Goal: Task Accomplishment & Management: Use online tool/utility

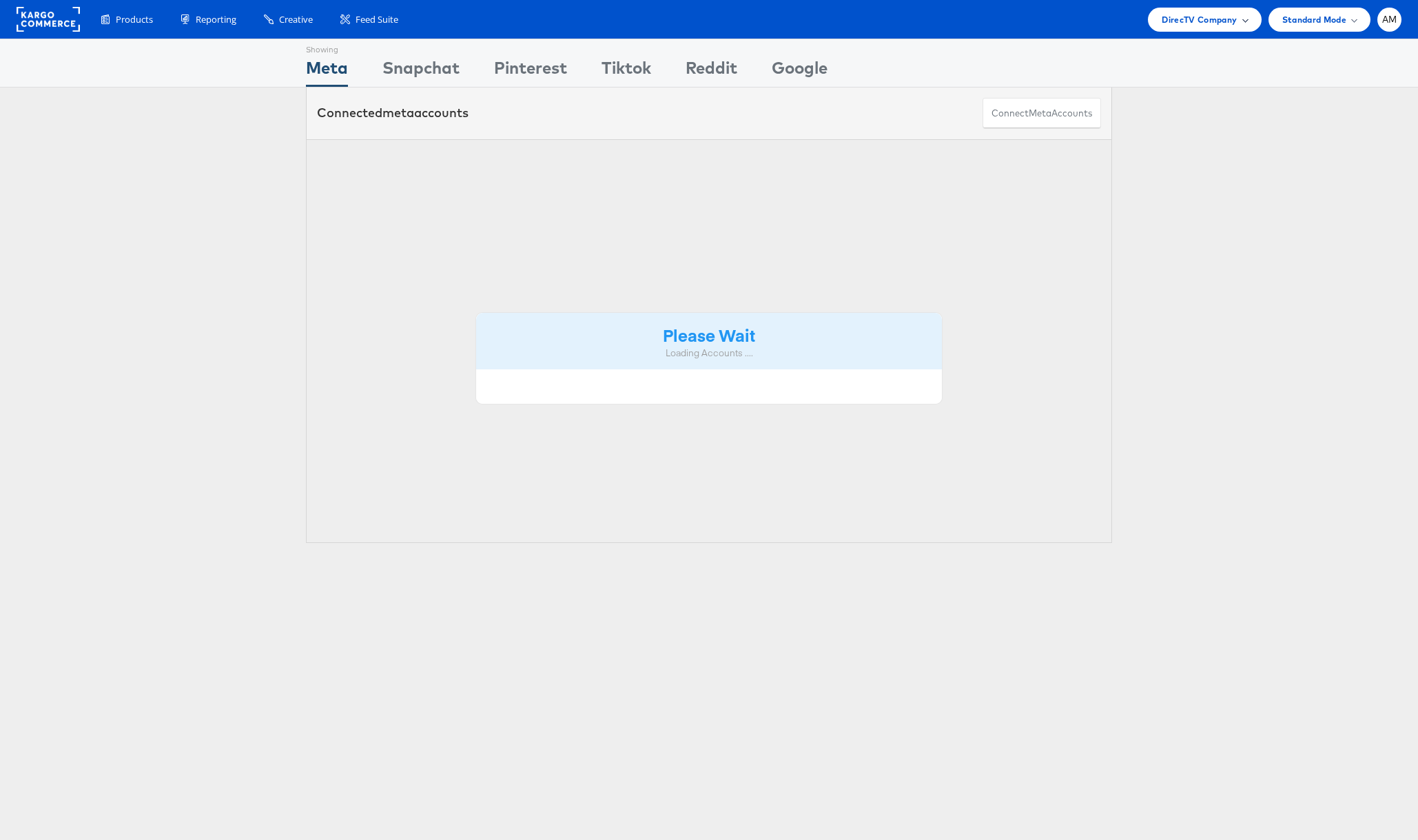
click at [1202, 21] on span "DirecTV Company" at bounding box center [1199, 19] width 75 height 14
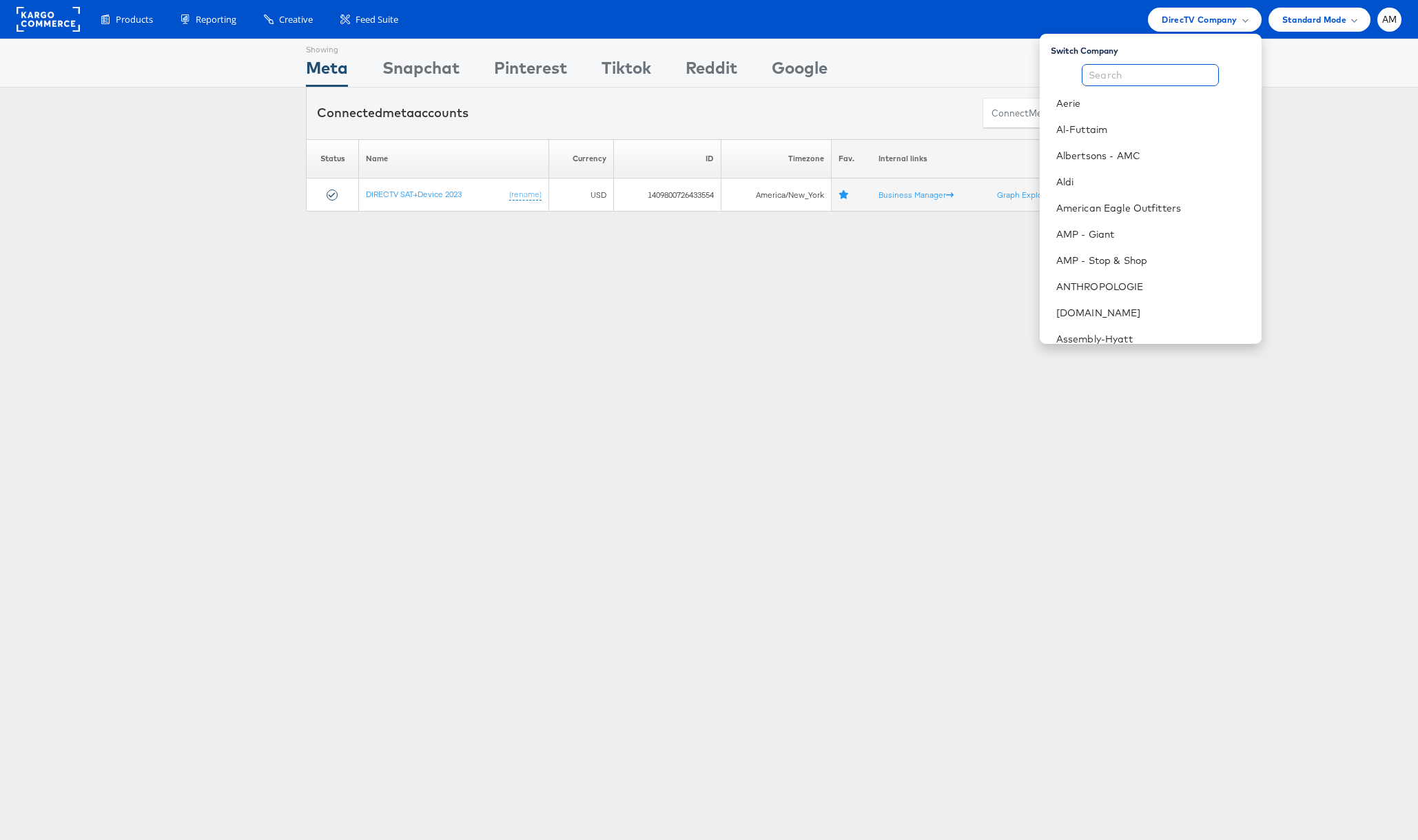
click at [1172, 76] on input "text" at bounding box center [1150, 74] width 137 height 22
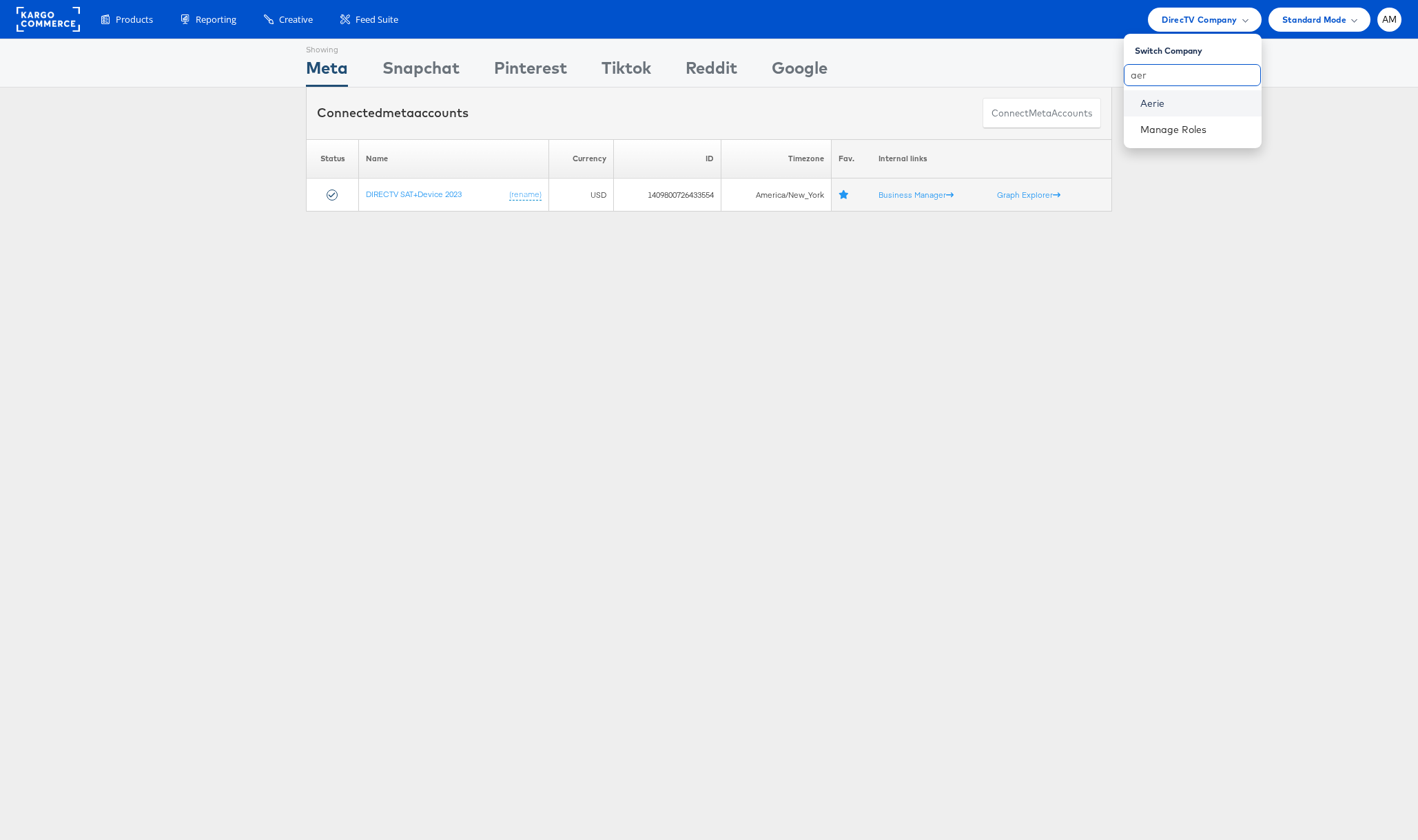
type input "aer"
click at [1161, 98] on link "Aerie" at bounding box center [1195, 103] width 111 height 14
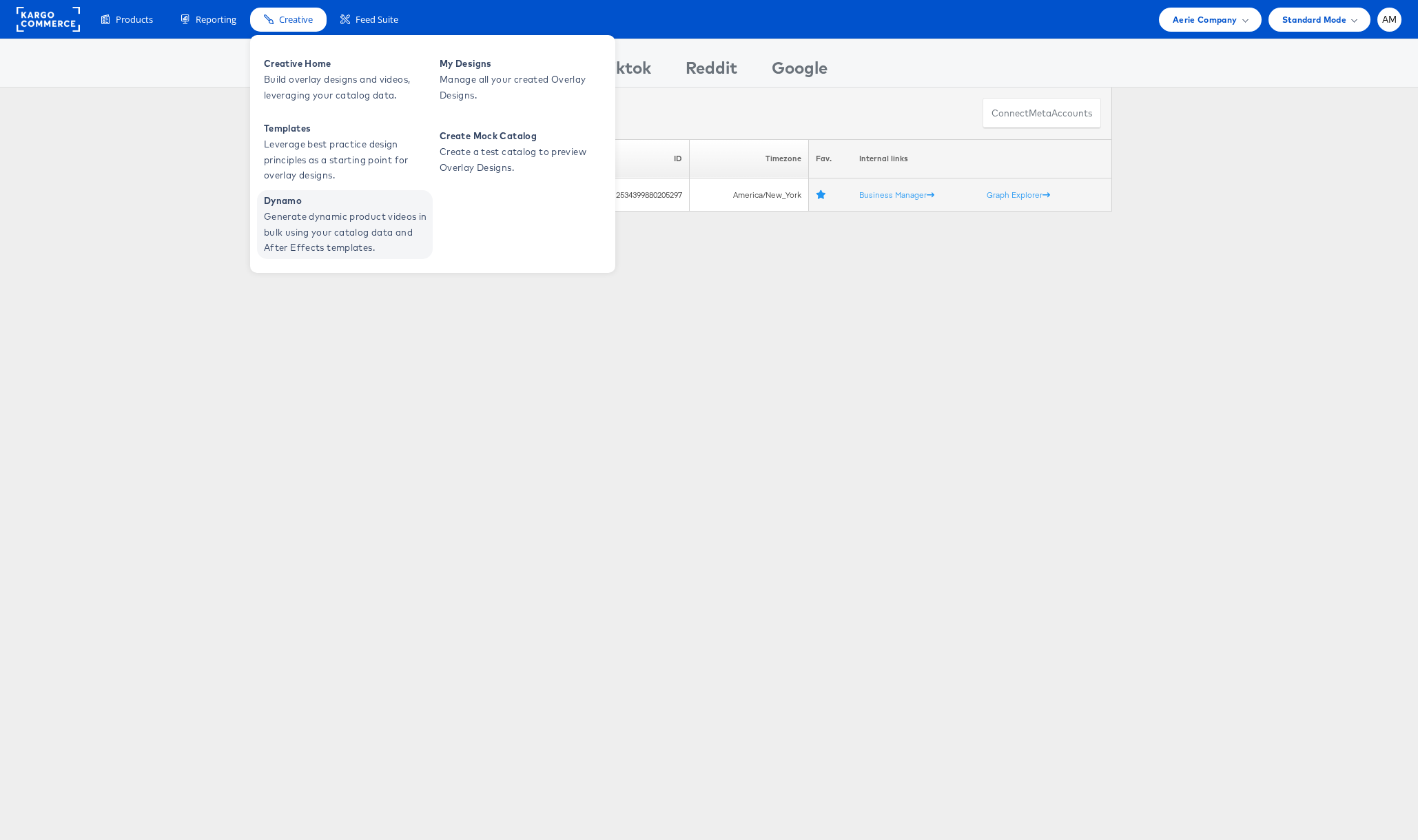
click at [305, 209] on span "Generate dynamic product videos in bulk using your catalog data and After Effec…" at bounding box center [346, 232] width 165 height 47
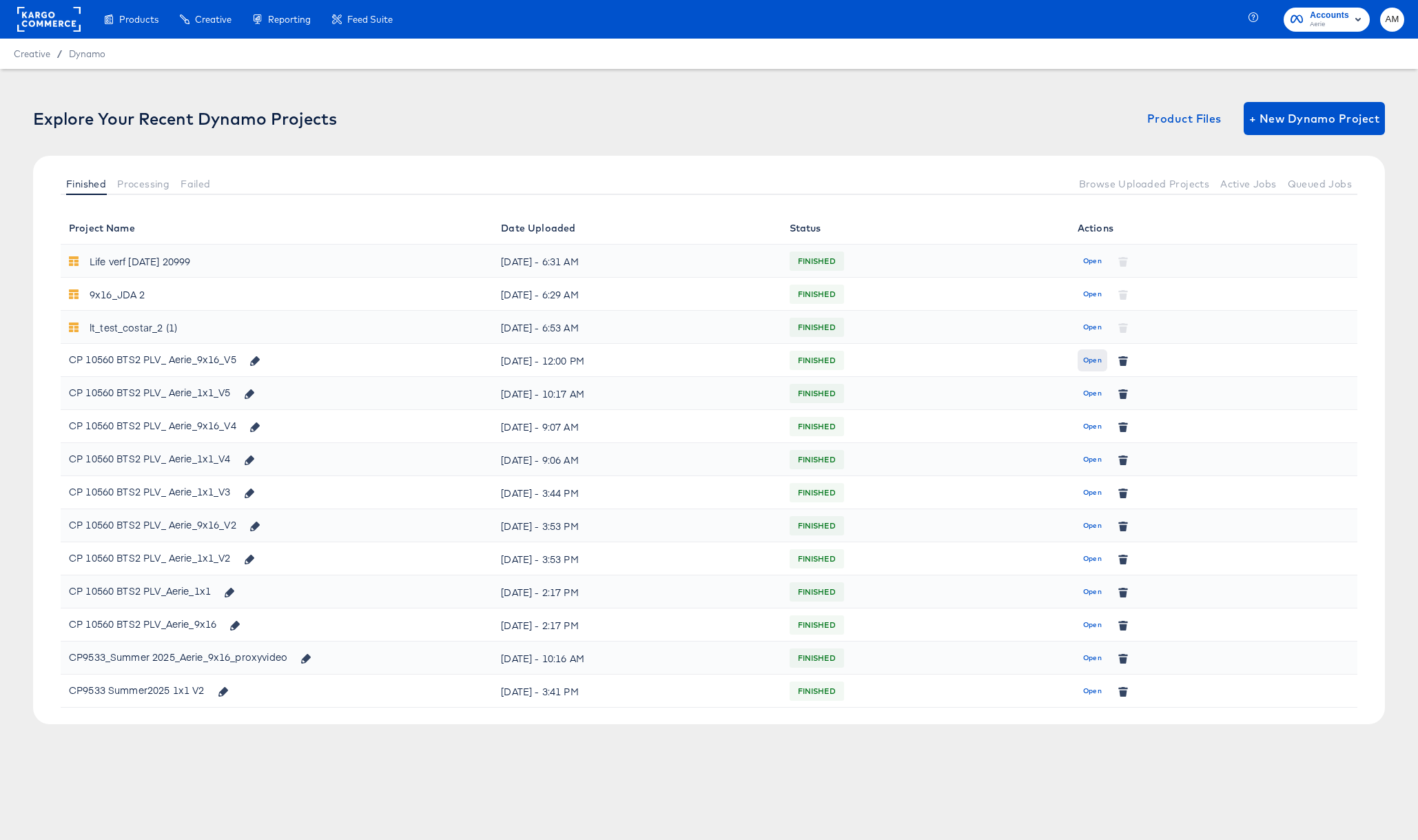
click at [1097, 360] on span "Open" at bounding box center [1092, 360] width 19 height 12
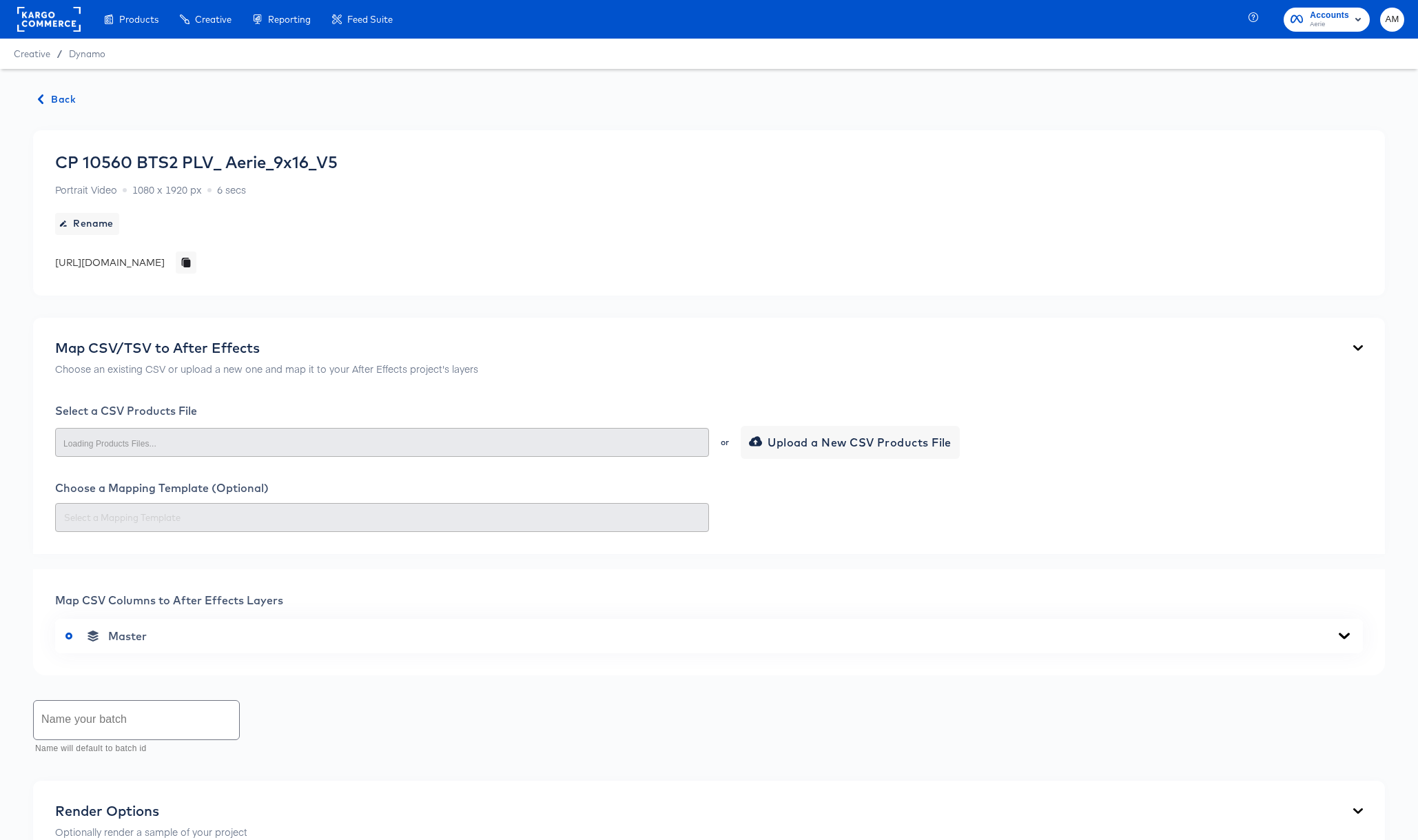
scroll to position [334, 0]
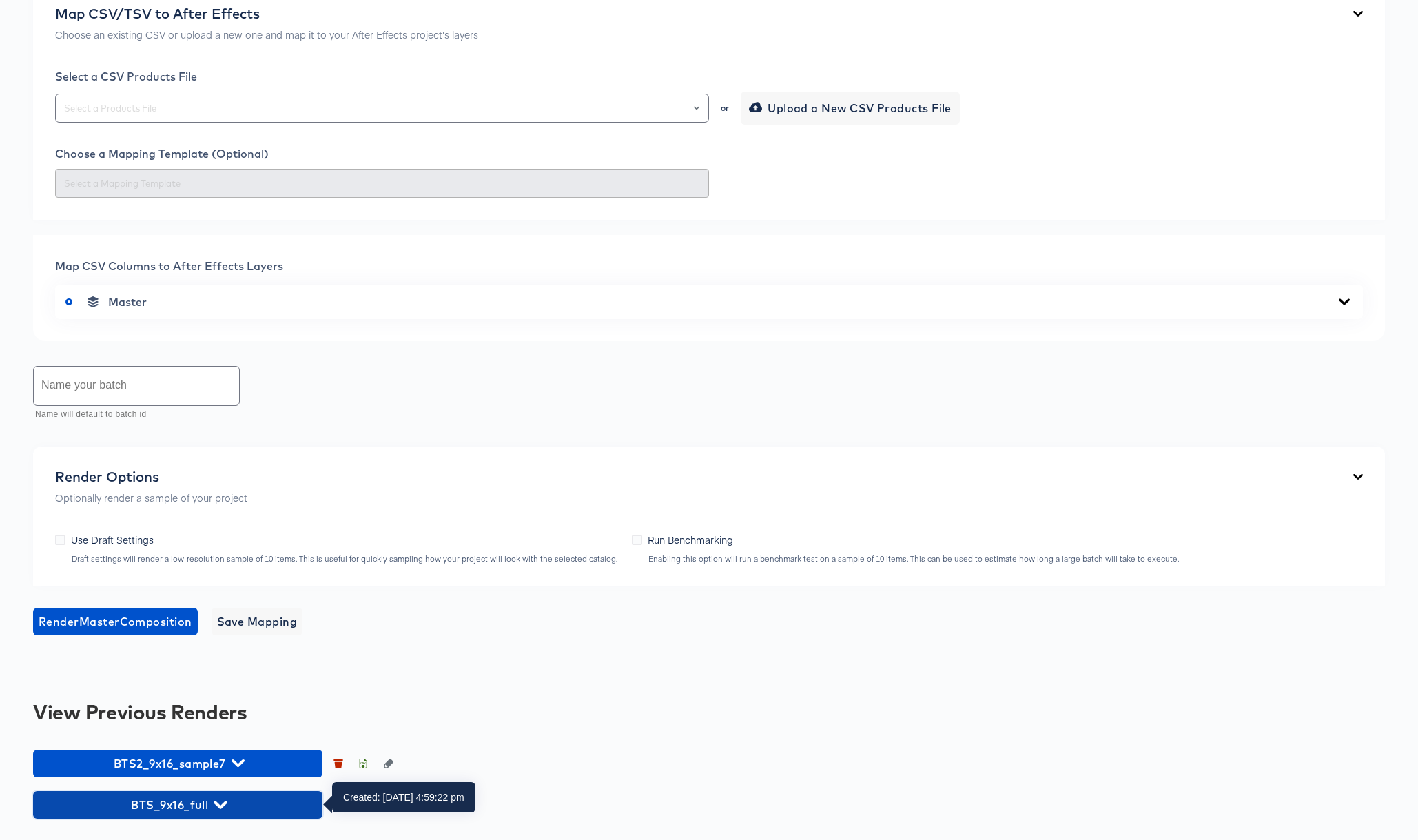
click at [223, 804] on icon "button" at bounding box center [219, 804] width 13 height 8
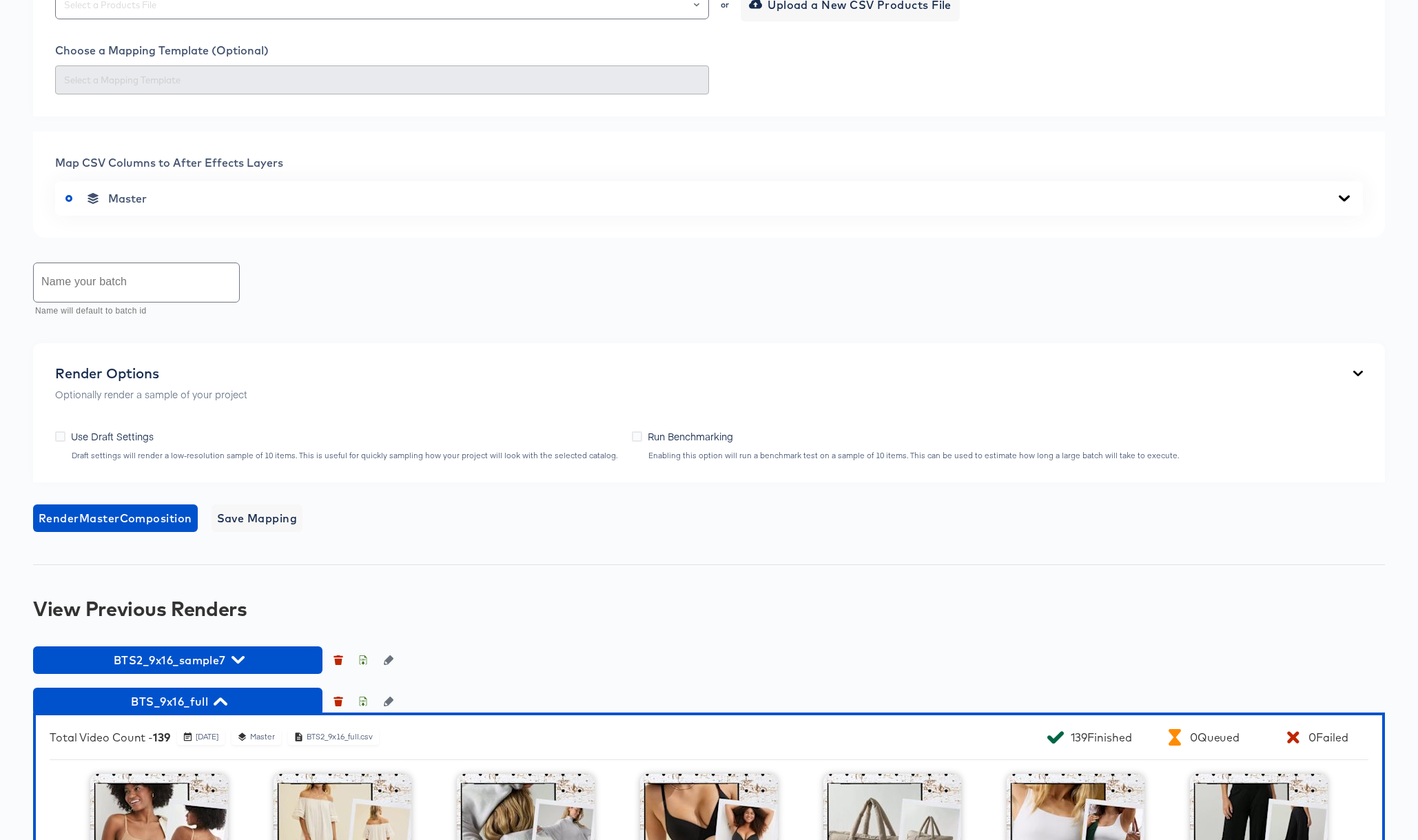
scroll to position [435, 0]
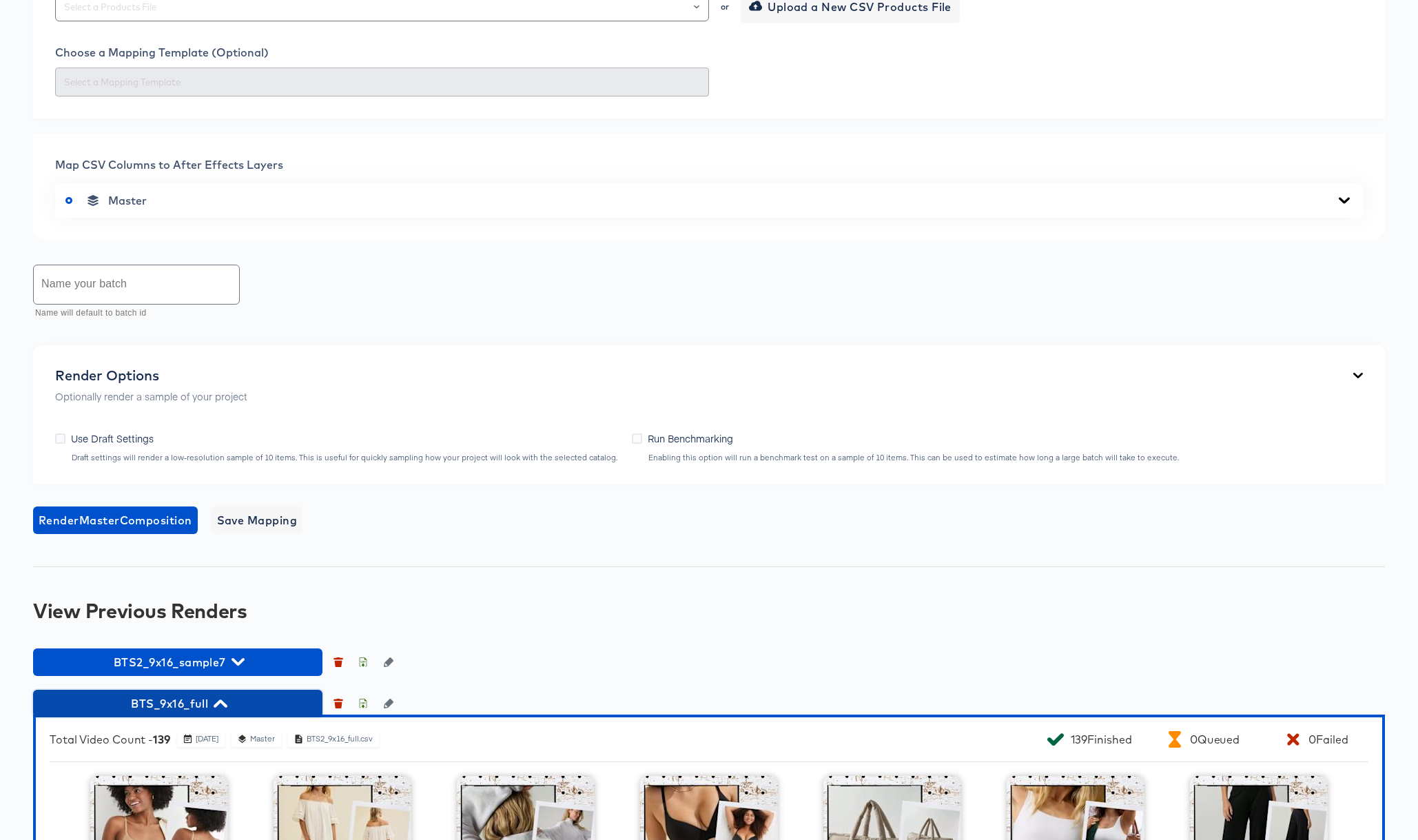
click at [217, 700] on icon "button" at bounding box center [219, 702] width 13 height 13
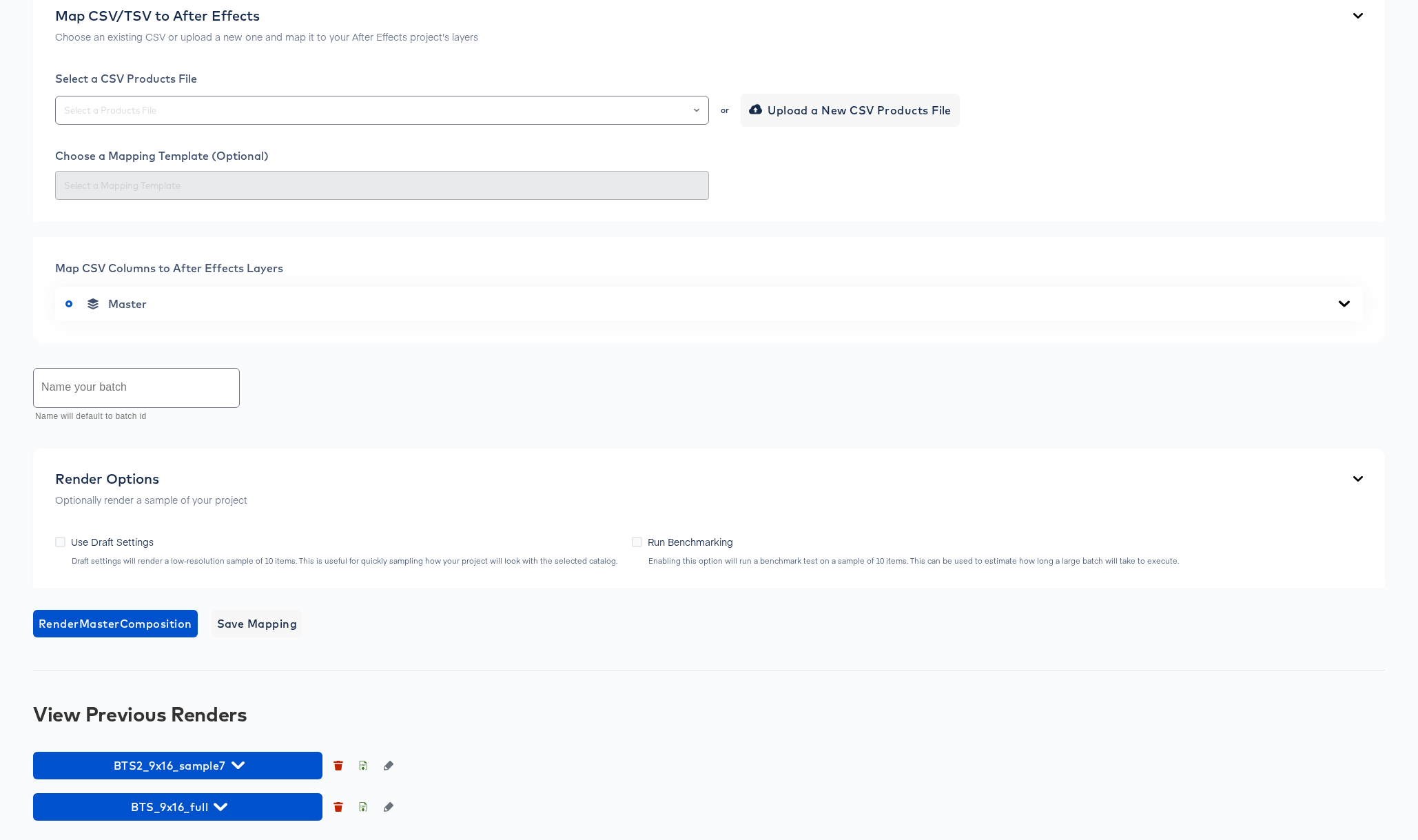
scroll to position [332, 0]
click at [217, 803] on icon "button" at bounding box center [219, 806] width 13 height 13
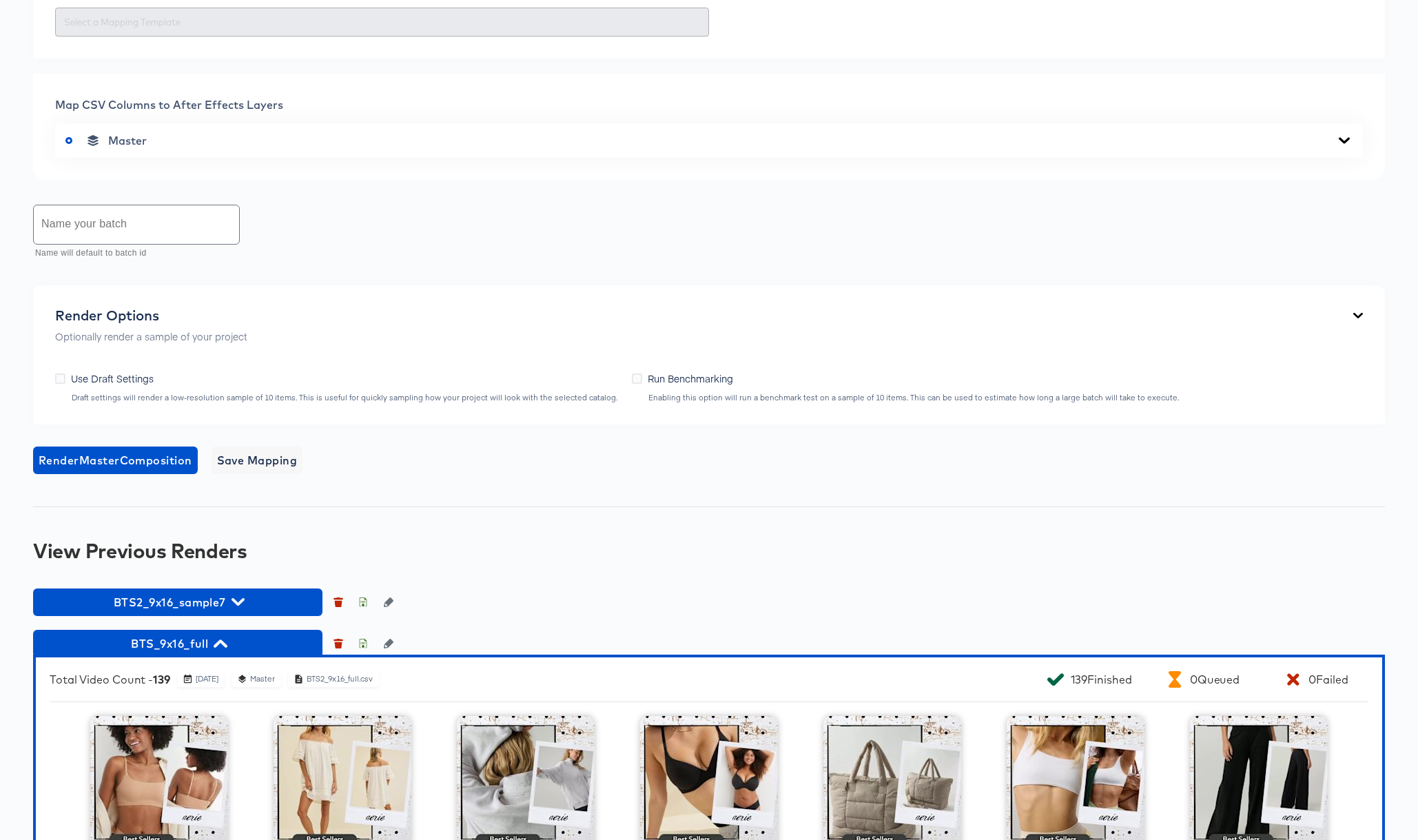
scroll to position [751, 0]
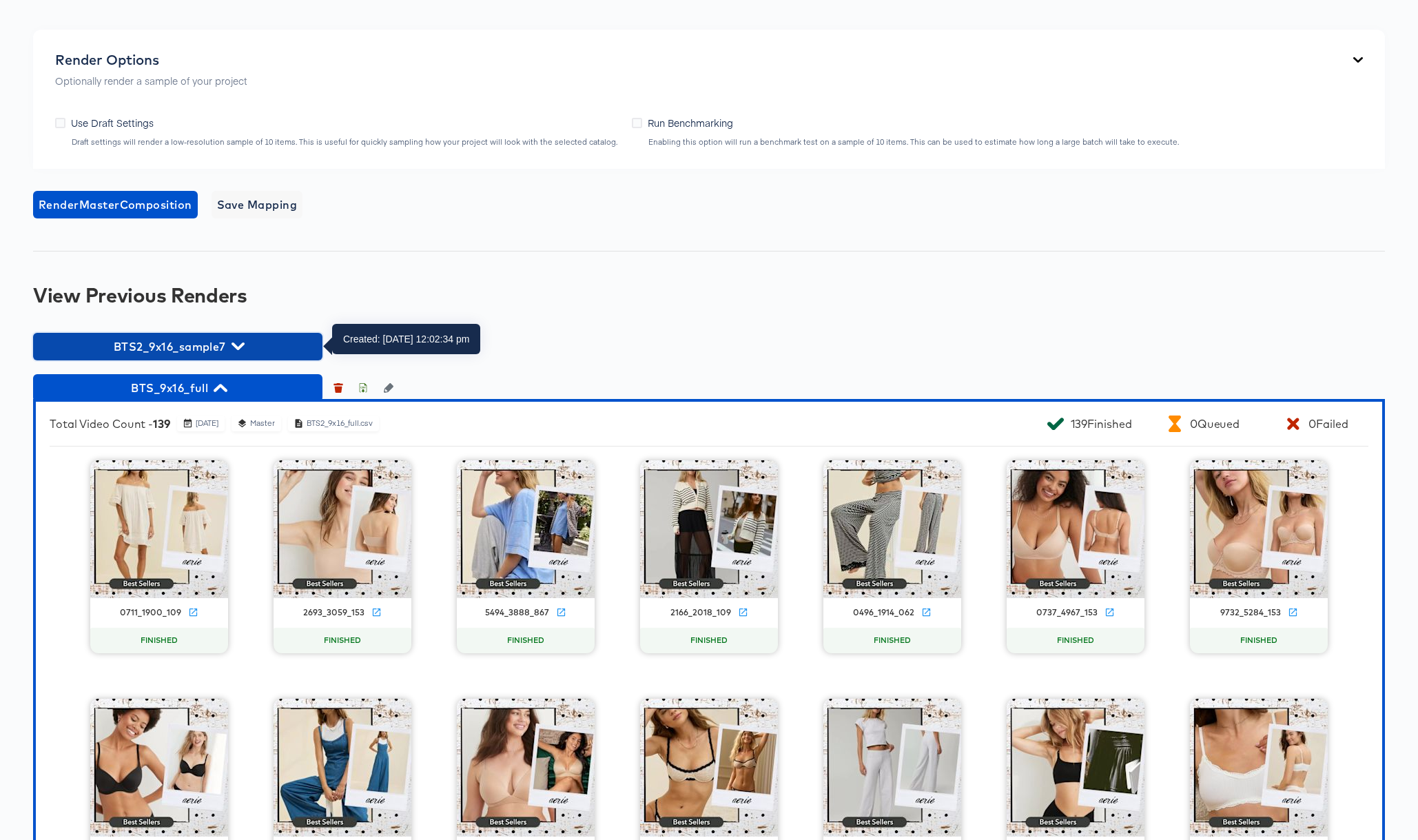
click at [235, 346] on icon "button" at bounding box center [238, 346] width 13 height 8
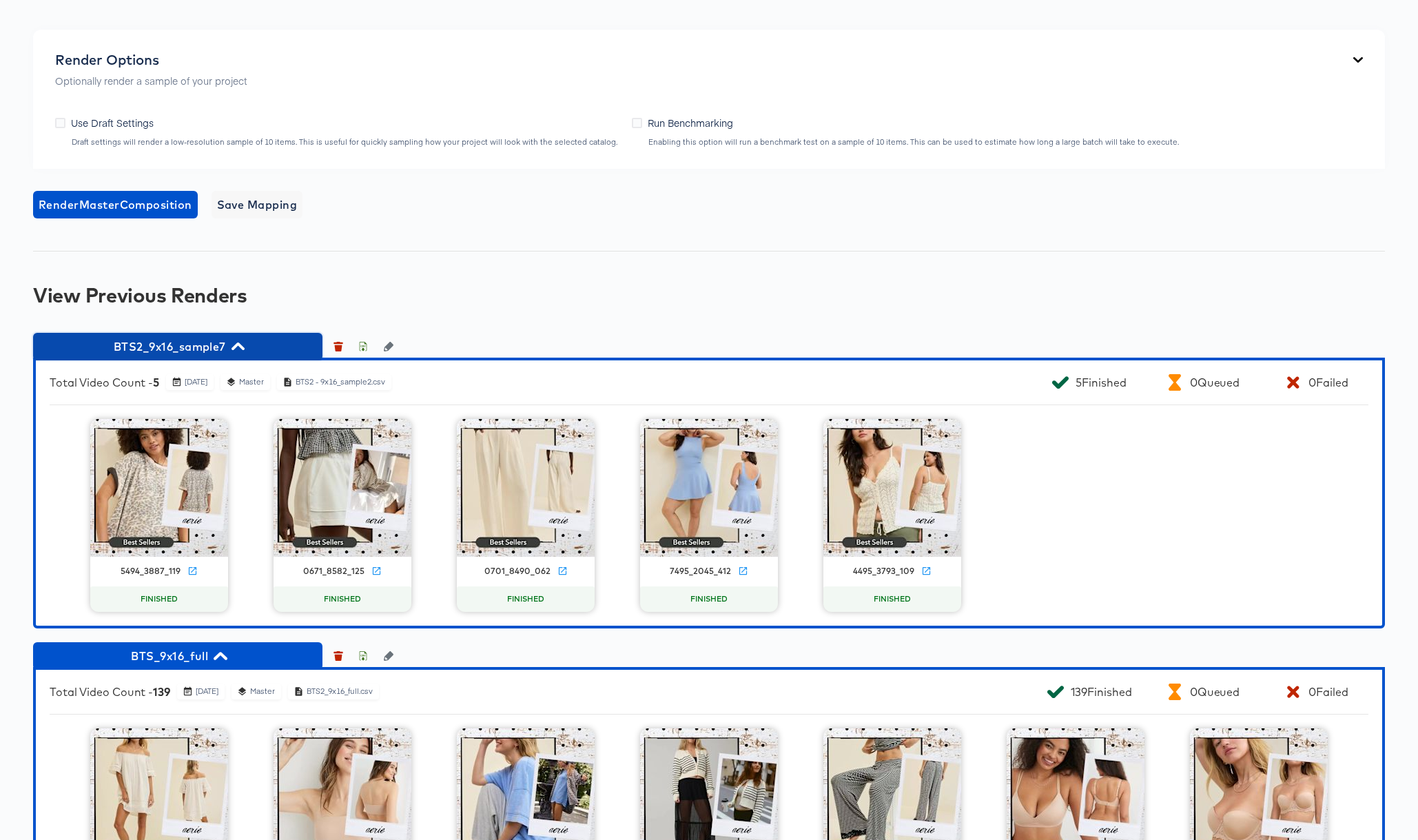
click at [236, 346] on icon "button" at bounding box center [238, 346] width 13 height 8
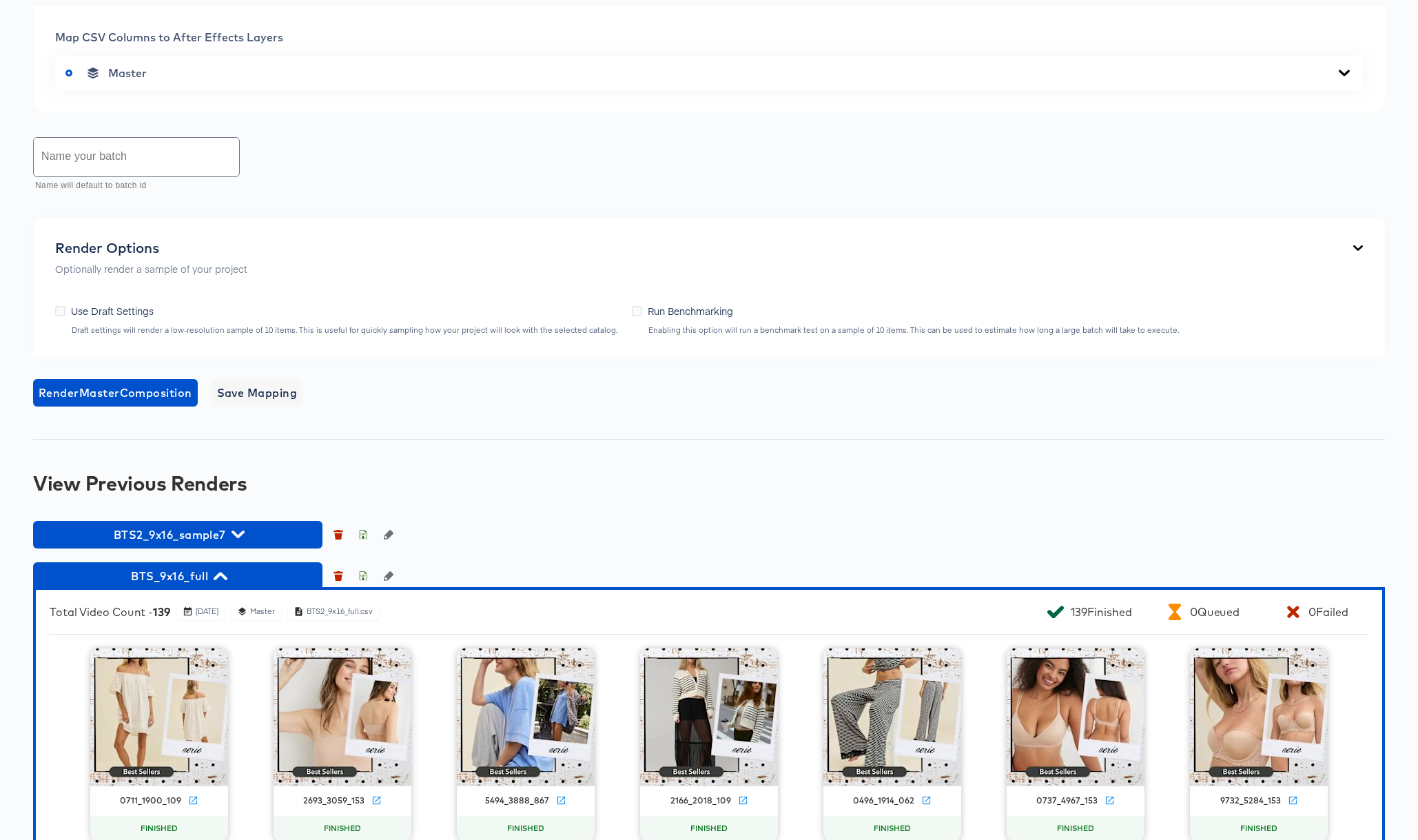
scroll to position [654, 0]
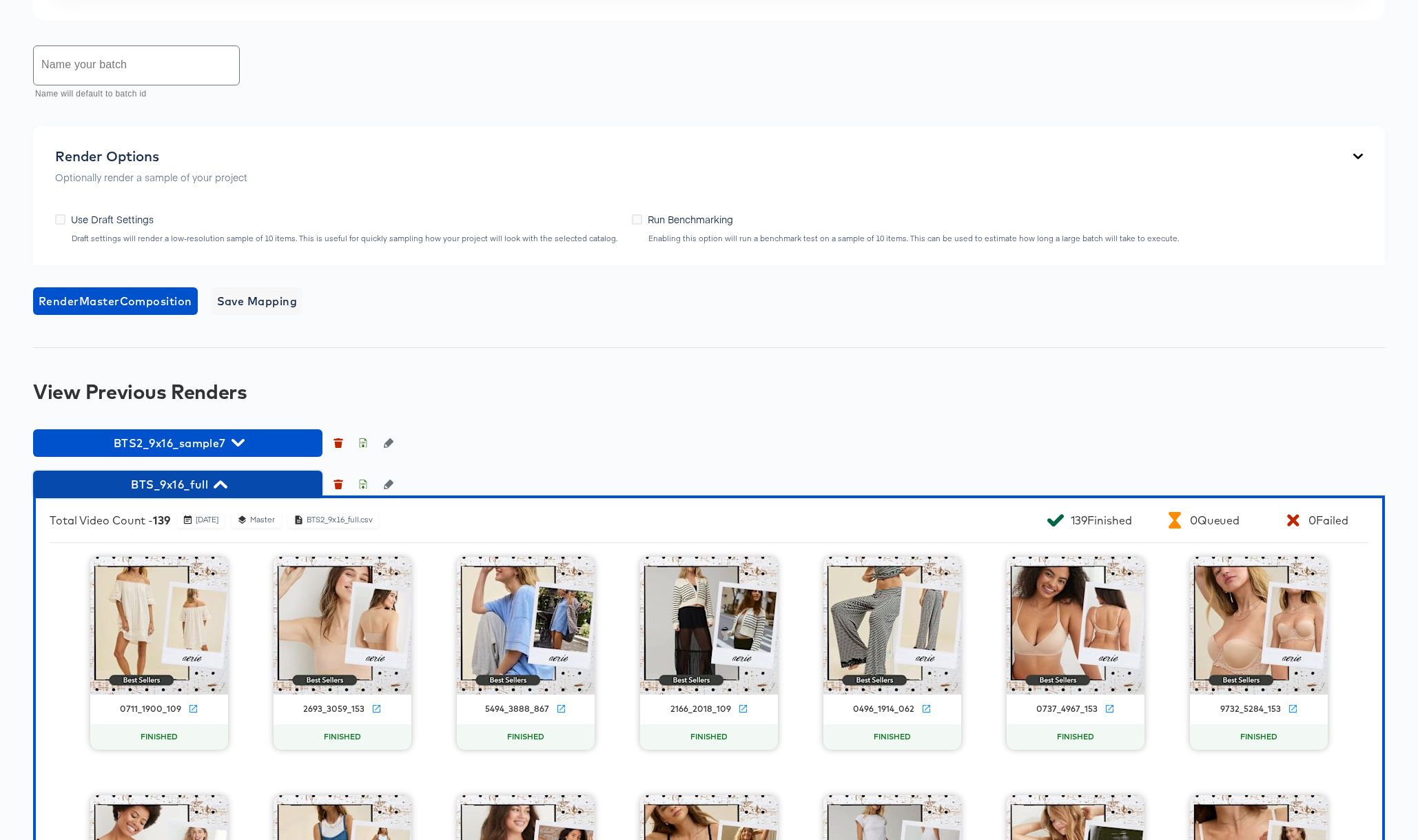
click at [224, 483] on icon "button" at bounding box center [219, 484] width 13 height 8
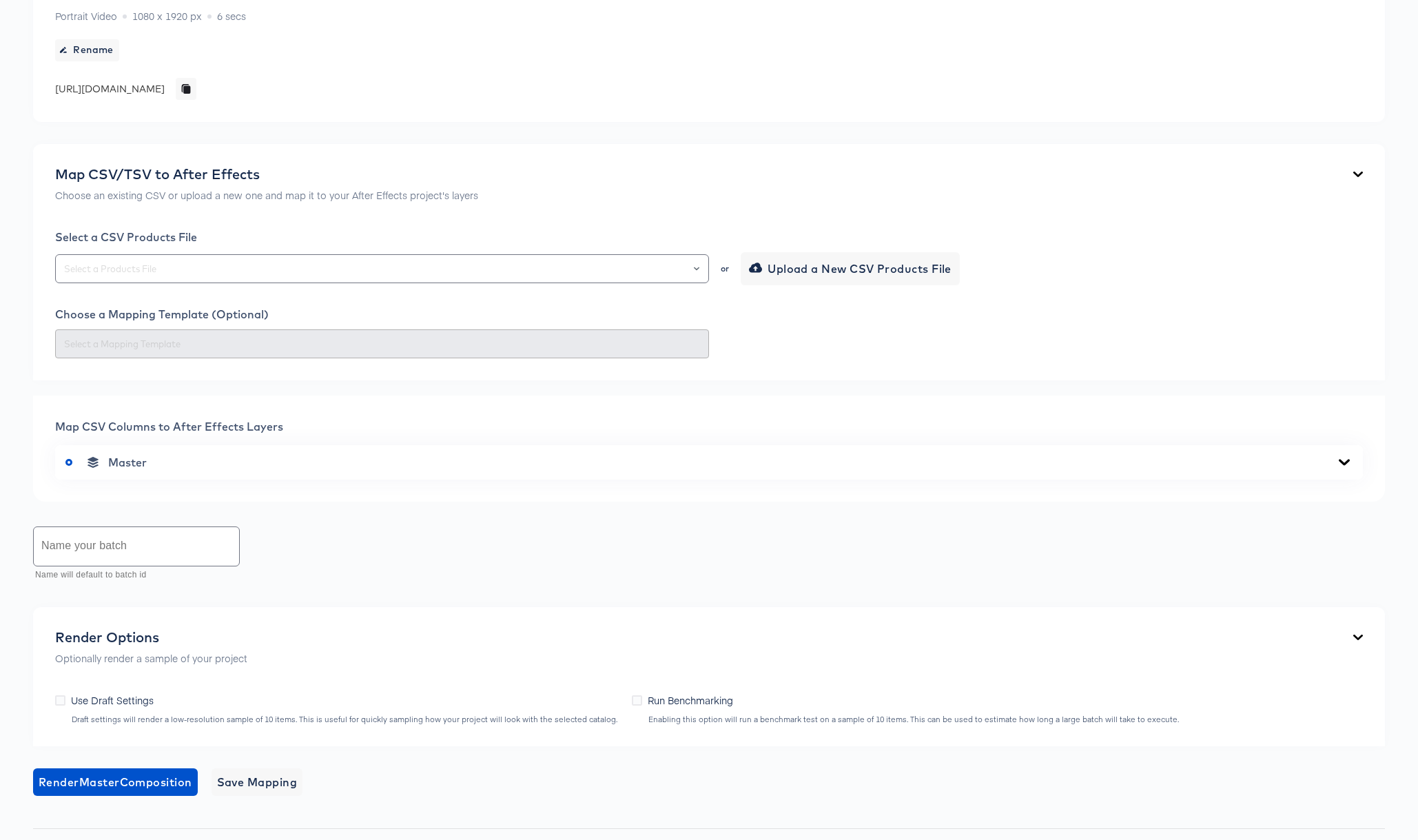
scroll to position [0, 0]
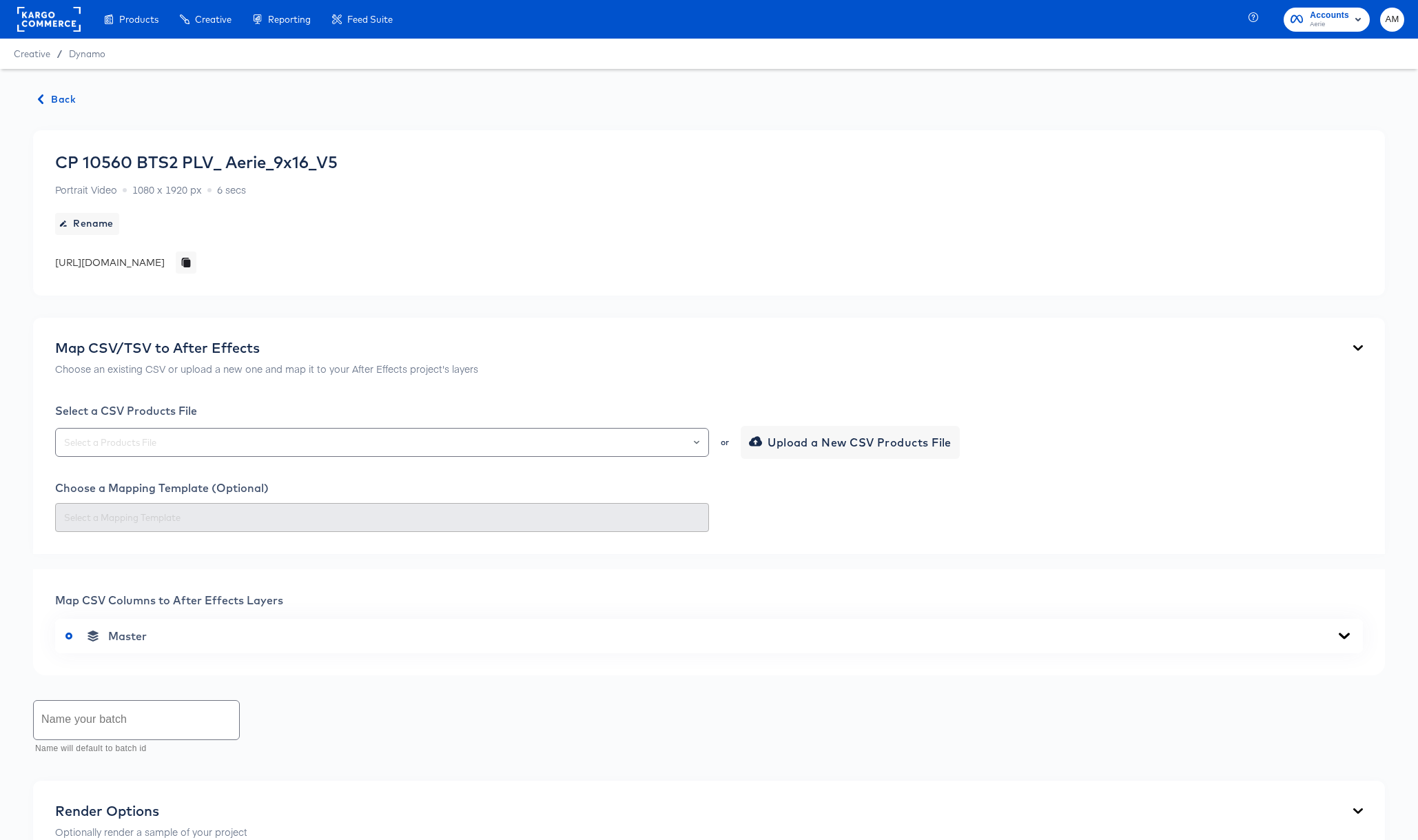
click at [57, 98] on span "Back" at bounding box center [57, 99] width 37 height 17
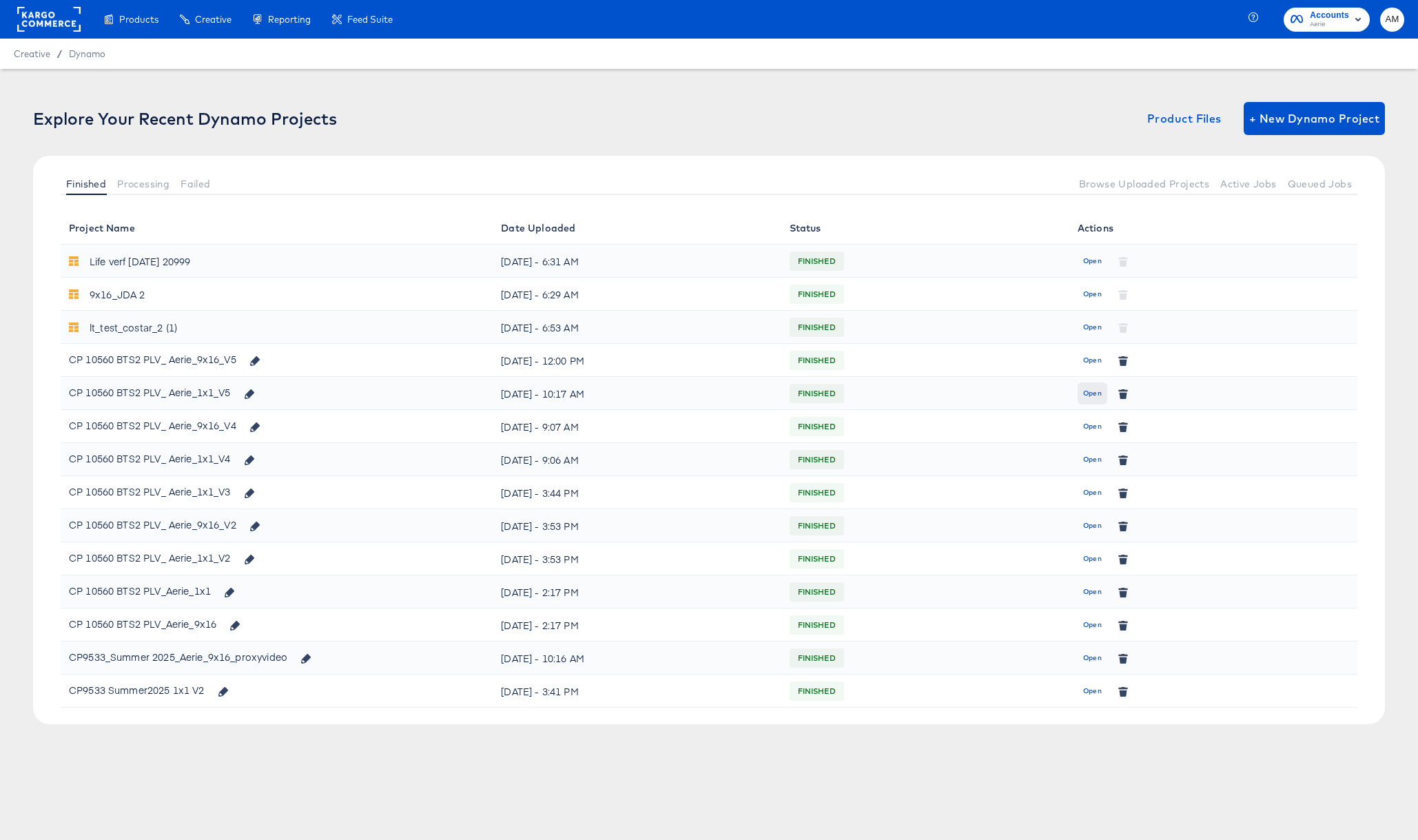
click at [1087, 393] on span "Open" at bounding box center [1092, 393] width 19 height 12
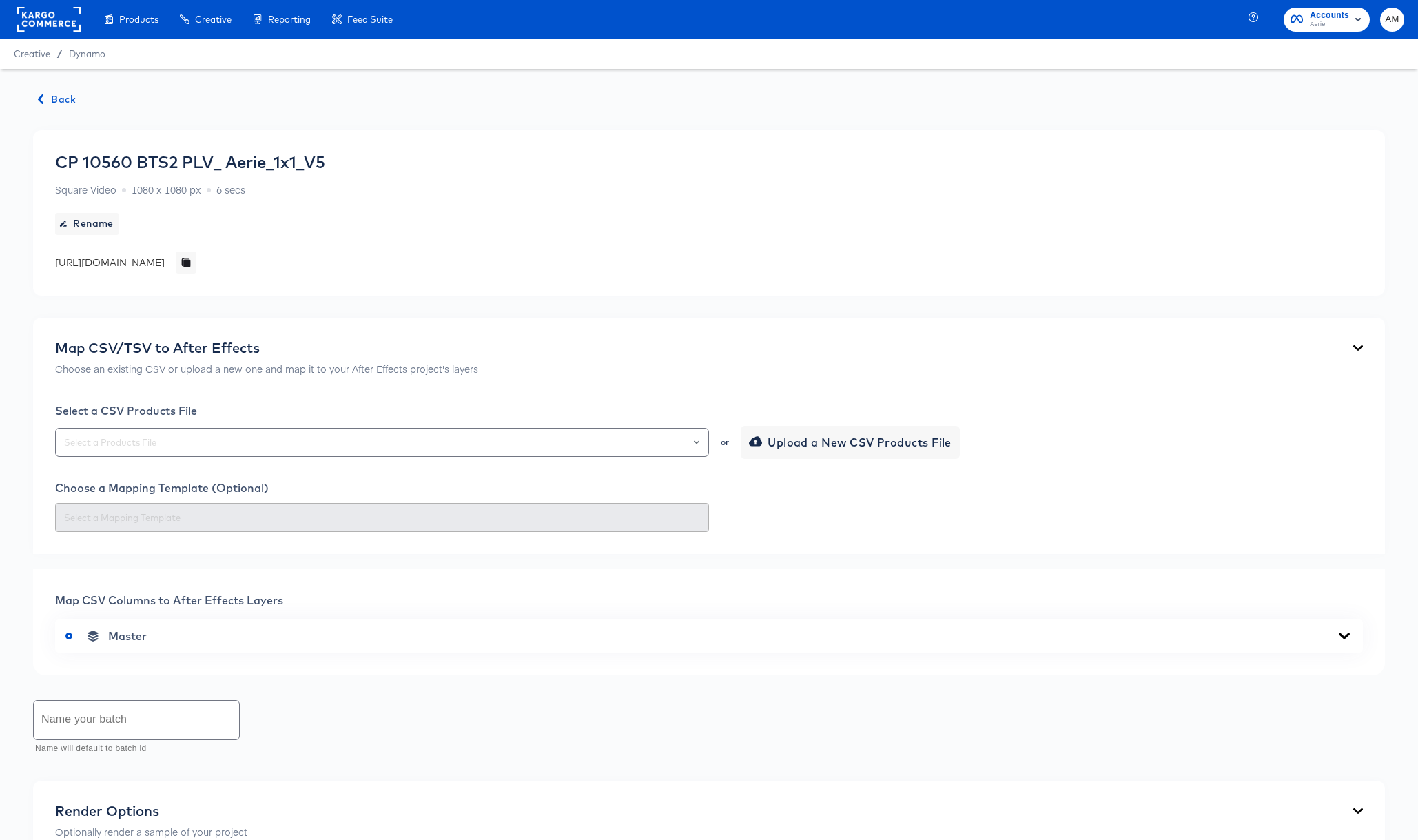
scroll to position [376, 0]
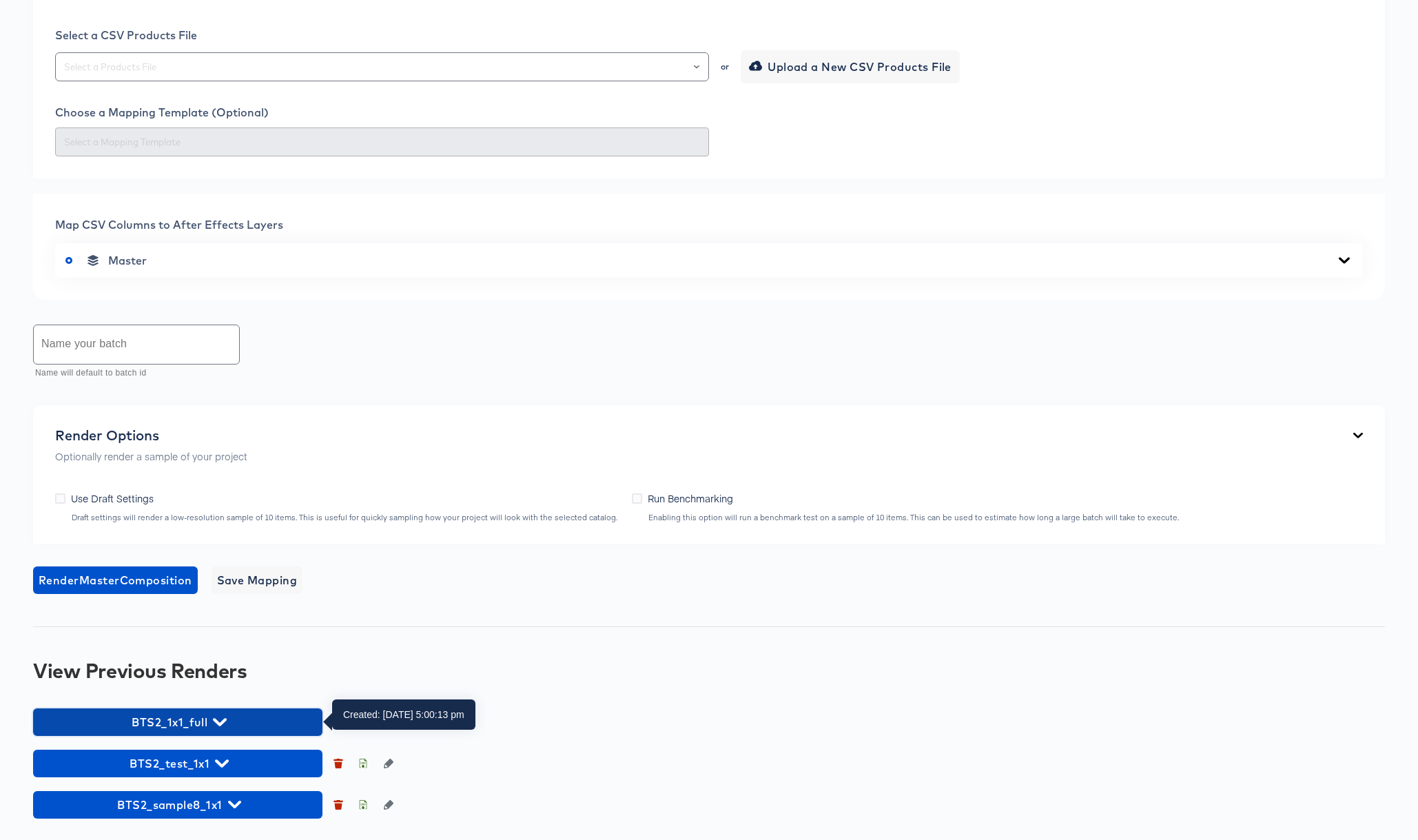
click at [221, 721] on icon "button" at bounding box center [219, 722] width 13 height 8
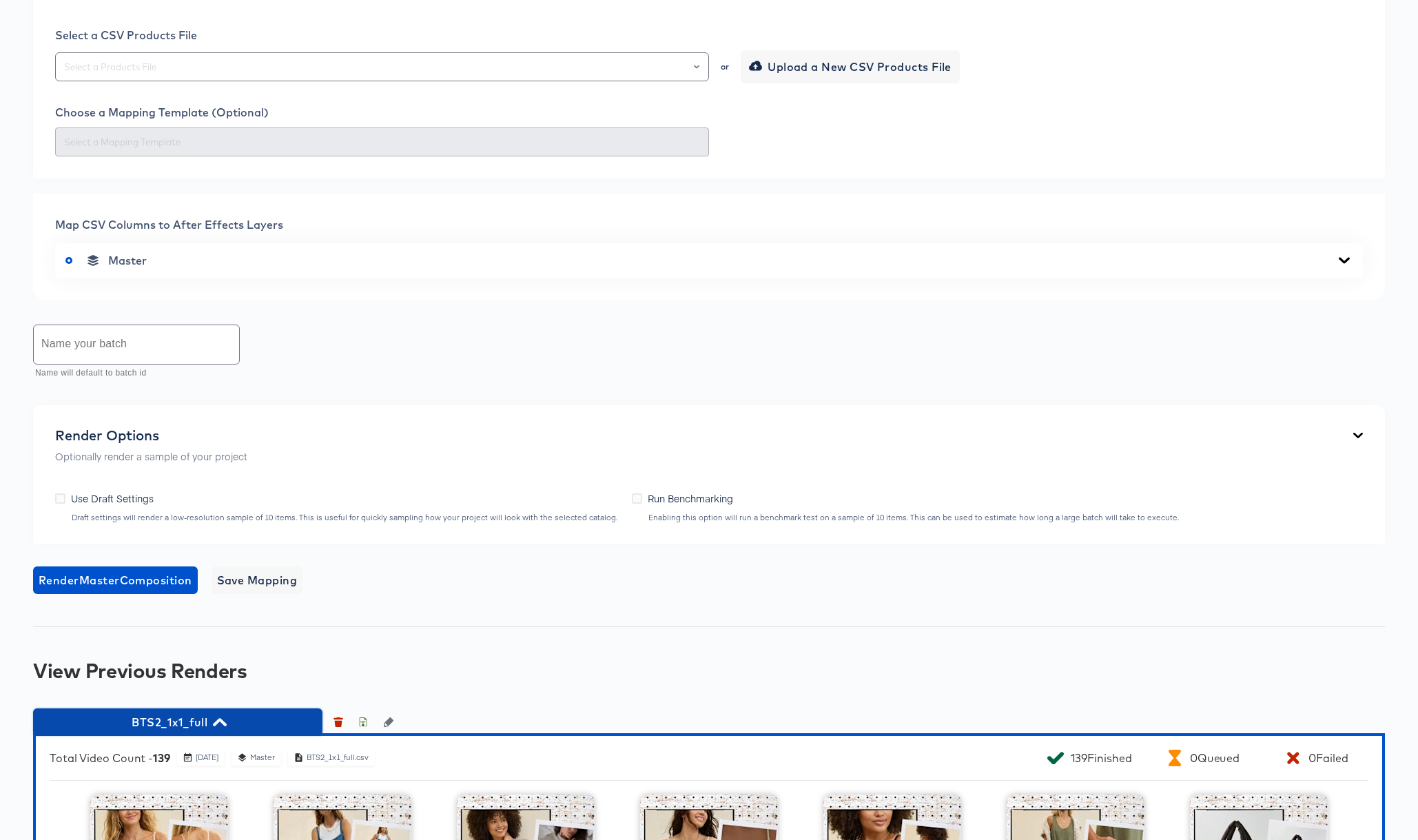
click at [221, 720] on icon "button" at bounding box center [219, 722] width 13 height 8
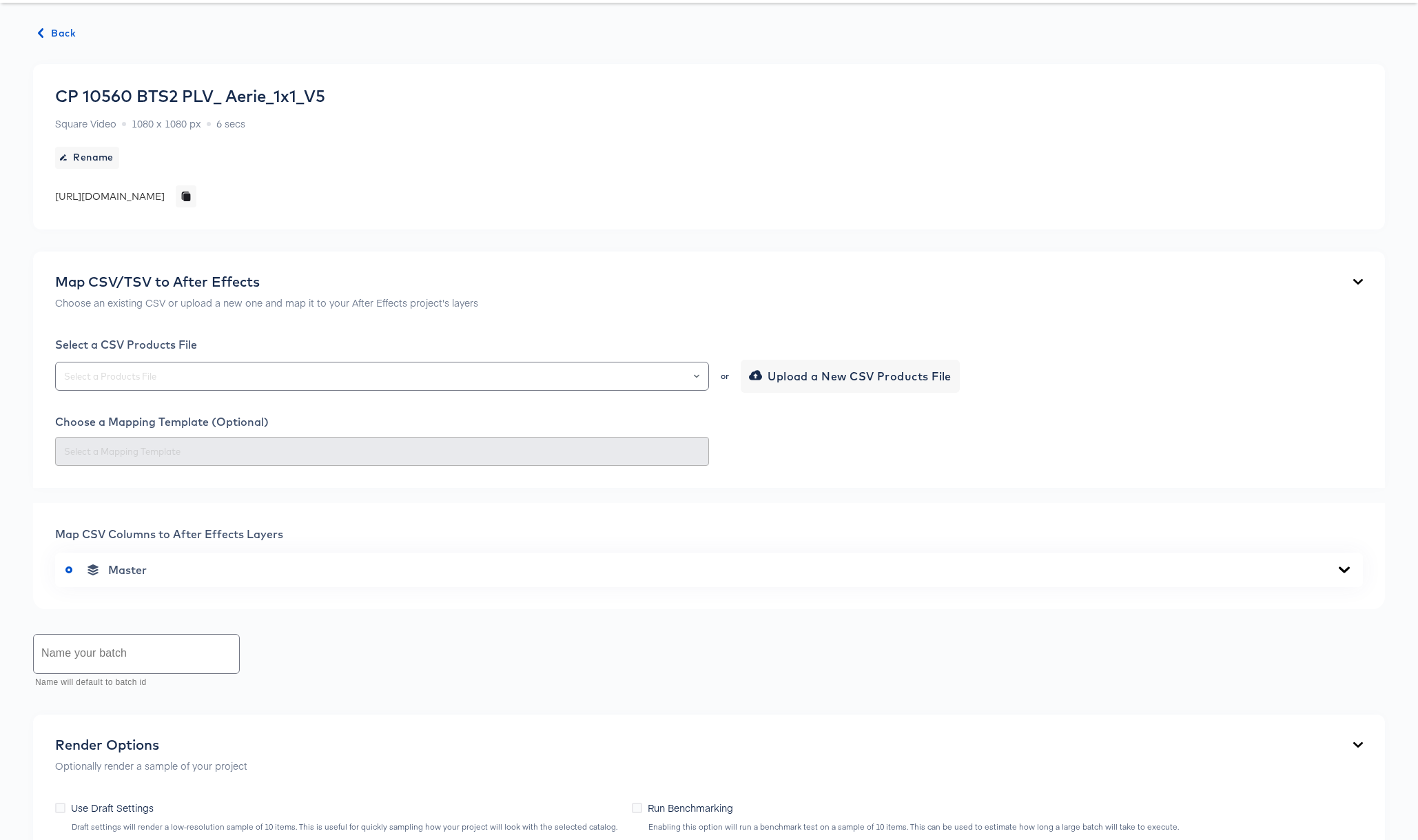
scroll to position [0, 0]
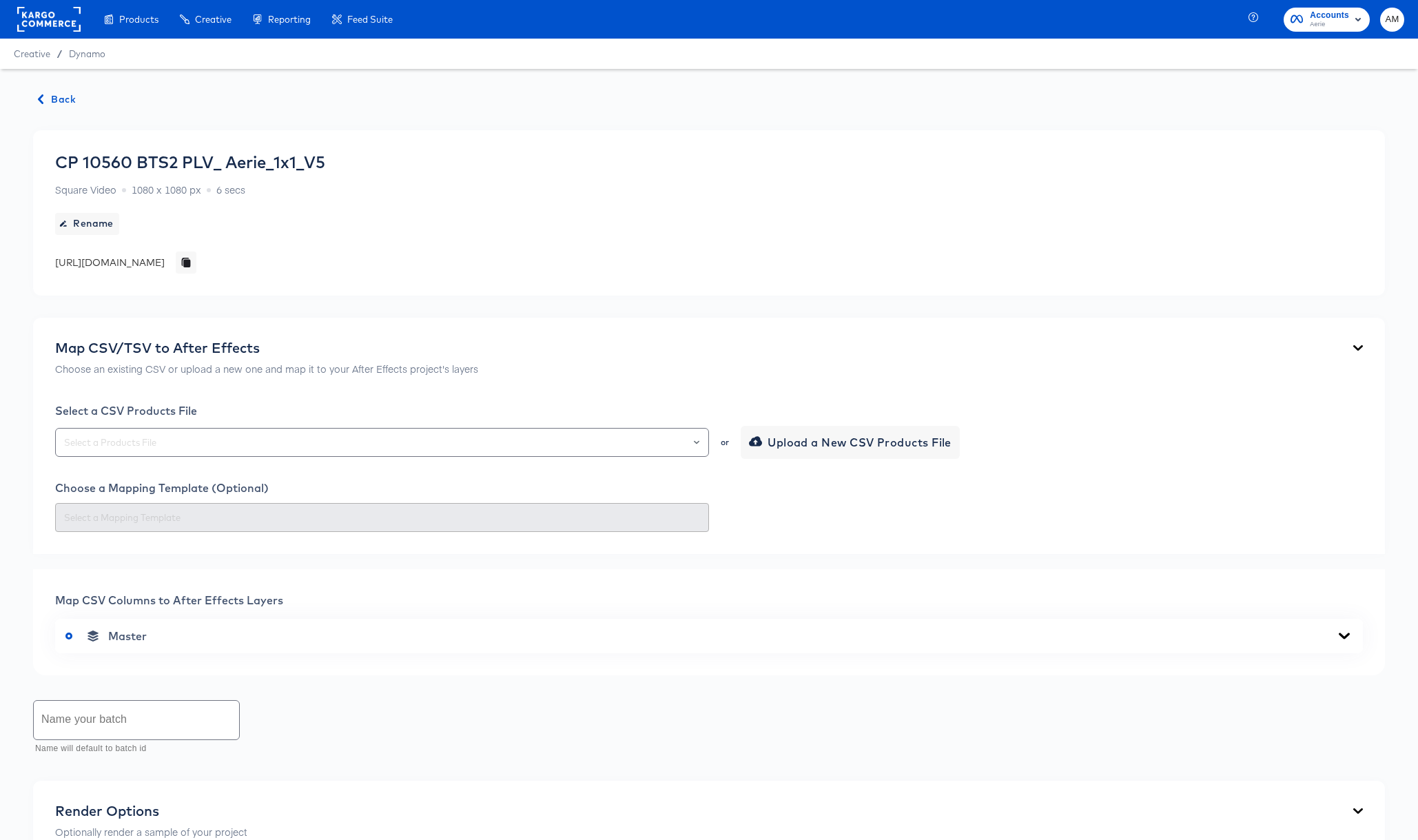
click at [31, 17] on rect at bounding box center [49, 19] width 64 height 25
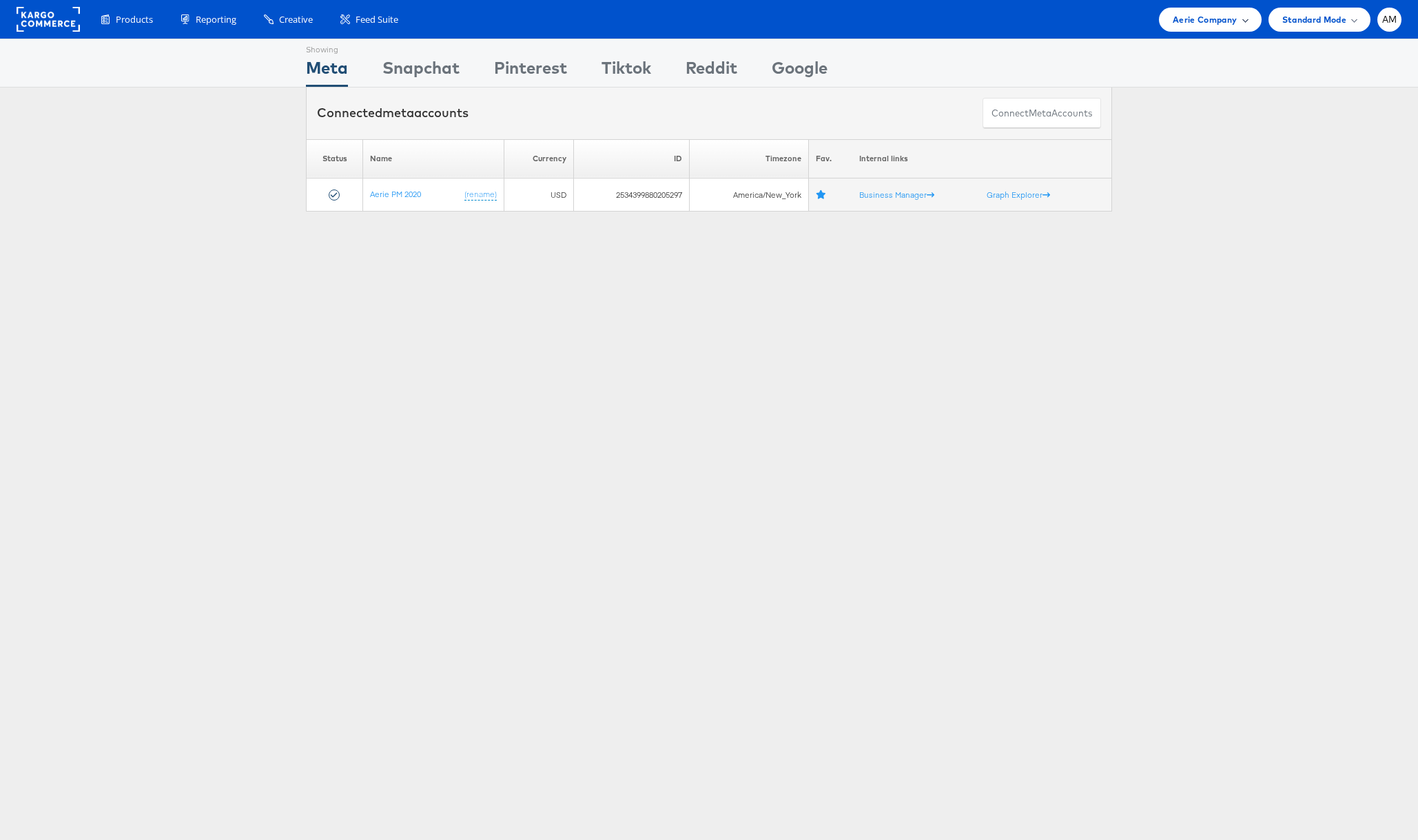
drag, startPoint x: 1180, startPoint y: 9, endPoint x: 1197, endPoint y: 29, distance: 26.2
click at [1180, 10] on div "Aerie Company" at bounding box center [1209, 19] width 102 height 24
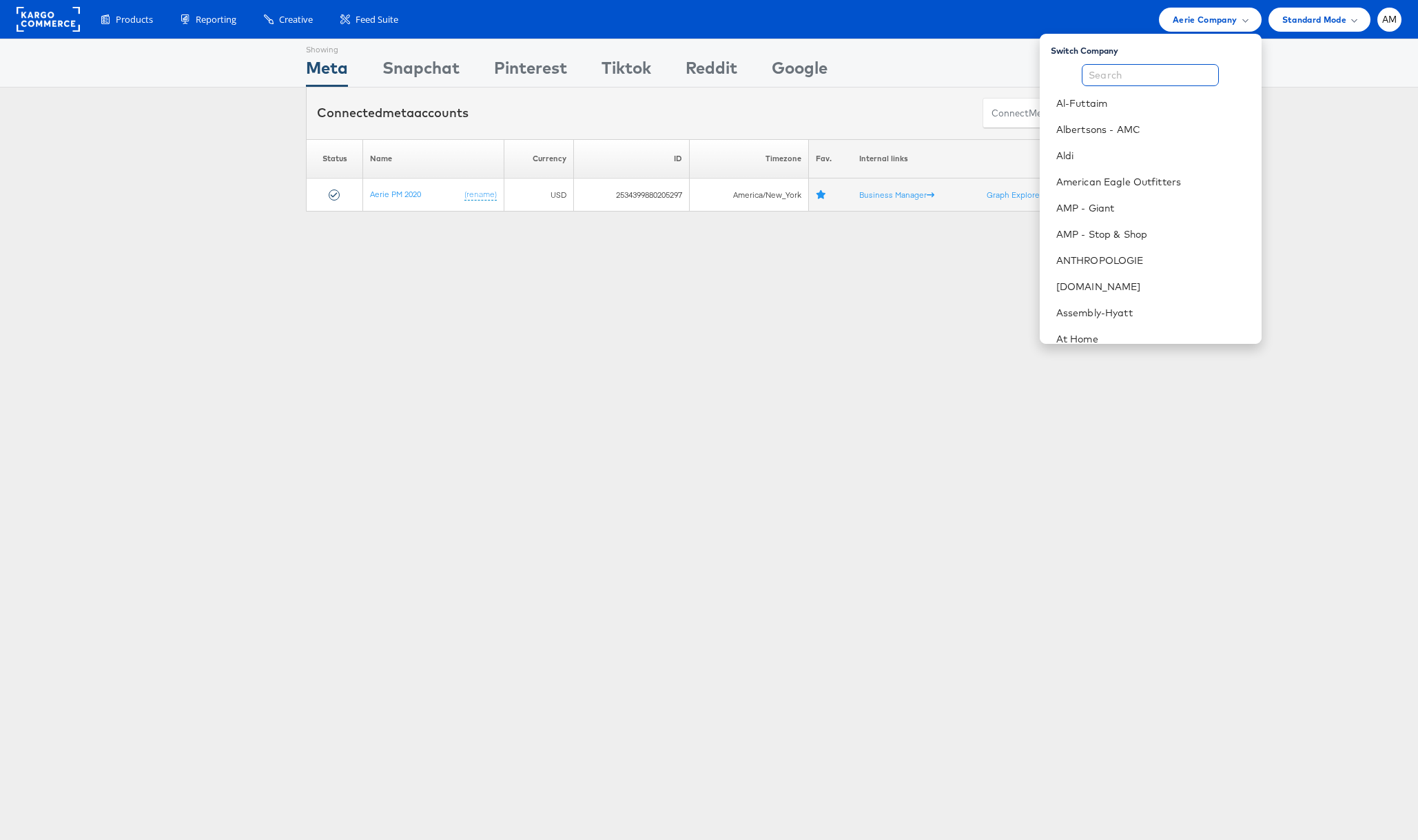
click at [1133, 83] on input "text" at bounding box center [1150, 74] width 137 height 22
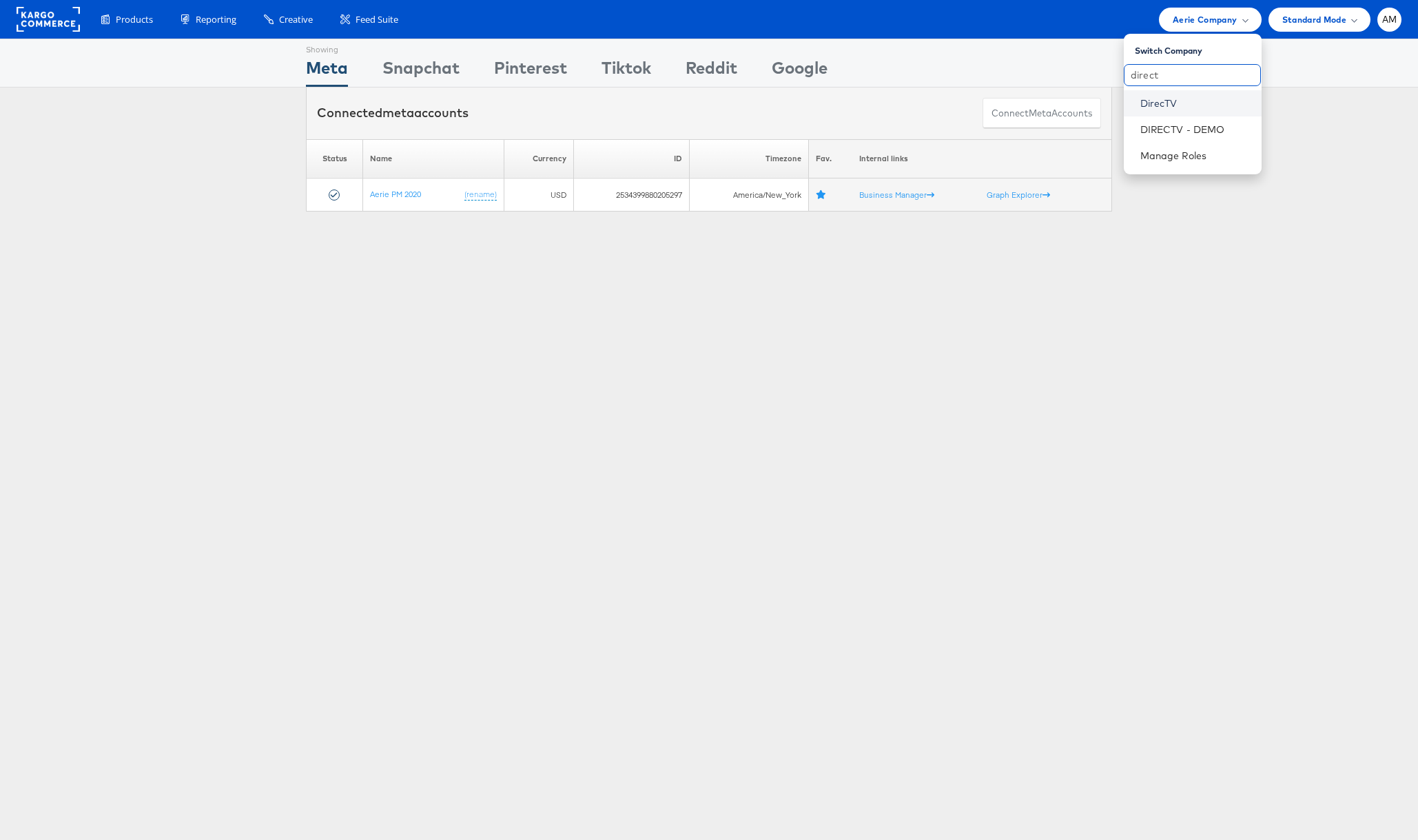
type input "direct"
click at [1164, 98] on link "DirecTV" at bounding box center [1195, 103] width 111 height 14
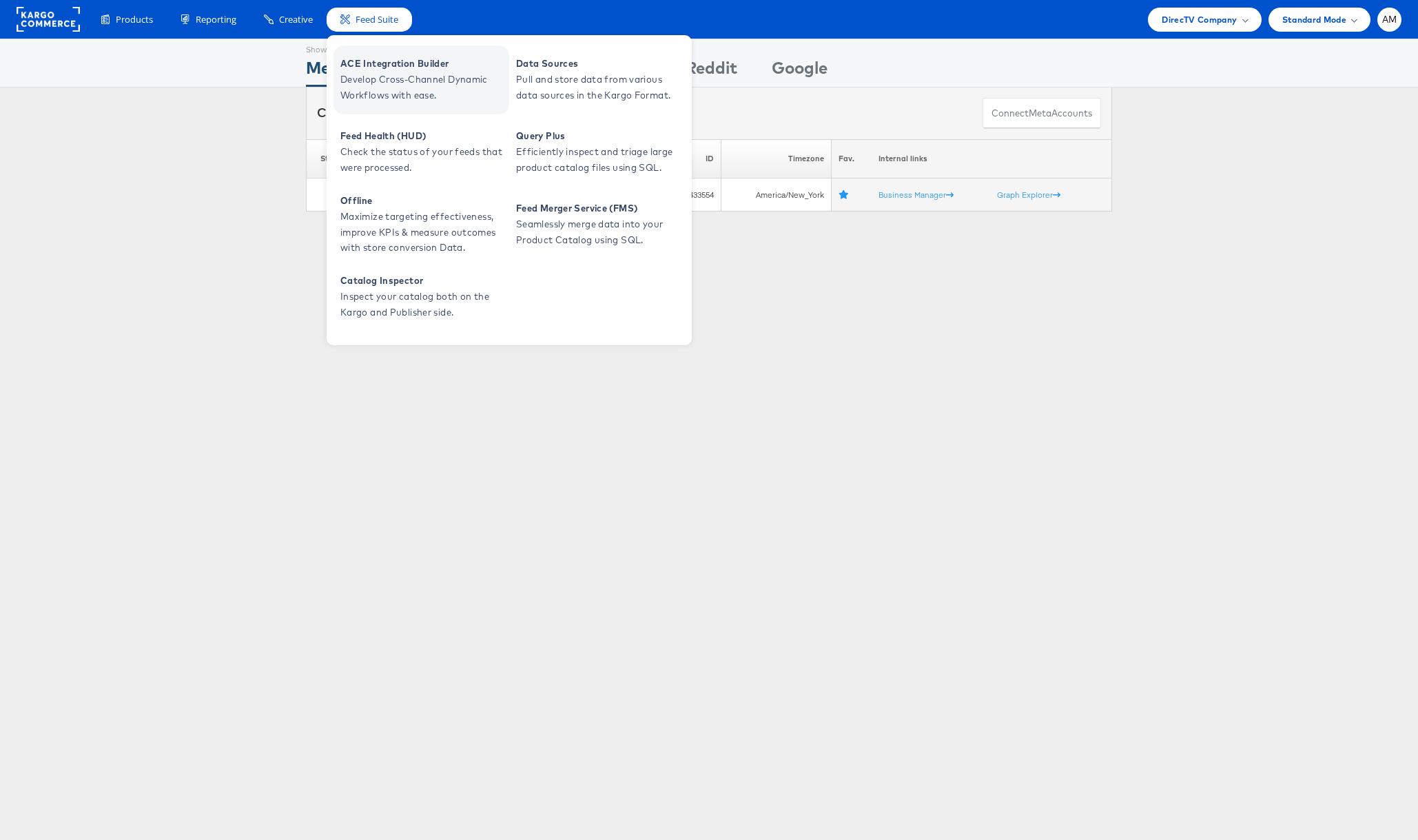
click at [419, 96] on span "Develop Cross-Channel Dynamic Workflows with ease." at bounding box center [423, 88] width 165 height 32
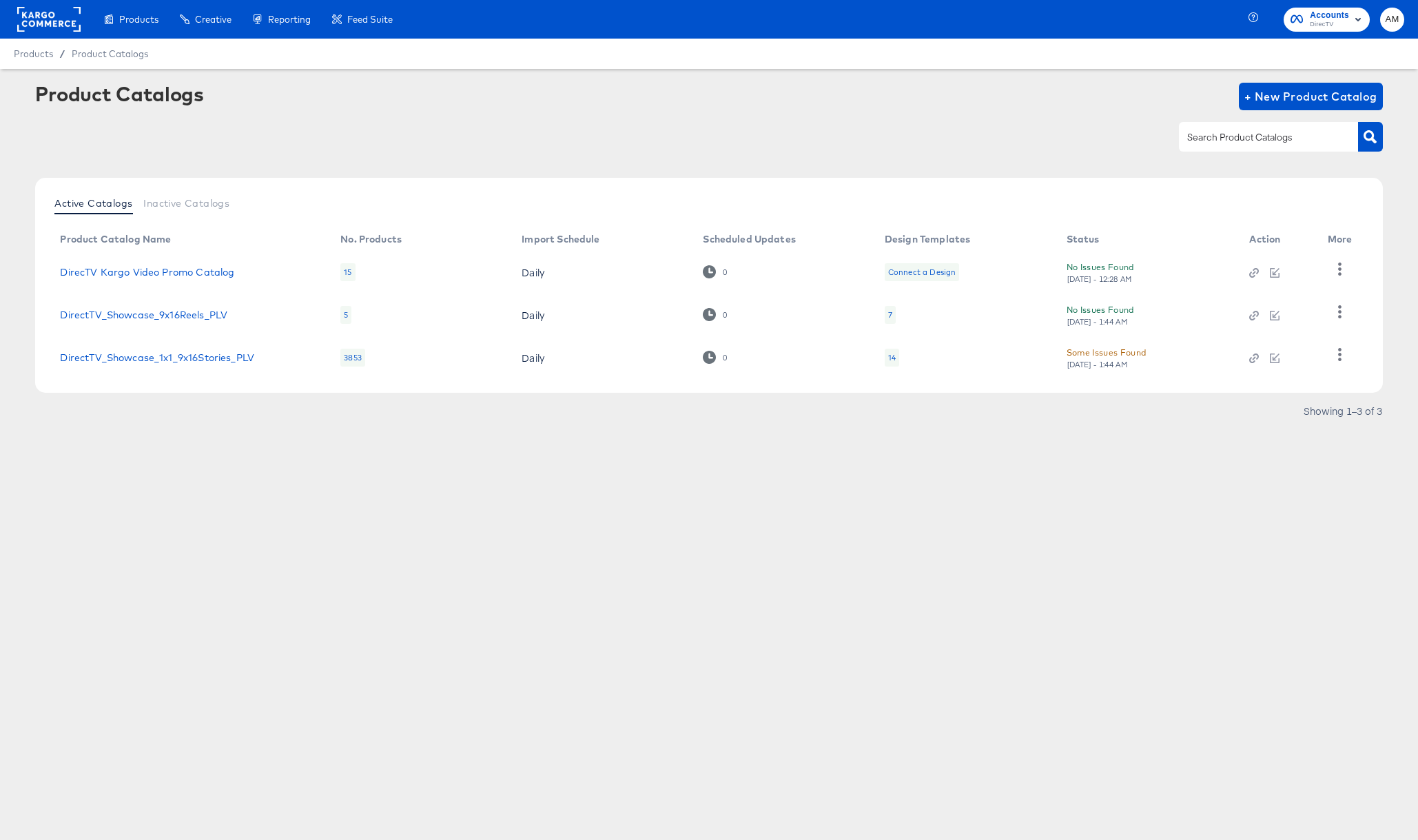
click at [1095, 355] on div "Some Issues Found" at bounding box center [1107, 352] width 80 height 14
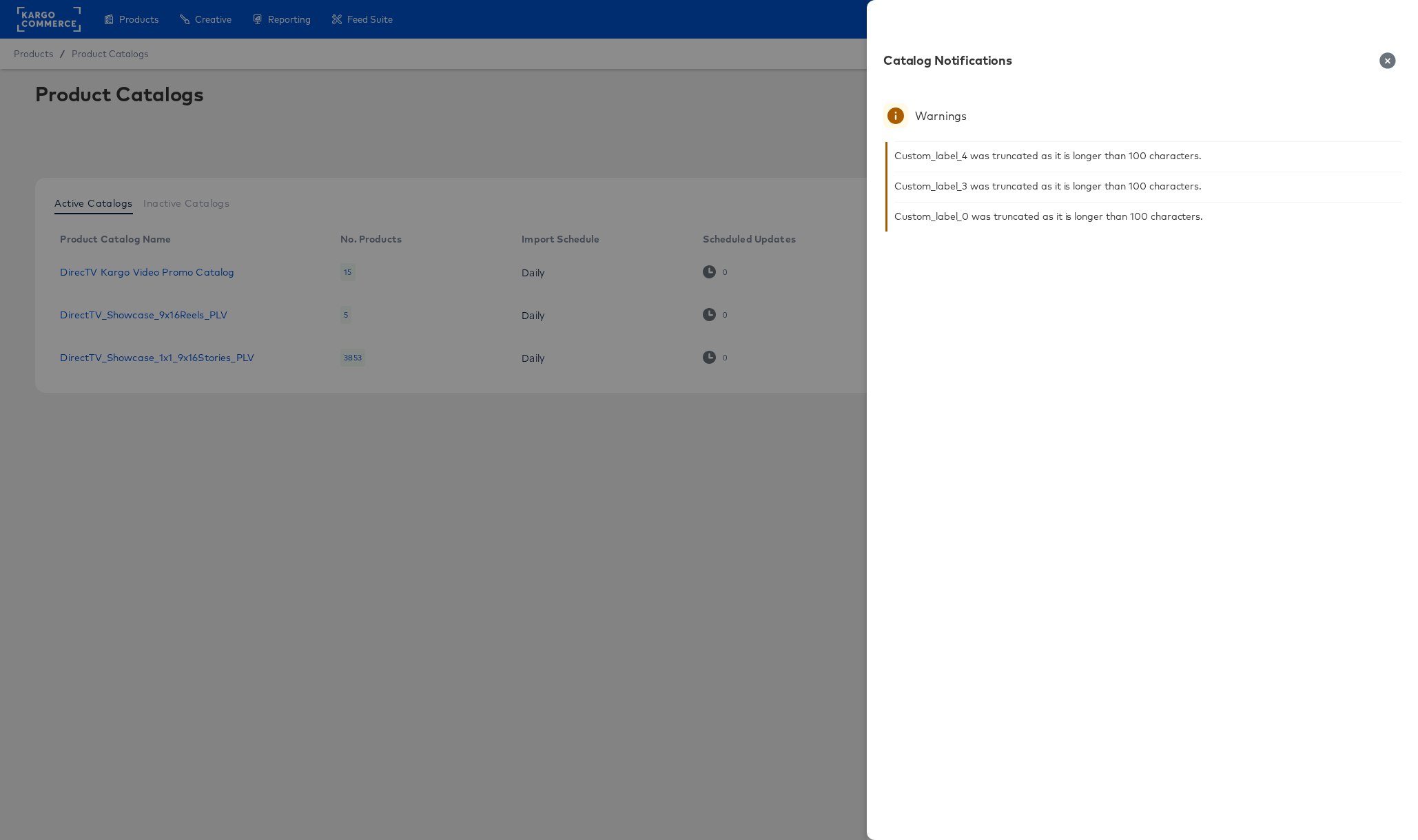
click at [1389, 61] on icon "button" at bounding box center [1387, 60] width 16 height 16
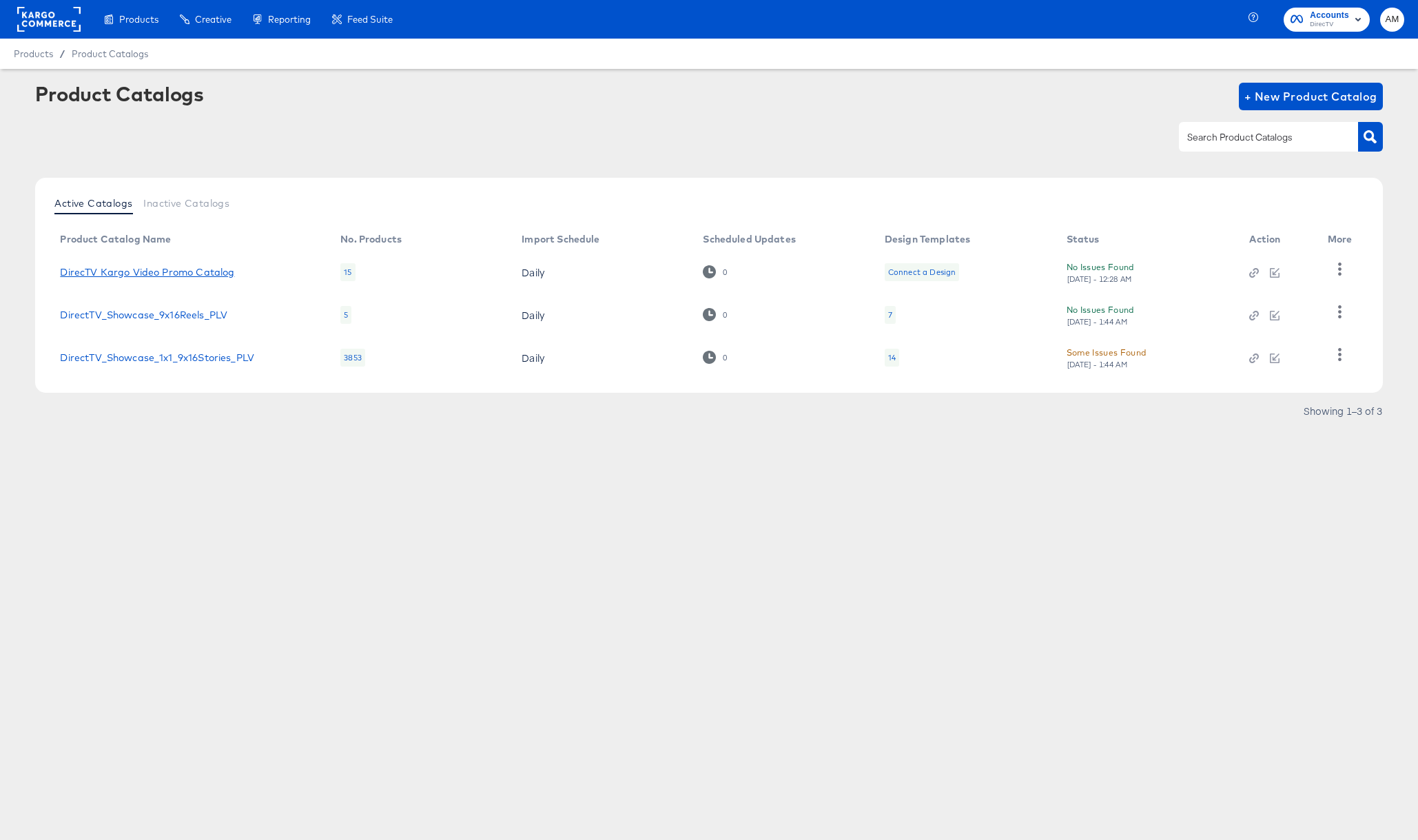
click at [225, 270] on link "DirecTV Kargo Video Promo Catalog" at bounding box center [147, 271] width 174 height 11
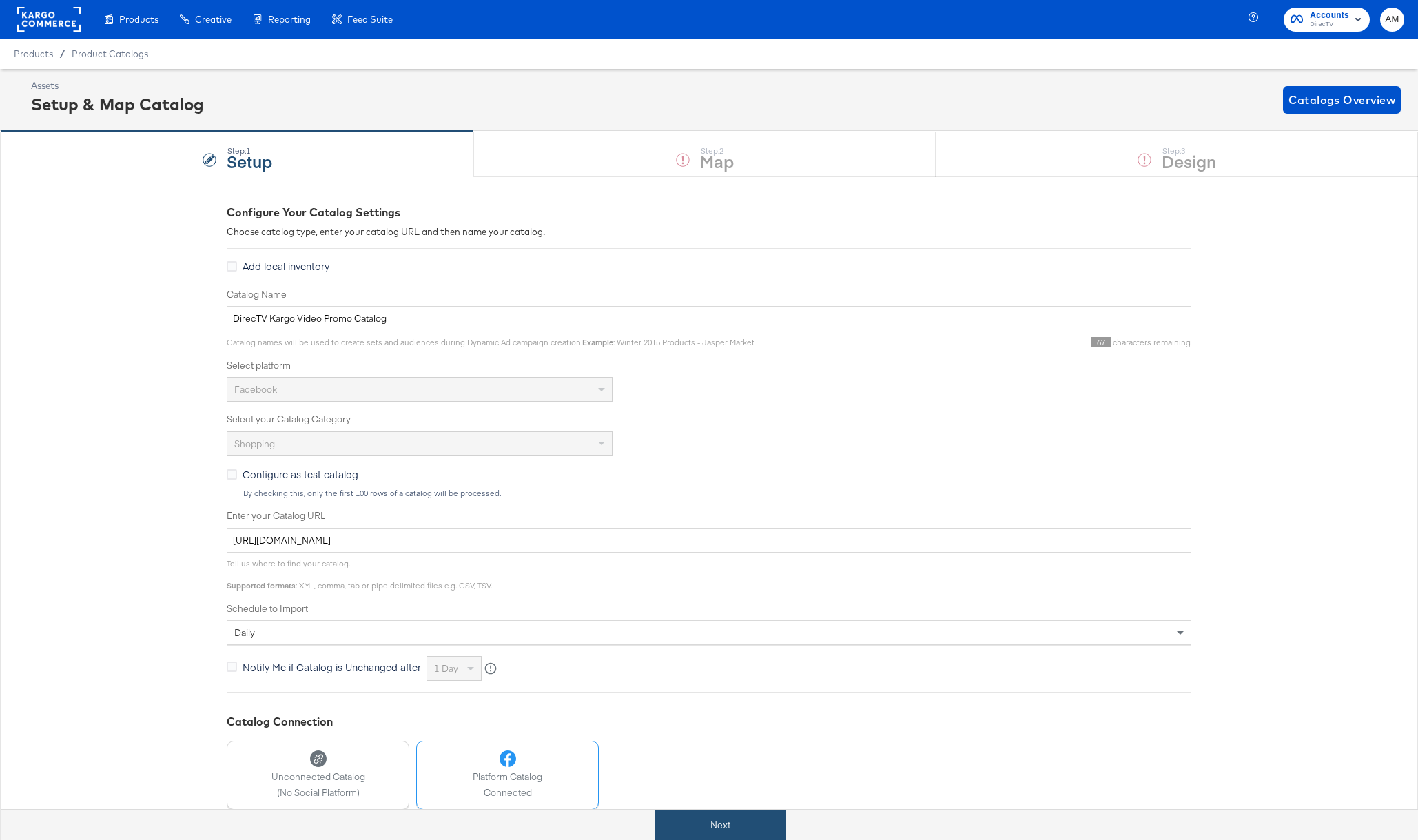
click at [734, 823] on button "Next" at bounding box center [720, 824] width 132 height 31
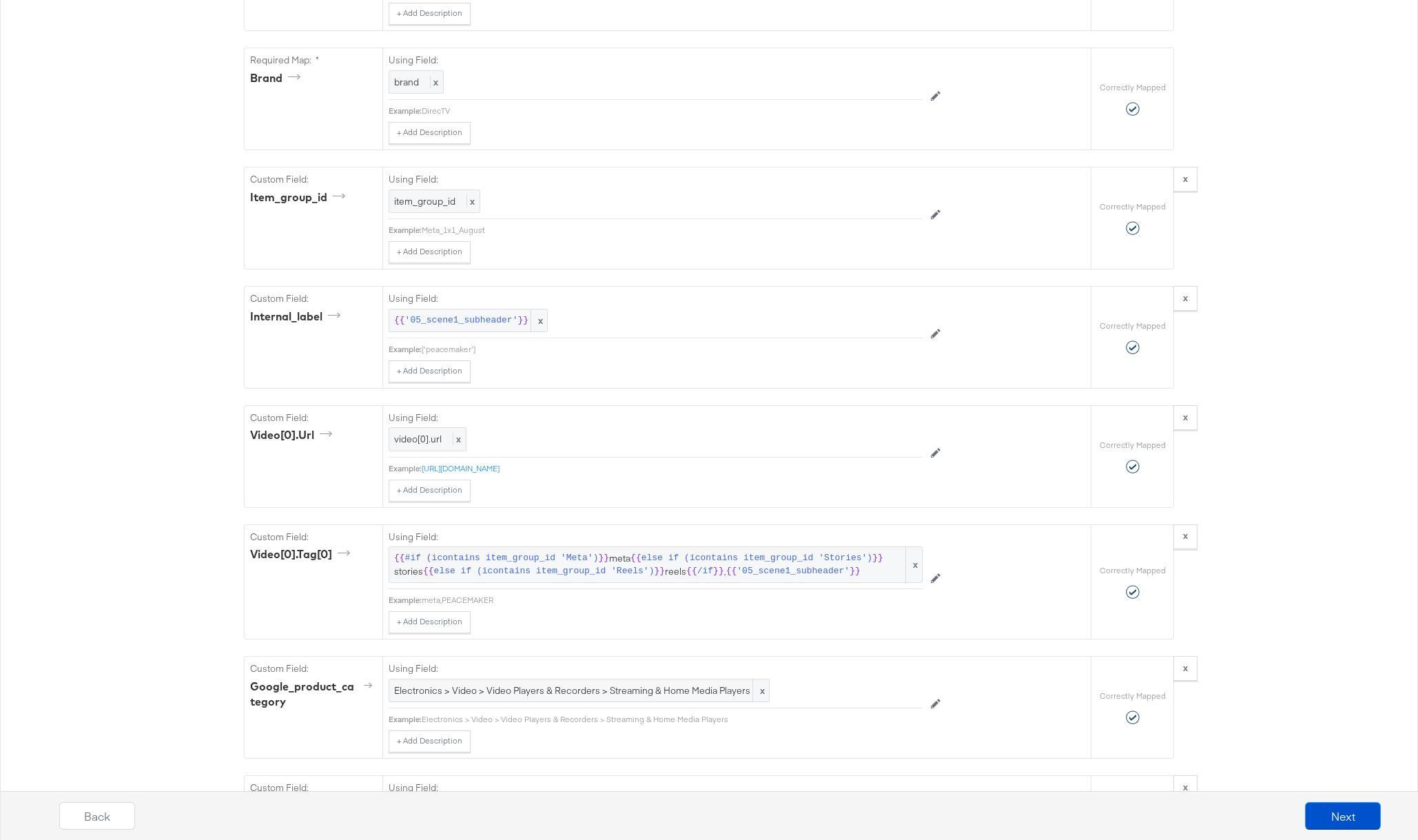
scroll to position [1466, 0]
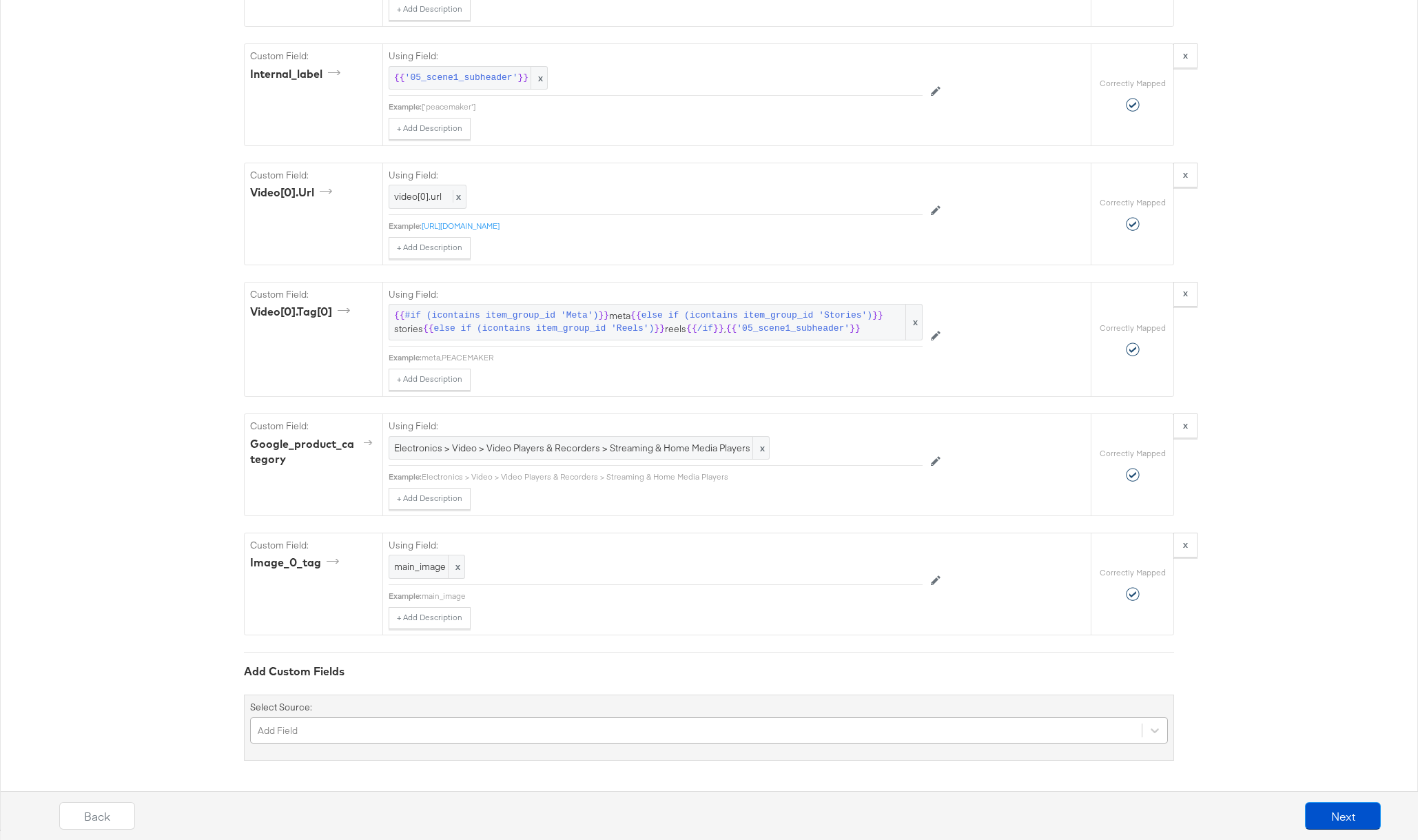
click at [407, 726] on div "Add Field" at bounding box center [709, 730] width 918 height 27
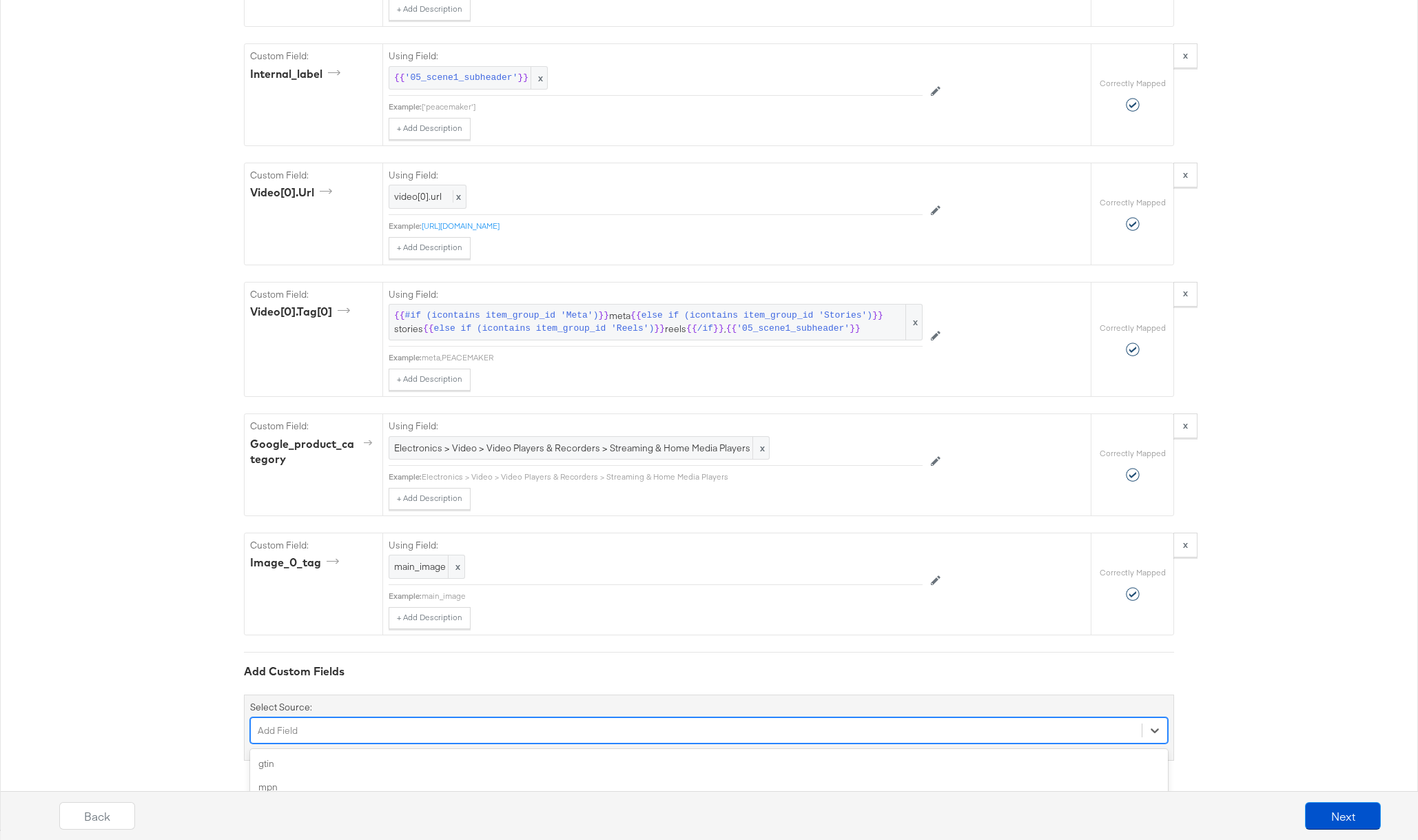
scroll to position [1582, 0]
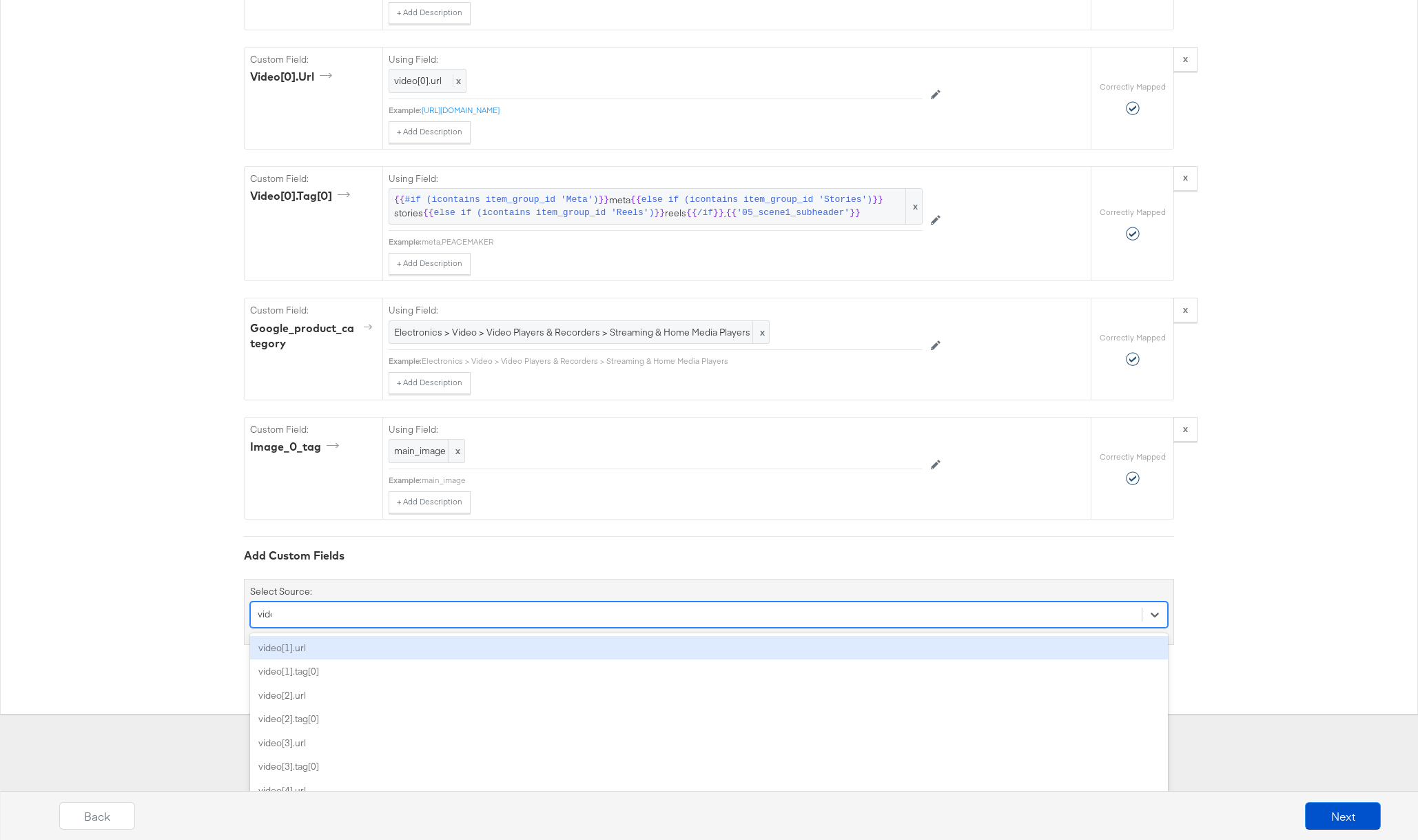
type input "video"
click at [320, 645] on div "video[1].url" at bounding box center [709, 647] width 918 height 24
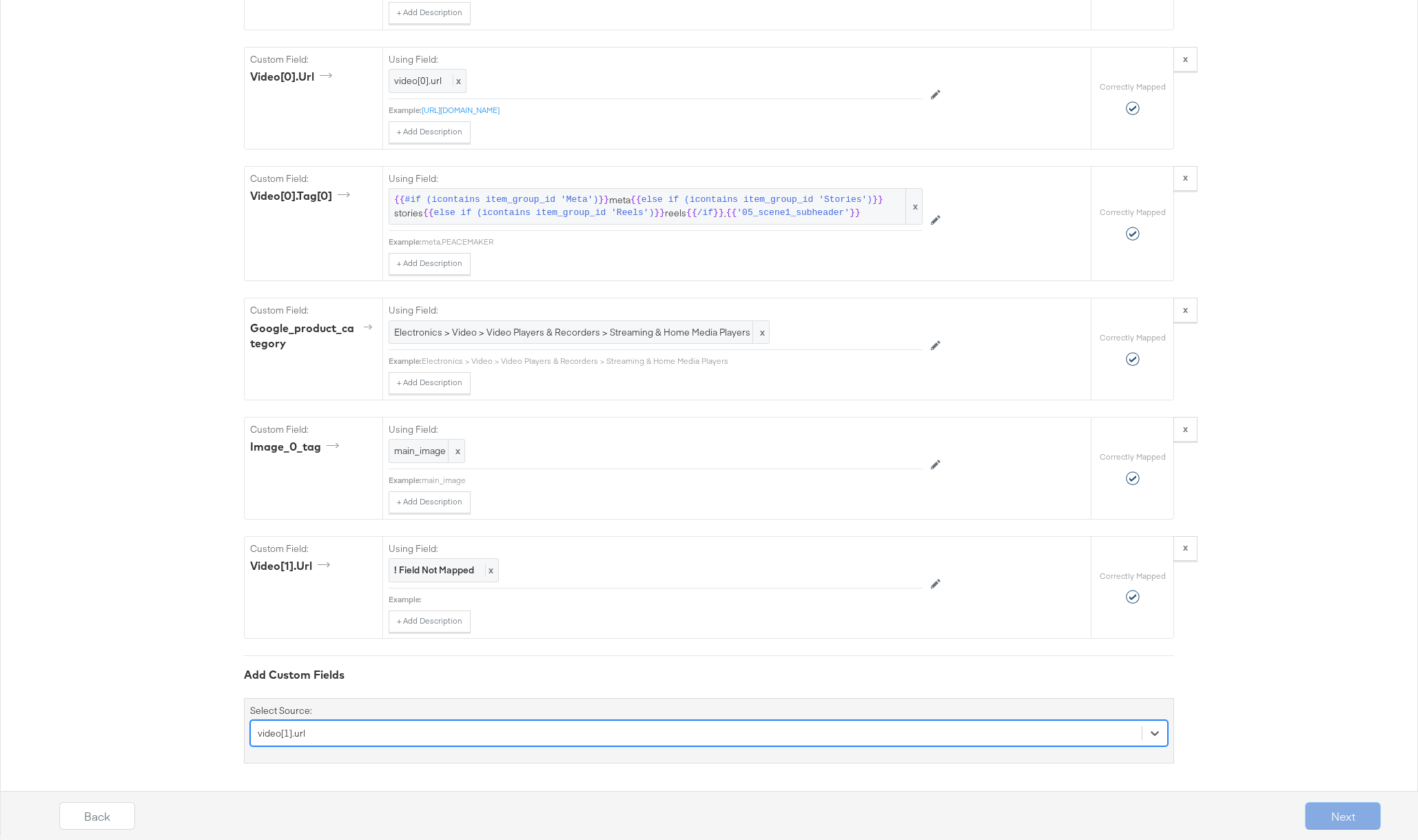
click at [341, 730] on div "option video[1].url, selected. Select is focused ,type to refine list, press Do…" at bounding box center [709, 733] width 918 height 27
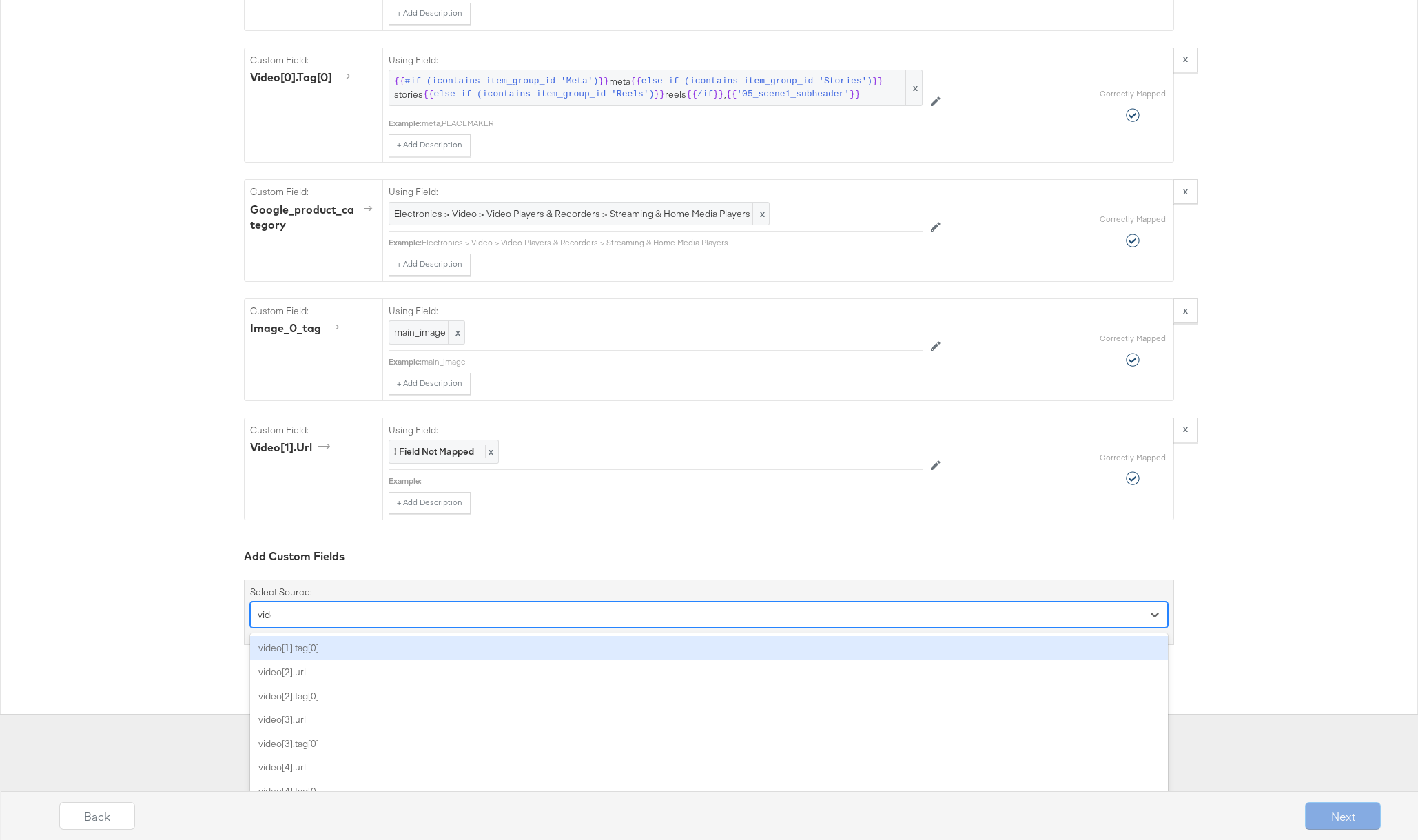
type input "video"
click at [293, 653] on div "video[1].tag[0]" at bounding box center [709, 647] width 918 height 24
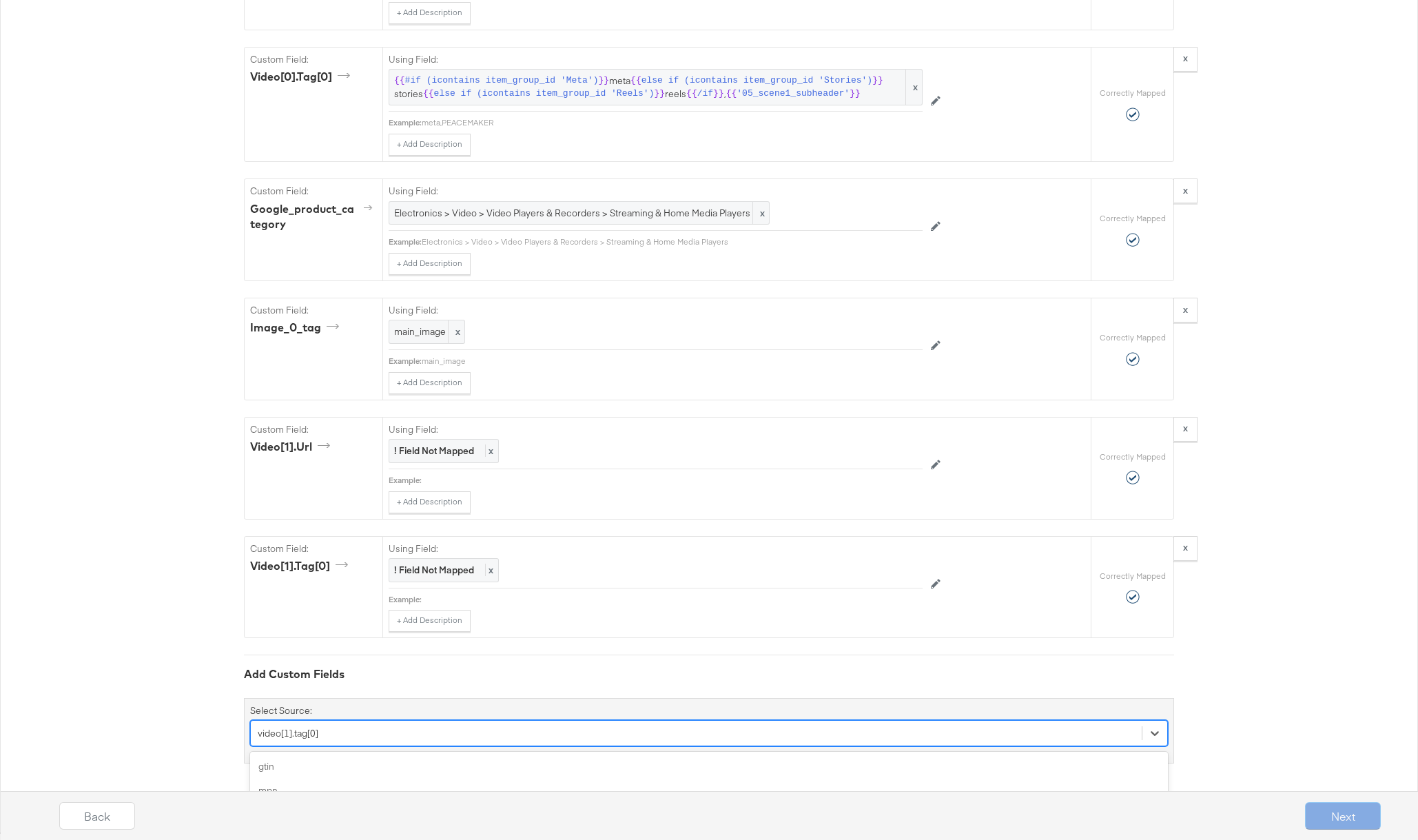
click at [348, 734] on div "option video[1].tag[0], selected. option color focused, 5 of 164. 164 results a…" at bounding box center [709, 733] width 918 height 27
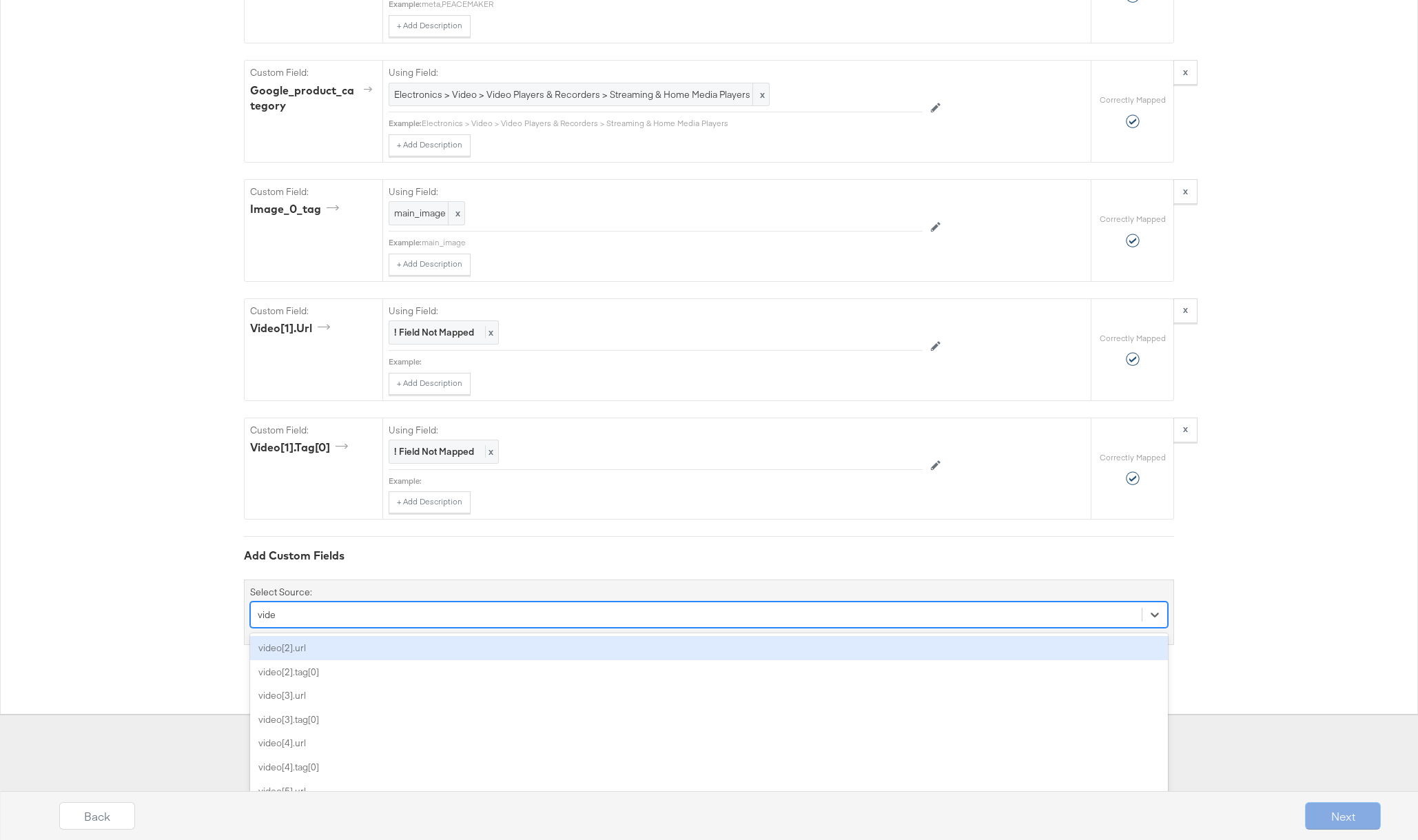
type input "video"
click at [298, 650] on div "video[2].url" at bounding box center [709, 647] width 918 height 24
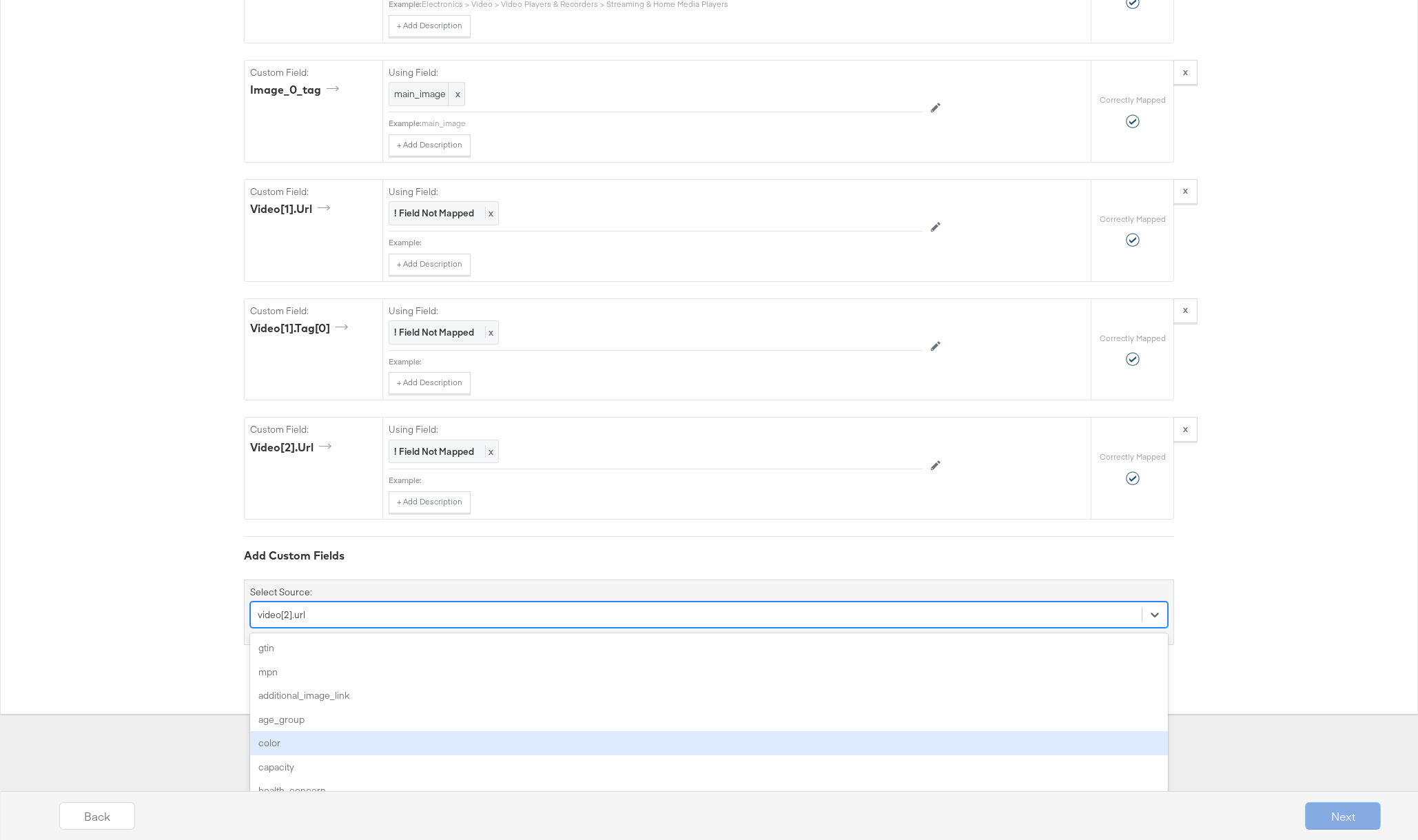
click at [332, 628] on div "option video[2].url, selected. option color focused, 5 of 163. 163 results avai…" at bounding box center [709, 615] width 918 height 27
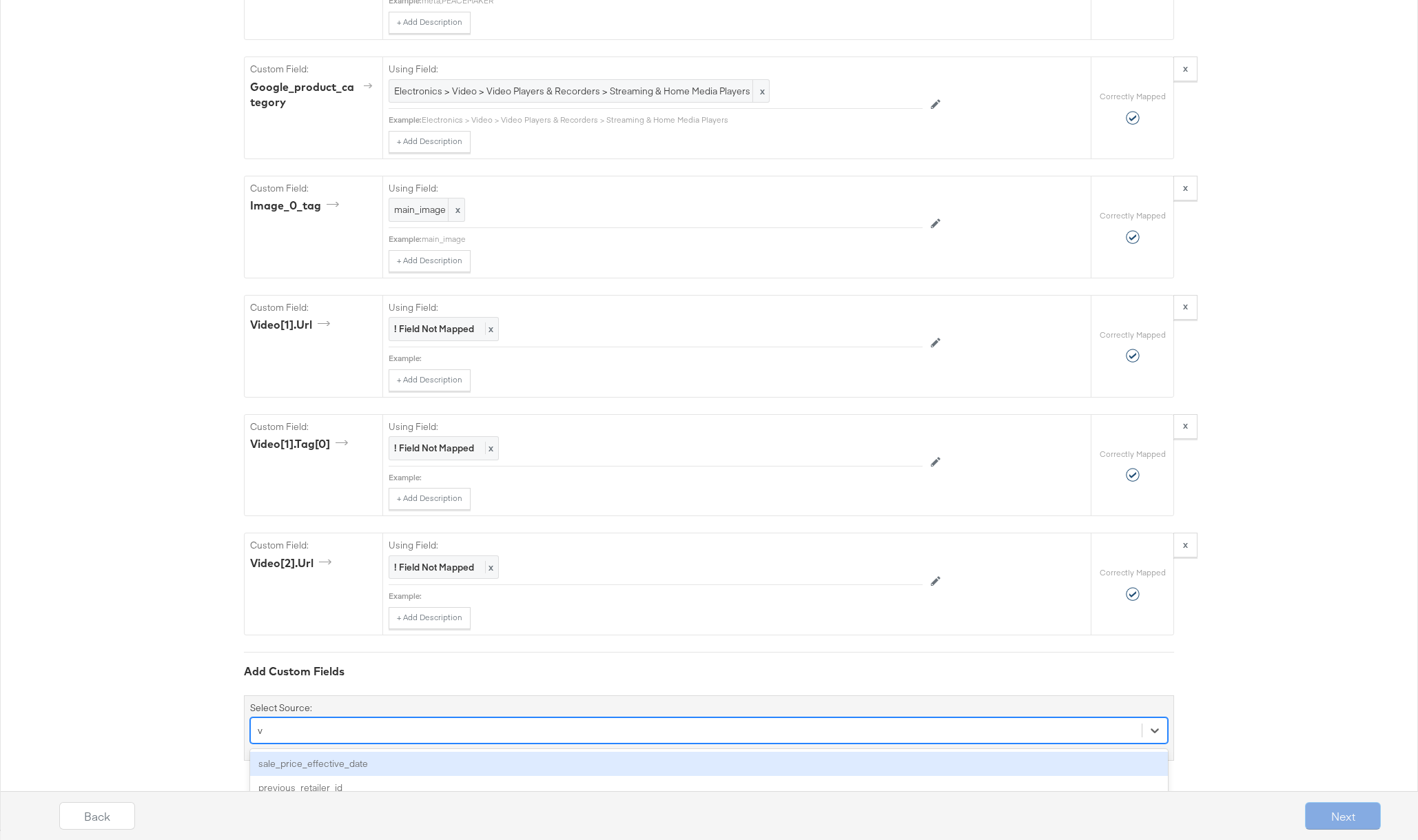
scroll to position [1939, 0]
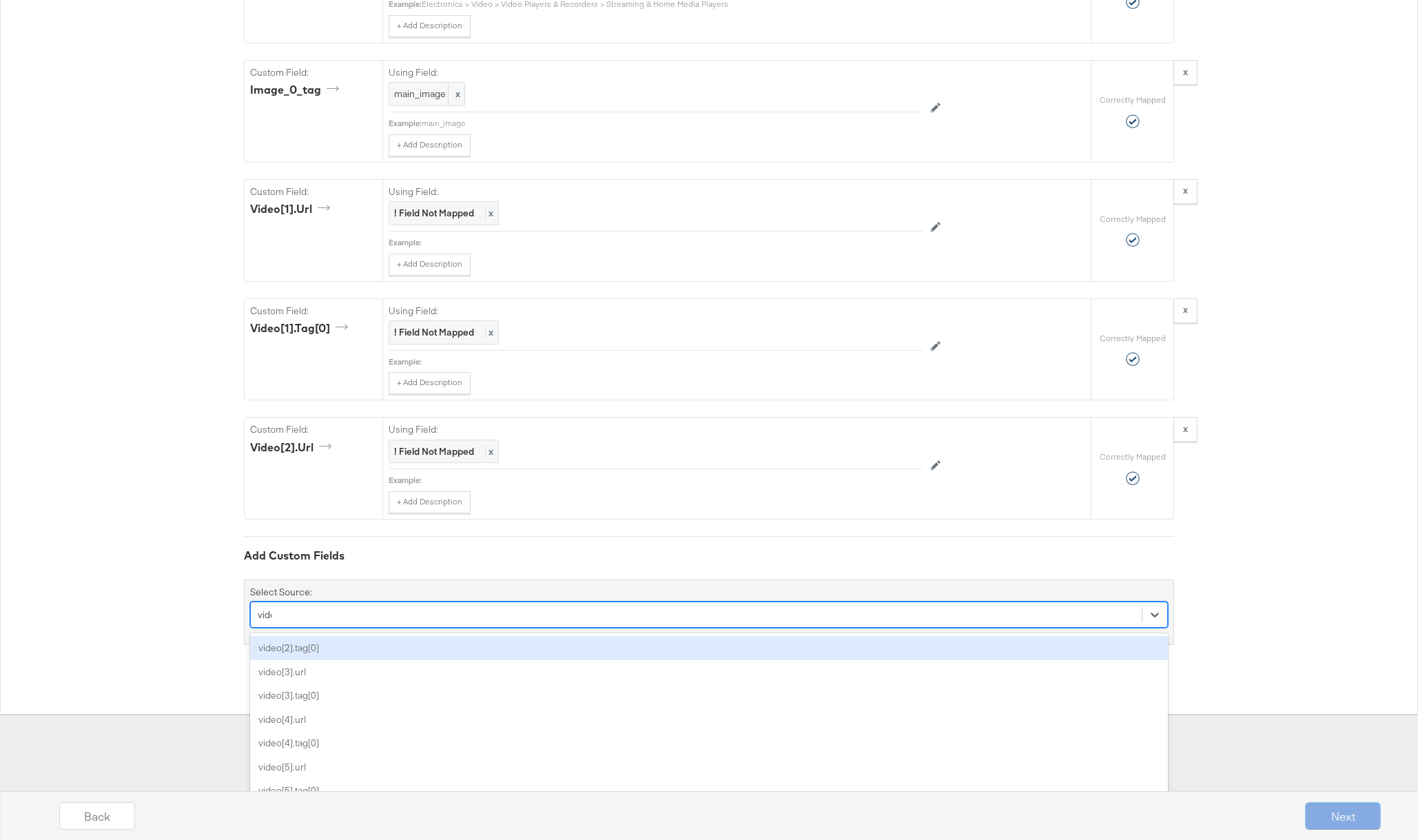
type input "video"
click at [319, 650] on div "video[2].tag[0]" at bounding box center [709, 647] width 918 height 24
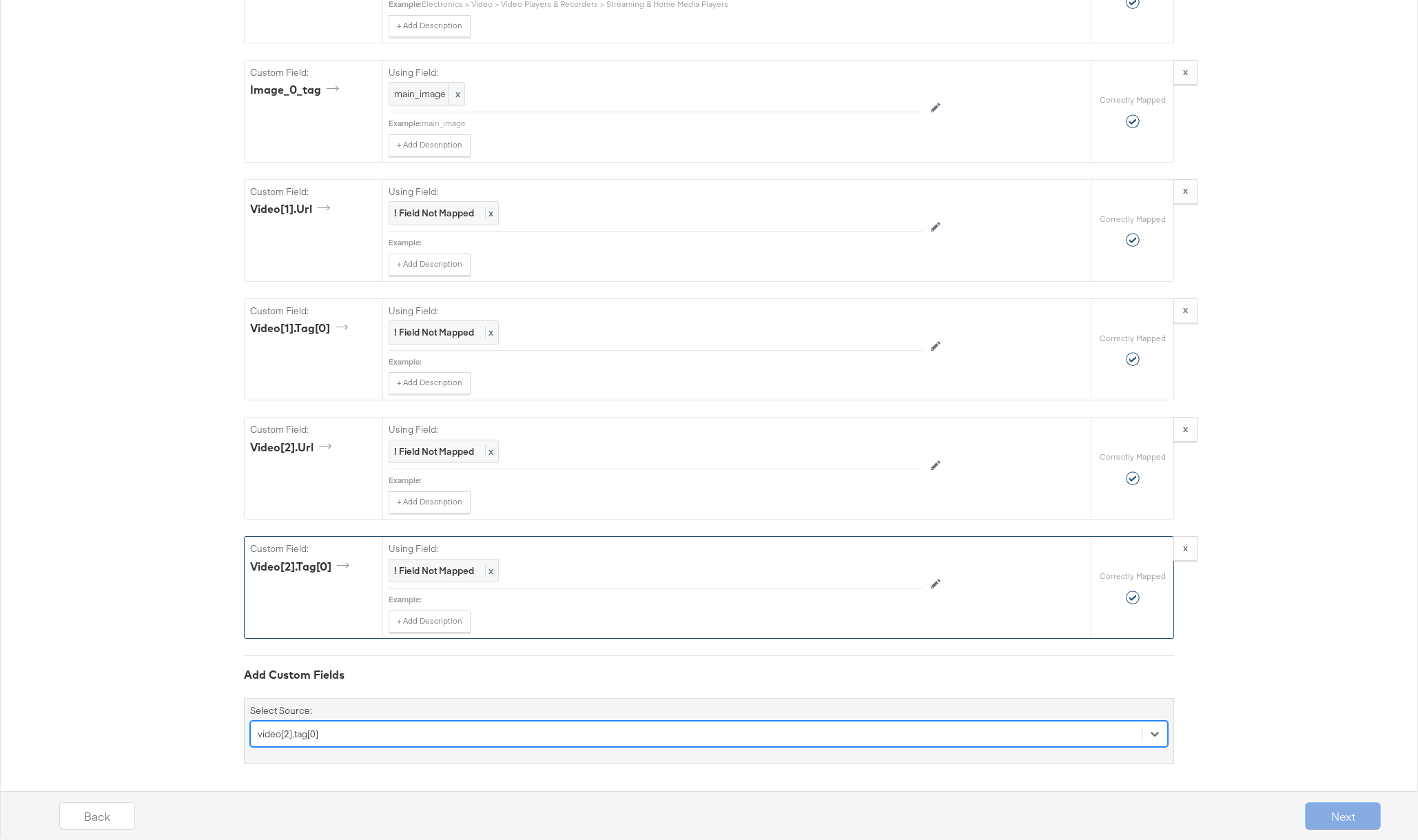
scroll to position [1943, 0]
click at [427, 218] on div "! Field Not Mapped x" at bounding box center [443, 210] width 111 height 24
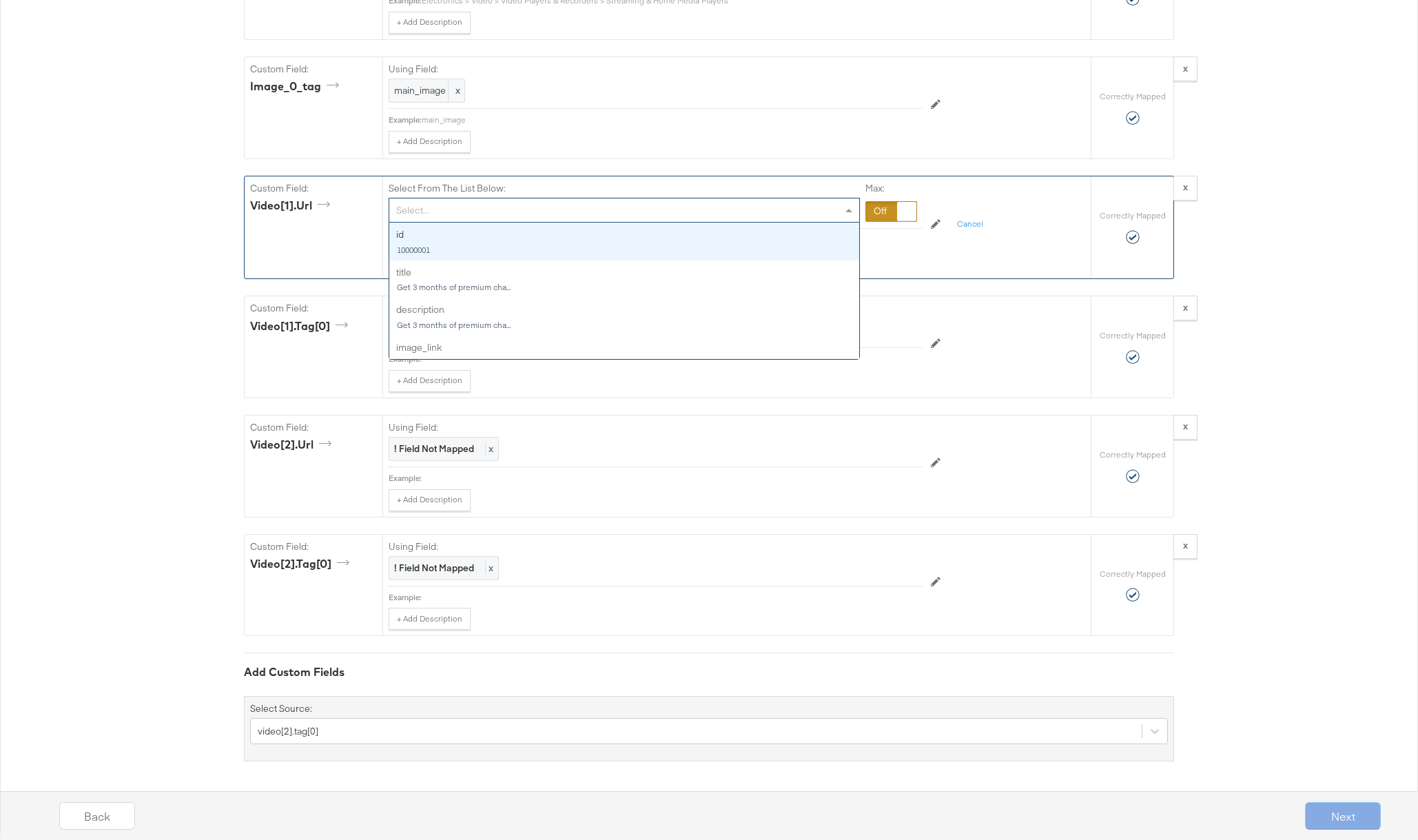
click at [435, 212] on div "Select..." at bounding box center [624, 210] width 470 height 23
type input "v"
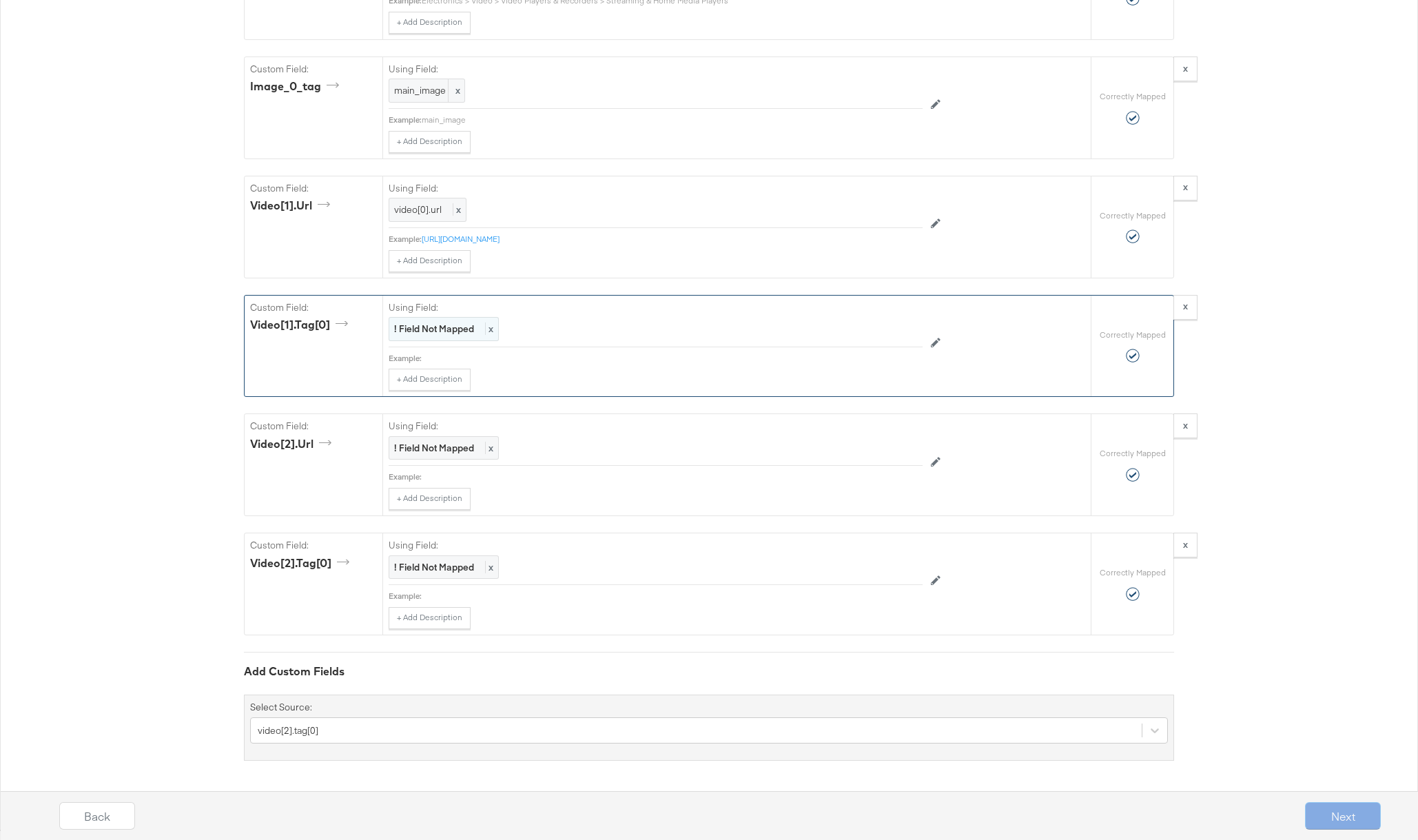
click at [419, 331] on strong "! Field Not Mapped" at bounding box center [434, 329] width 80 height 12
click at [422, 329] on div "Select..." at bounding box center [624, 329] width 470 height 23
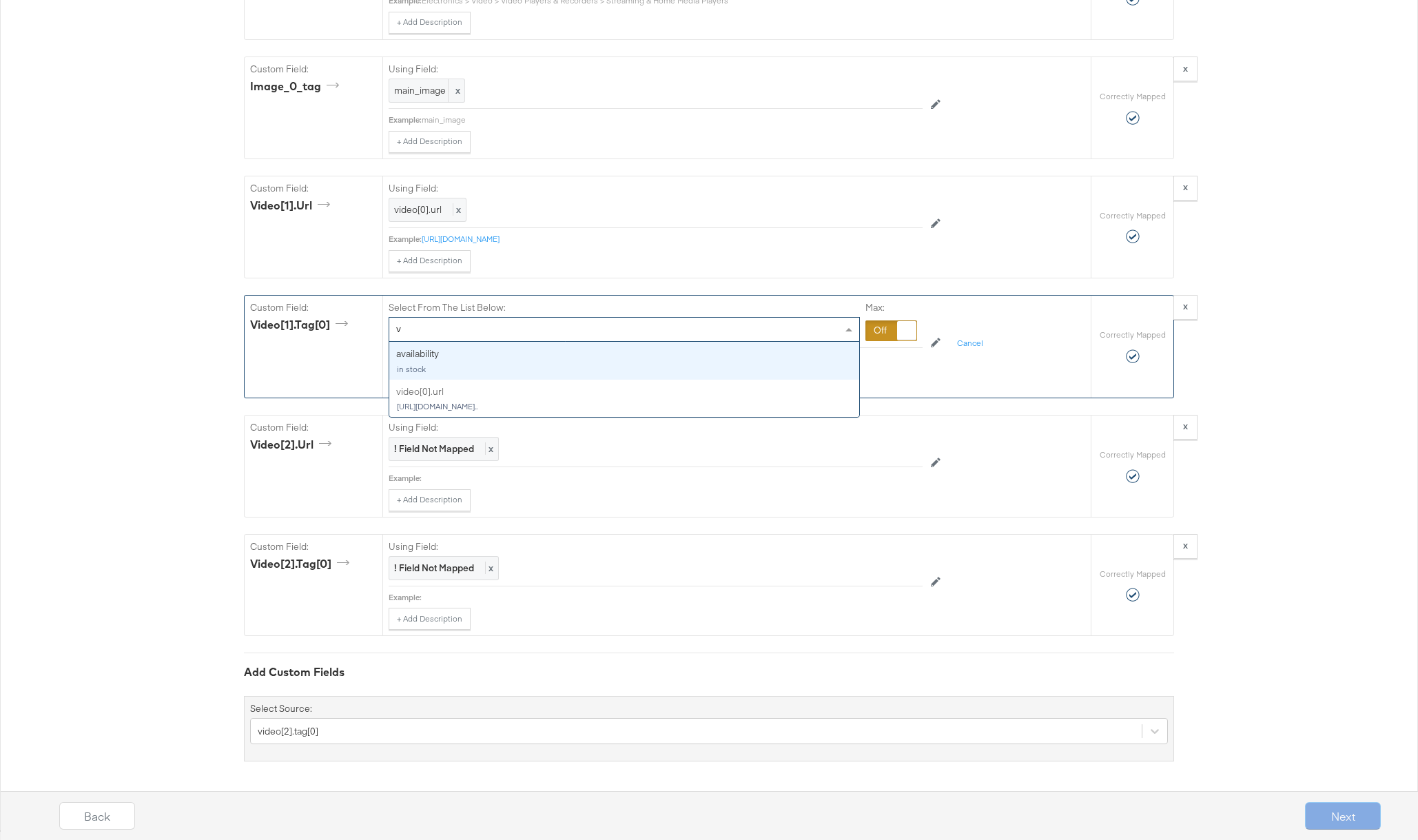
type input "vi"
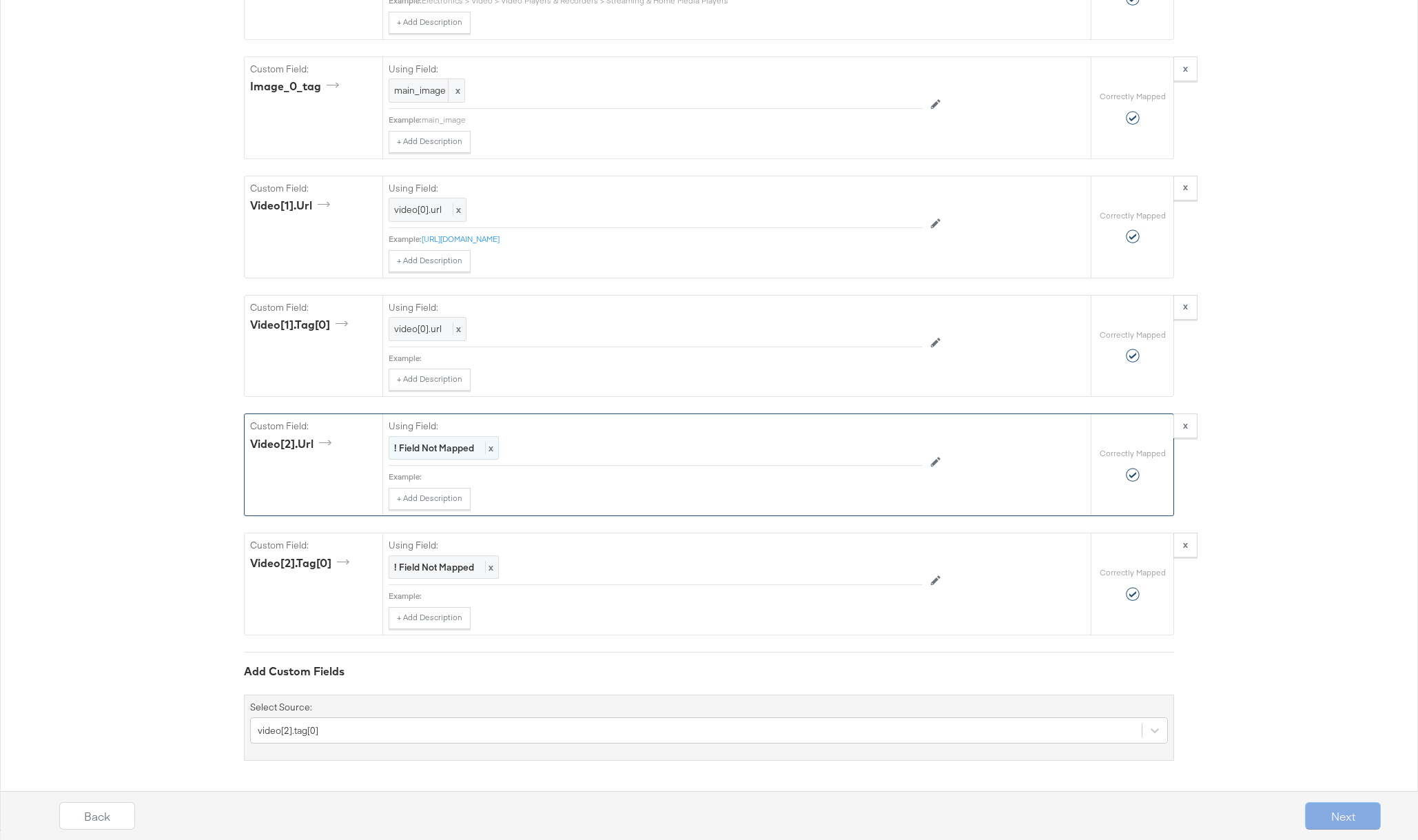
click at [421, 450] on strong "! Field Not Mapped" at bounding box center [434, 447] width 80 height 12
click at [440, 454] on div "Select..." at bounding box center [624, 448] width 470 height 23
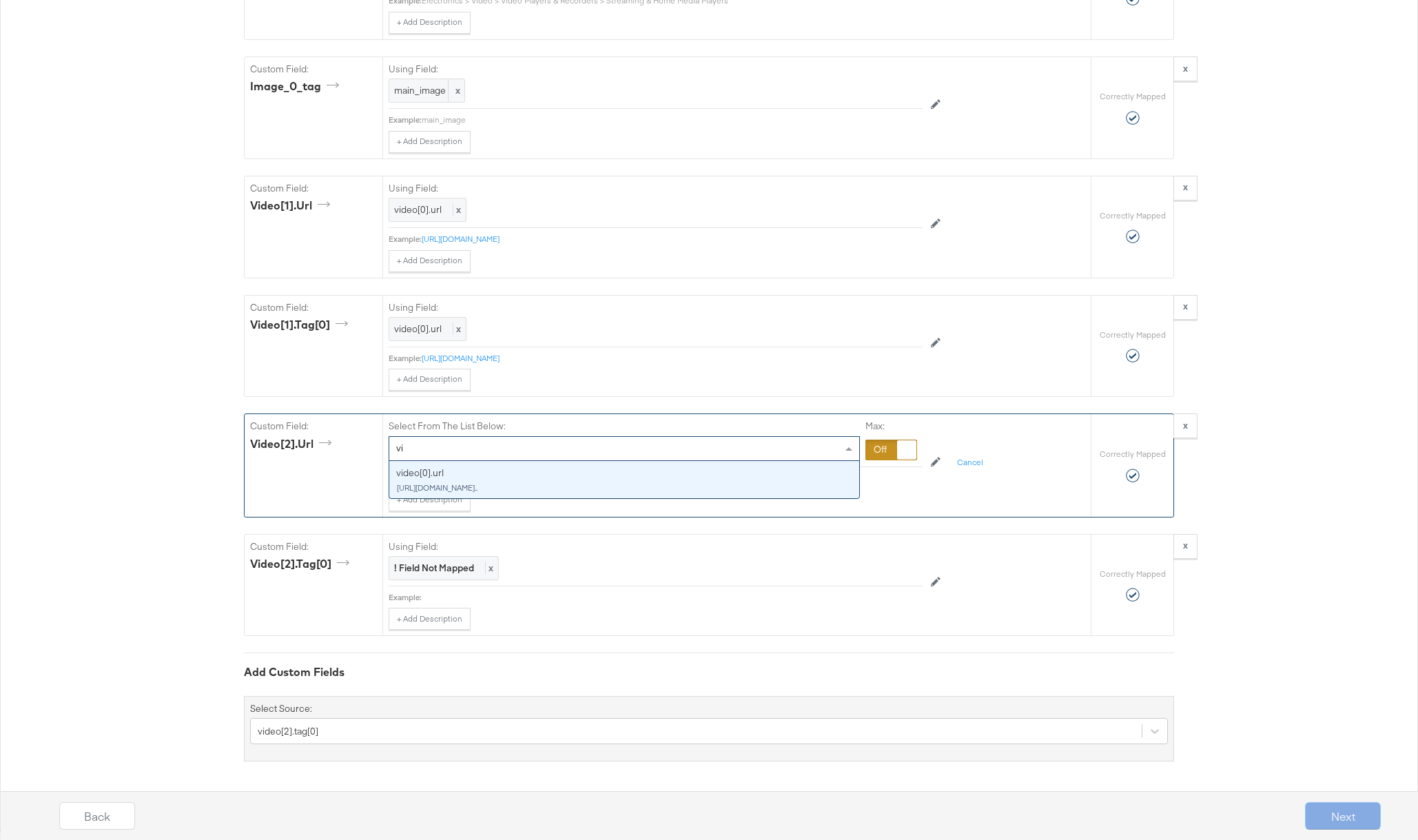
type input "vid"
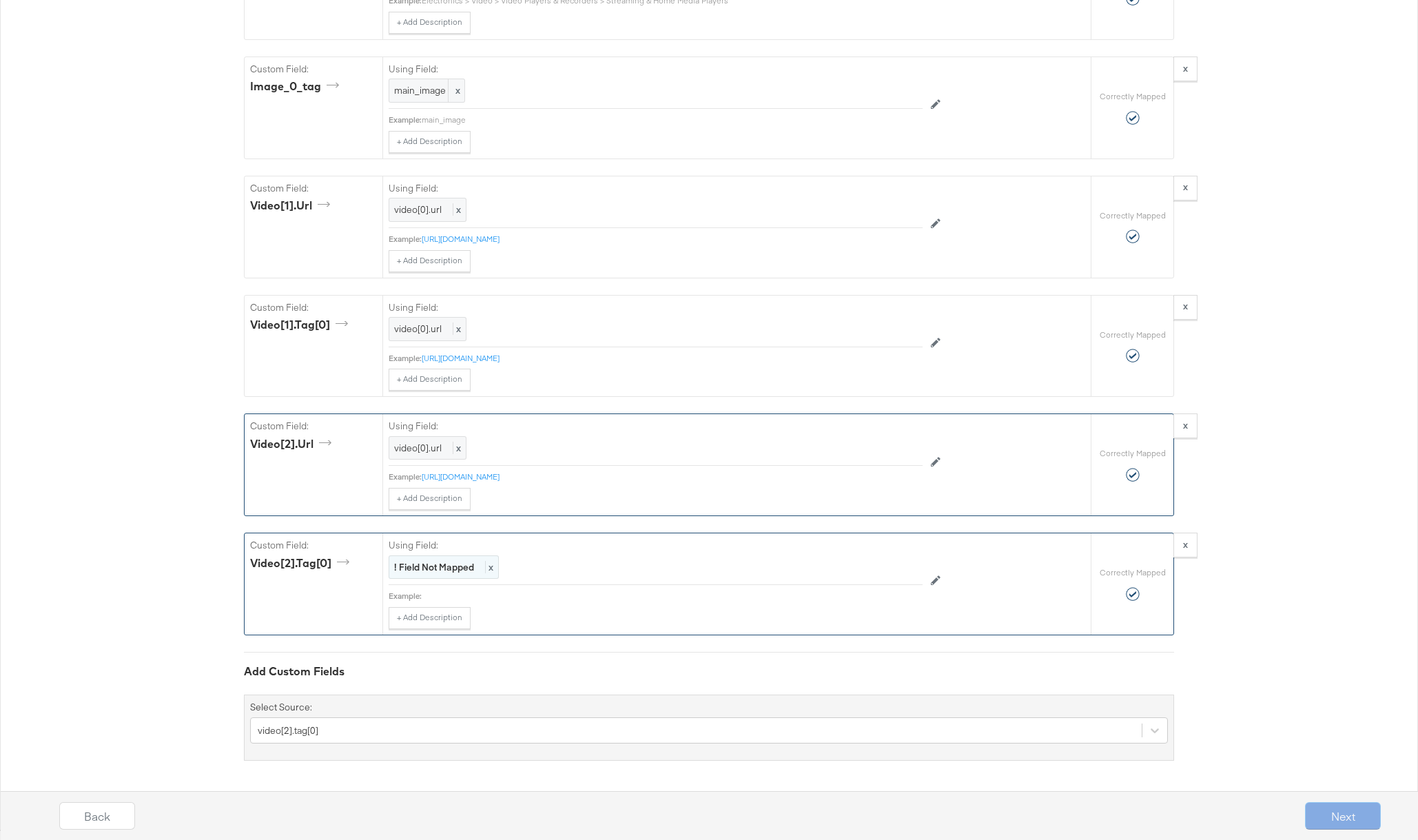
click at [432, 569] on strong "! Field Not Mapped" at bounding box center [434, 567] width 80 height 12
click at [432, 569] on div "Select..." at bounding box center [624, 567] width 470 height 23
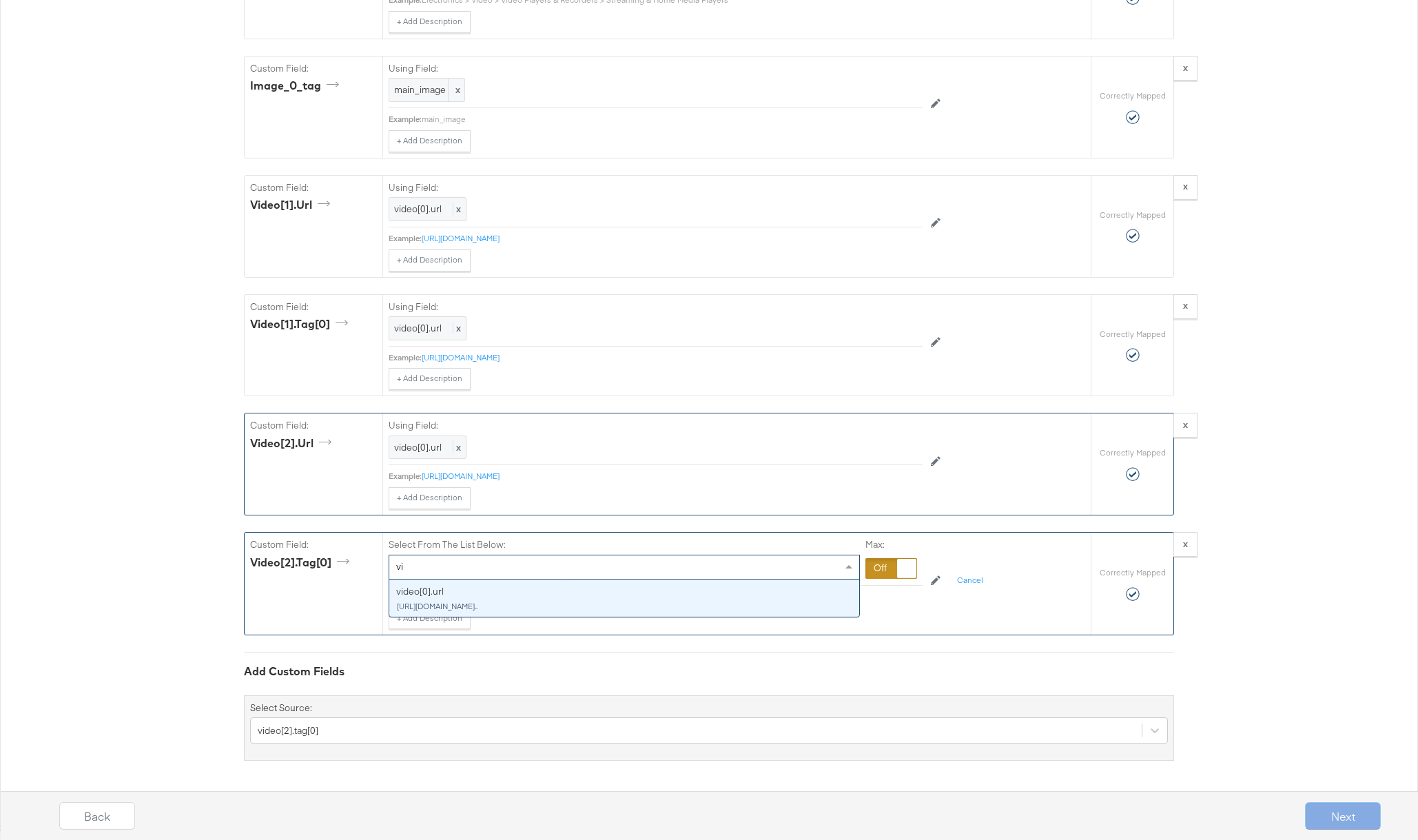
type input "vid"
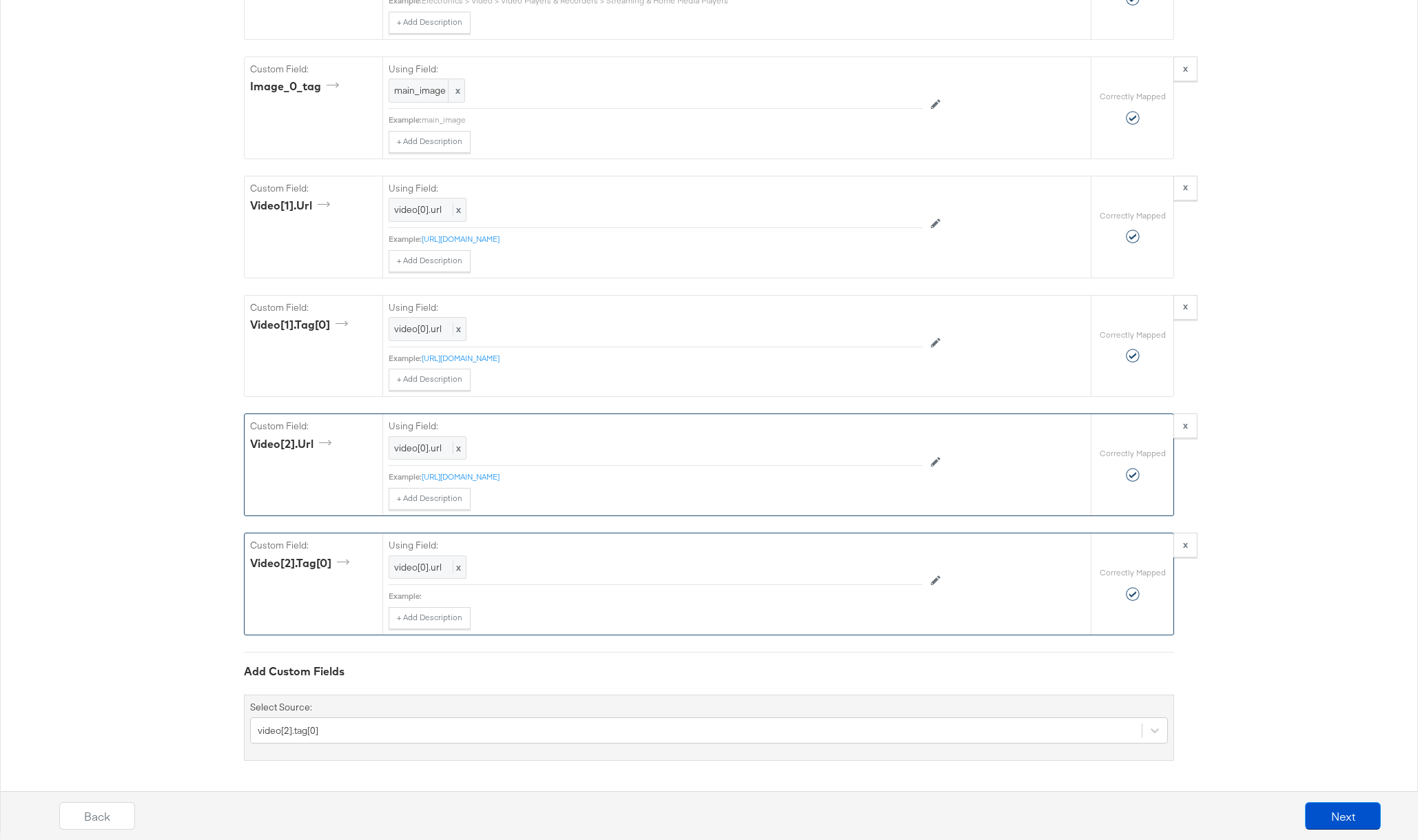
scroll to position [1943, 0]
click at [432, 565] on span "video[0].url" at bounding box center [418, 567] width 48 height 12
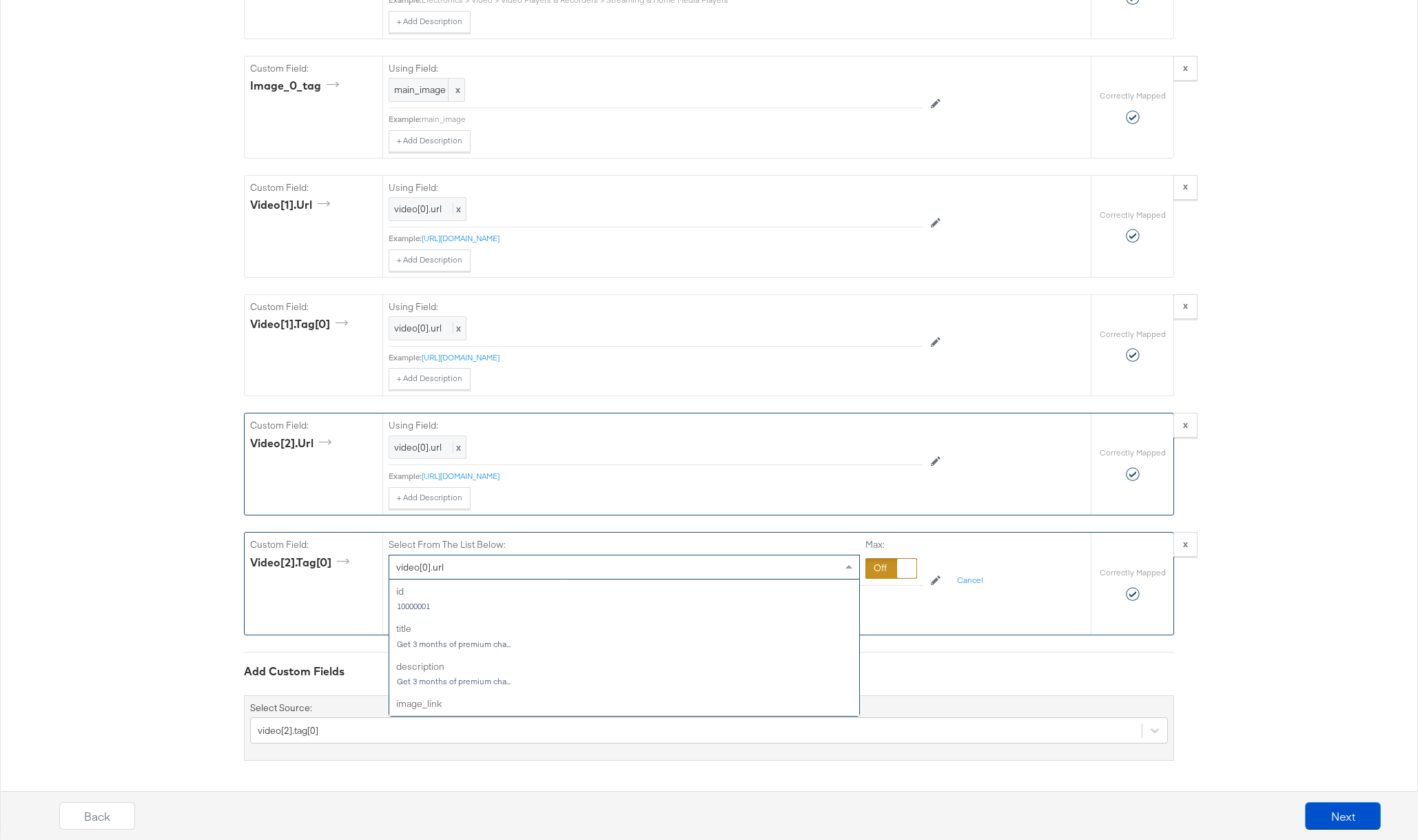
click at [432, 565] on span "video[0].url" at bounding box center [420, 567] width 48 height 12
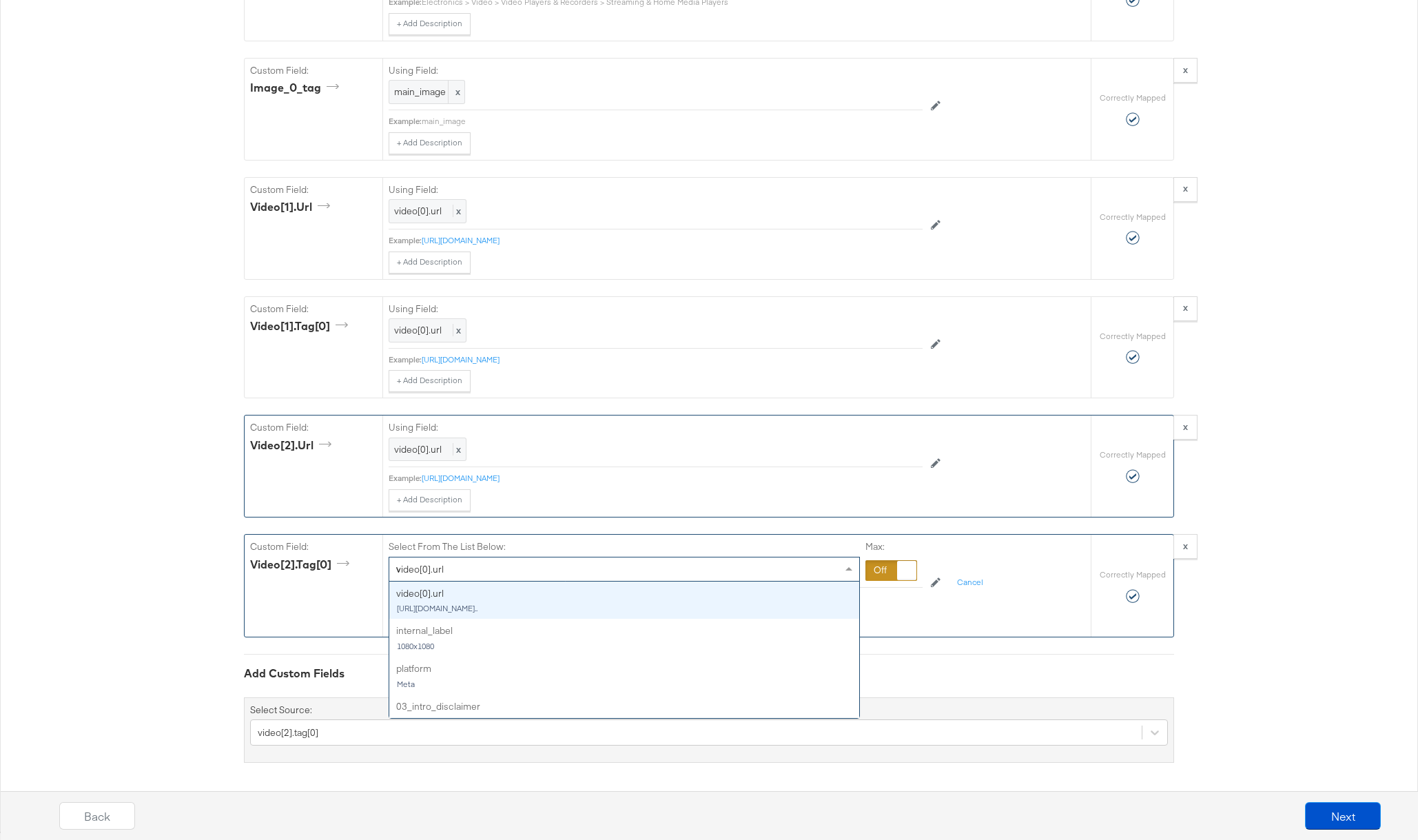
scroll to position [0, 0]
type input "vid"
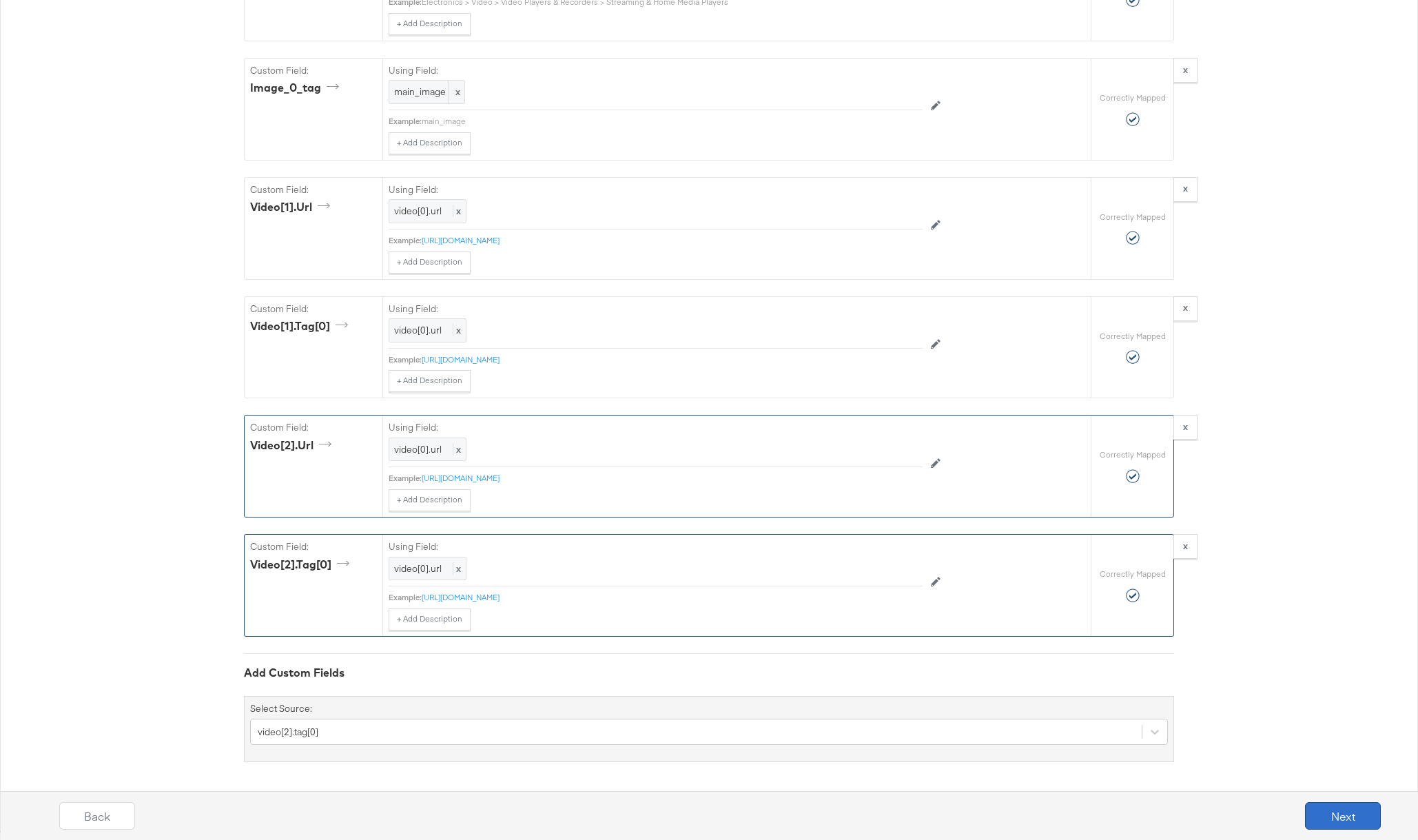
click at [1326, 806] on button "Next" at bounding box center [1343, 815] width 76 height 27
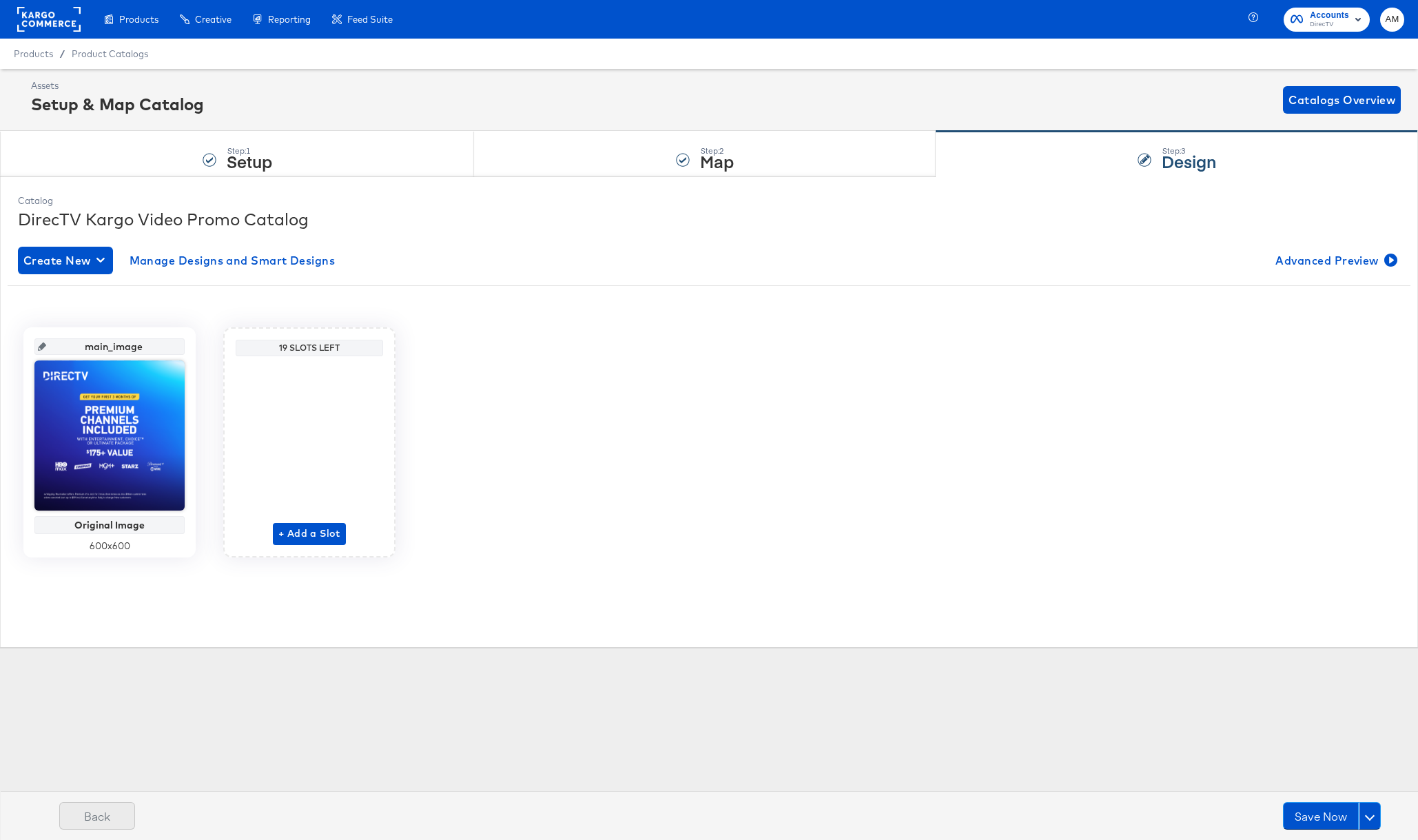
click at [91, 812] on button "Back" at bounding box center [97, 815] width 76 height 27
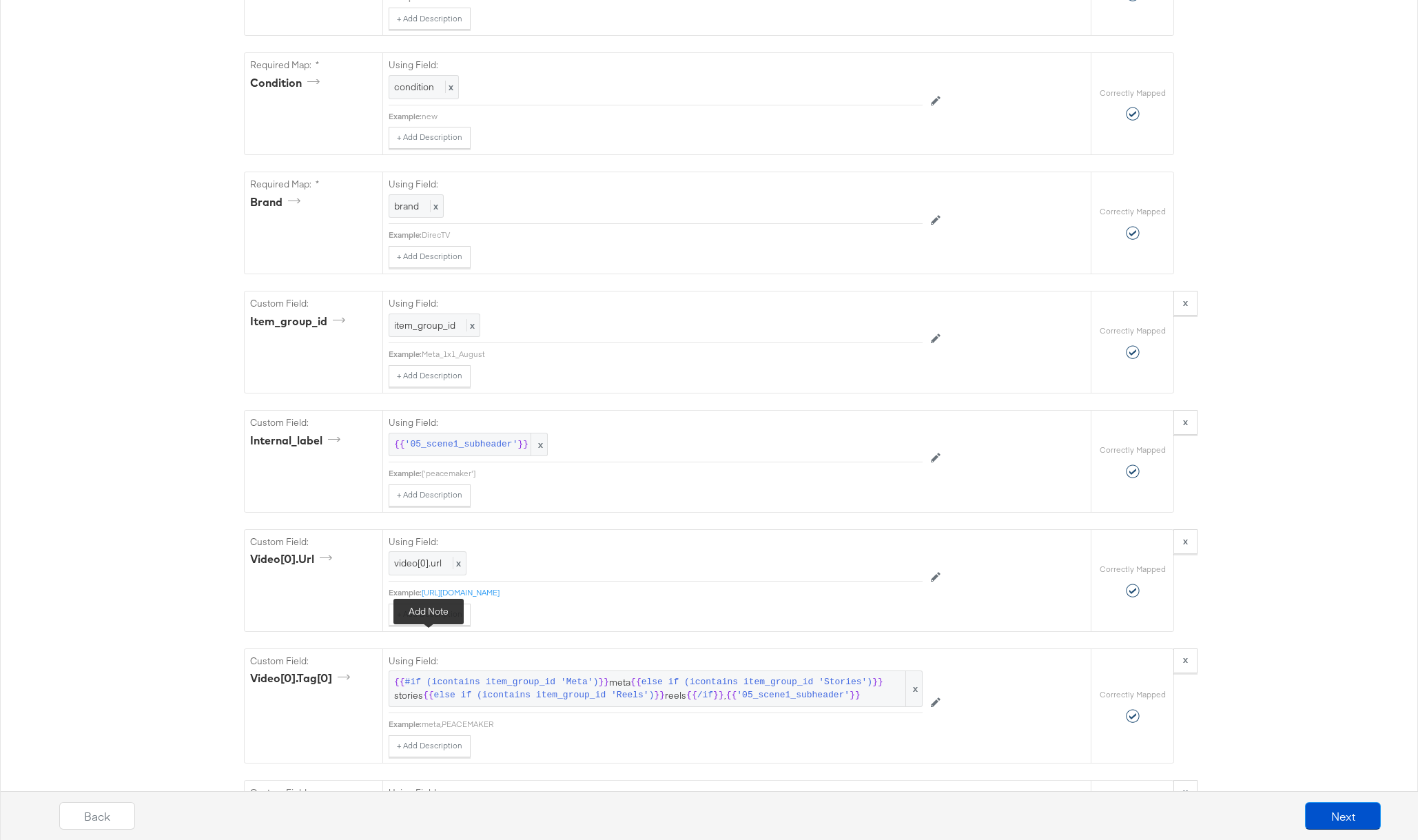
scroll to position [1943, 0]
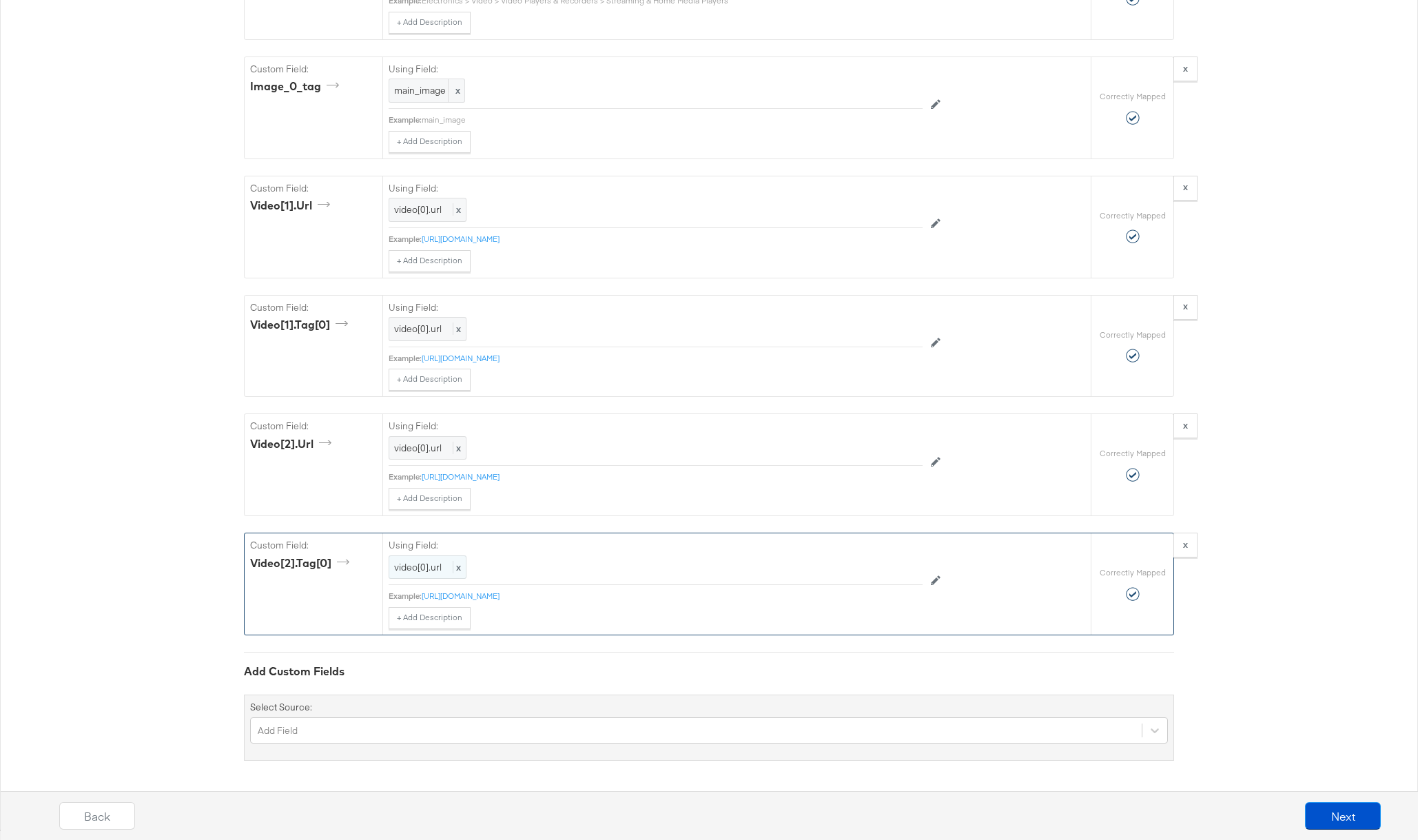
click at [425, 570] on span "video[0].url" at bounding box center [418, 567] width 48 height 12
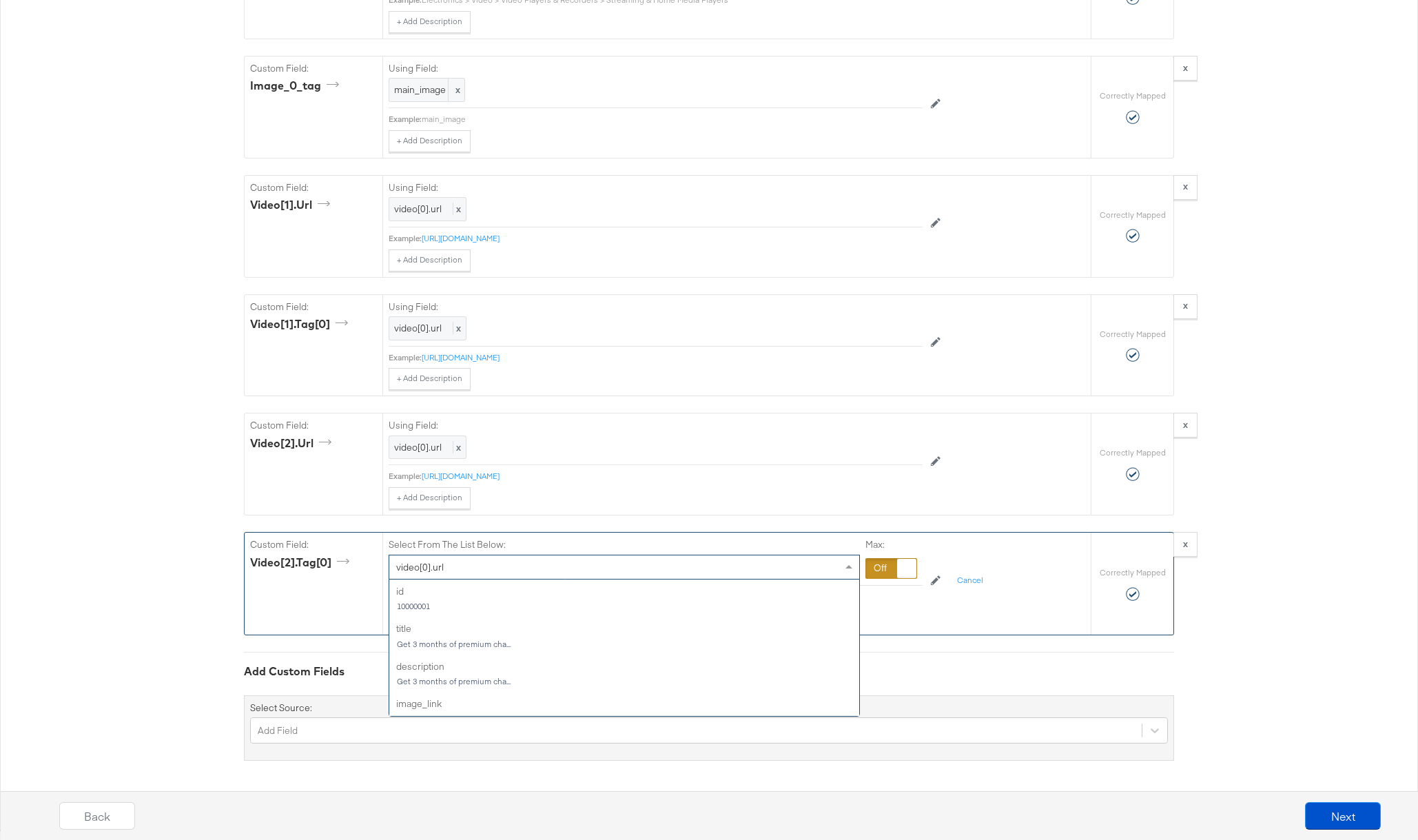
click at [465, 565] on div "video[0].url" at bounding box center [624, 567] width 470 height 23
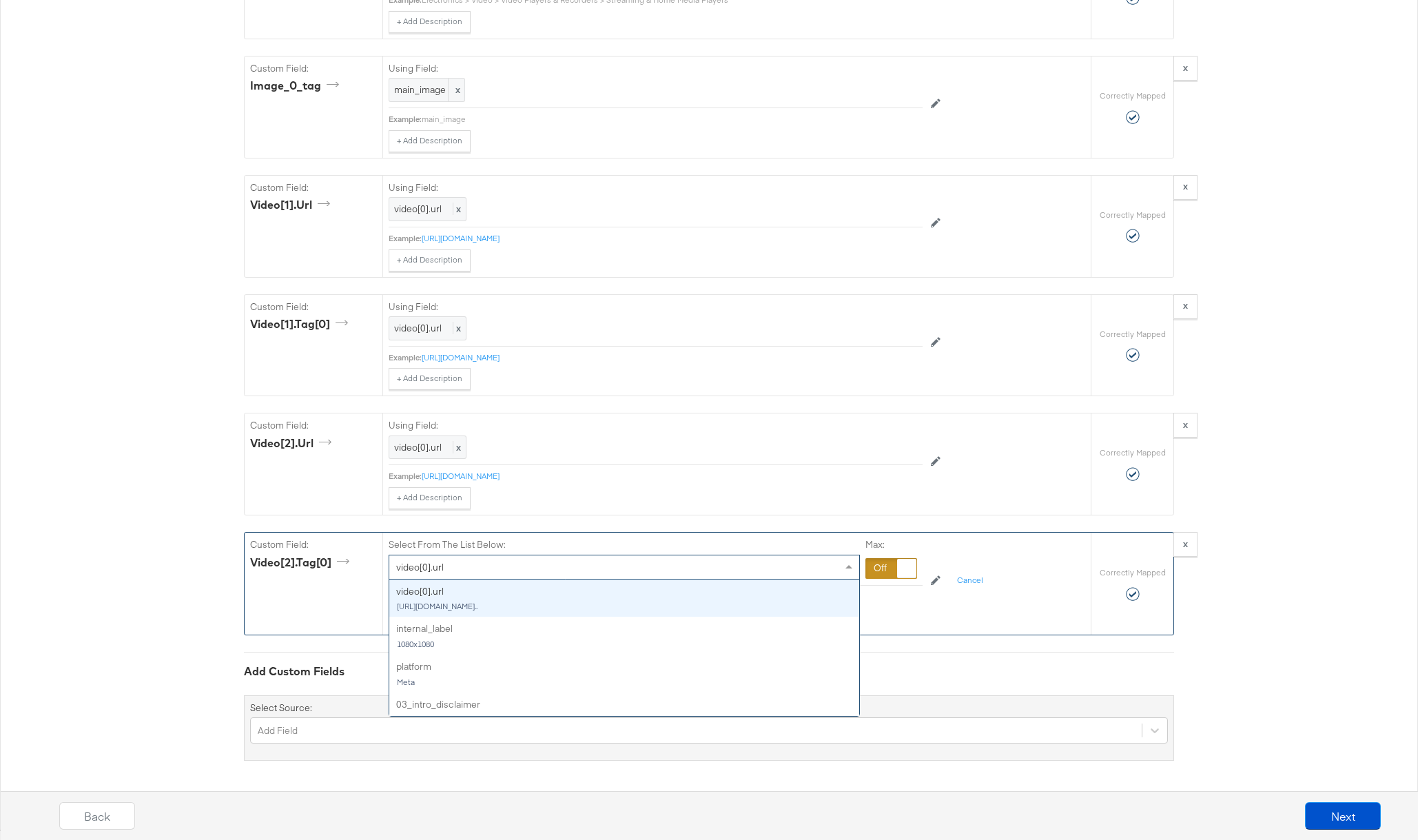
click at [885, 571] on div at bounding box center [891, 568] width 51 height 20
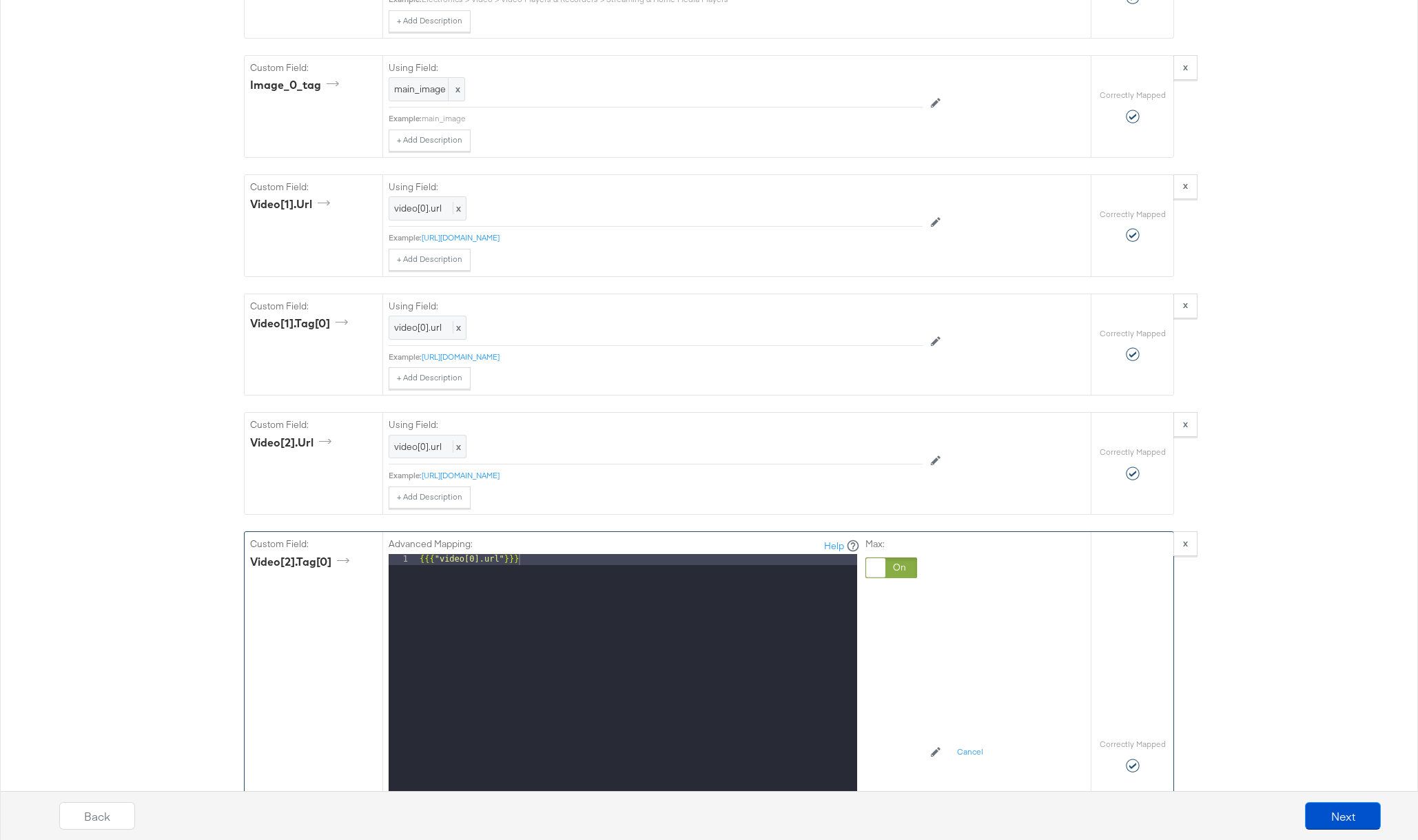
scroll to position [2288, 0]
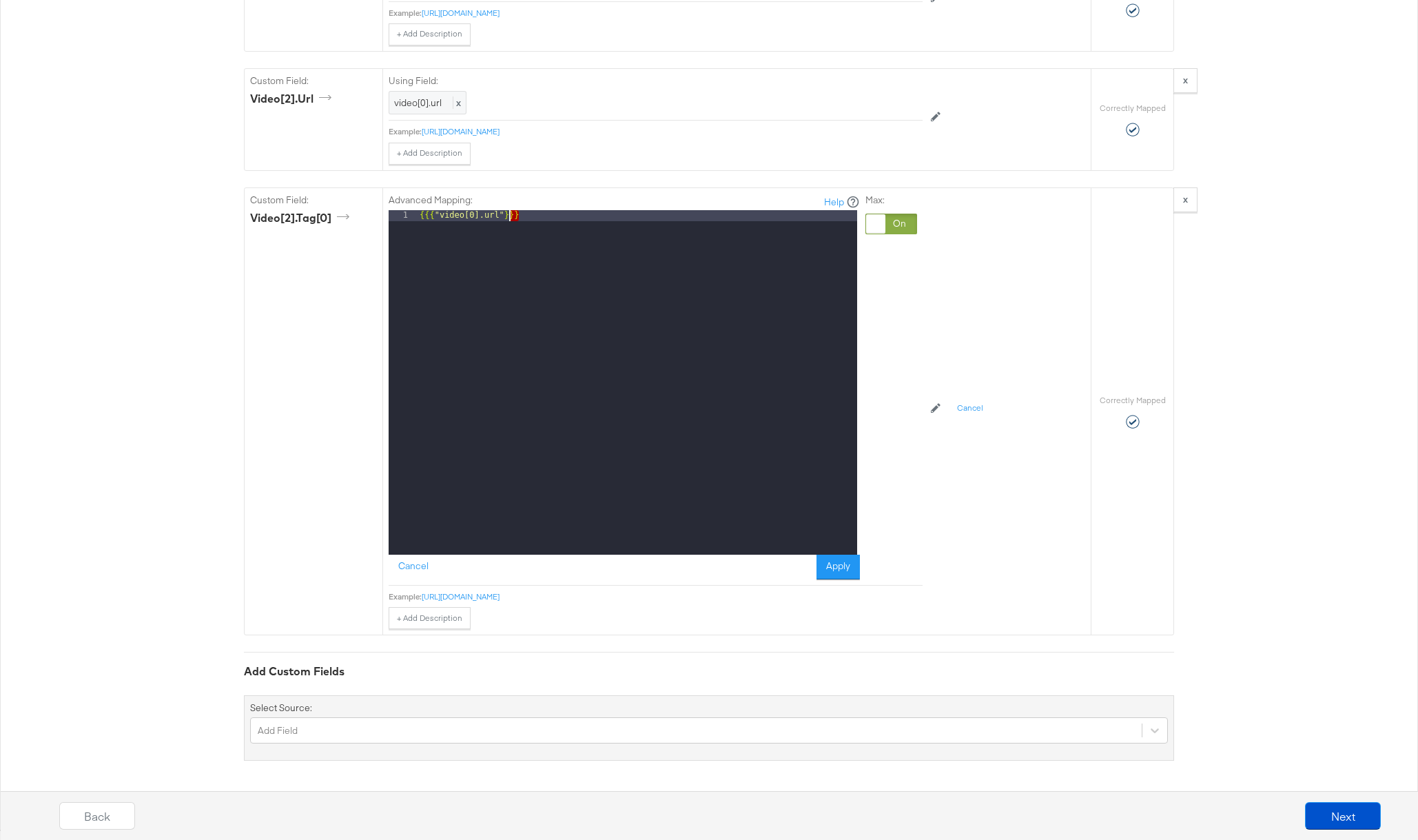
drag, startPoint x: 531, startPoint y: 213, endPoint x: 195, endPoint y: 184, distance: 337.2
click at [846, 565] on button "Apply" at bounding box center [838, 567] width 43 height 25
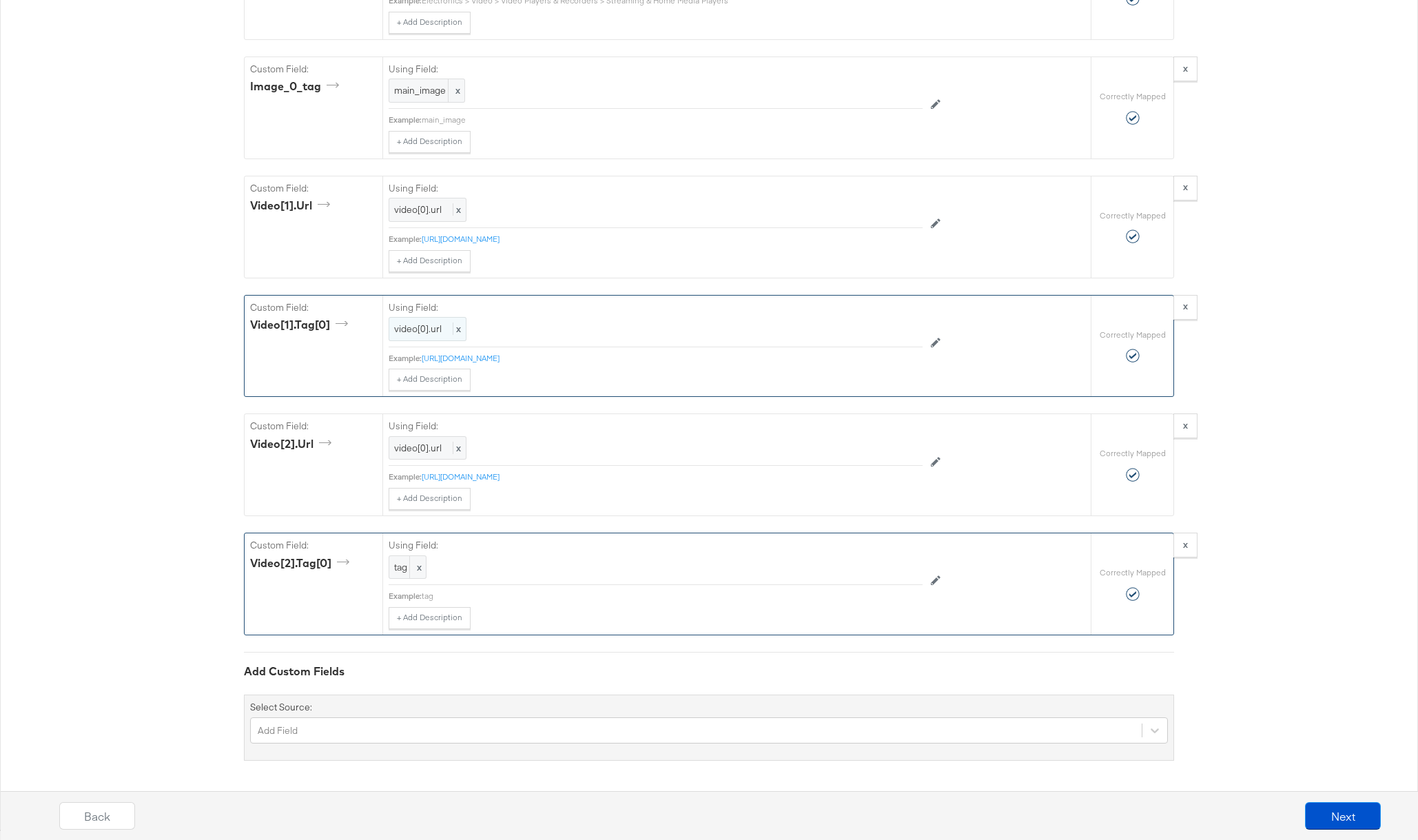
click at [421, 326] on span "video[0].url" at bounding box center [418, 329] width 48 height 12
click at [884, 329] on div at bounding box center [891, 329] width 51 height 20
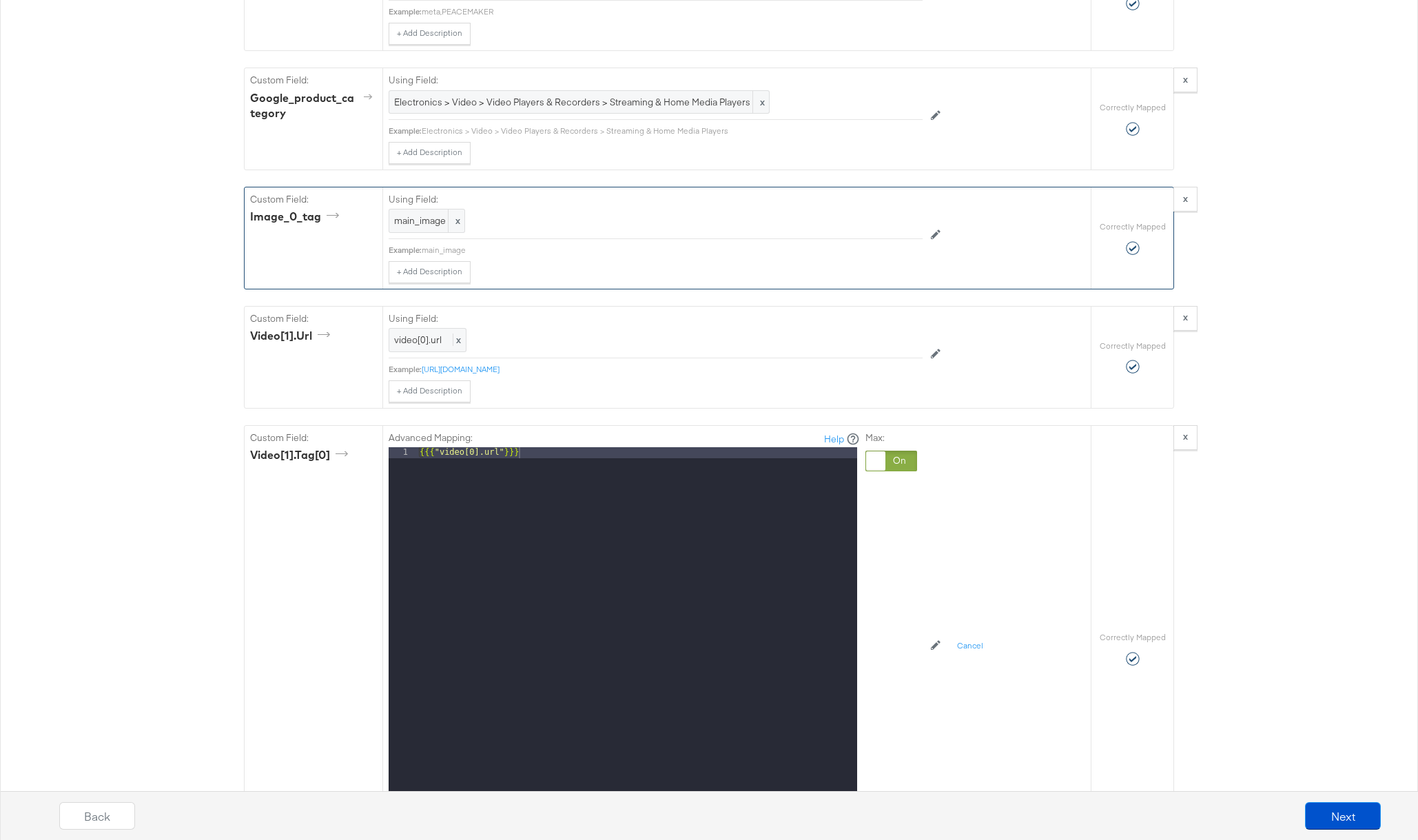
scroll to position [1803, 0]
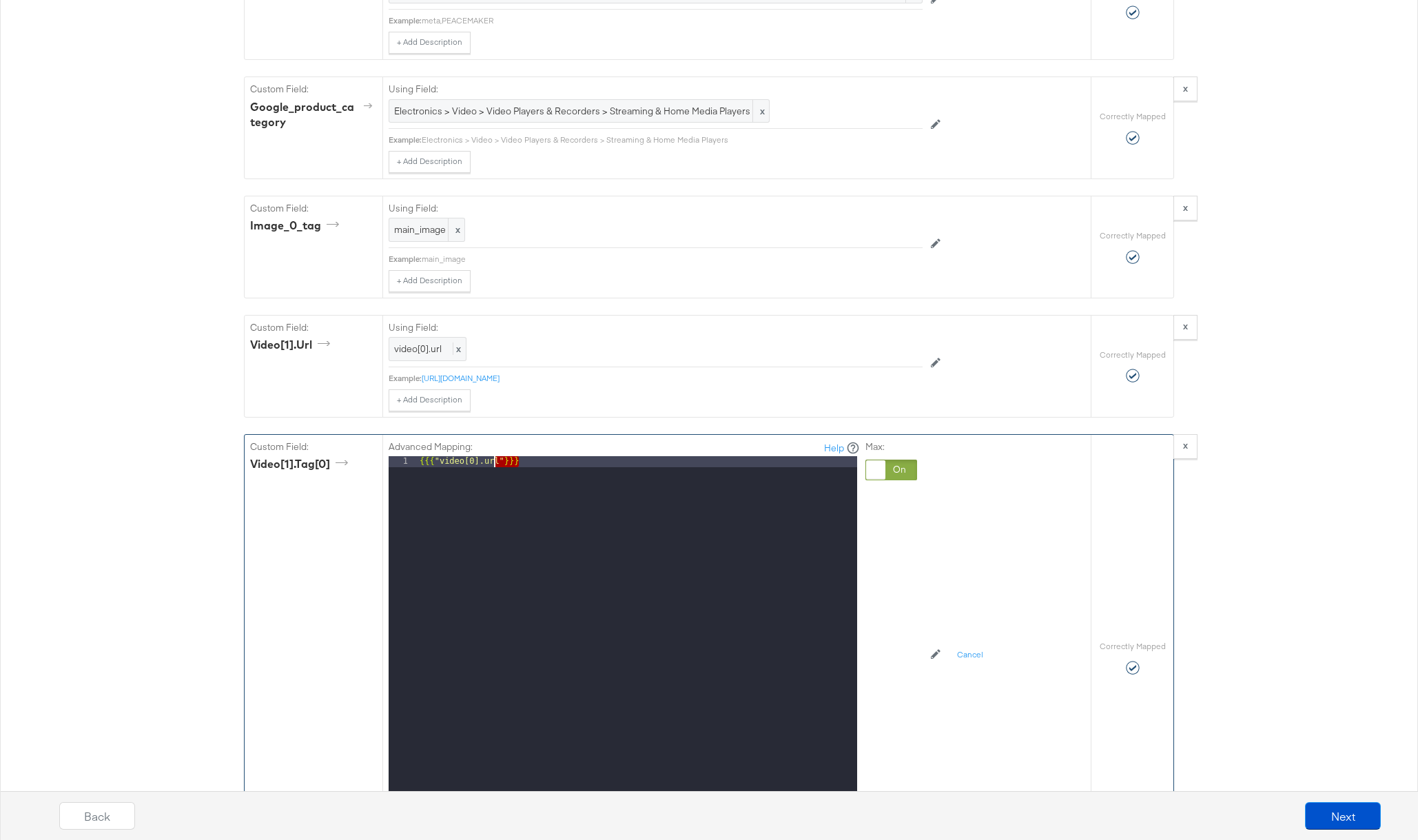
drag, startPoint x: 534, startPoint y: 466, endPoint x: 355, endPoint y: 447, distance: 180.0
click at [355, 447] on div "Custom Field: video[1].tag[0] Advanced Mapping: Help 1 {{{ "video[0].url" }}} X…" at bounding box center [668, 658] width 847 height 447
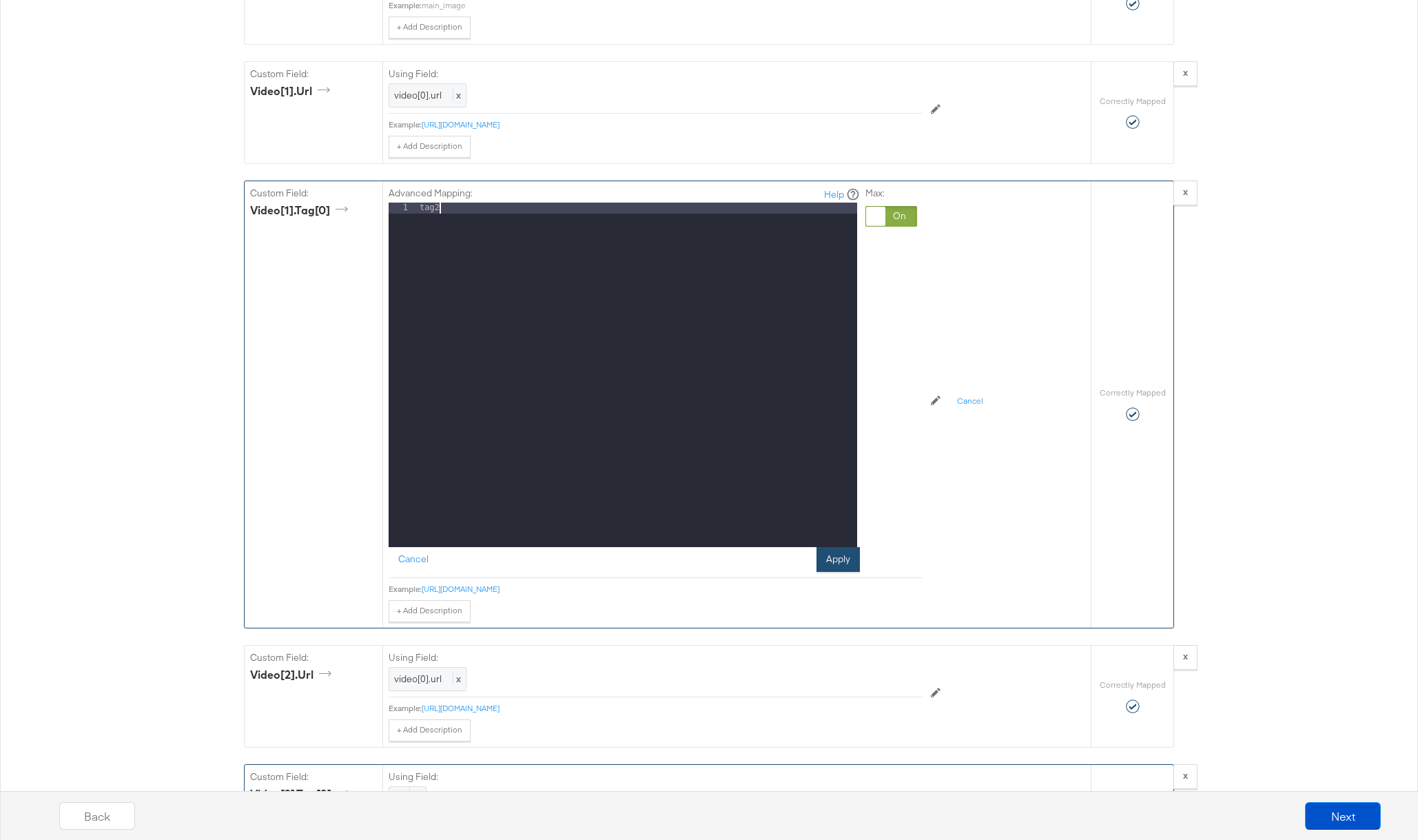
click at [844, 551] on button "Apply" at bounding box center [838, 559] width 43 height 25
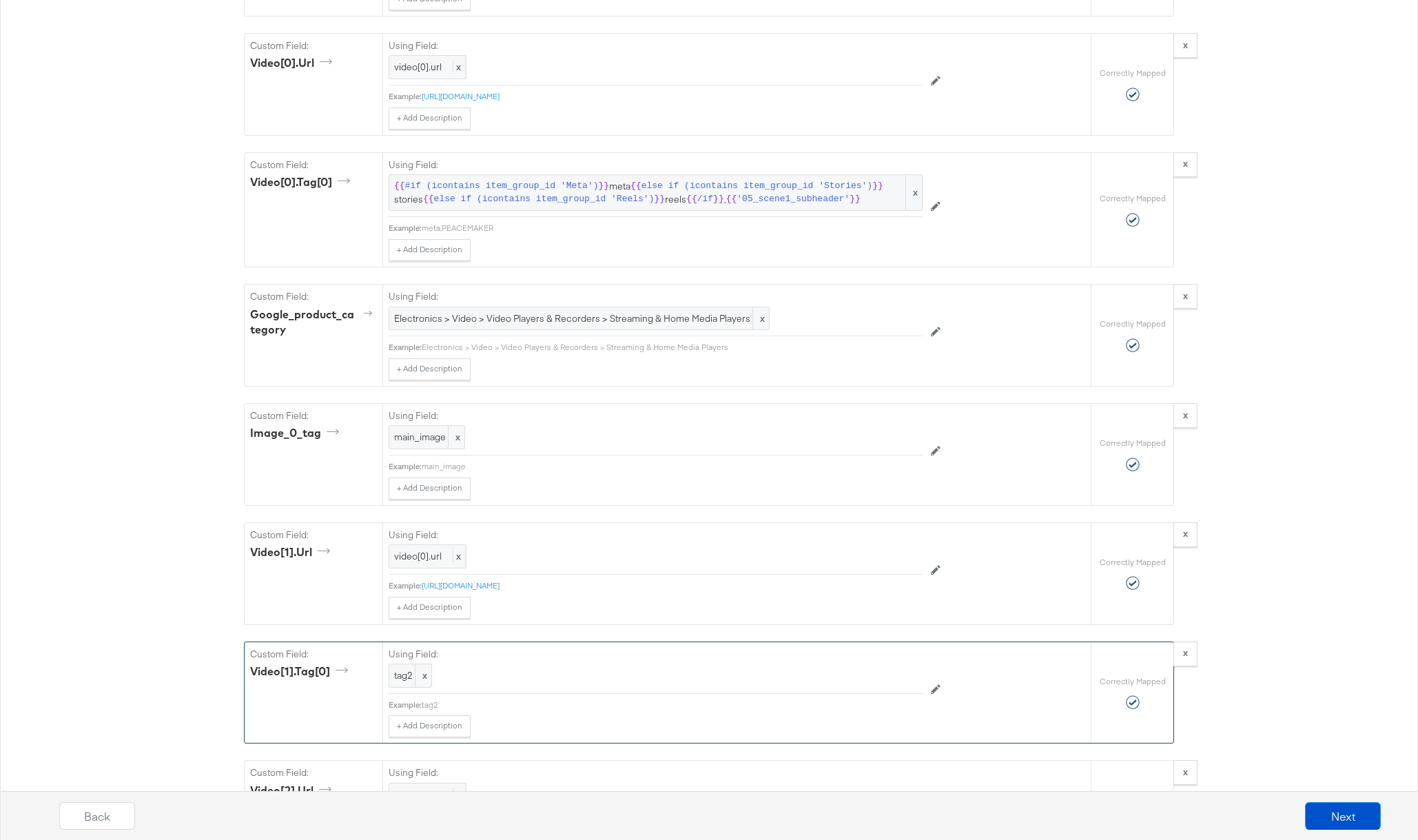
scroll to position [1333, 0]
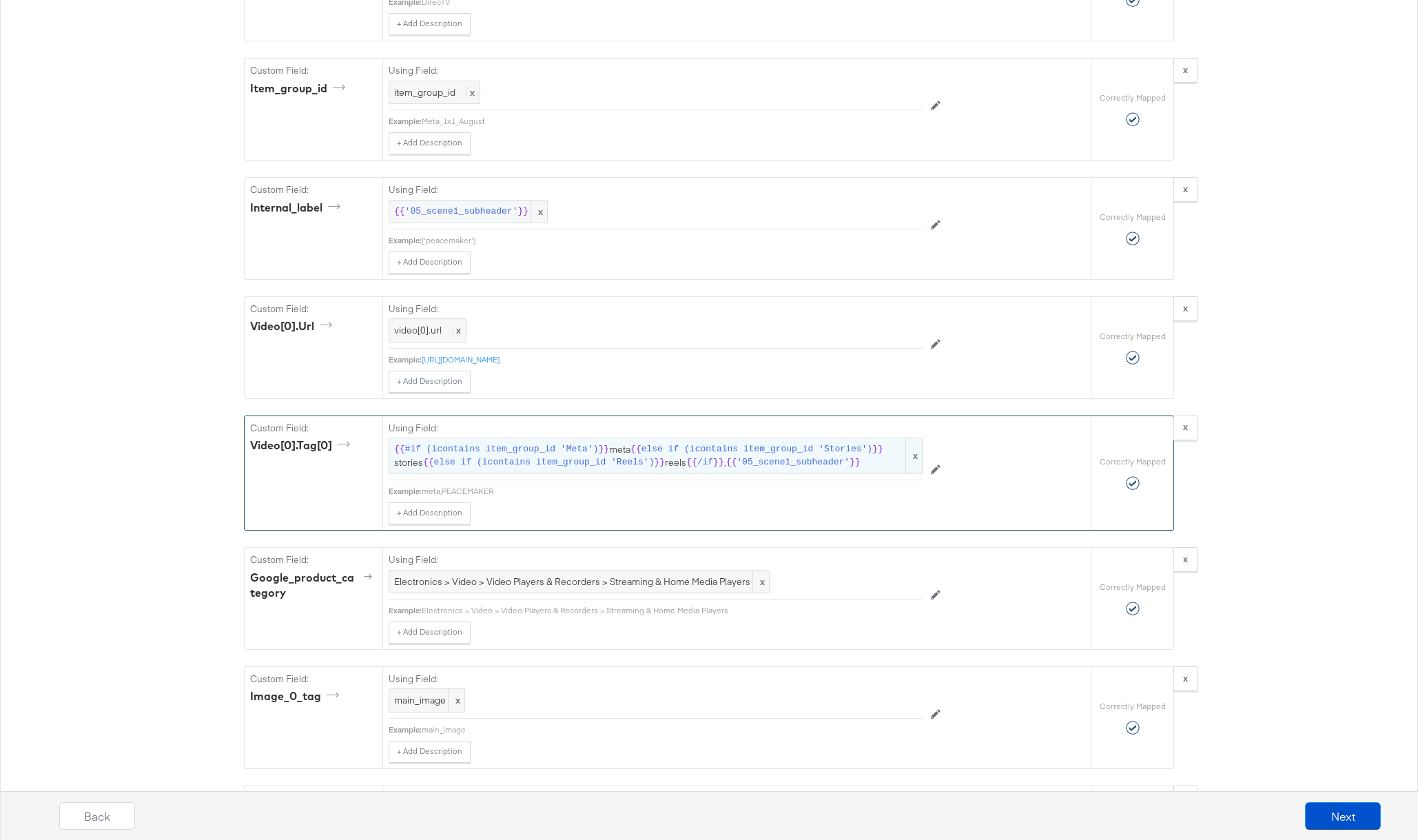
click at [869, 462] on span "{{ #if (icontains item_group_id 'Meta') }} meta {{ else if (icontains item_grou…" at bounding box center [655, 455] width 523 height 26
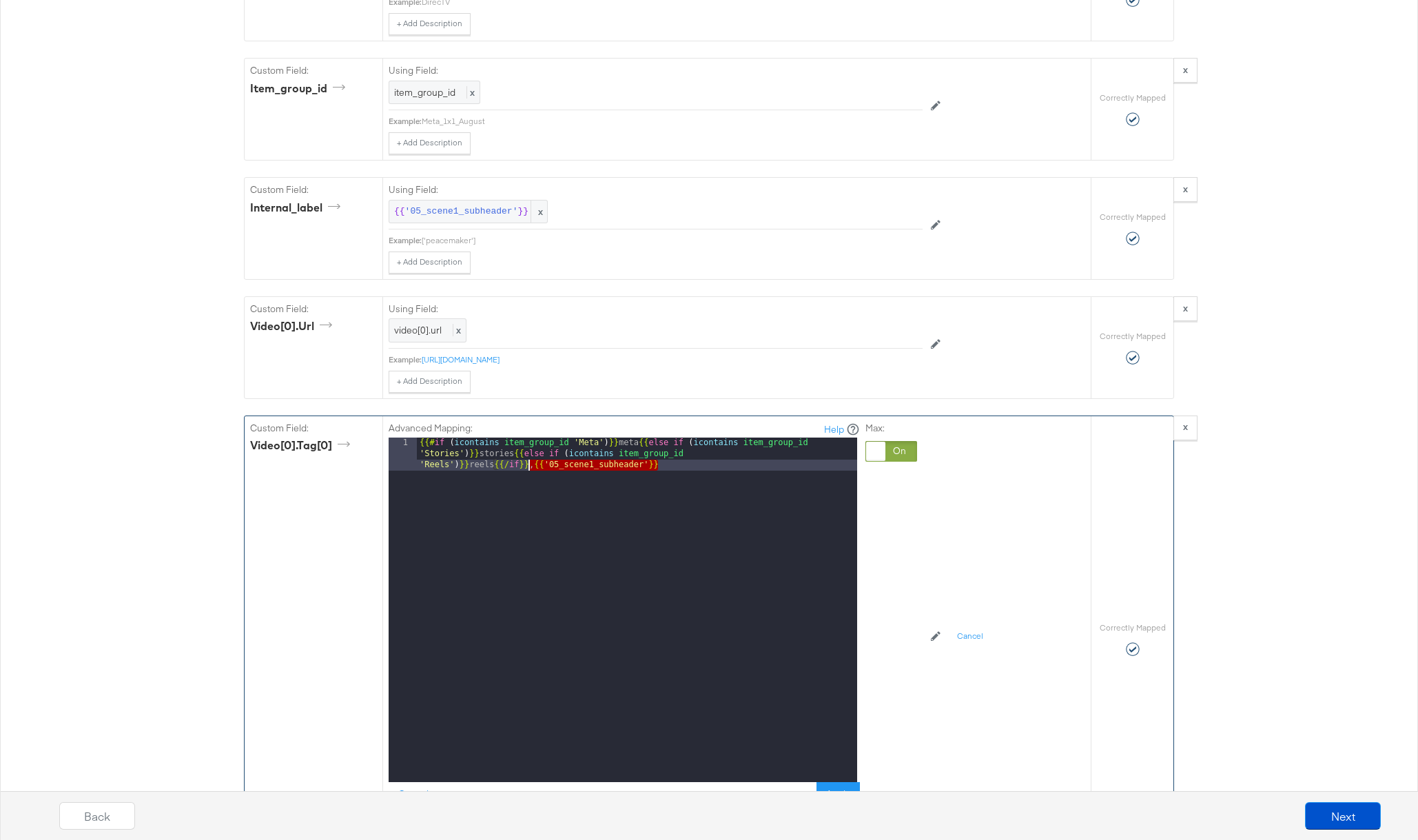
drag, startPoint x: 701, startPoint y: 468, endPoint x: 528, endPoint y: 469, distance: 173.0
click at [528, 469] on div "{{# if ( icontains item_group_id 'Meta' ) }} meta {{ else if ( icontains item_g…" at bounding box center [637, 643] width 441 height 410
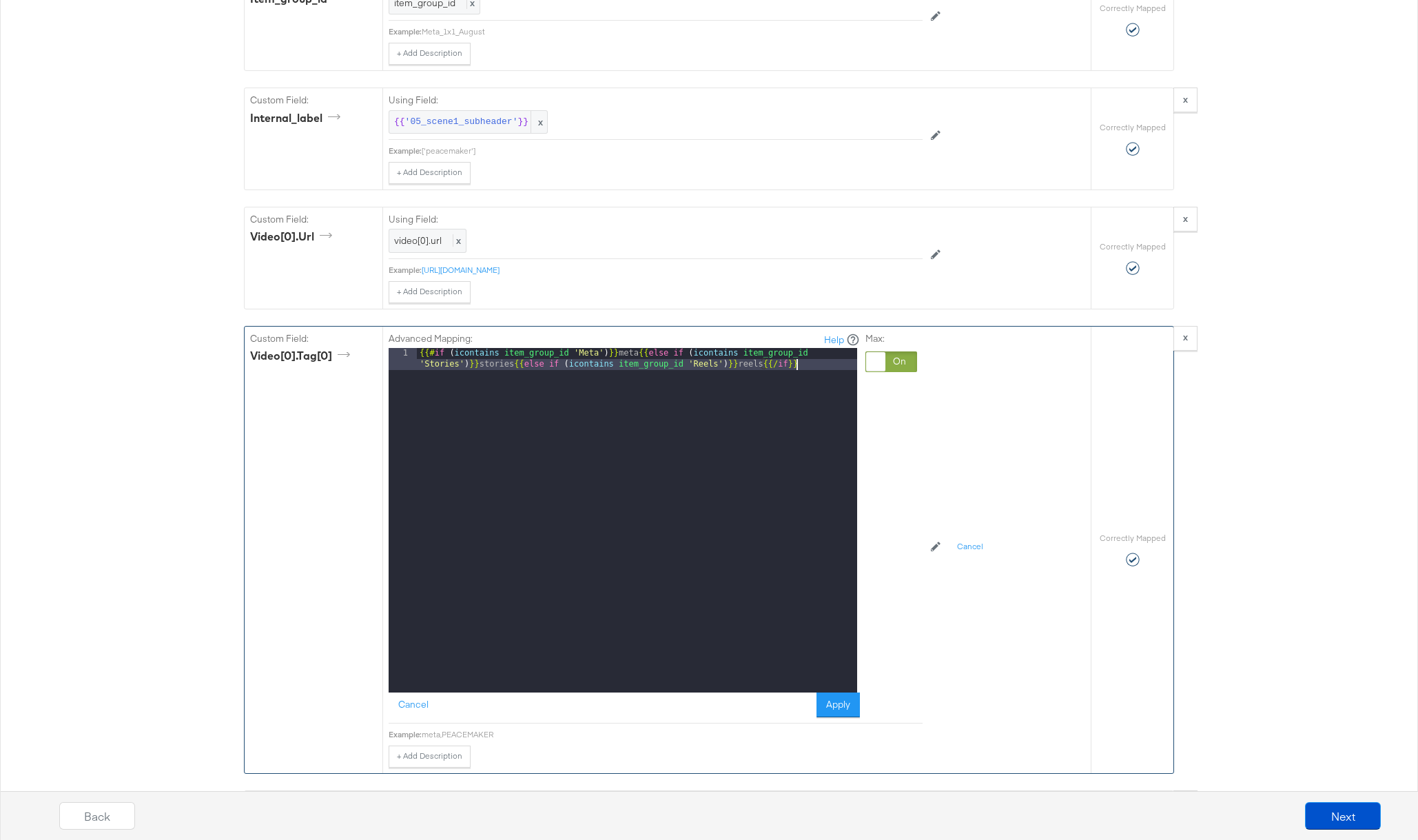
scroll to position [1426, 0]
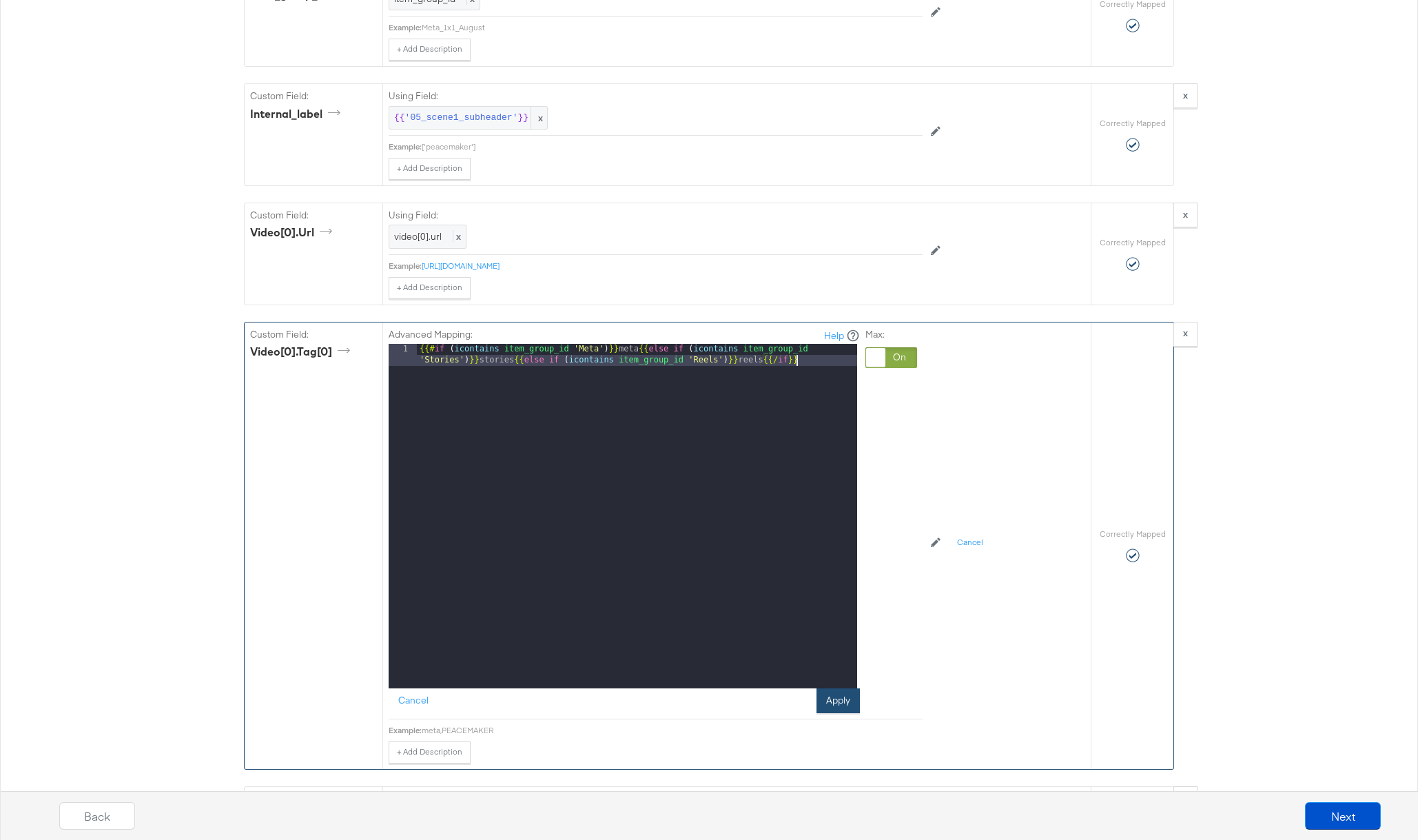
click at [825, 695] on button "Apply" at bounding box center [838, 700] width 43 height 25
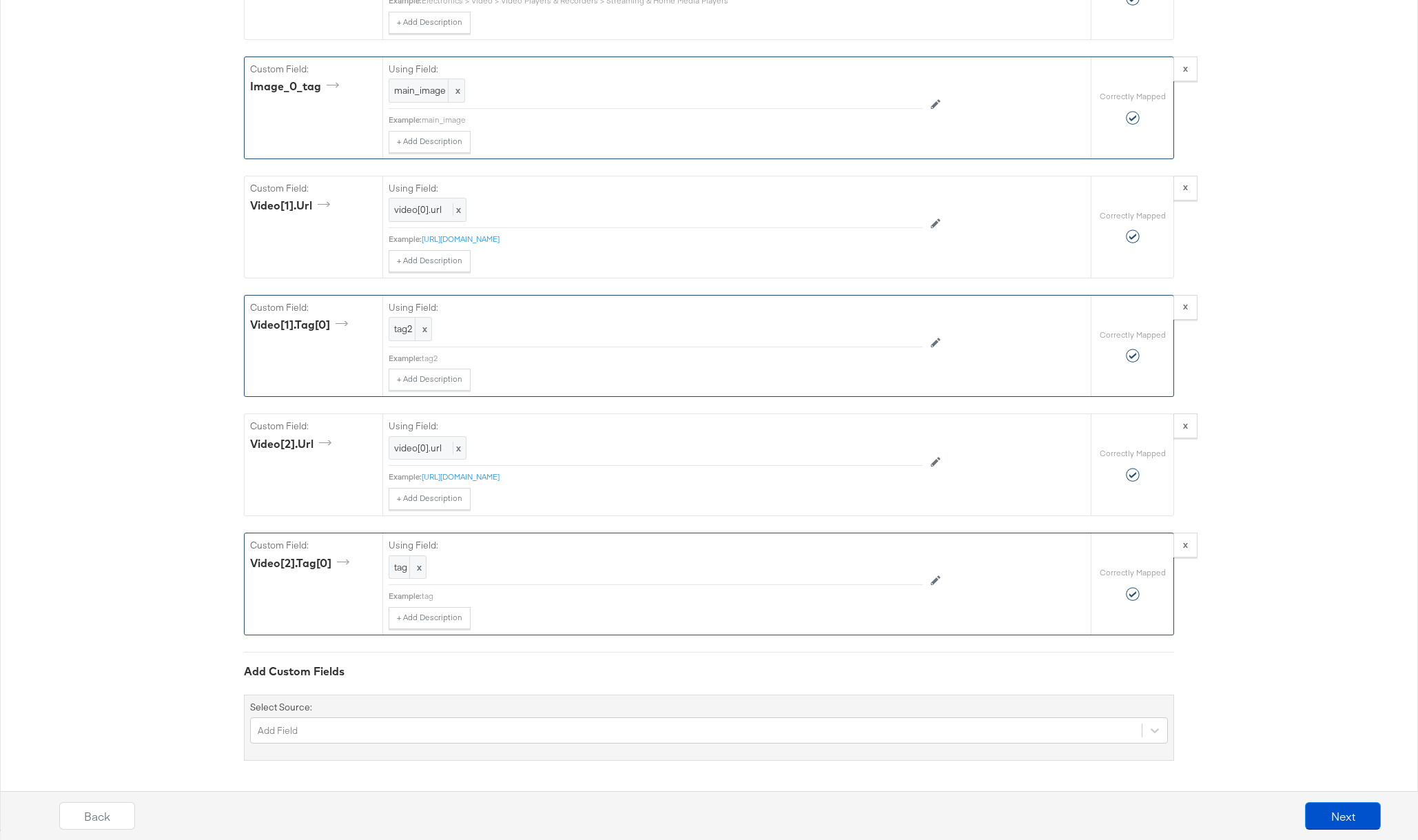
scroll to position [1939, 0]
click at [1343, 806] on button "Next" at bounding box center [1343, 815] width 76 height 27
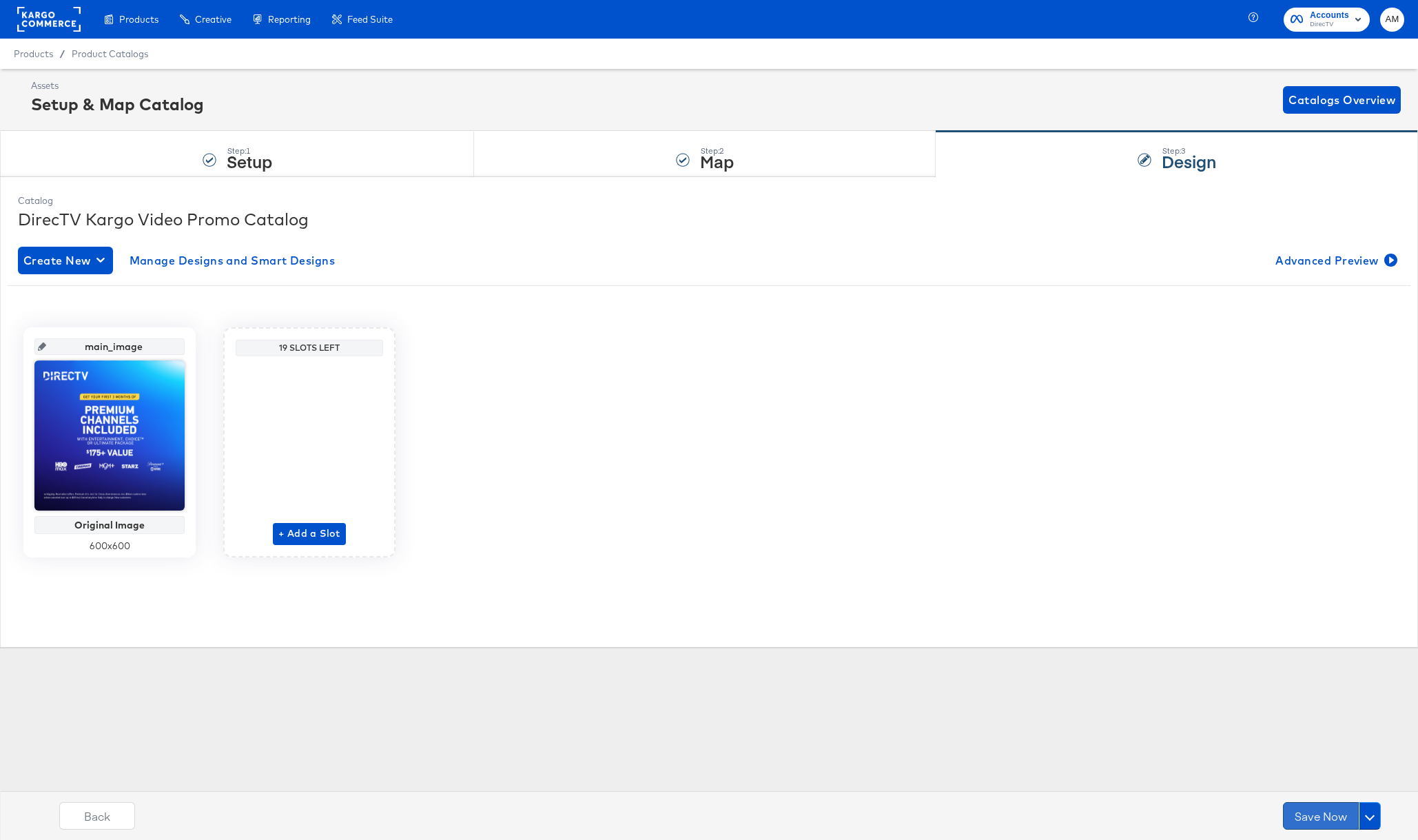
click at [1302, 811] on button "Save Now" at bounding box center [1321, 815] width 76 height 27
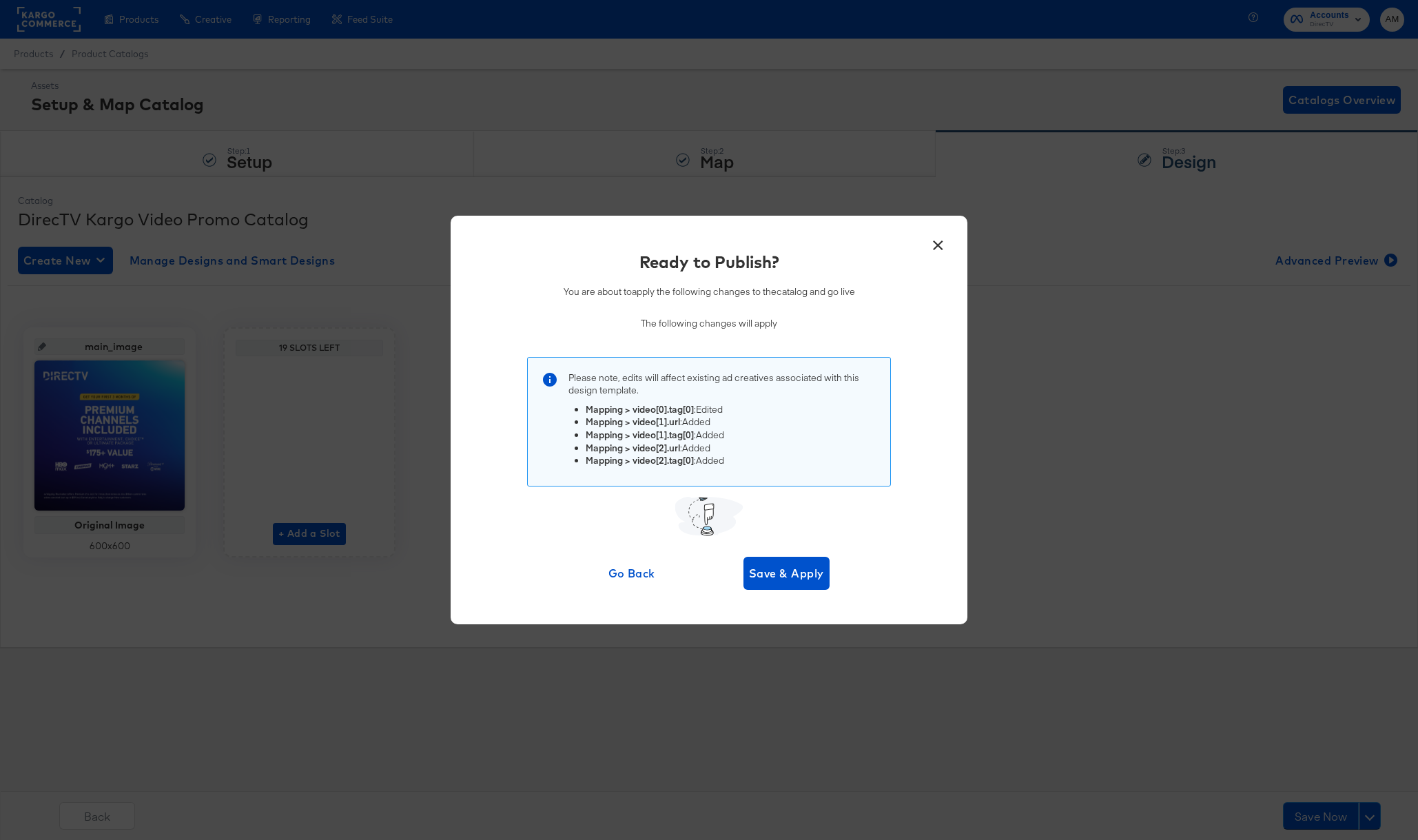
click at [741, 563] on div "Go Back Save & Apply" at bounding box center [709, 572] width 241 height 33
click at [767, 572] on span "Save & Apply" at bounding box center [786, 573] width 75 height 19
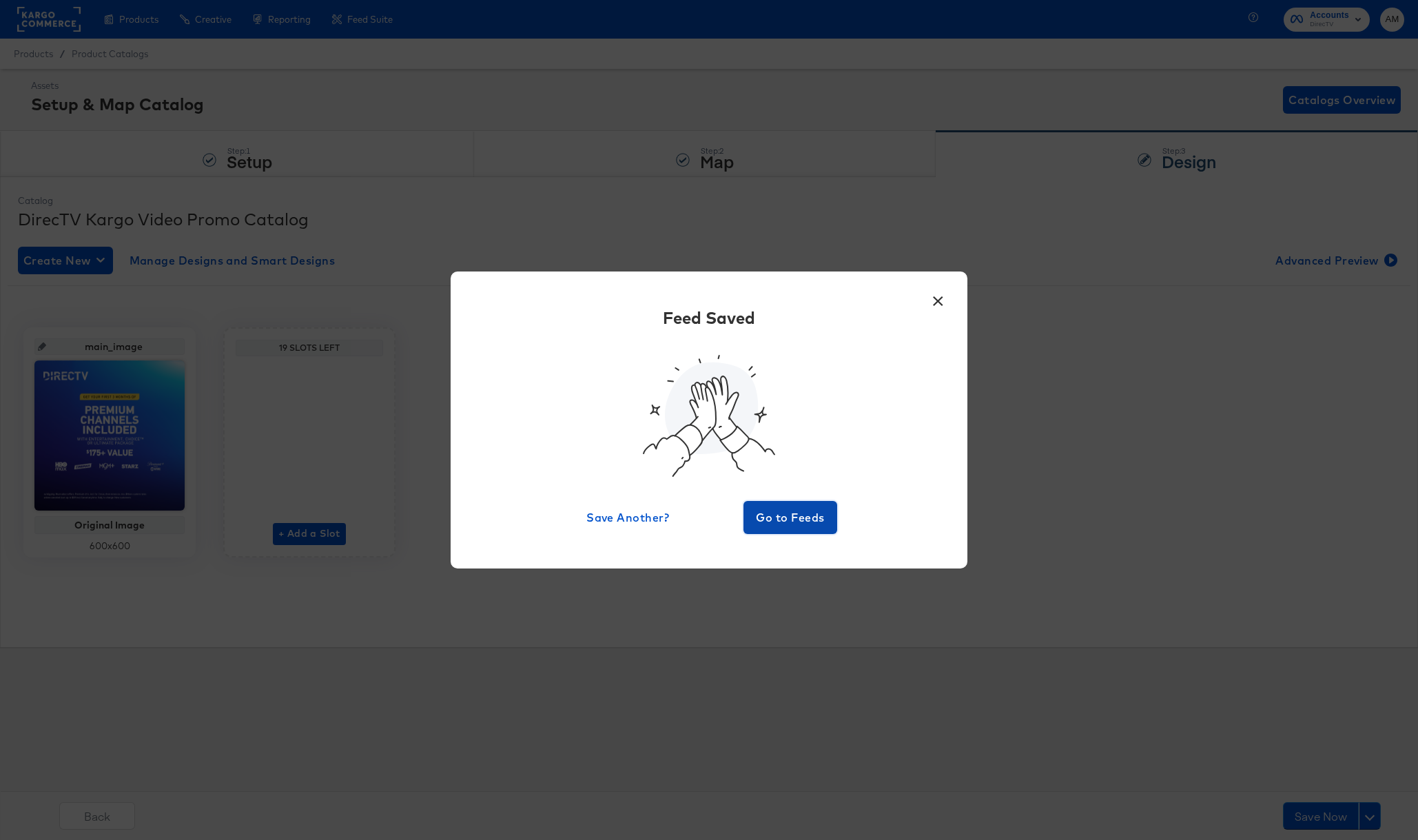
click at [776, 518] on span "Go to Feeds" at bounding box center [790, 517] width 82 height 19
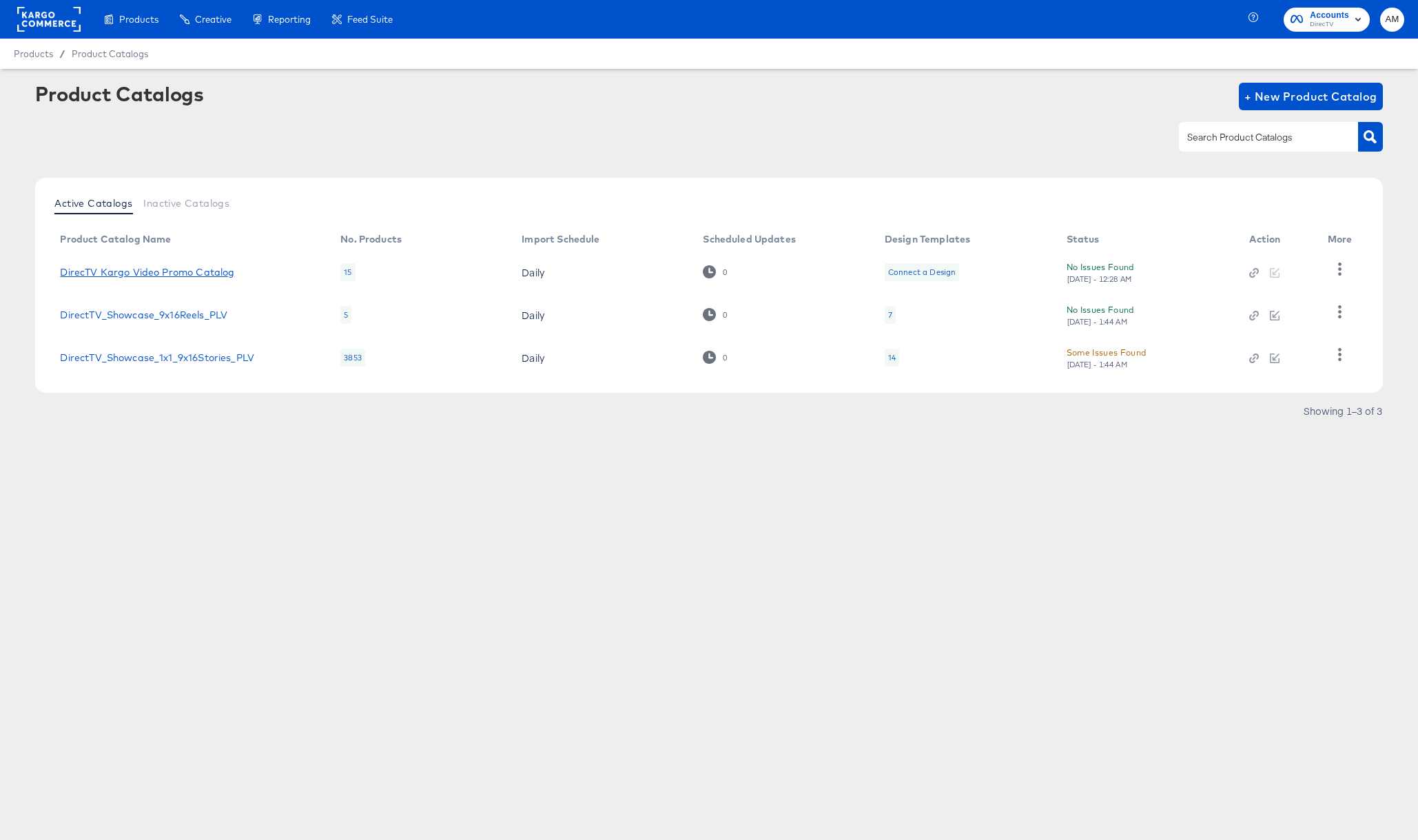
click at [194, 274] on link "DirecTV Kargo Video Promo Catalog" at bounding box center [147, 271] width 174 height 11
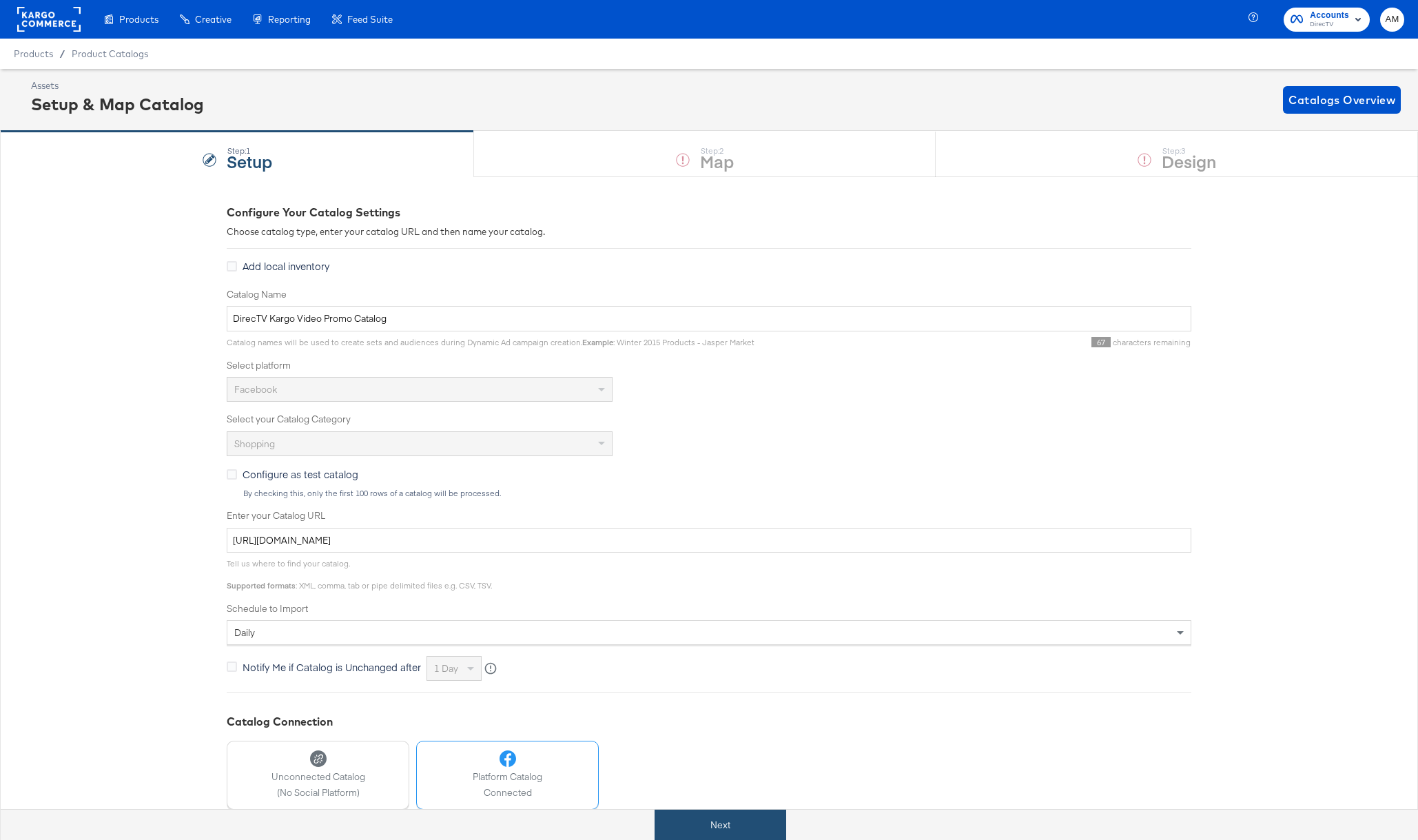
click at [672, 828] on button "Next" at bounding box center [720, 824] width 132 height 31
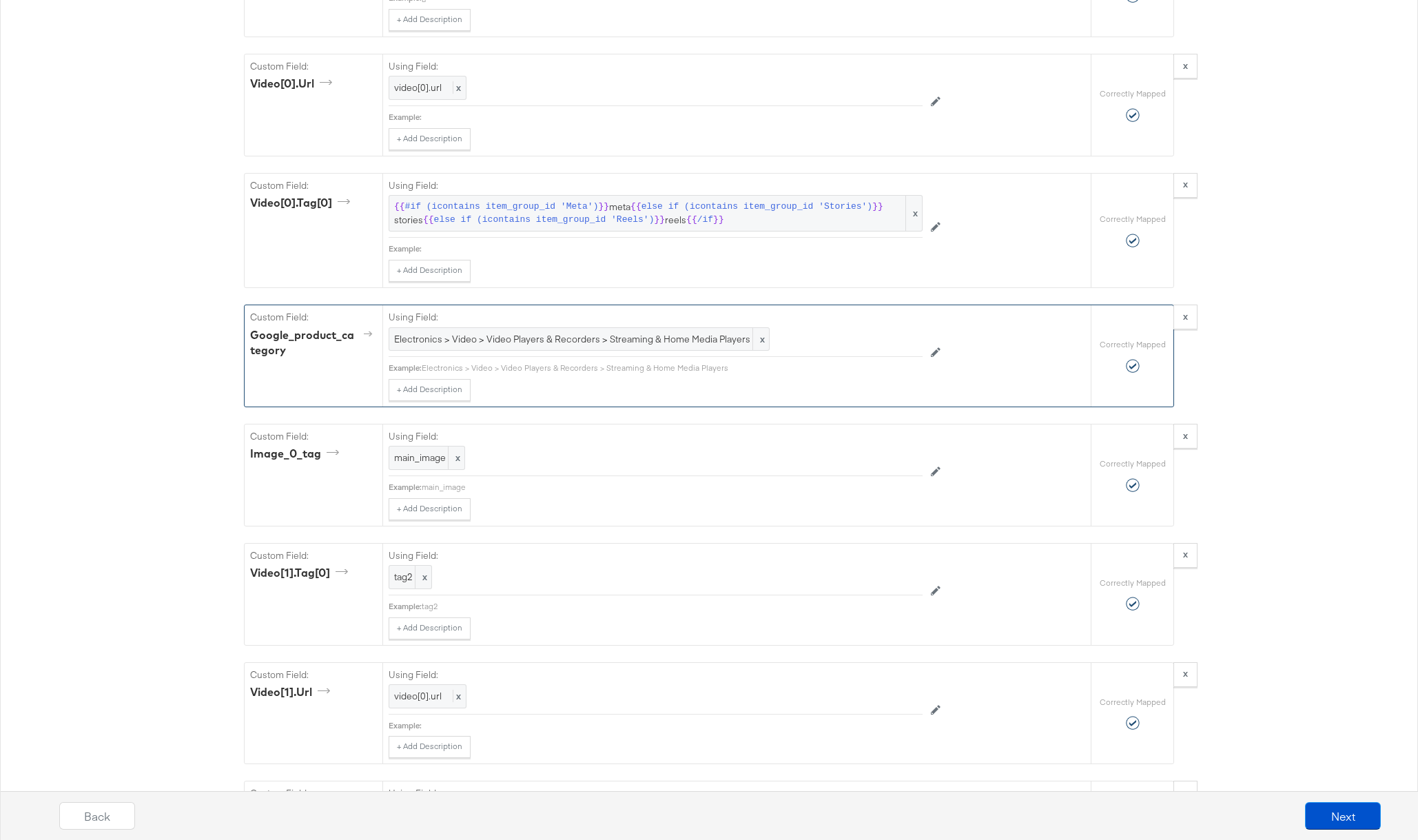
scroll to position [1466, 0]
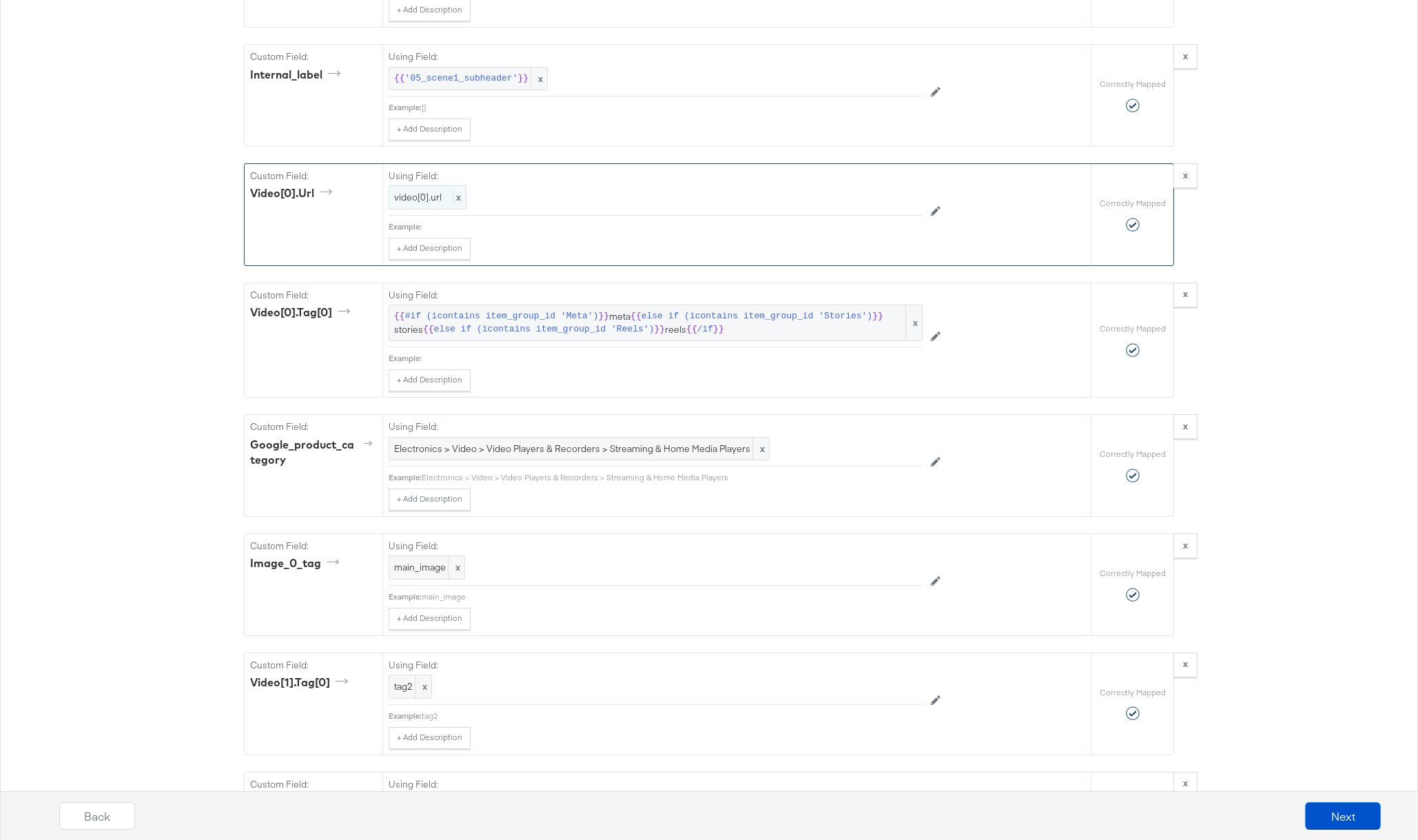
click at [424, 195] on span "video[0].url" at bounding box center [418, 197] width 48 height 12
click at [449, 198] on div "Select..." at bounding box center [624, 197] width 470 height 23
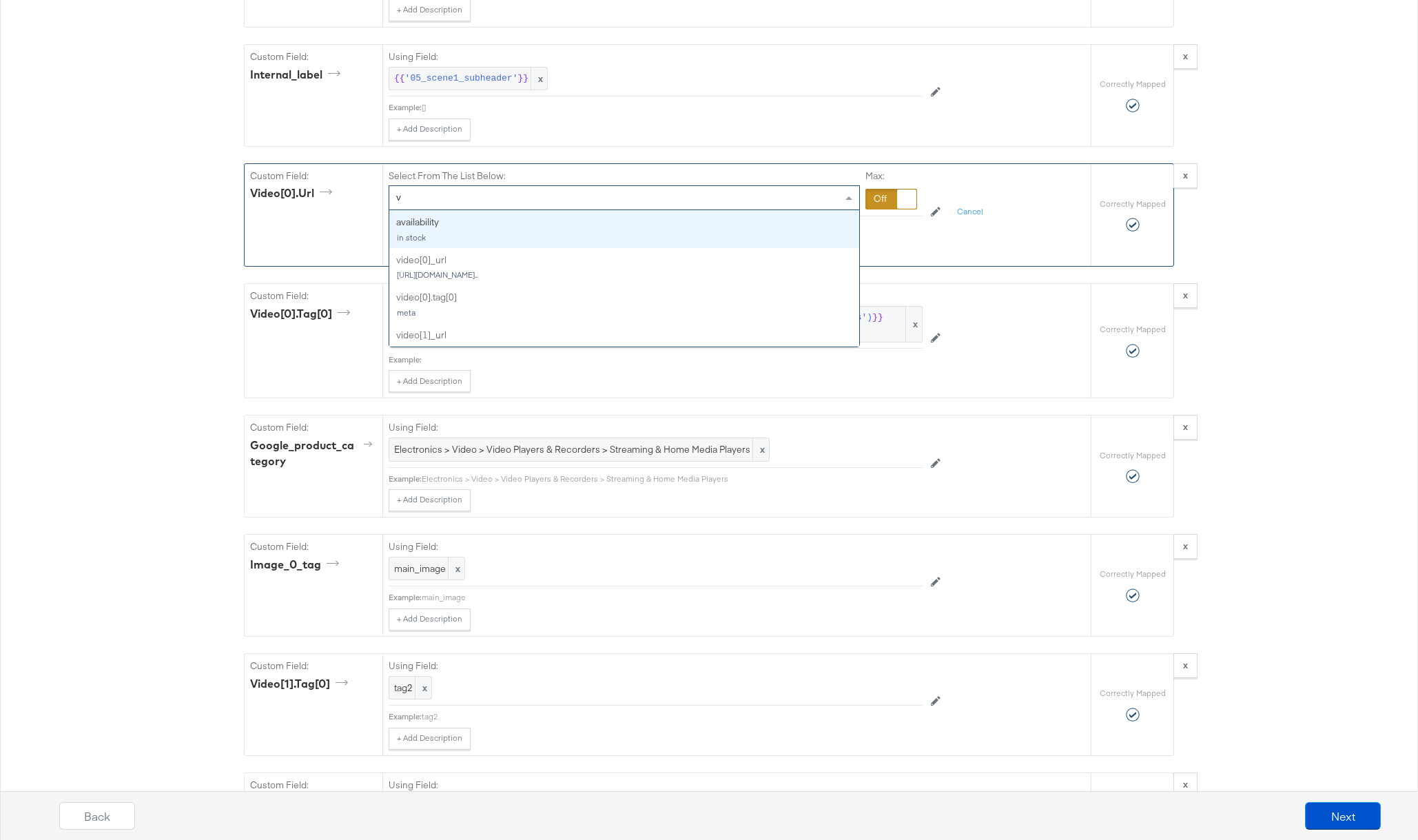
type input "v"
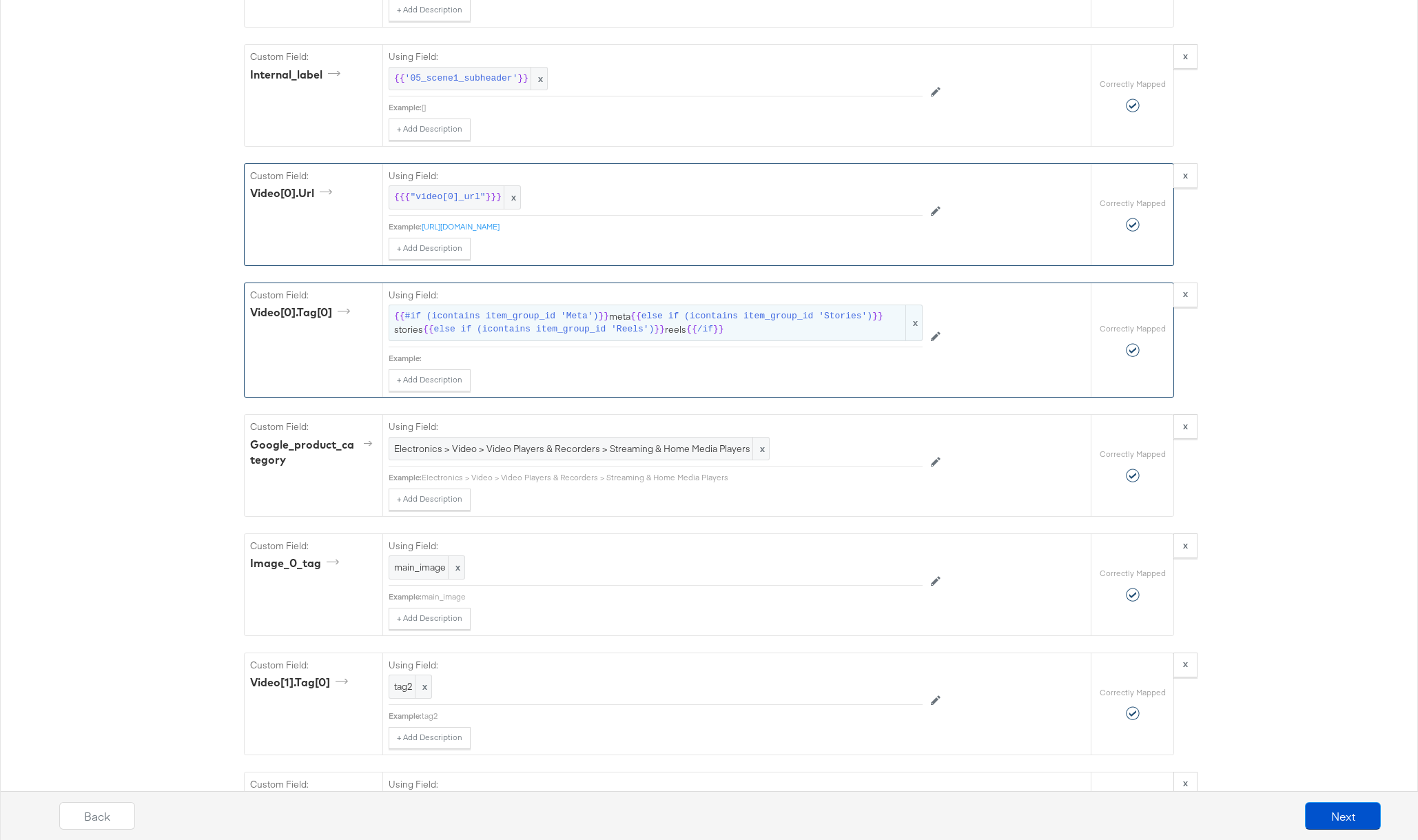
click at [534, 321] on span "#if (icontains item_group_id 'Meta')" at bounding box center [502, 317] width 194 height 13
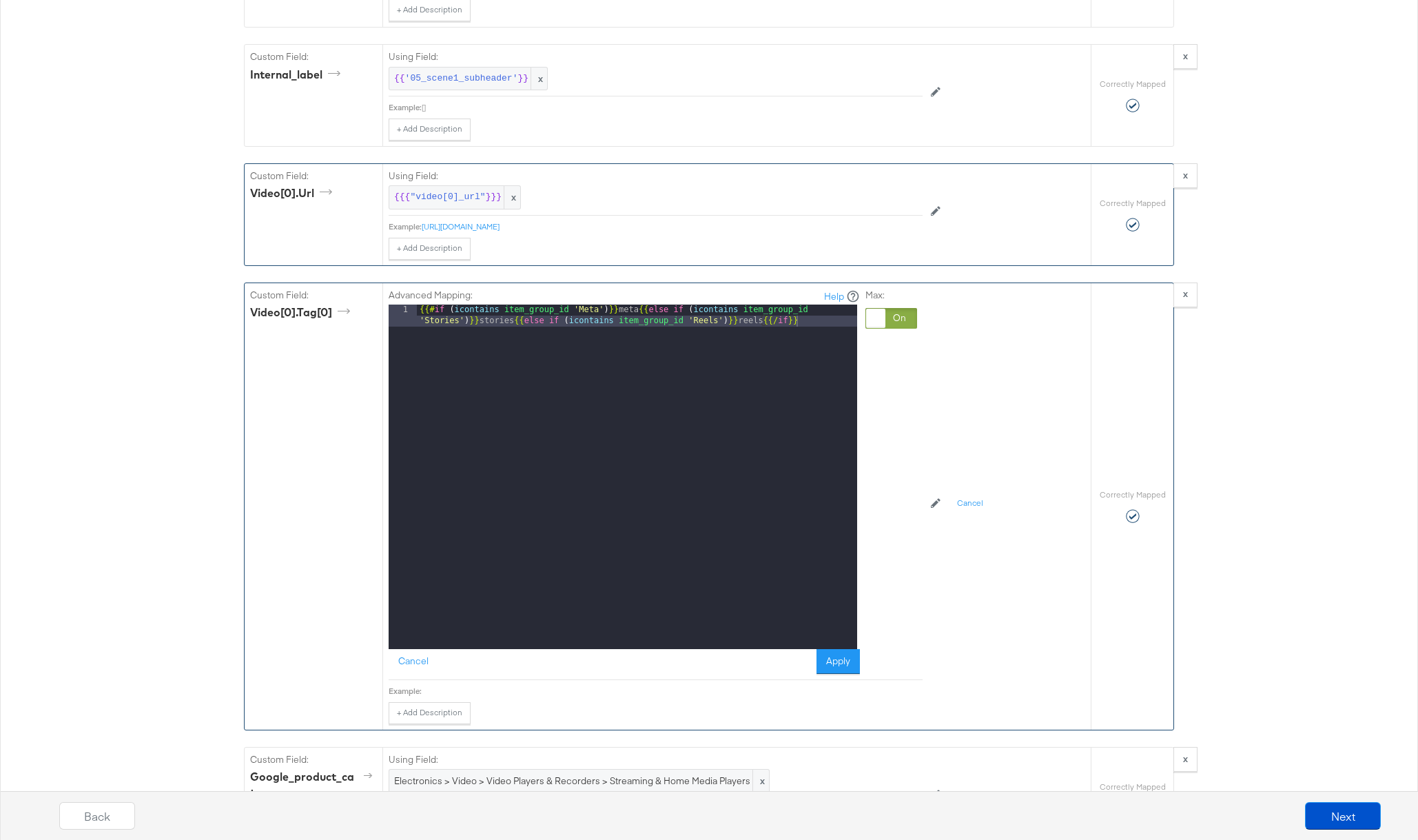
click at [902, 318] on div at bounding box center [891, 317] width 51 height 20
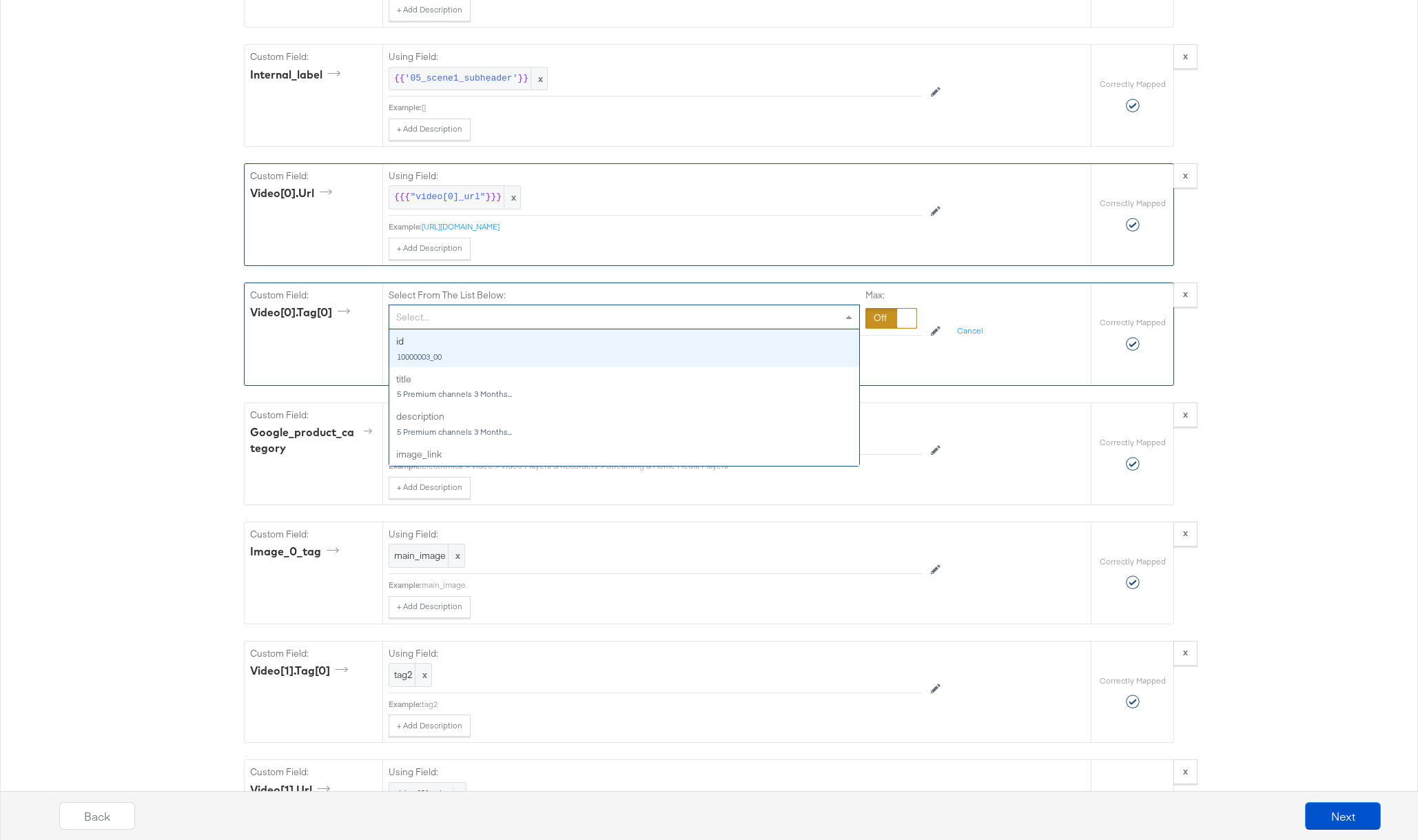
click at [556, 314] on div "Select..." at bounding box center [624, 317] width 470 height 23
type input "v"
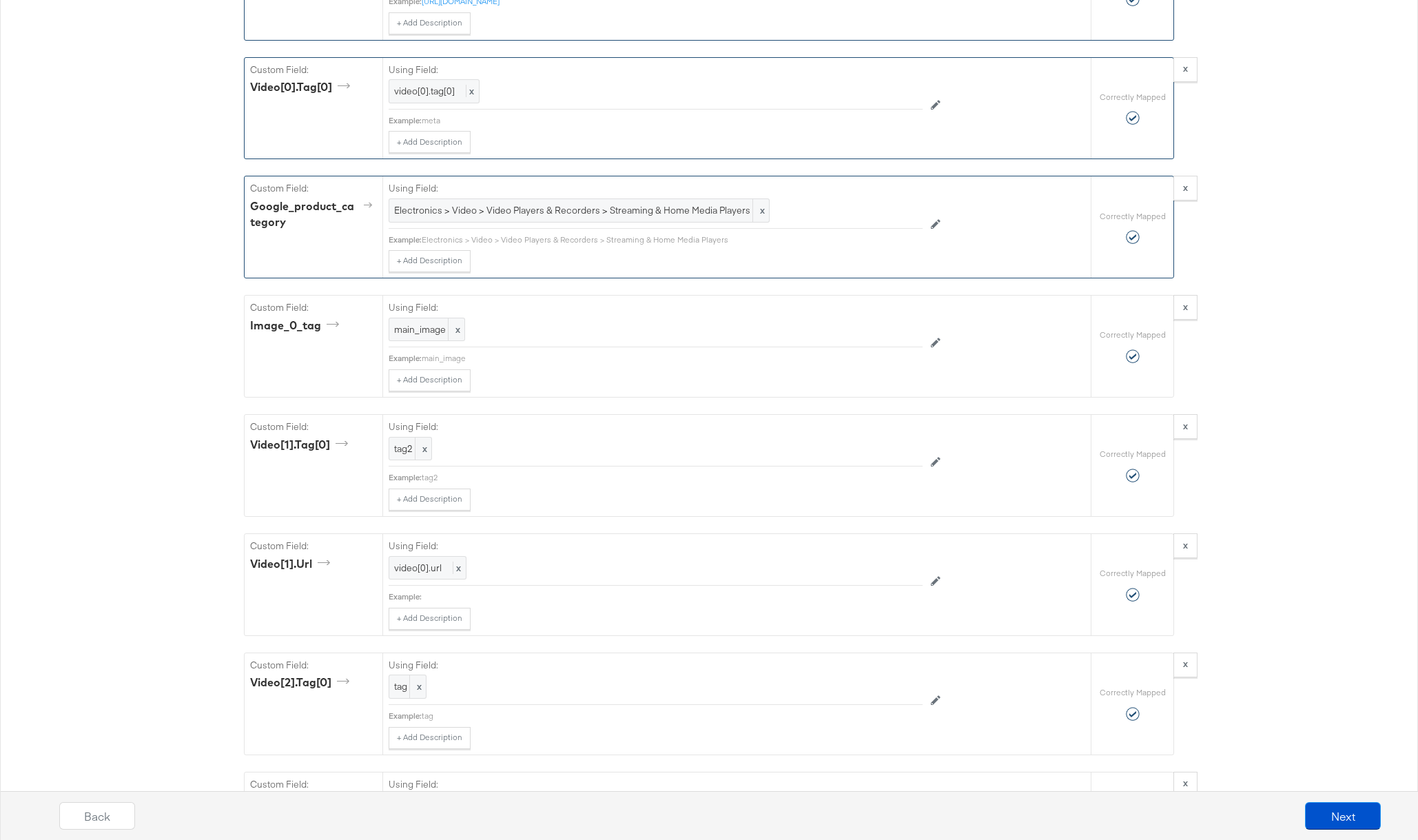
scroll to position [1764, 0]
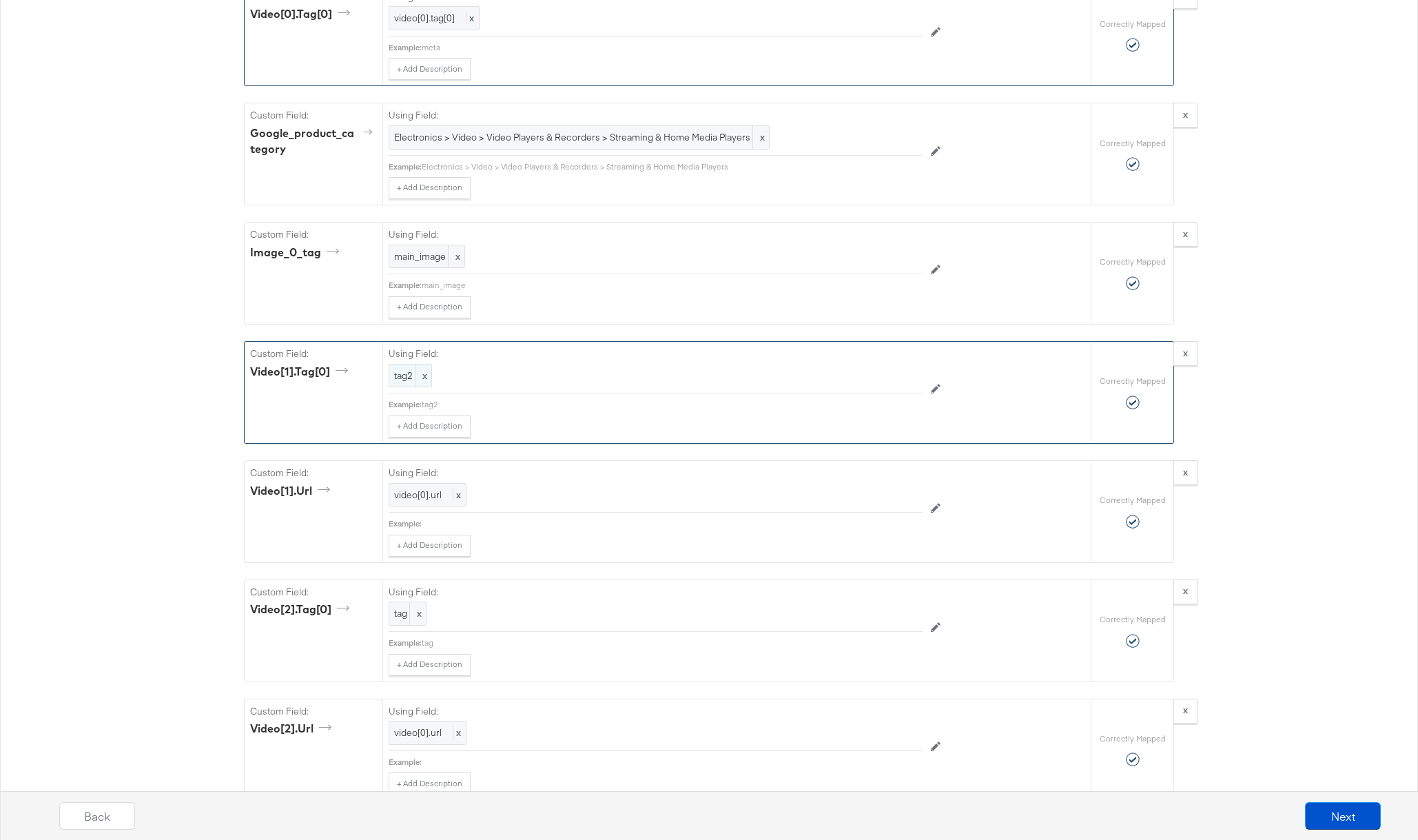
click at [406, 376] on span "tag2" at bounding box center [410, 376] width 33 height 13
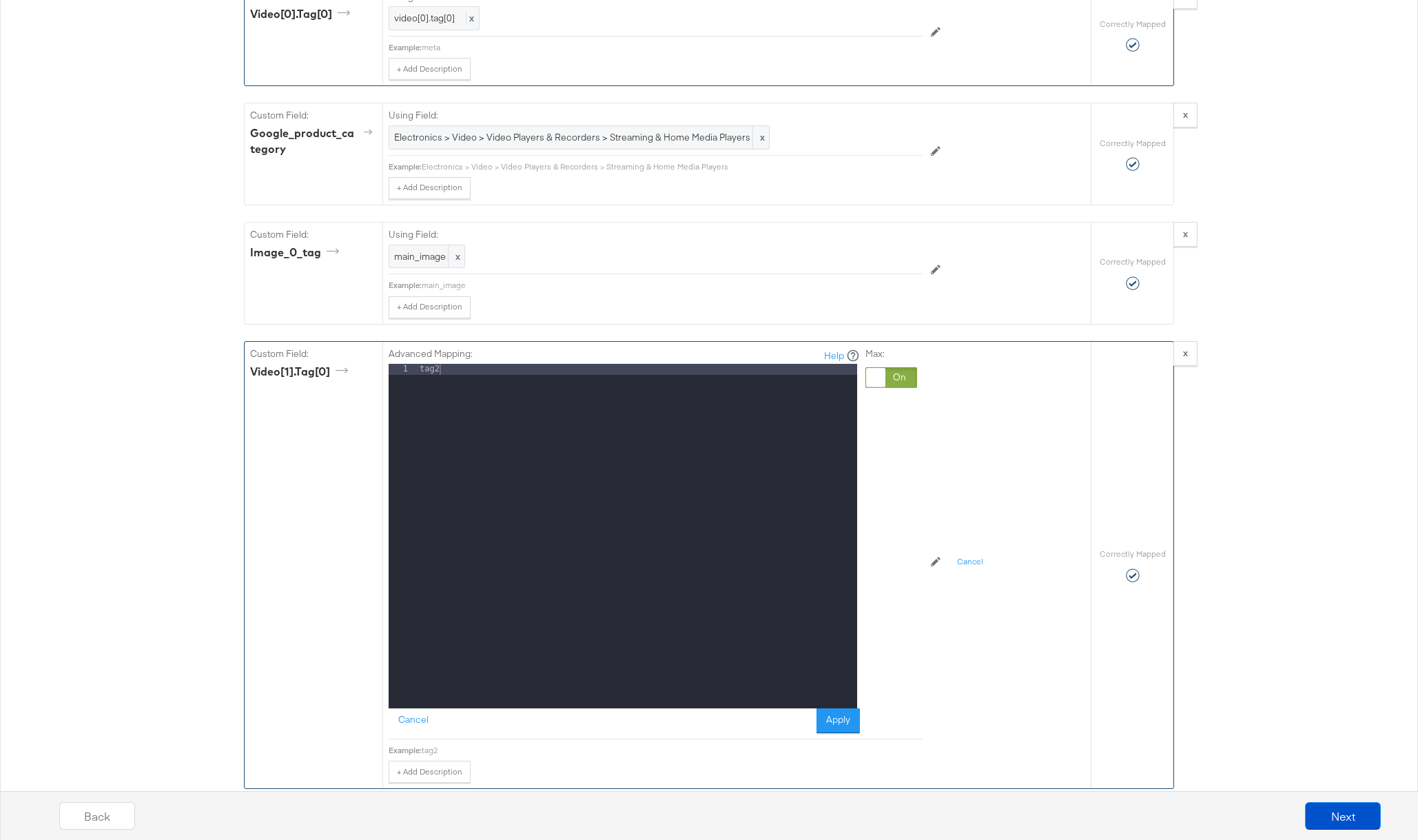
click at [908, 377] on div at bounding box center [891, 377] width 51 height 20
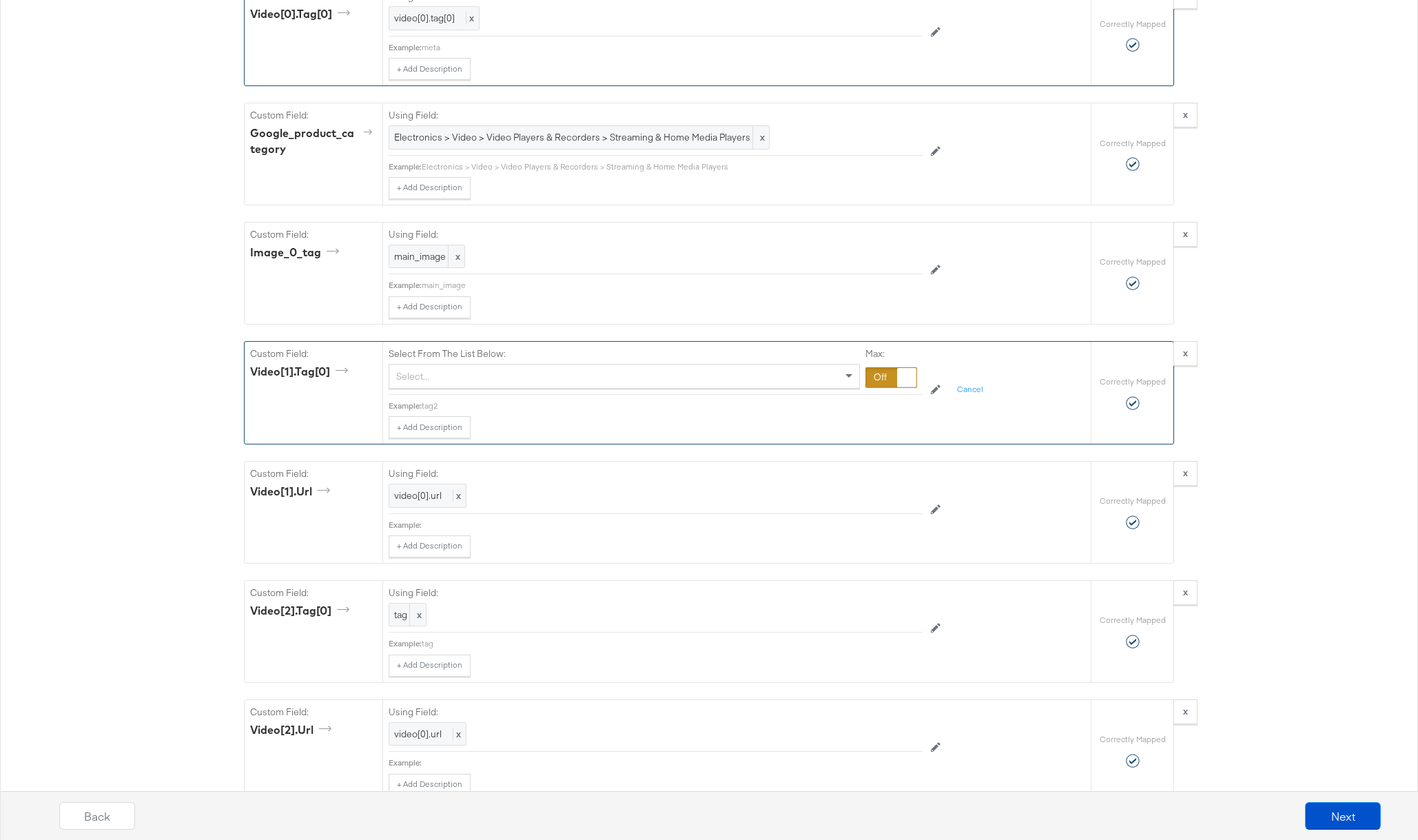
click at [507, 378] on div "Select..." at bounding box center [624, 376] width 470 height 23
type input "v"
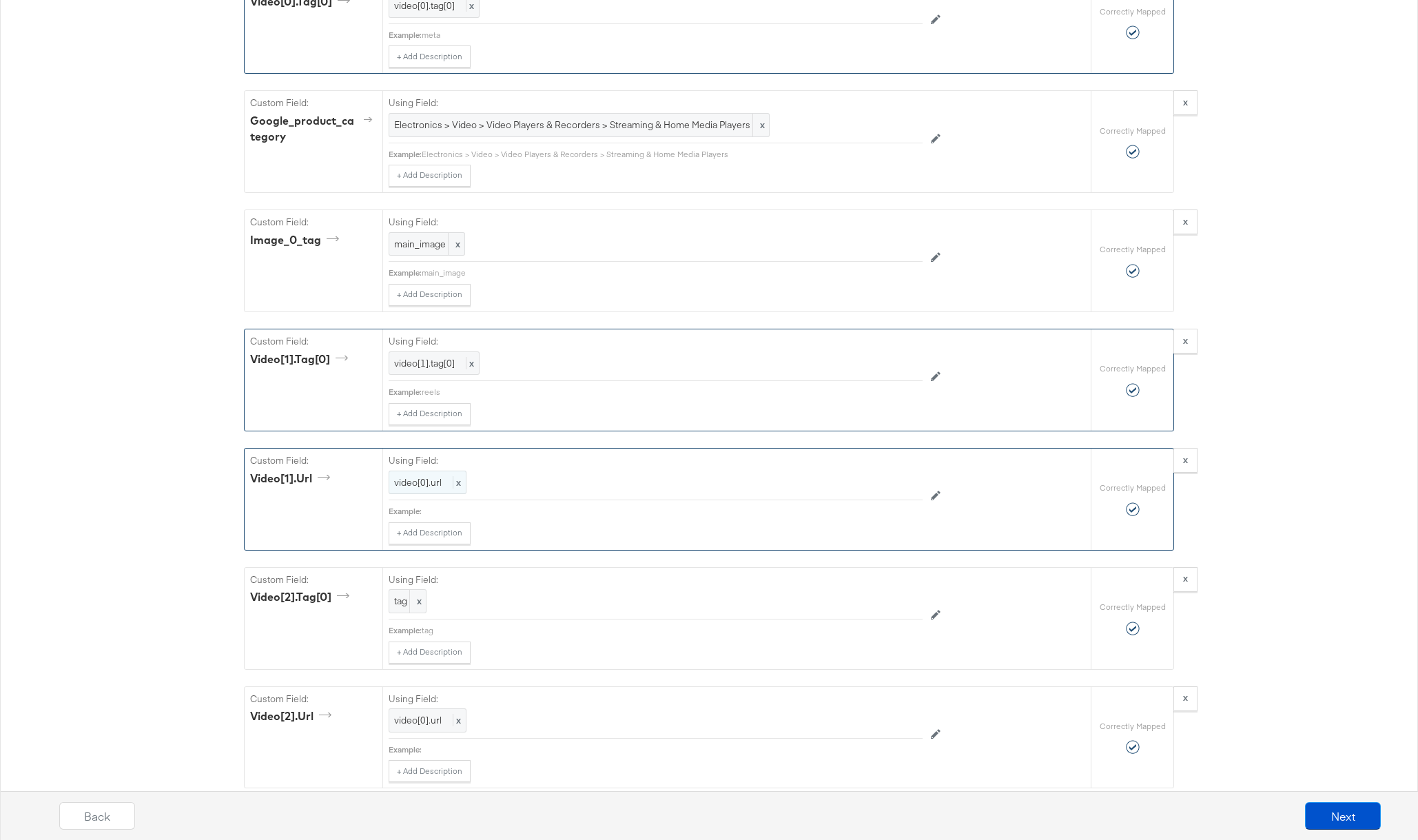
scroll to position [1777, 0]
click at [433, 479] on span "video[0].url" at bounding box center [418, 481] width 48 height 12
click at [456, 482] on div "Select..." at bounding box center [624, 481] width 470 height 23
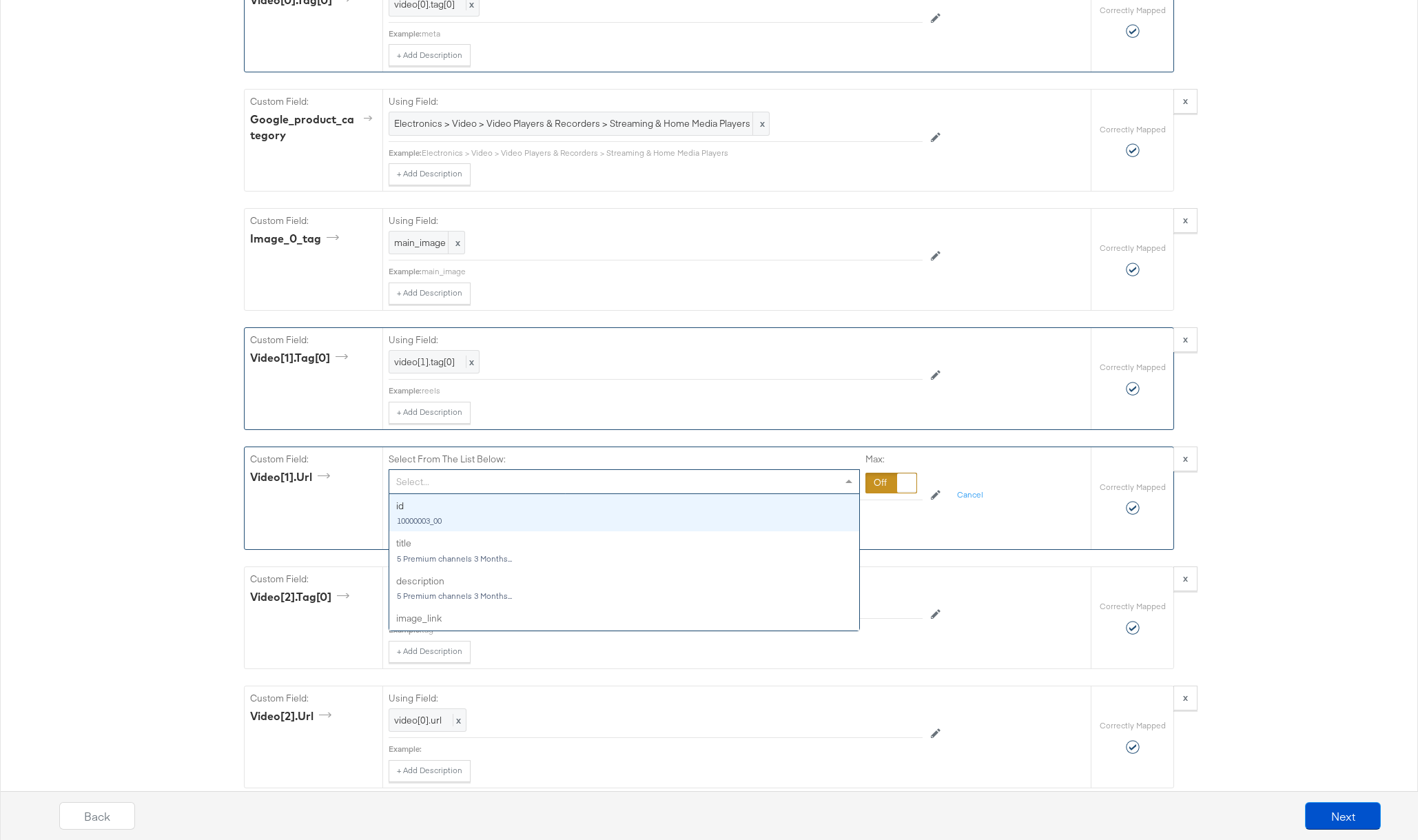
type input "v"
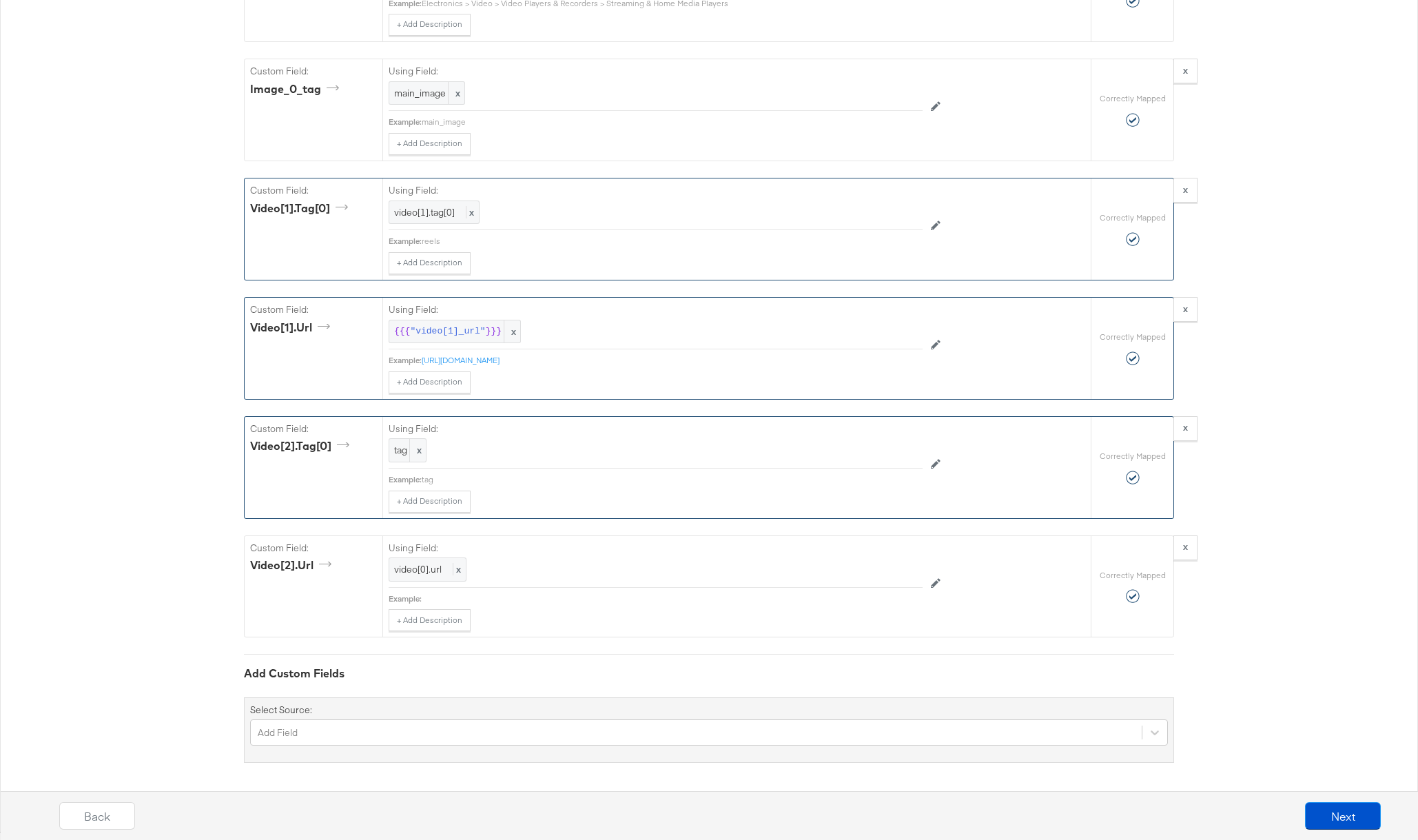
scroll to position [1927, 0]
click at [395, 448] on span "tag" at bounding box center [408, 450] width 27 height 13
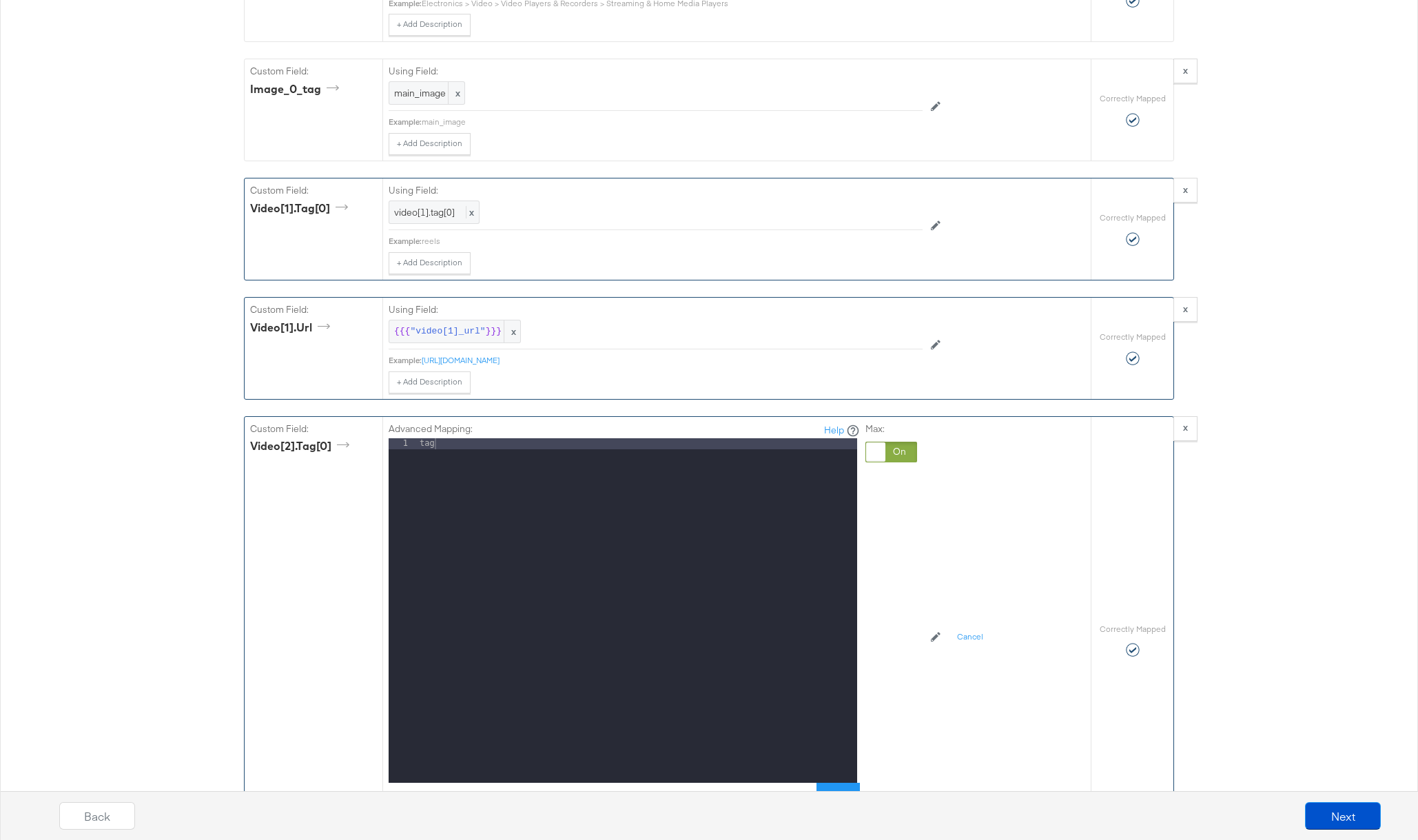
click at [899, 446] on div at bounding box center [891, 451] width 51 height 20
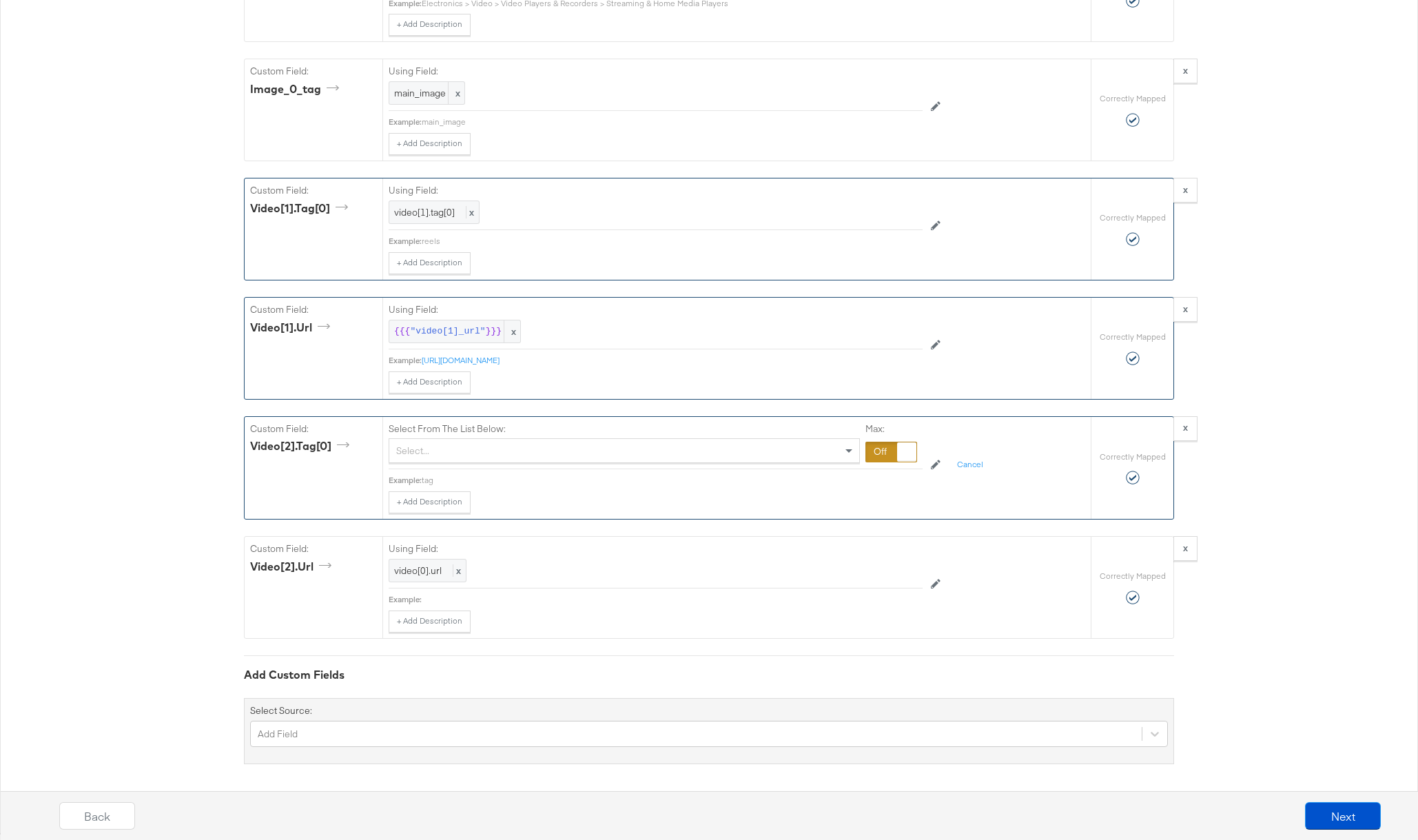
click at [469, 454] on div "Select..." at bounding box center [624, 450] width 470 height 23
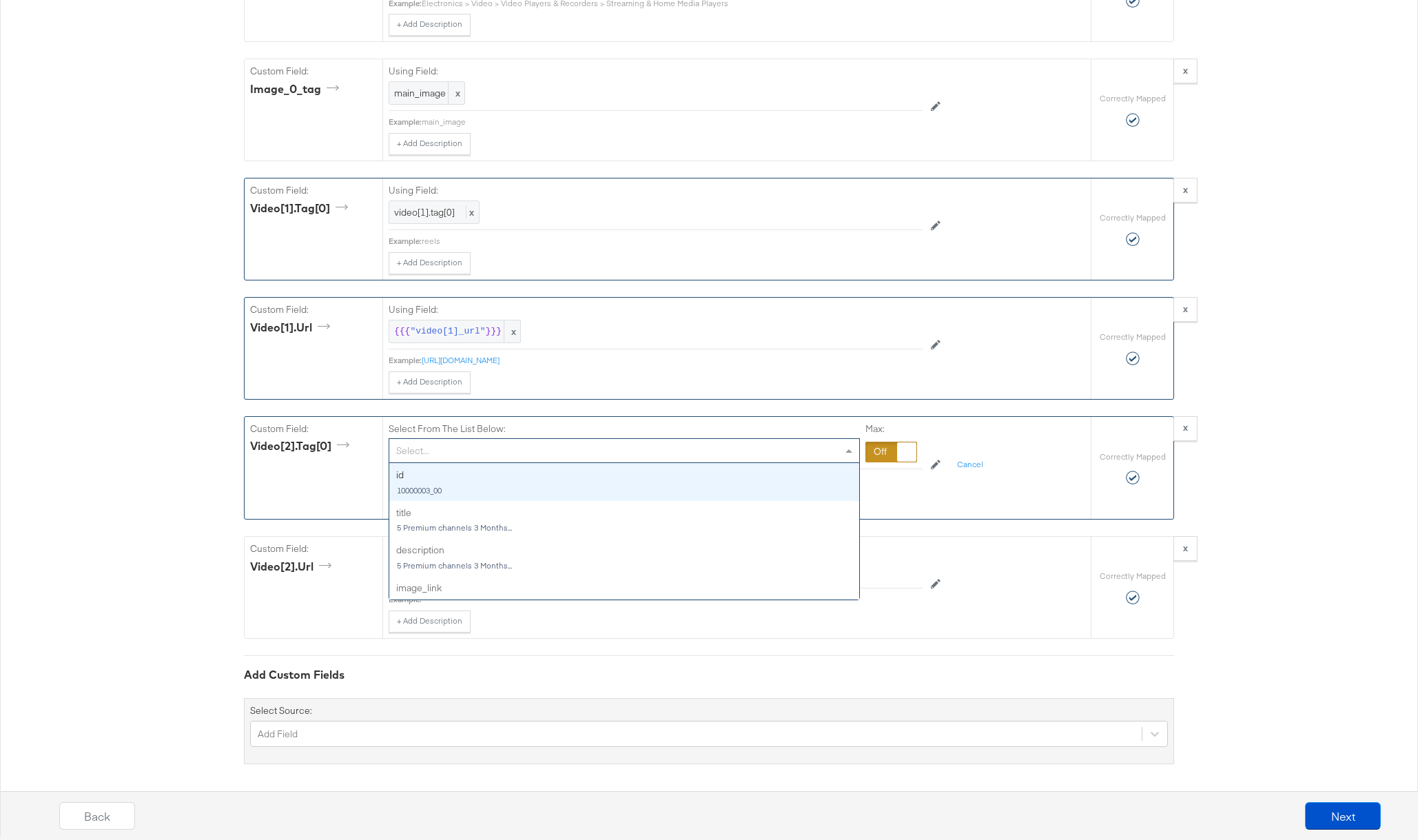
type input "v"
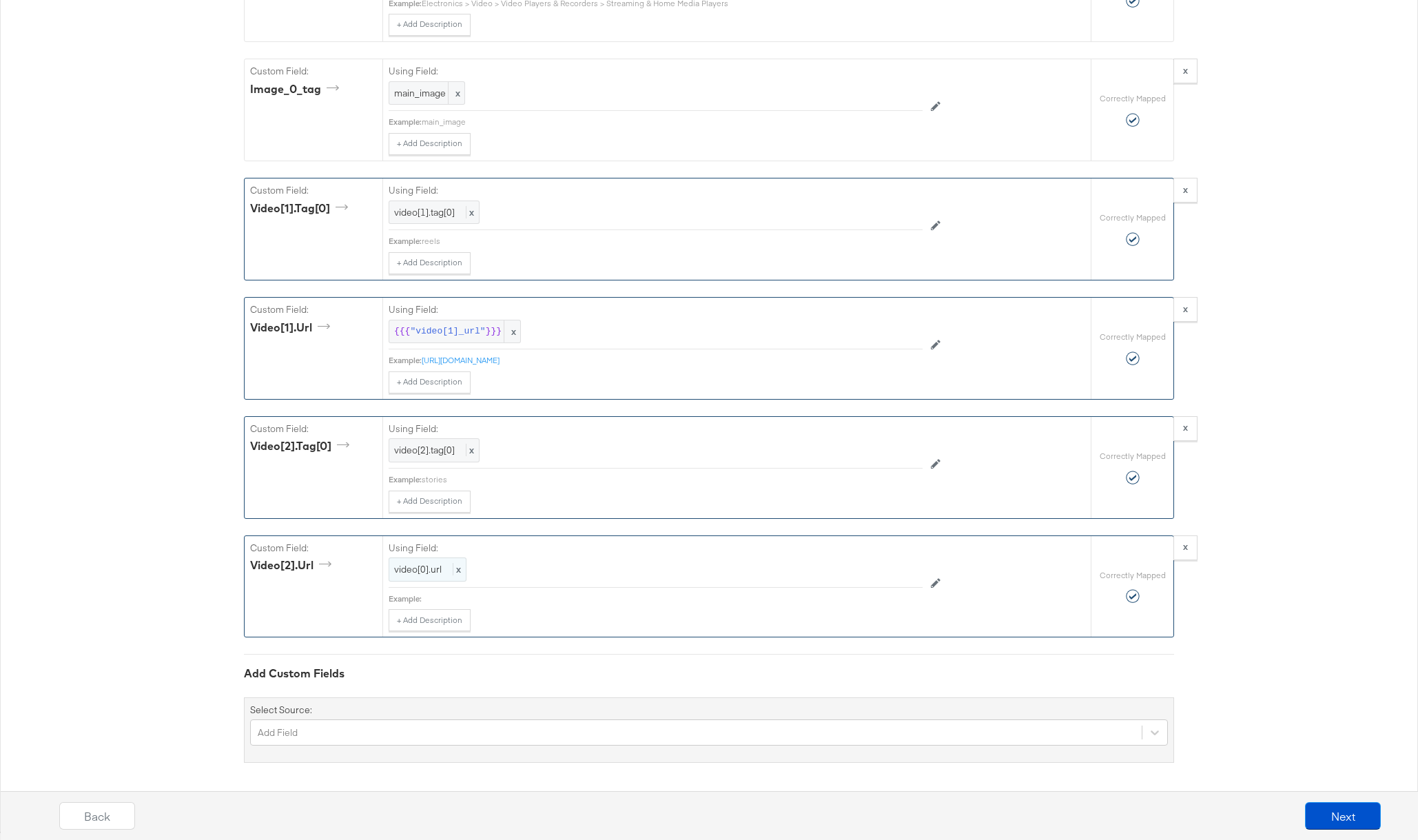
click at [433, 569] on span "video[0].url" at bounding box center [418, 569] width 48 height 12
click at [480, 568] on div "Select..." at bounding box center [624, 569] width 470 height 23
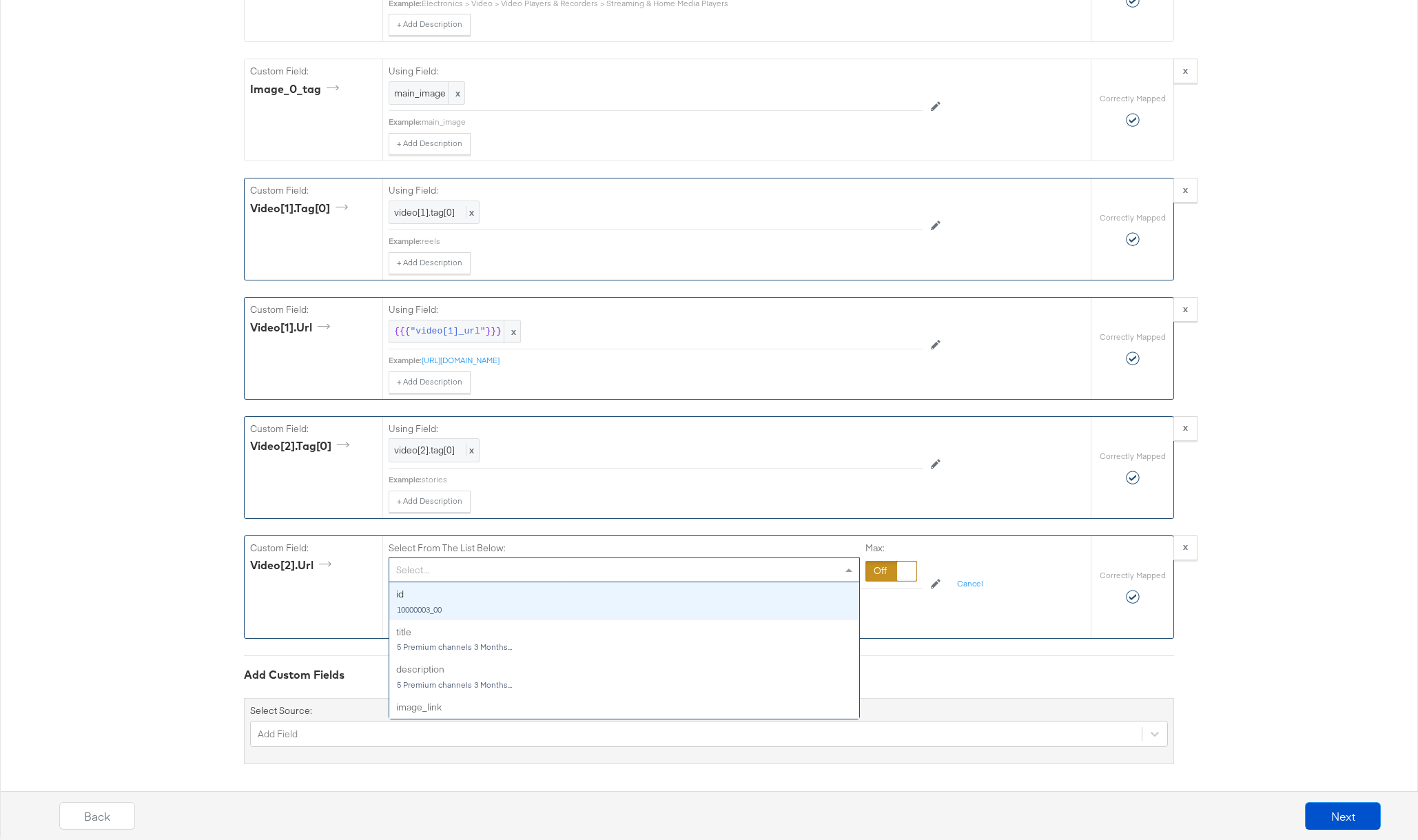
type input "v"
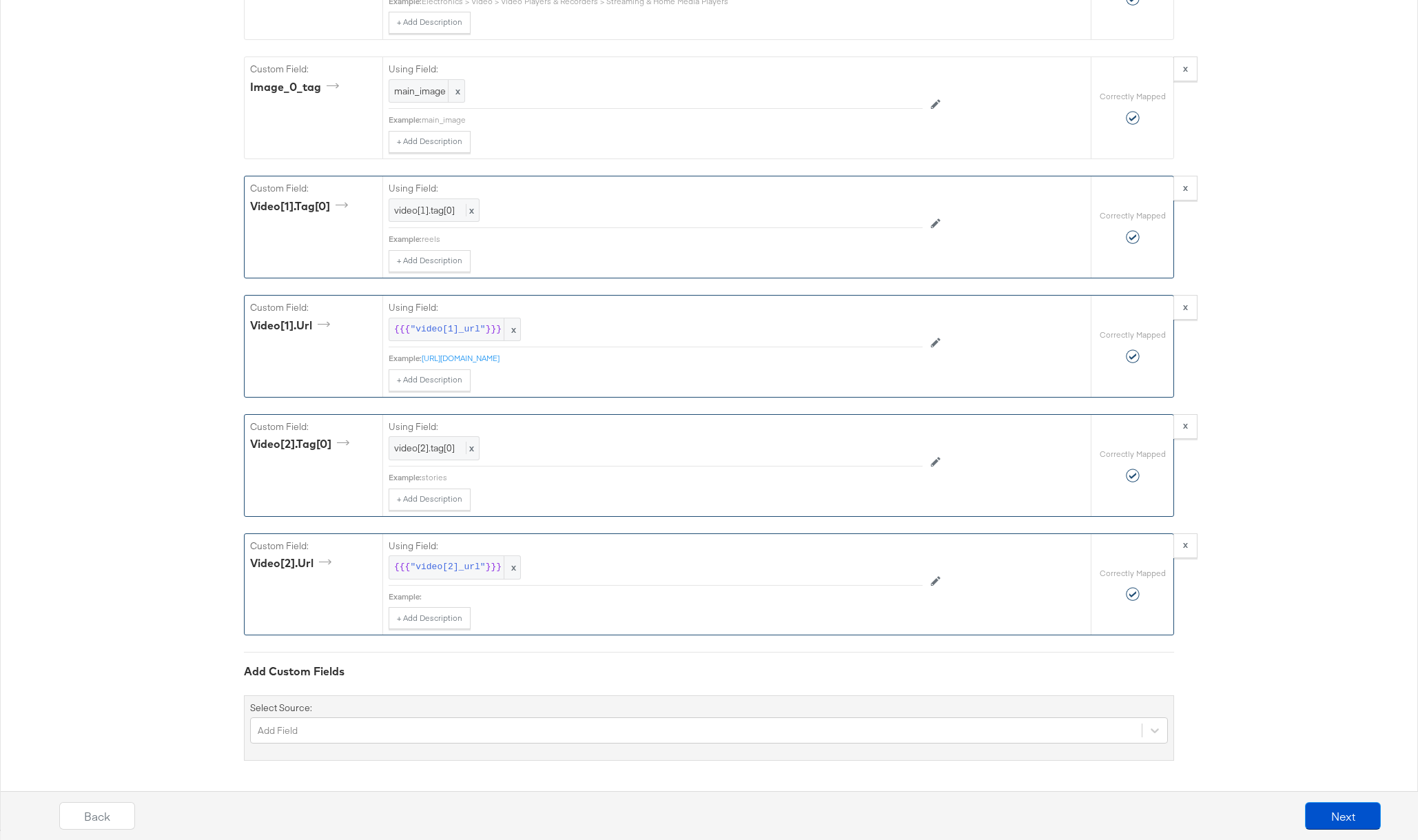
scroll to position [1930, 0]
click at [1326, 813] on button "Next" at bounding box center [1343, 815] width 76 height 27
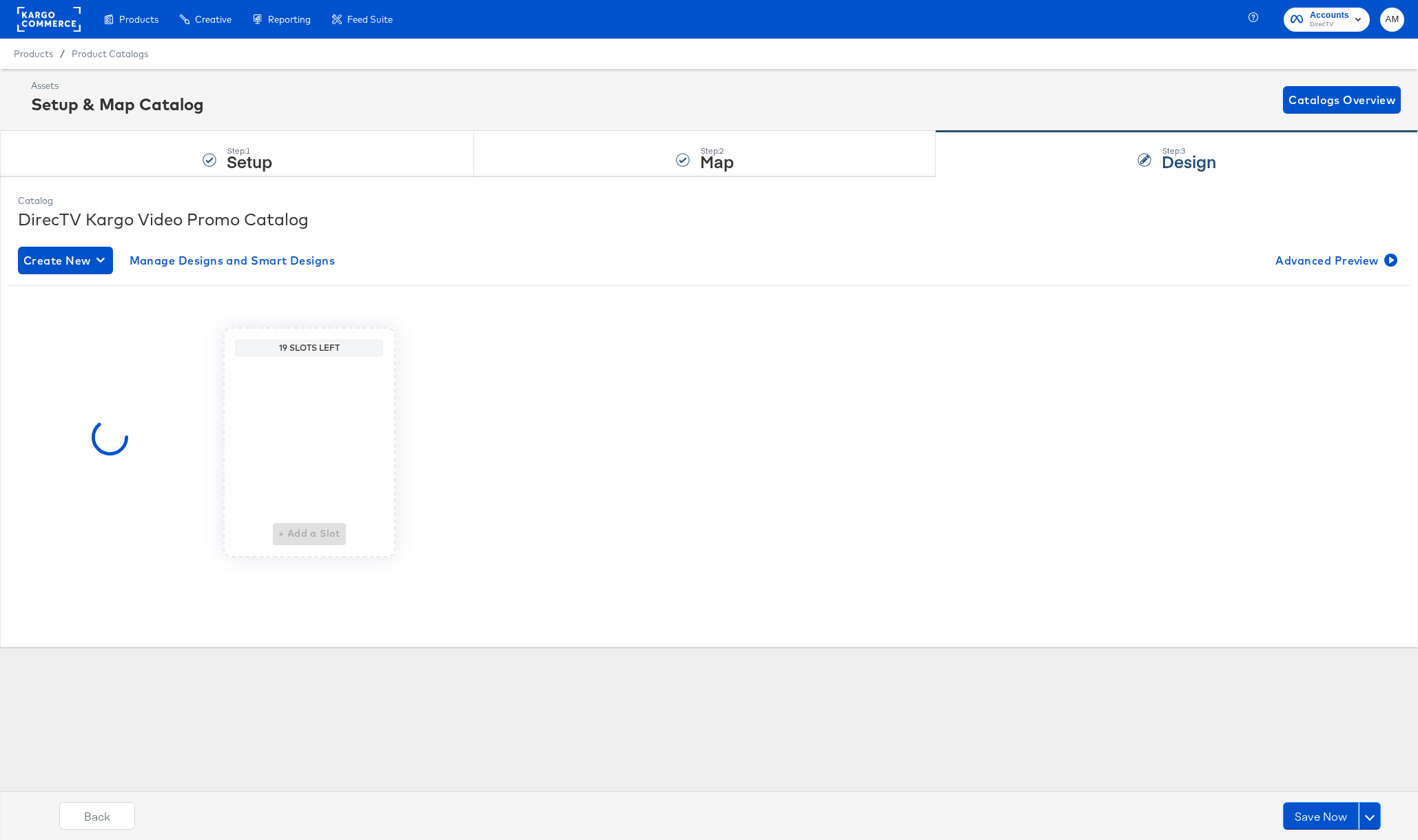
scroll to position [0, 0]
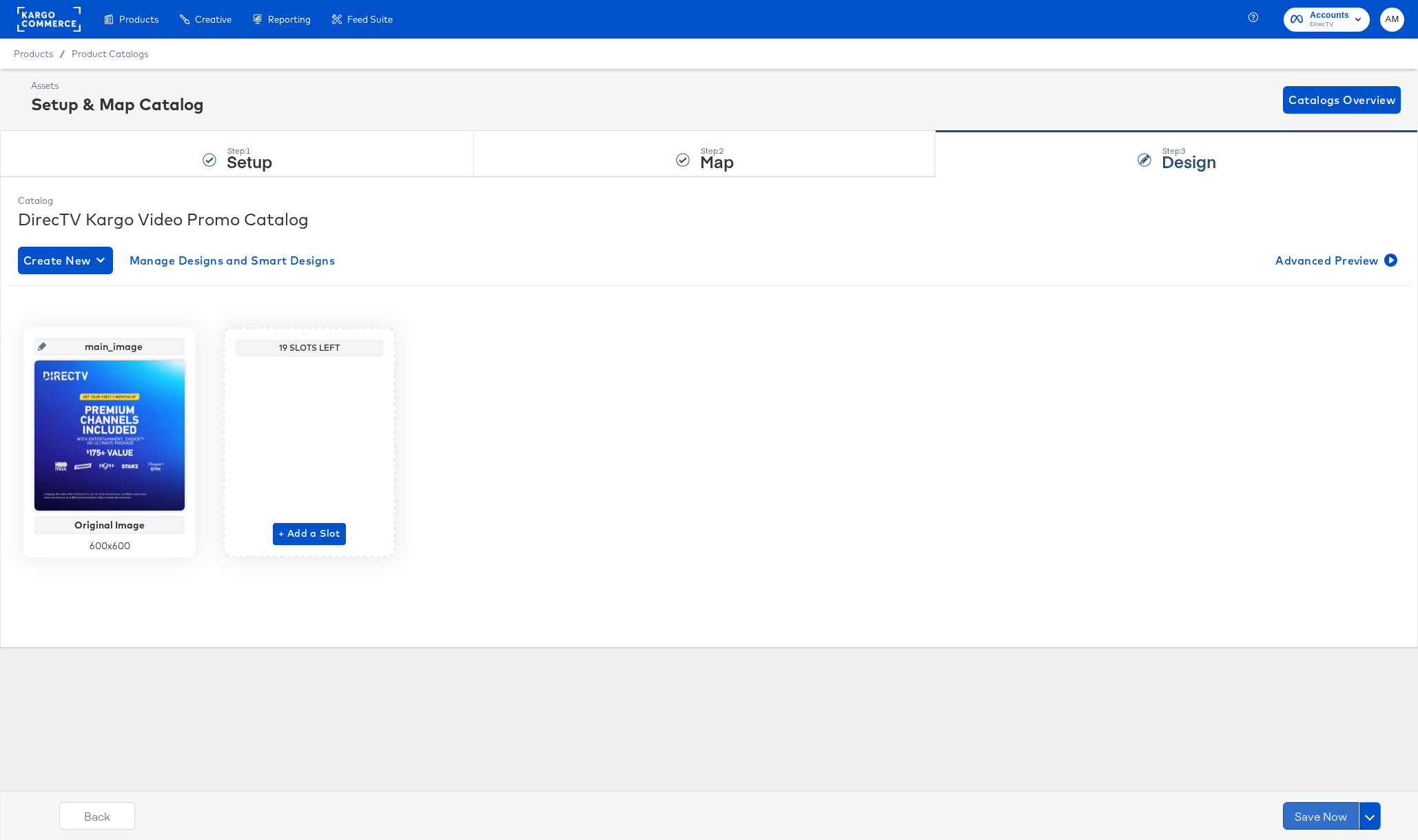
click at [1324, 813] on button "Save Now" at bounding box center [1321, 815] width 76 height 27
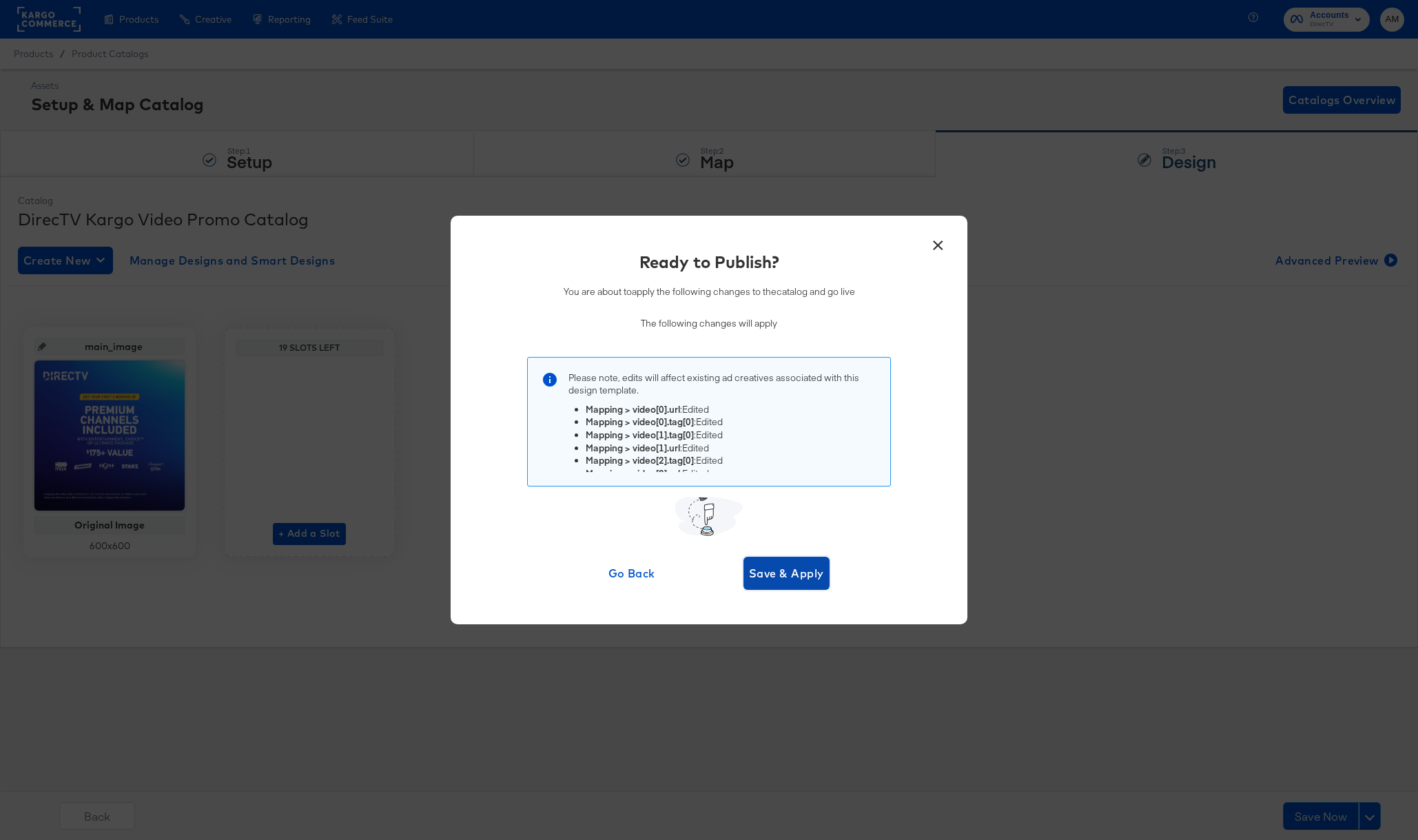
click at [755, 570] on span "Save & Apply" at bounding box center [786, 573] width 75 height 19
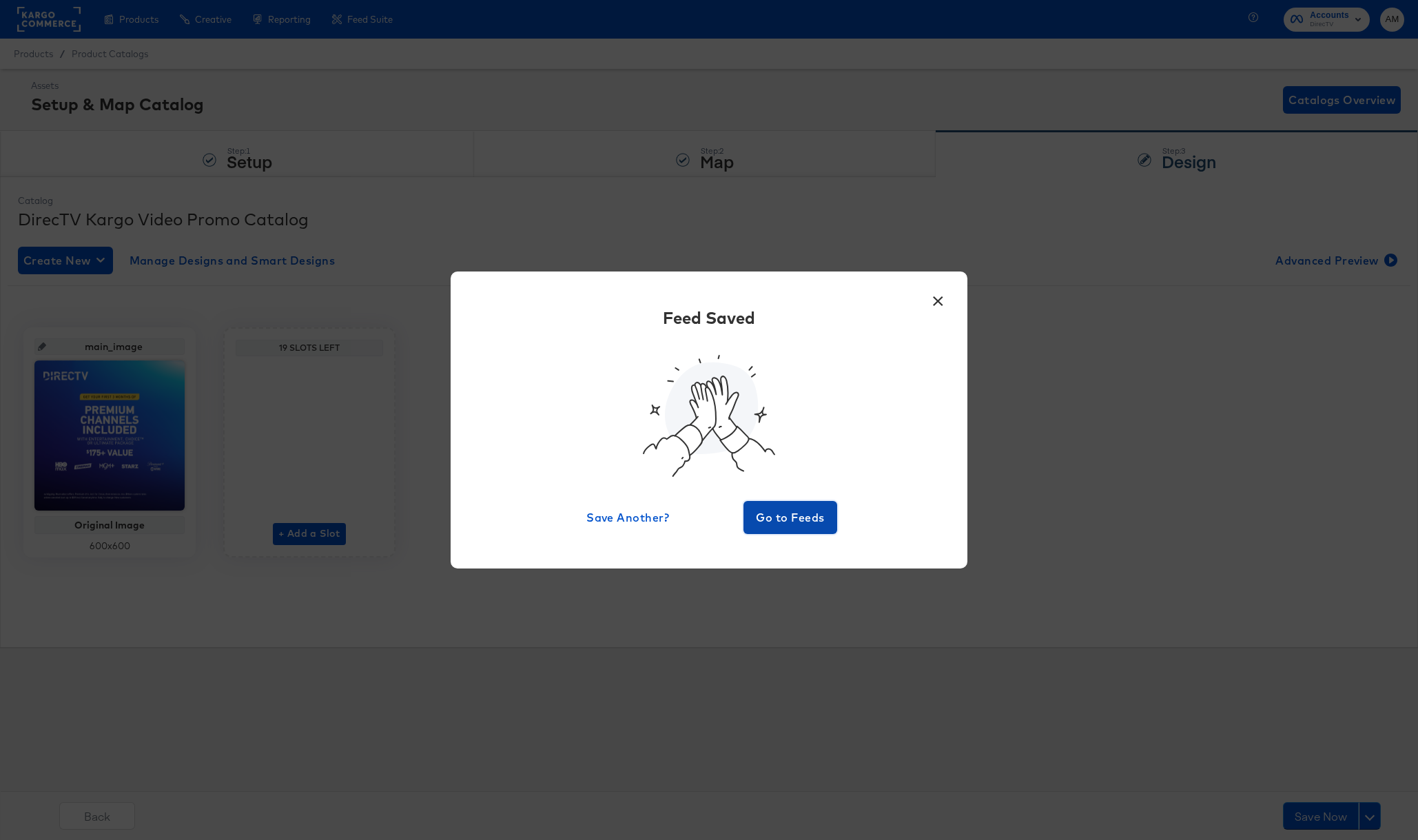
click at [785, 508] on span "Go to Feeds" at bounding box center [790, 517] width 82 height 19
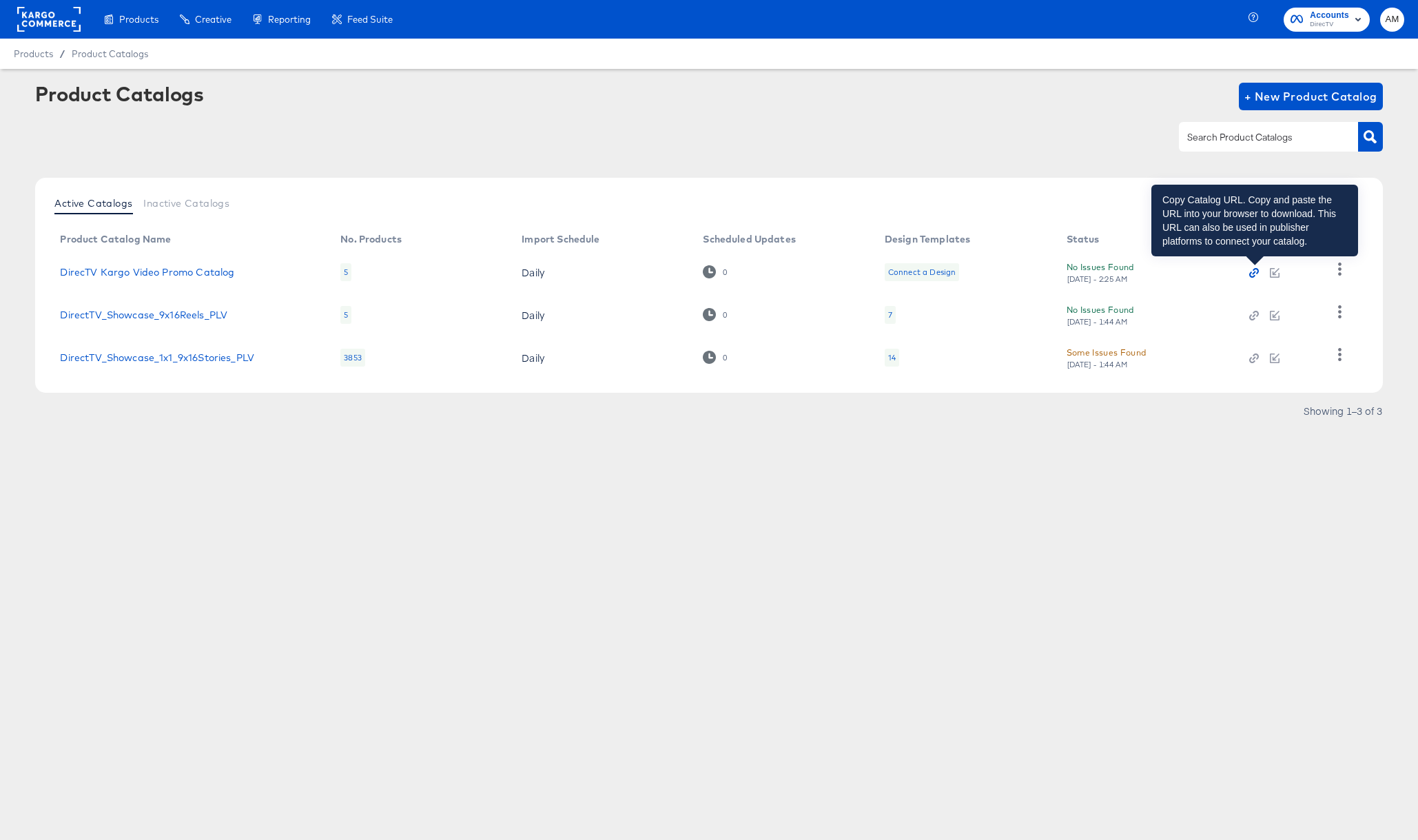
click at [1253, 273] on icon "button" at bounding box center [1254, 273] width 4 height 4
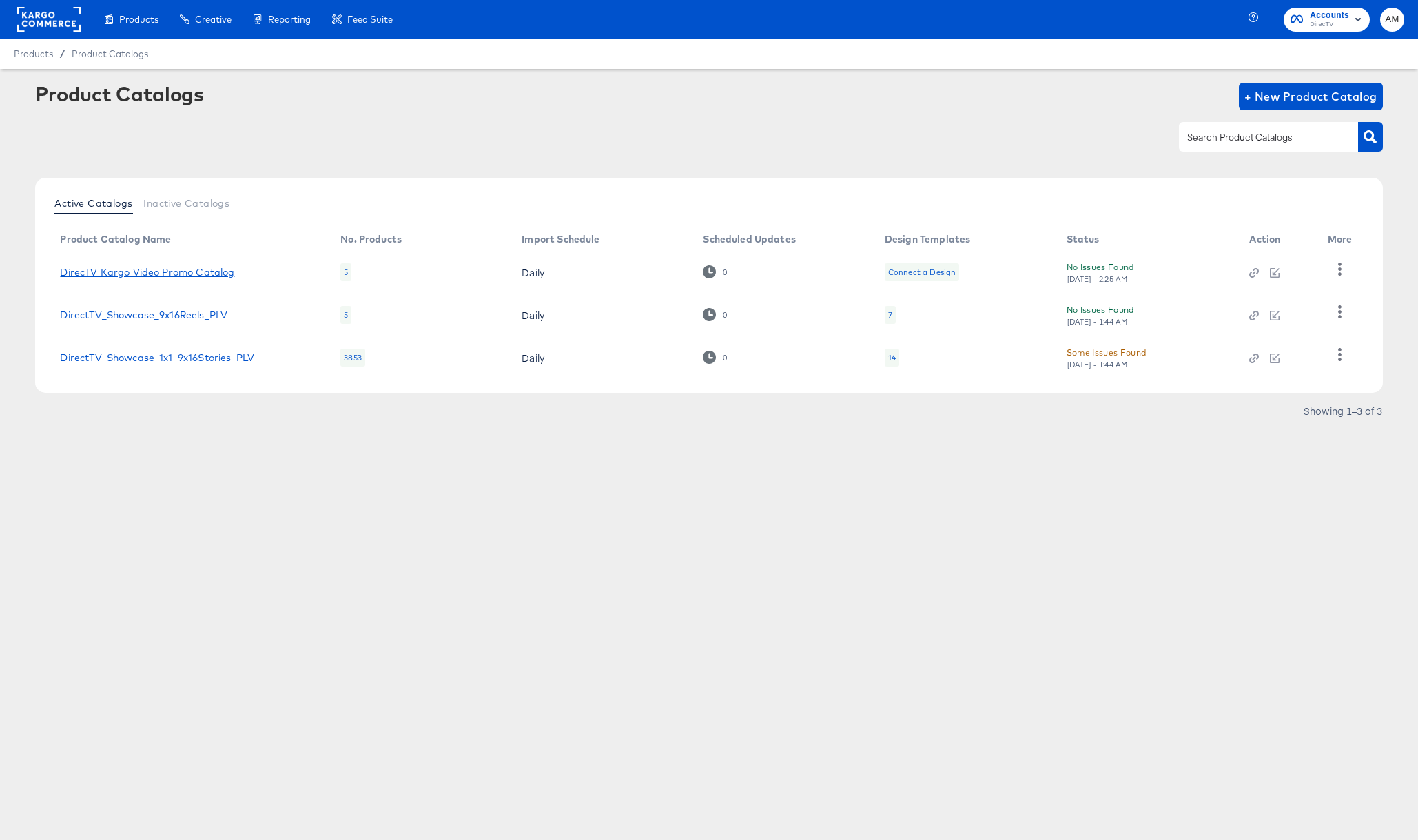
click at [118, 267] on link "DirecTV Kargo Video Promo Catalog" at bounding box center [147, 271] width 174 height 11
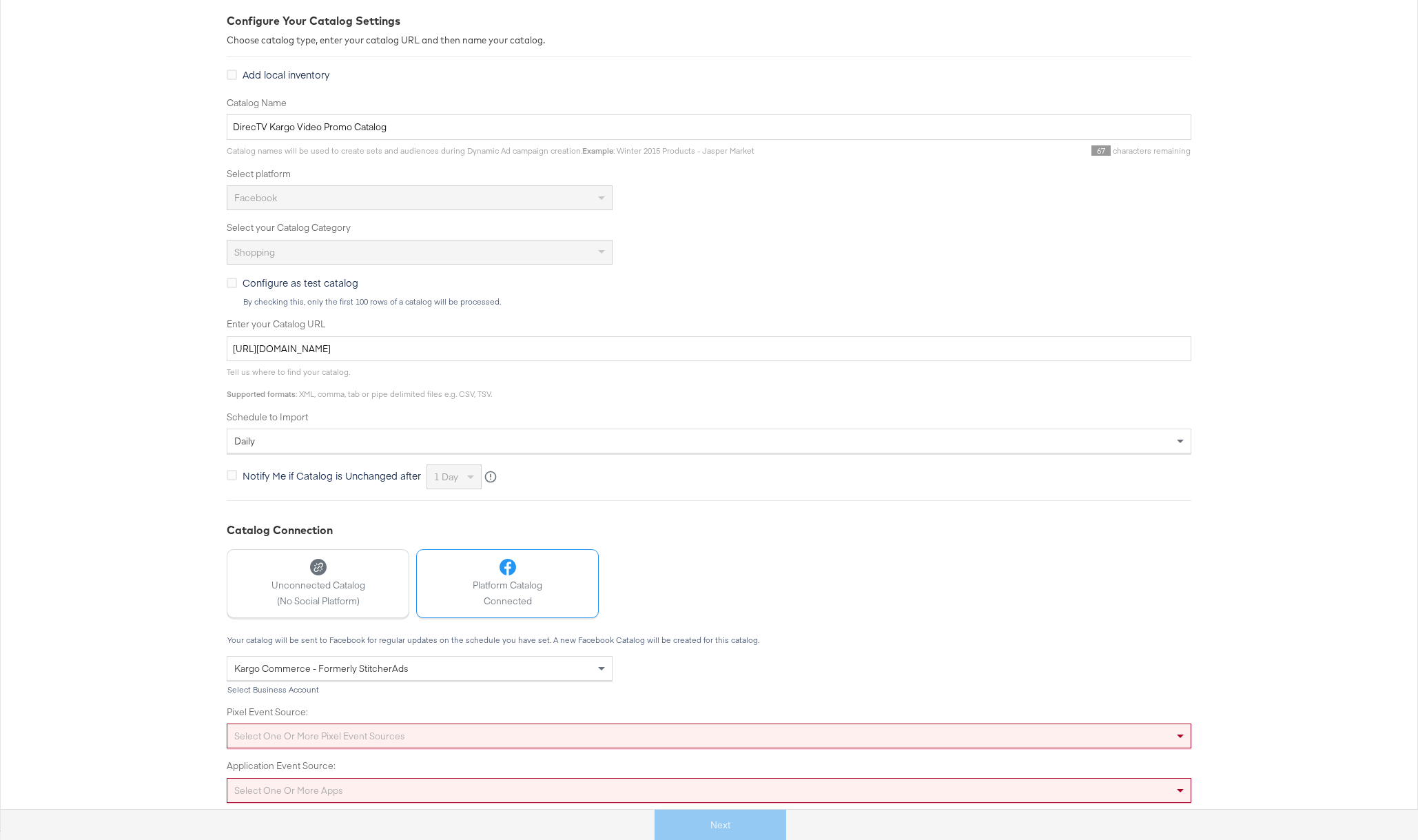
scroll to position [236, 0]
click at [796, 732] on div "Select one or more pixel event sources" at bounding box center [709, 735] width 964 height 25
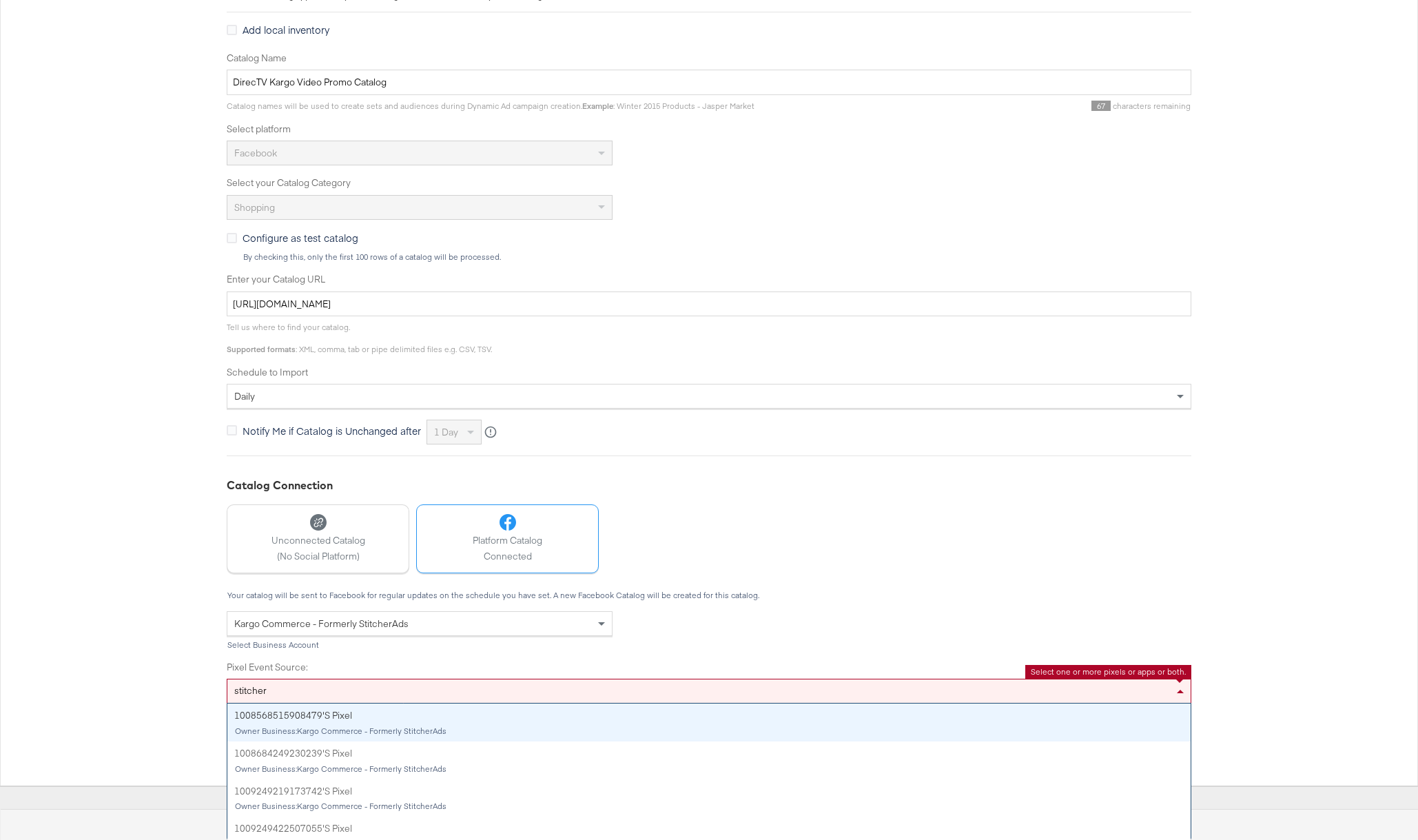
drag, startPoint x: 254, startPoint y: 683, endPoint x: 223, endPoint y: 683, distance: 31.0
click at [223, 683] on div "Configure Your Catalog Settings Choose catalog type, enter your catalog URL and…" at bounding box center [709, 363] width 1418 height 845
type input "s"
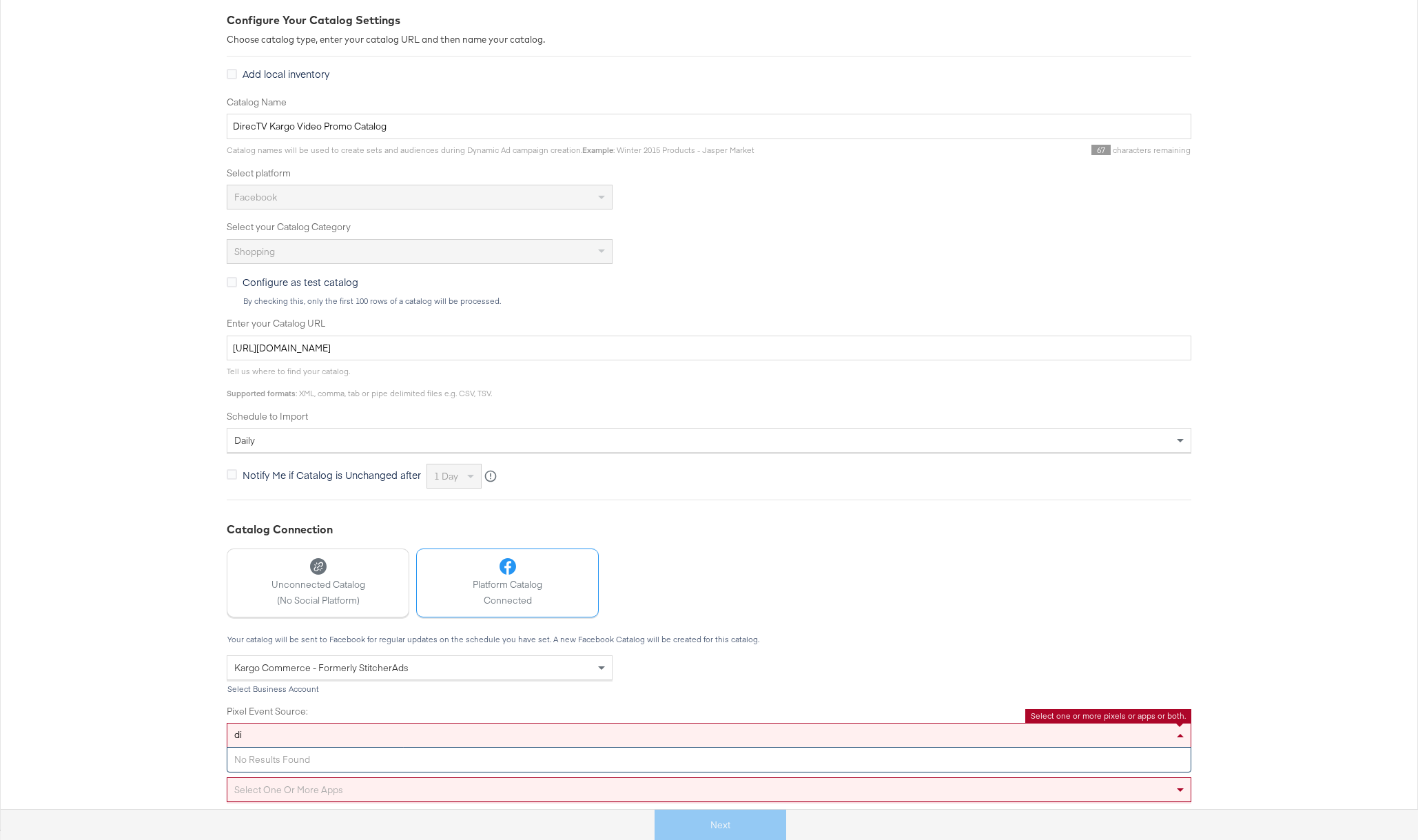
type input "d"
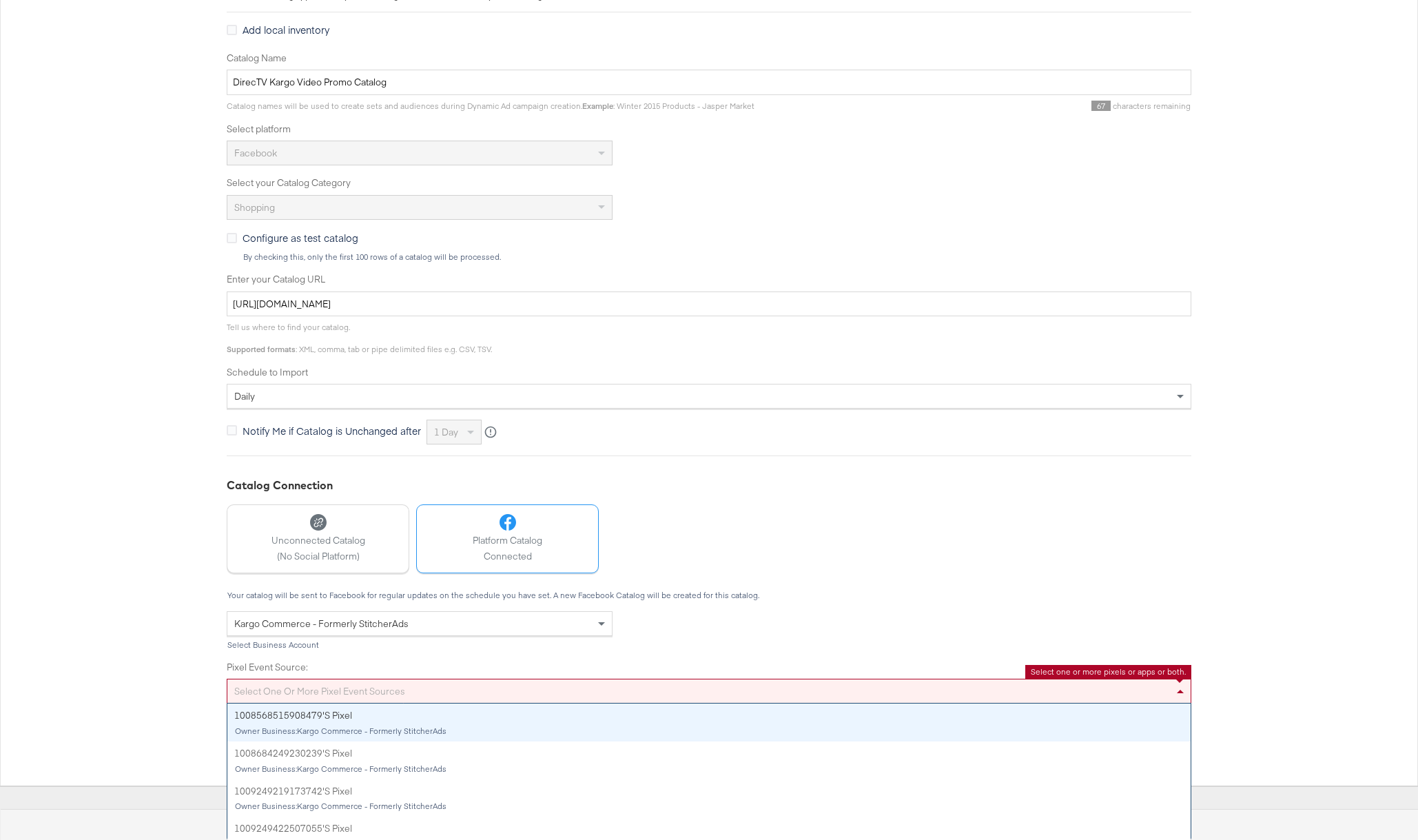
click at [281, 689] on div "Select one or more pixel event sources" at bounding box center [709, 691] width 963 height 23
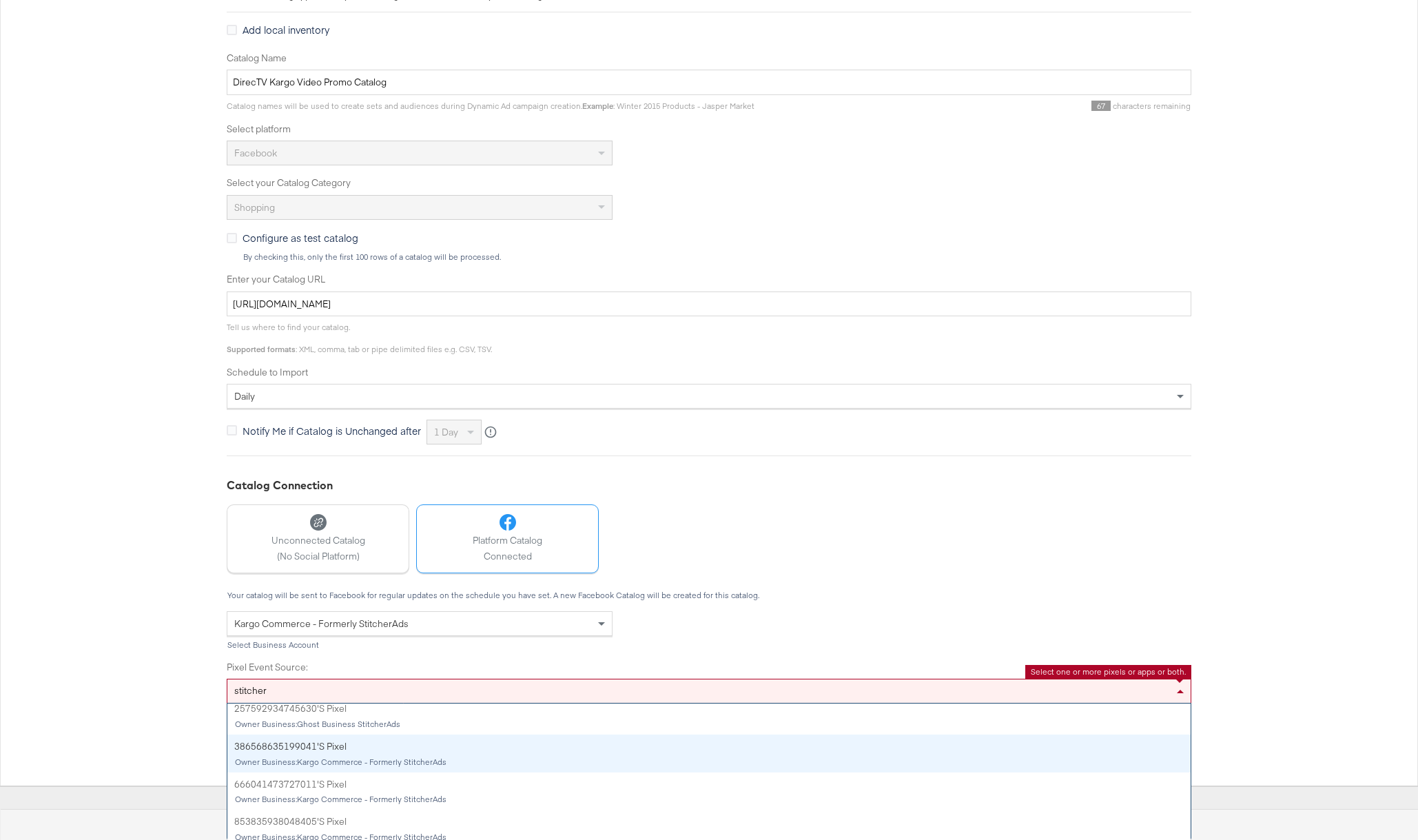
scroll to position [371, 0]
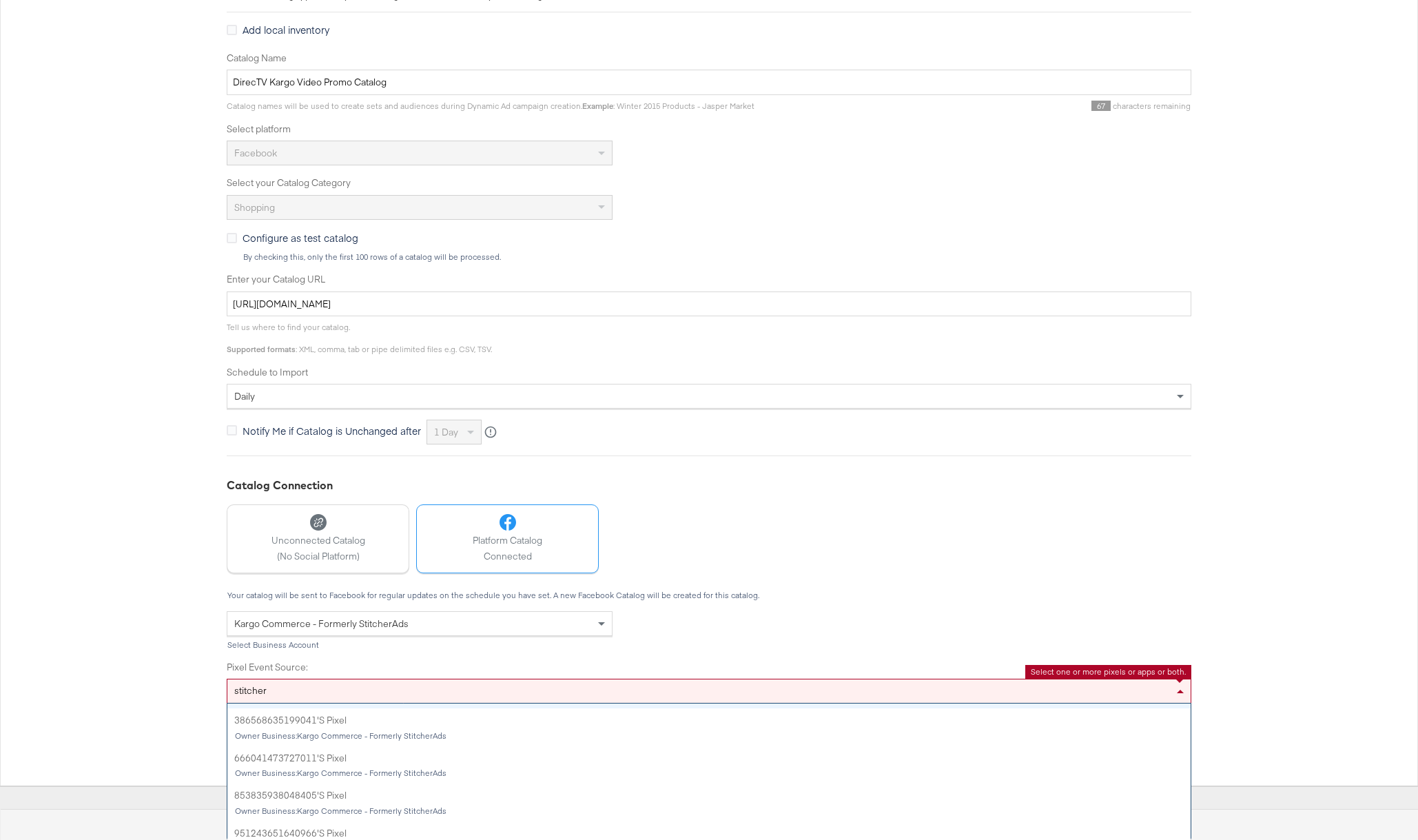
type input "stitcher"
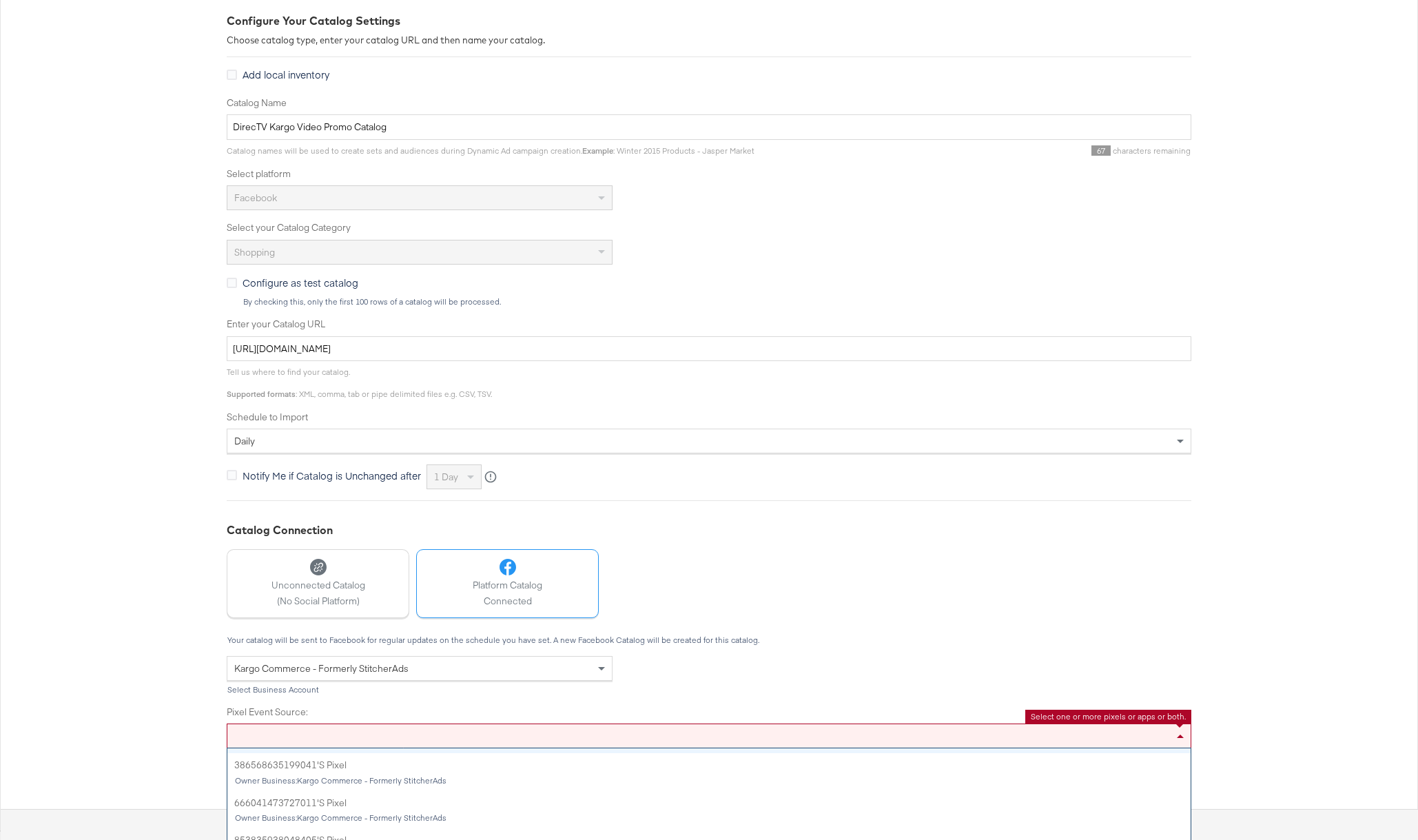
click at [1327, 682] on div "Configure Your Catalog Settings Choose catalog type, enter your catalog URL and…" at bounding box center [709, 408] width 1418 height 845
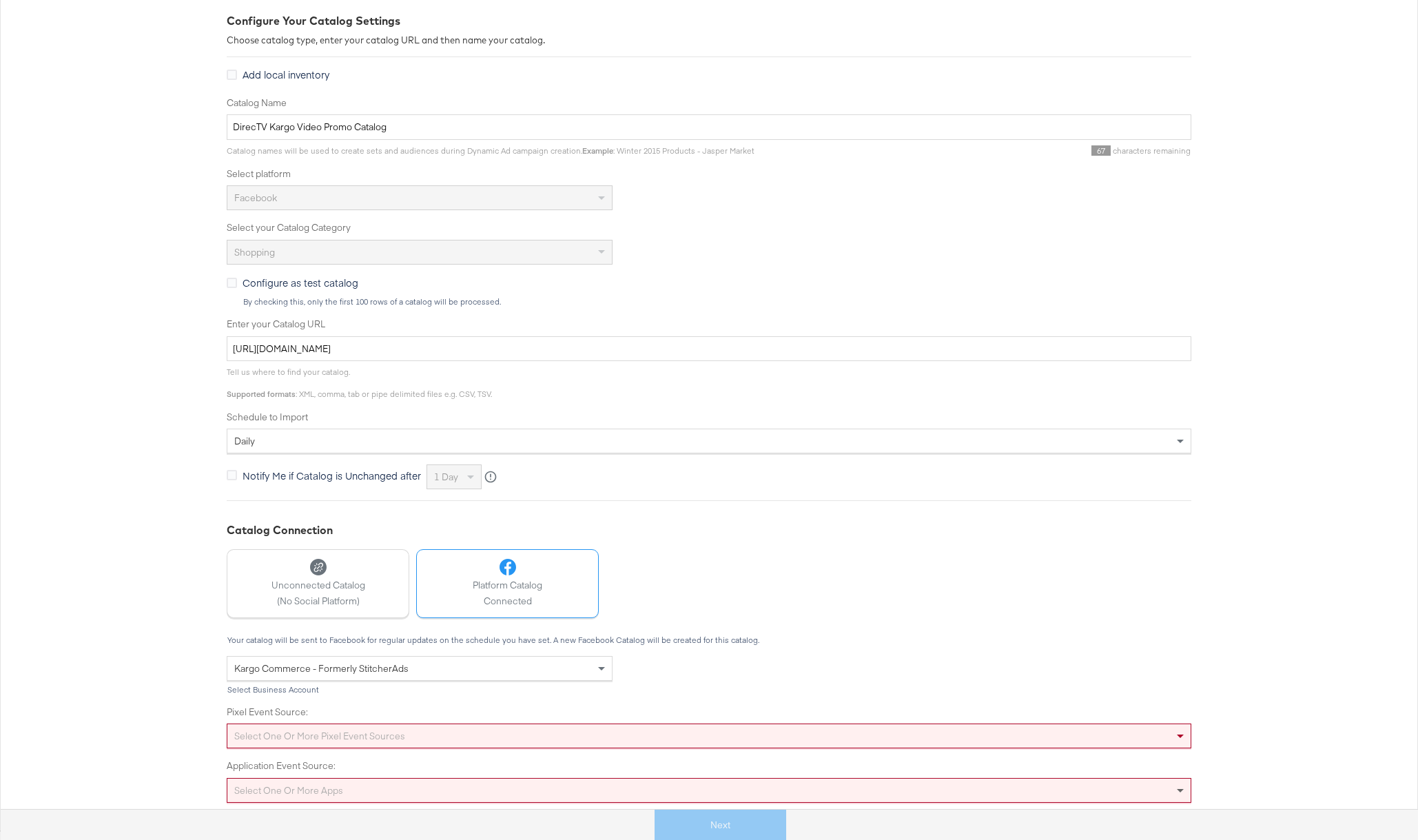
scroll to position [291, 0]
click at [1177, 787] on div "Select one or more apps" at bounding box center [709, 790] width 964 height 25
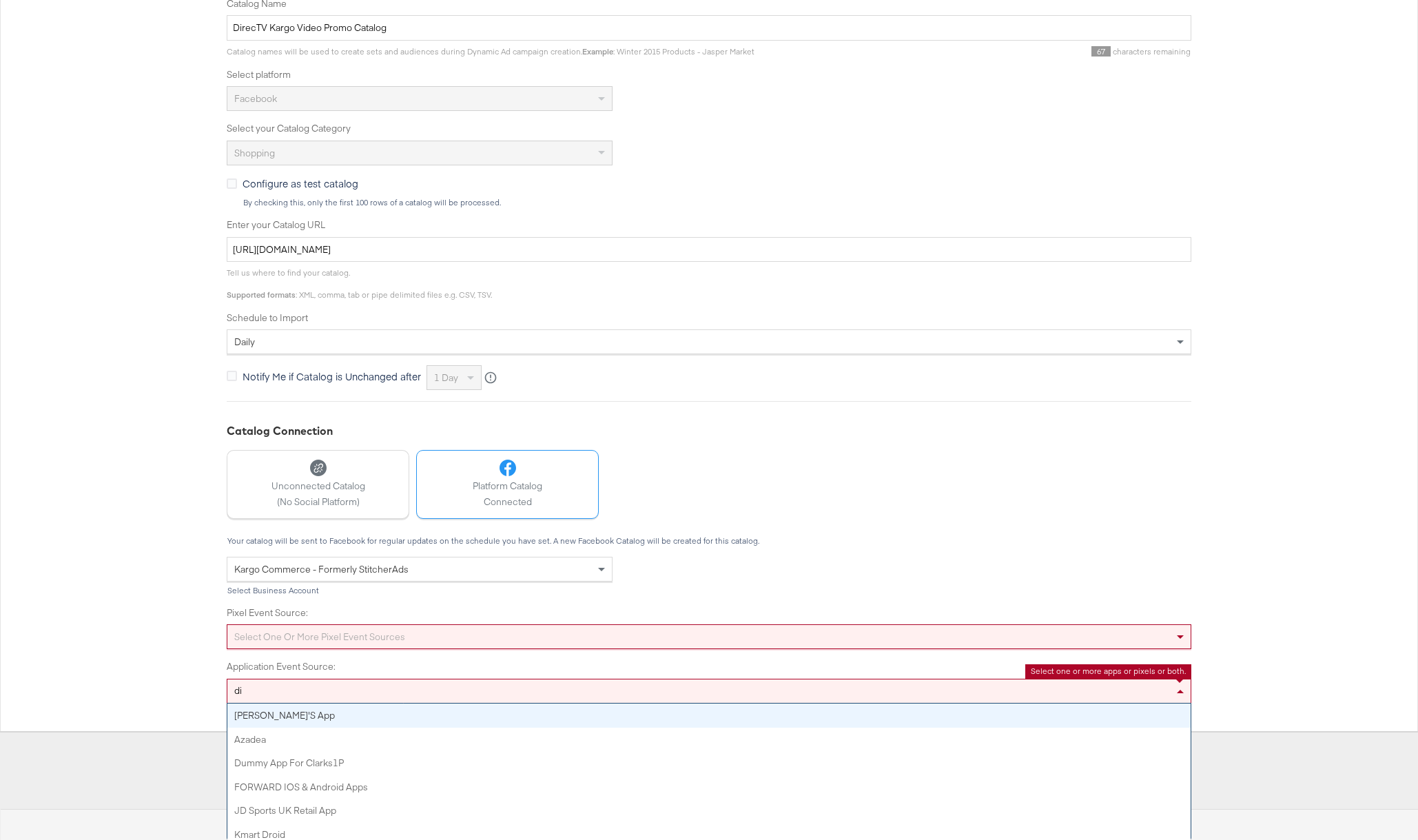
scroll to position [192, 0]
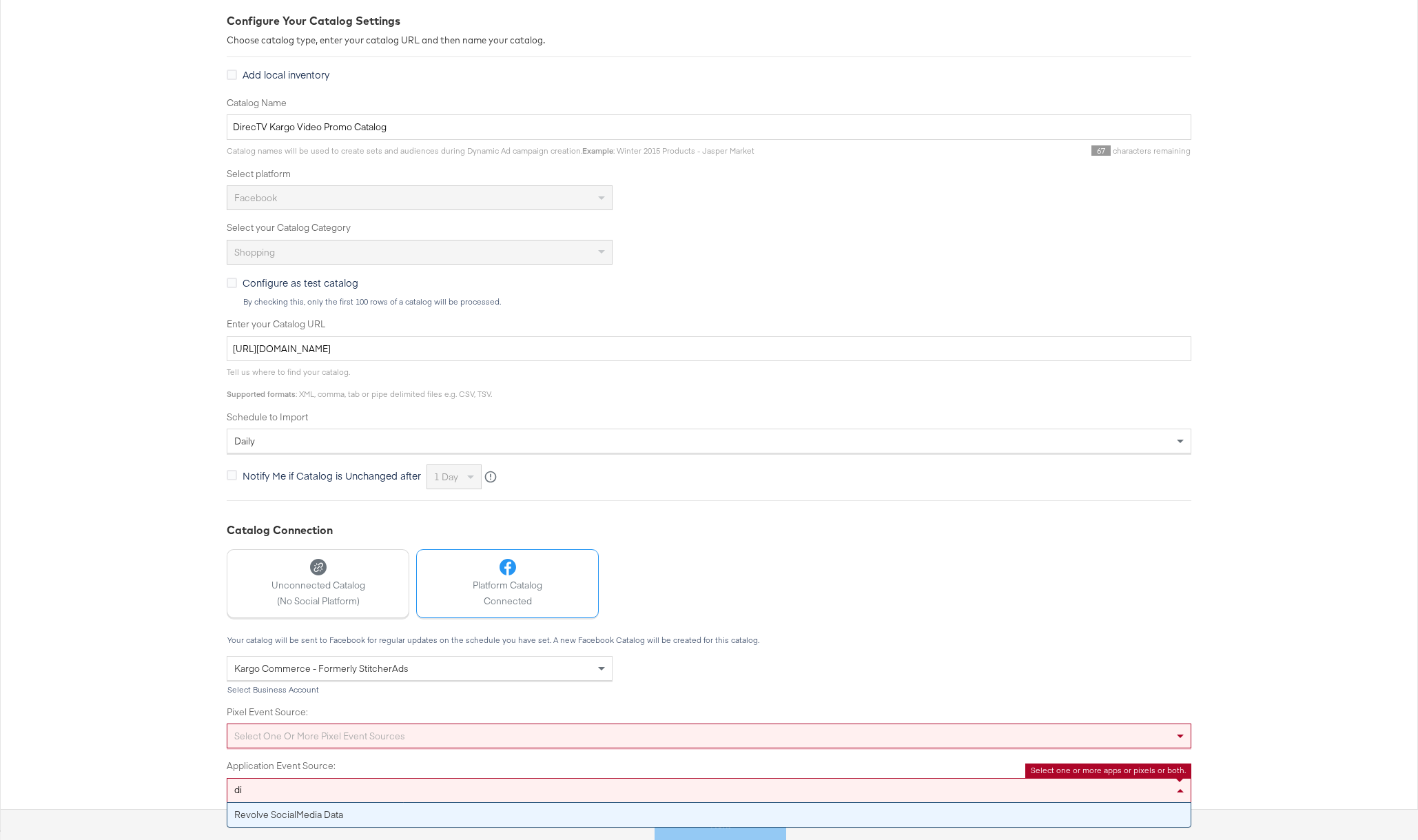
type input "d"
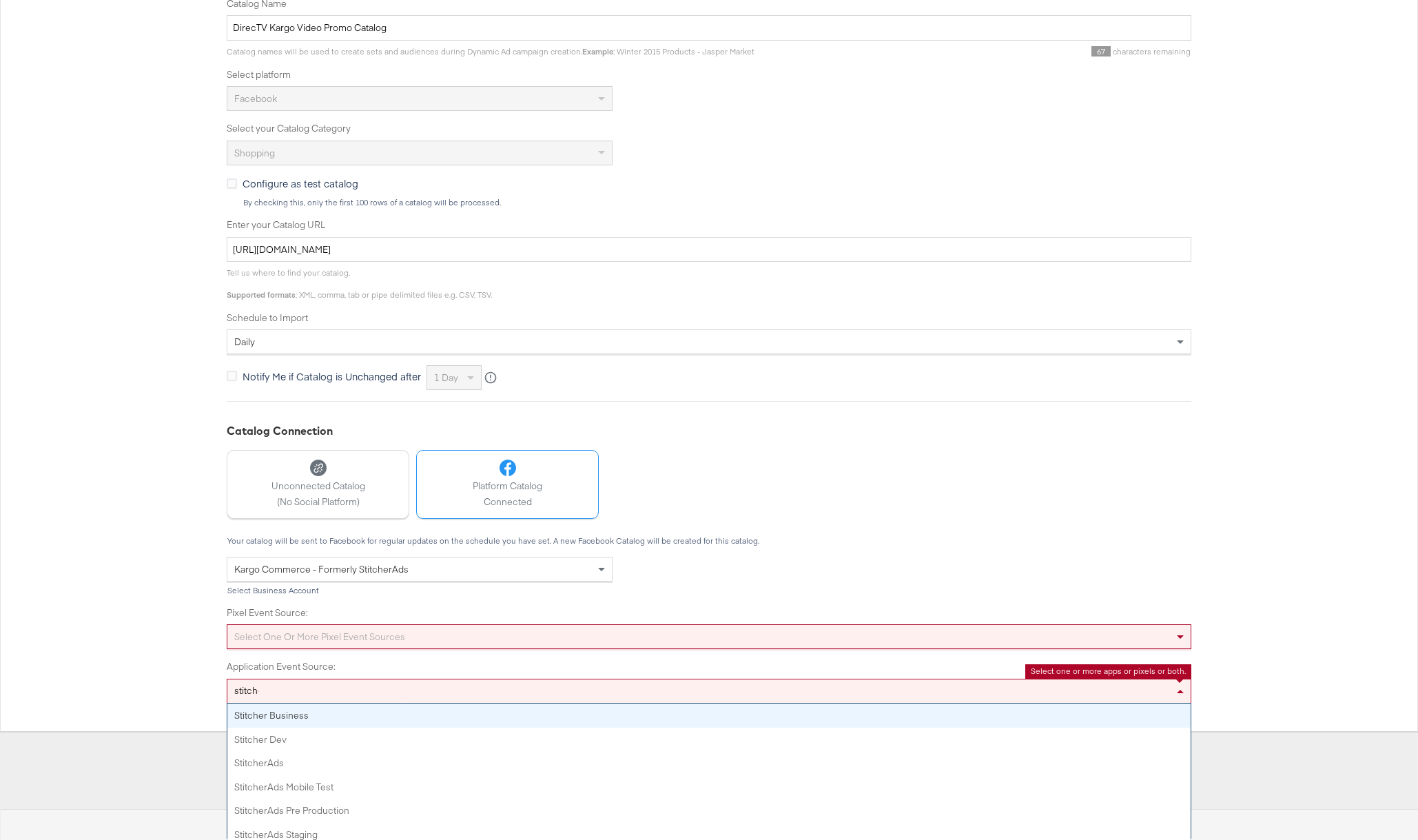
type input "stitcher"
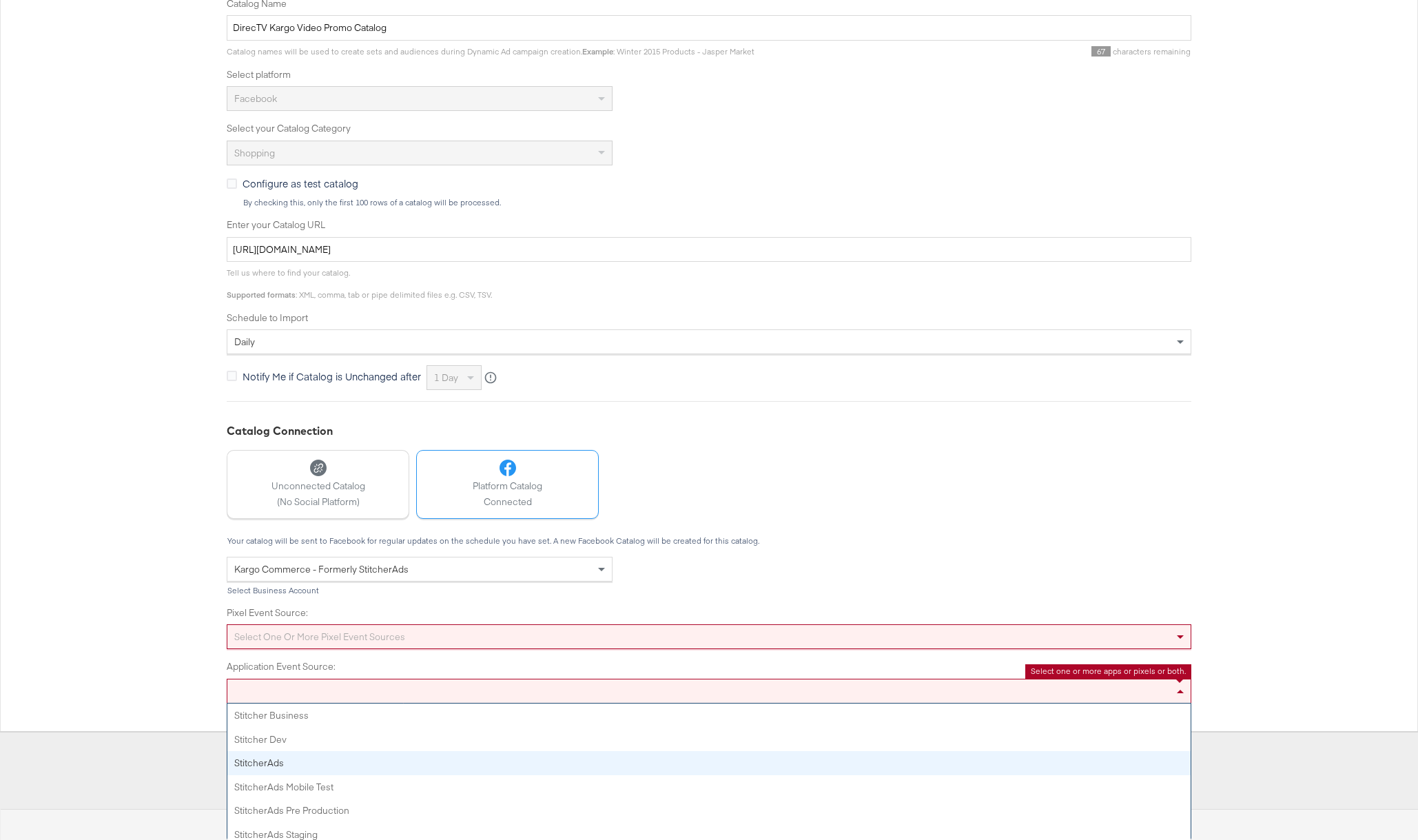
scroll to position [192, 0]
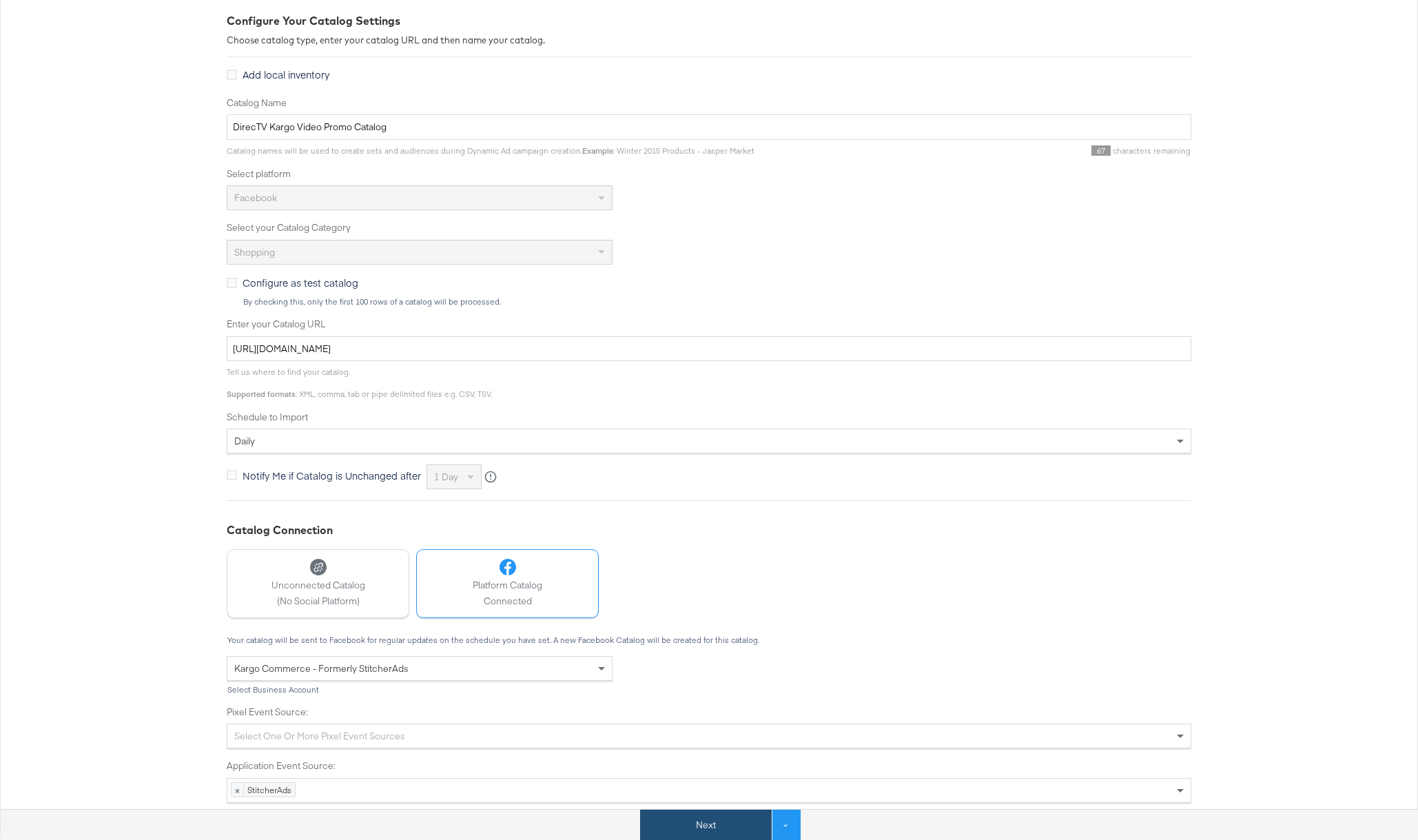
click at [716, 828] on button "Next" at bounding box center [706, 824] width 132 height 31
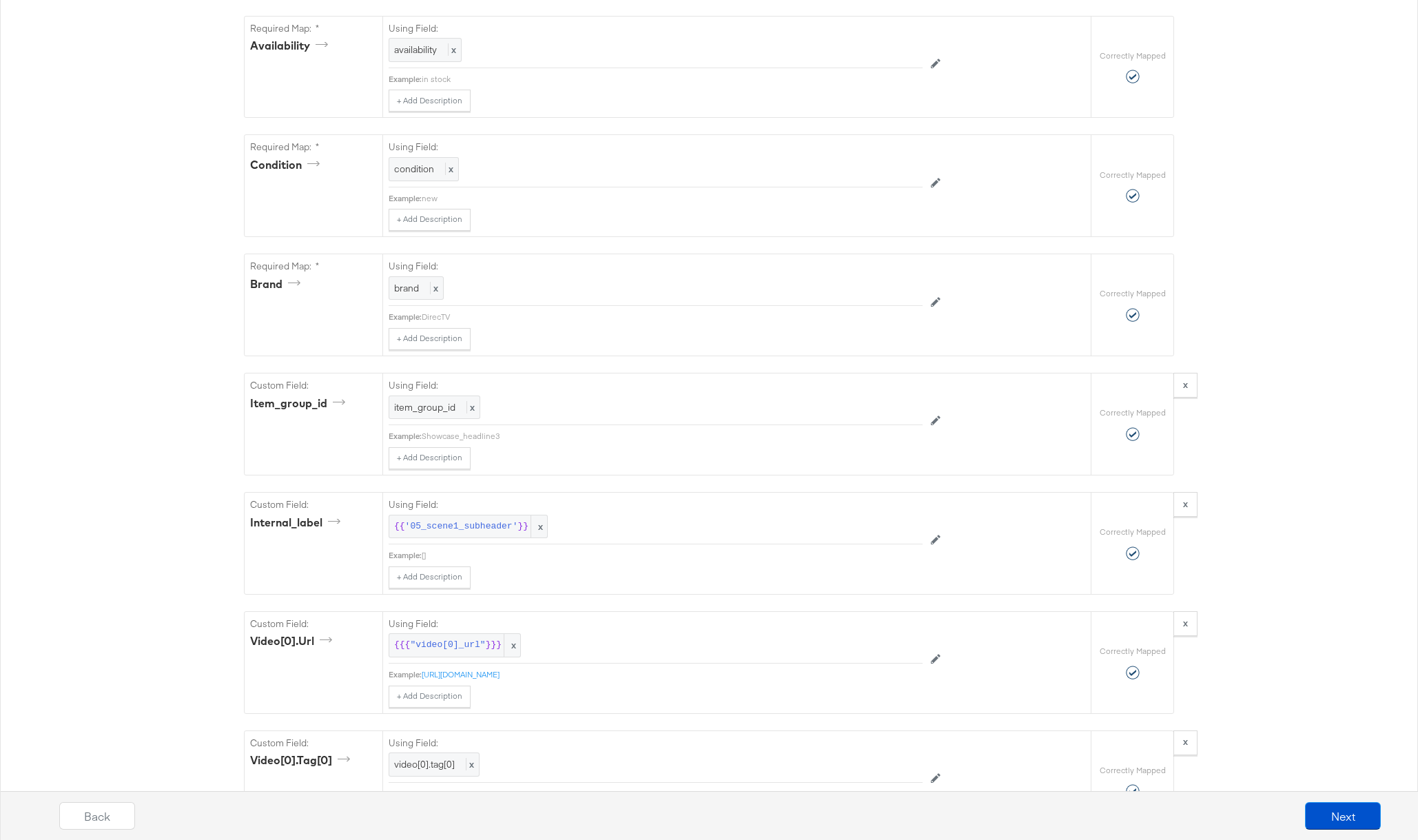
scroll to position [1027, 0]
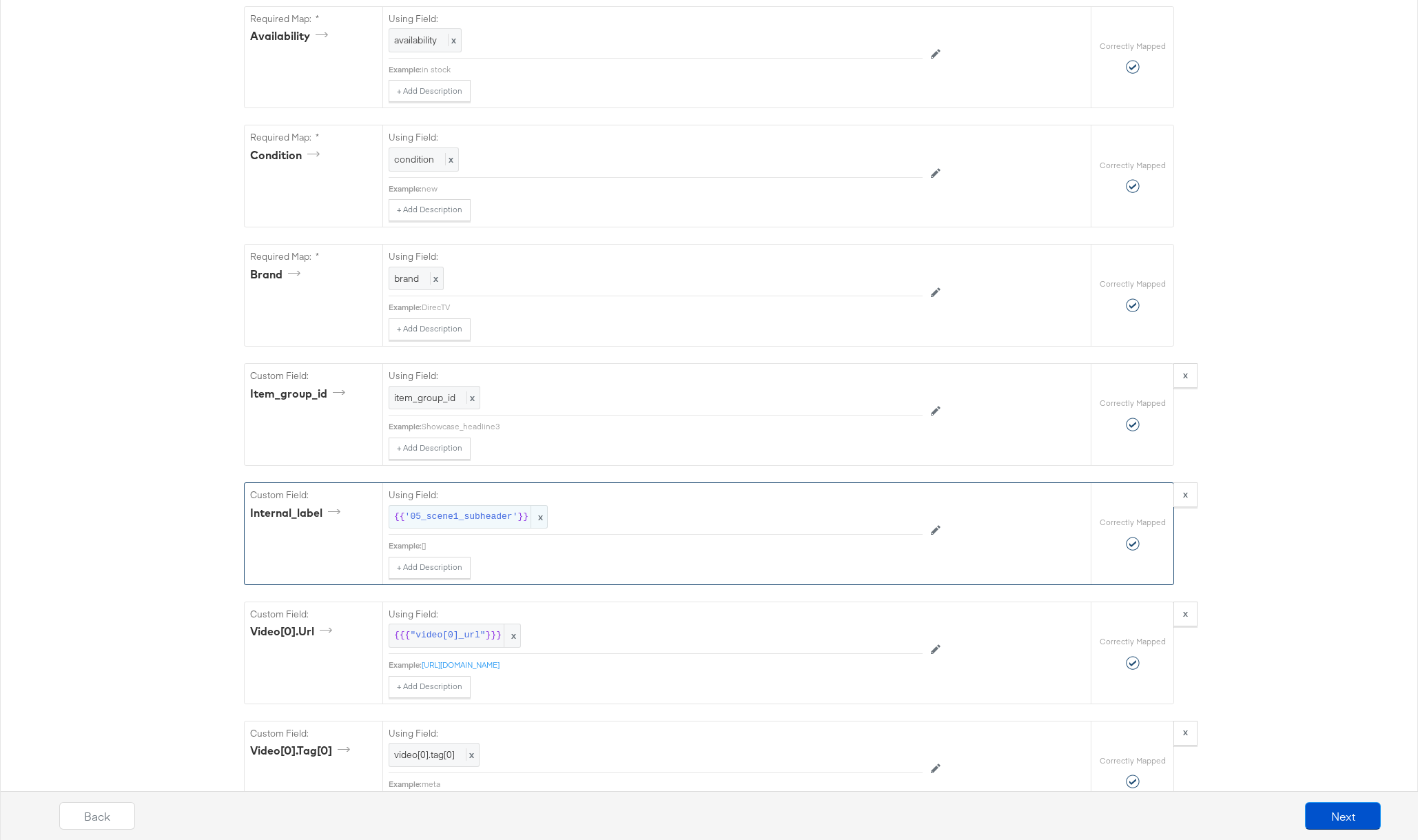
click at [478, 519] on span "'05_scene1_subheader'" at bounding box center [462, 516] width 113 height 13
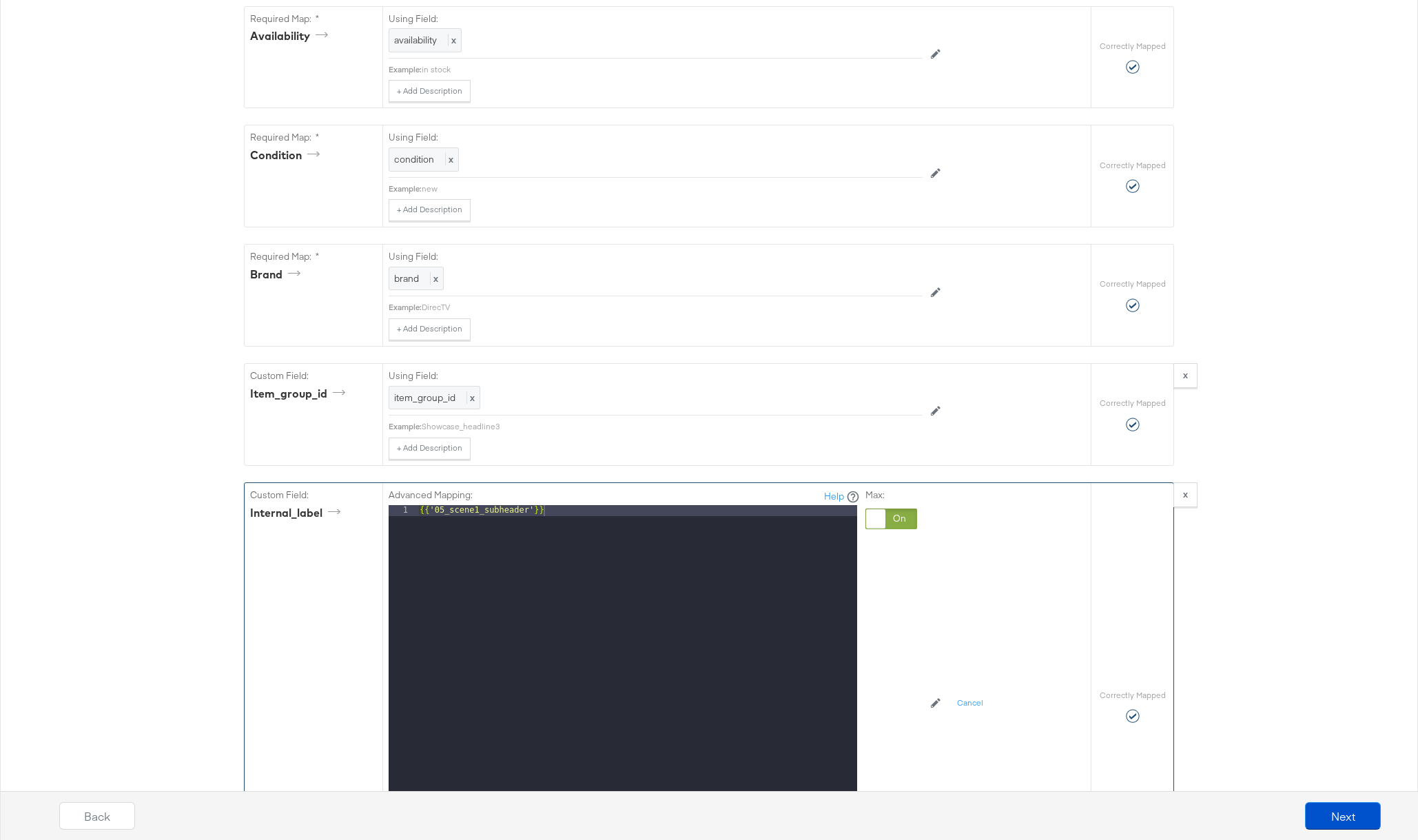
click at [890, 521] on div at bounding box center [891, 518] width 51 height 20
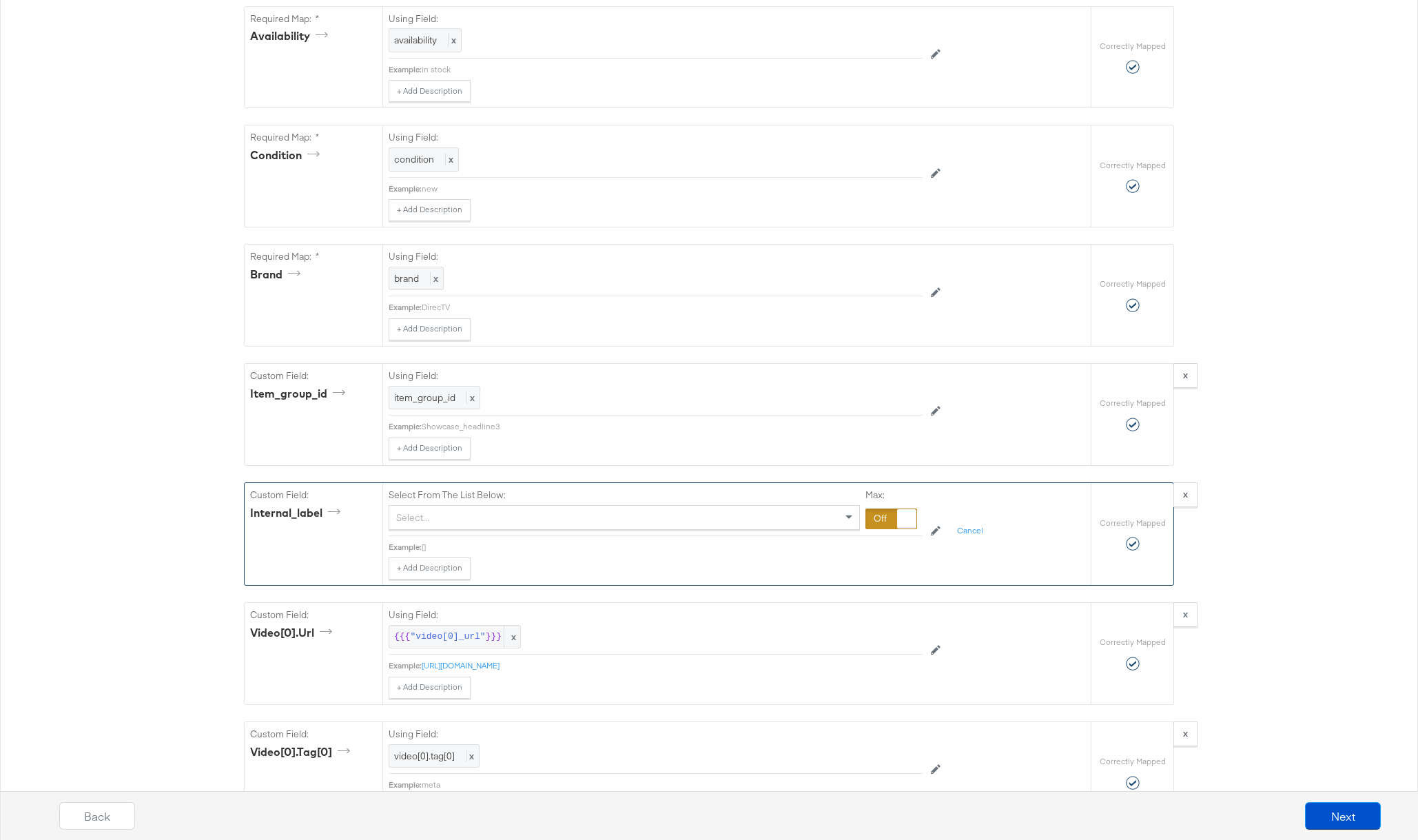
click at [659, 520] on div "Select..." at bounding box center [624, 517] width 470 height 23
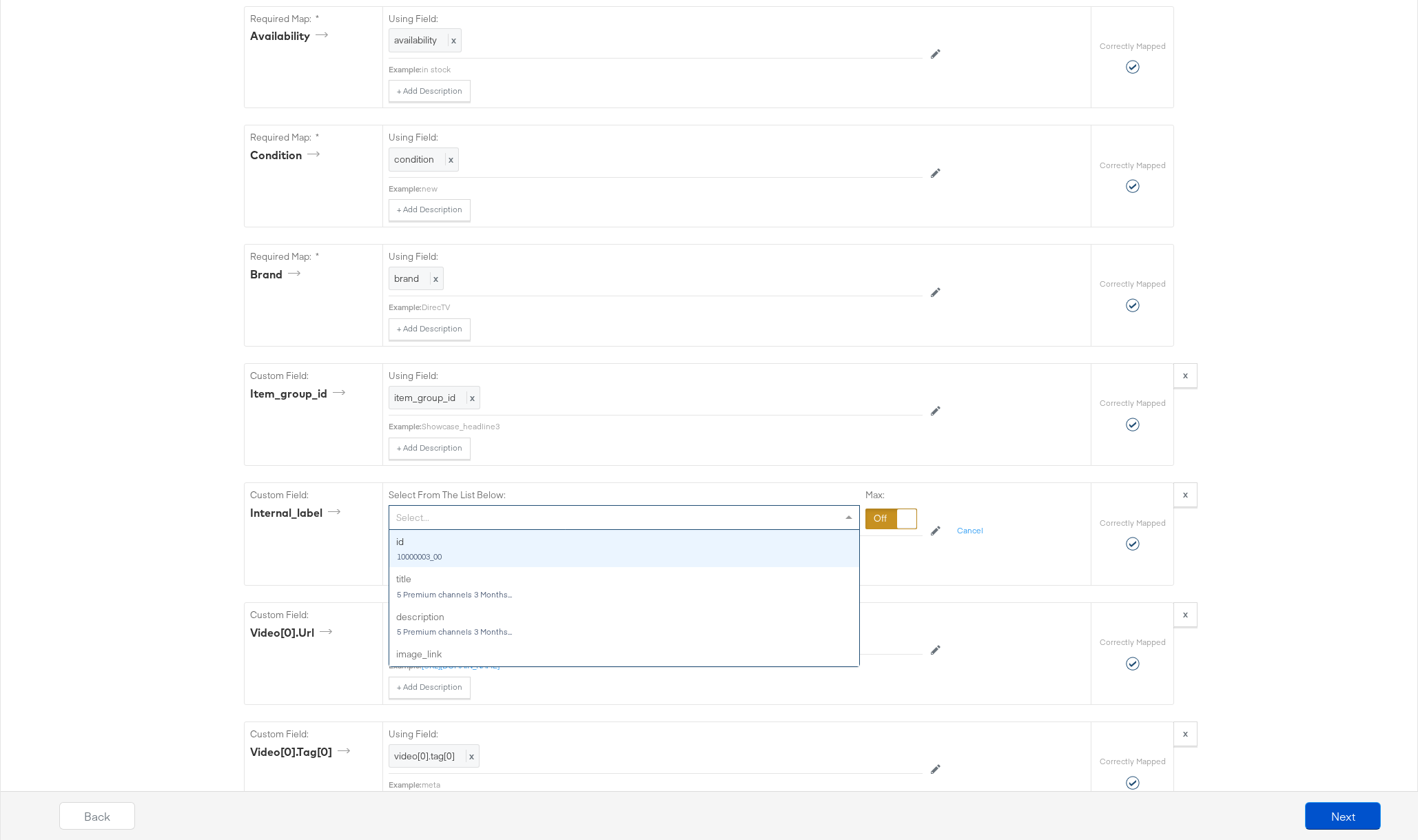
click at [787, 472] on div "Required Fields Mapping Options Correctly Mapped Needs Mapping Required Map: * …" at bounding box center [709, 447] width 931 height 2431
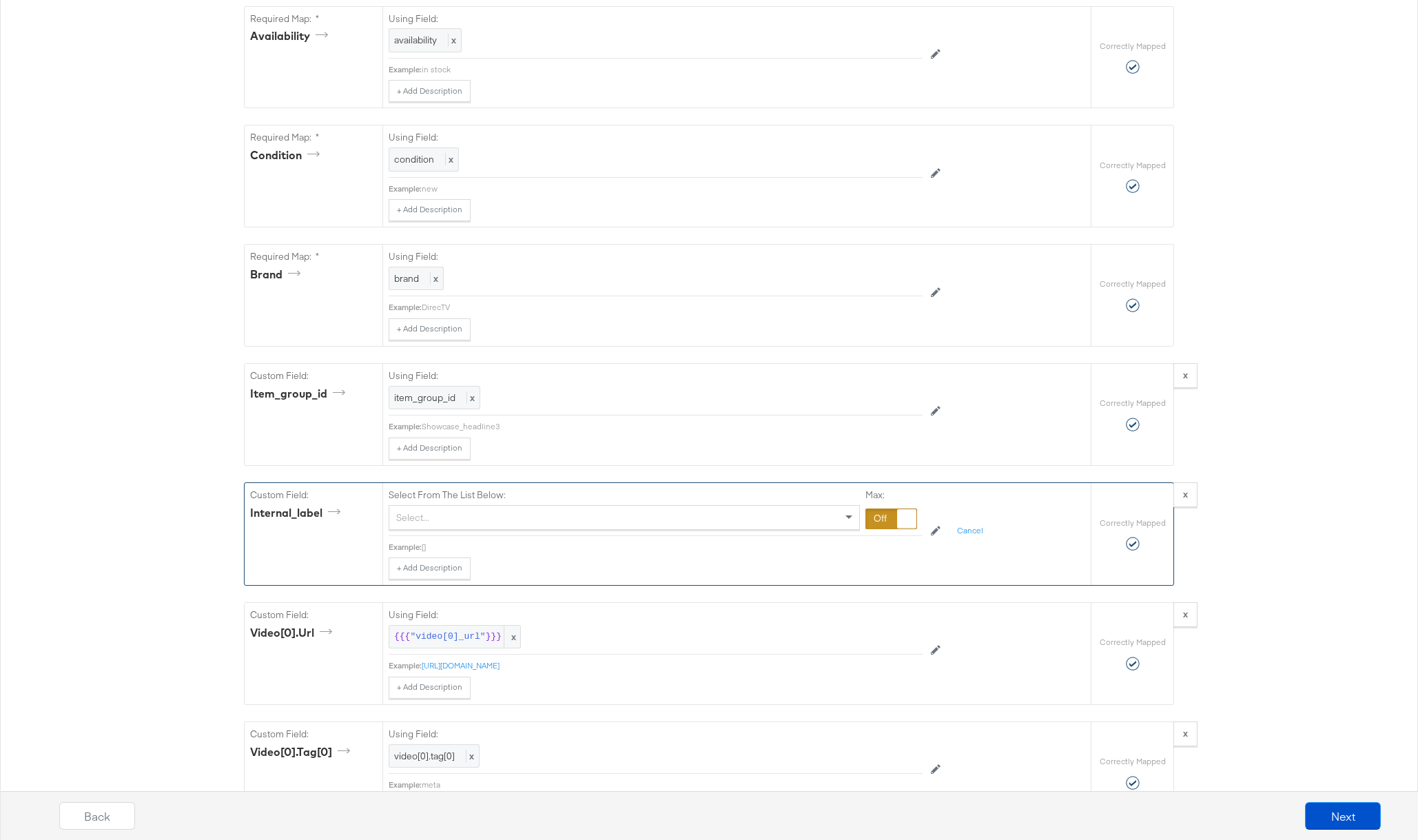
click at [714, 519] on div "Select..." at bounding box center [624, 517] width 470 height 23
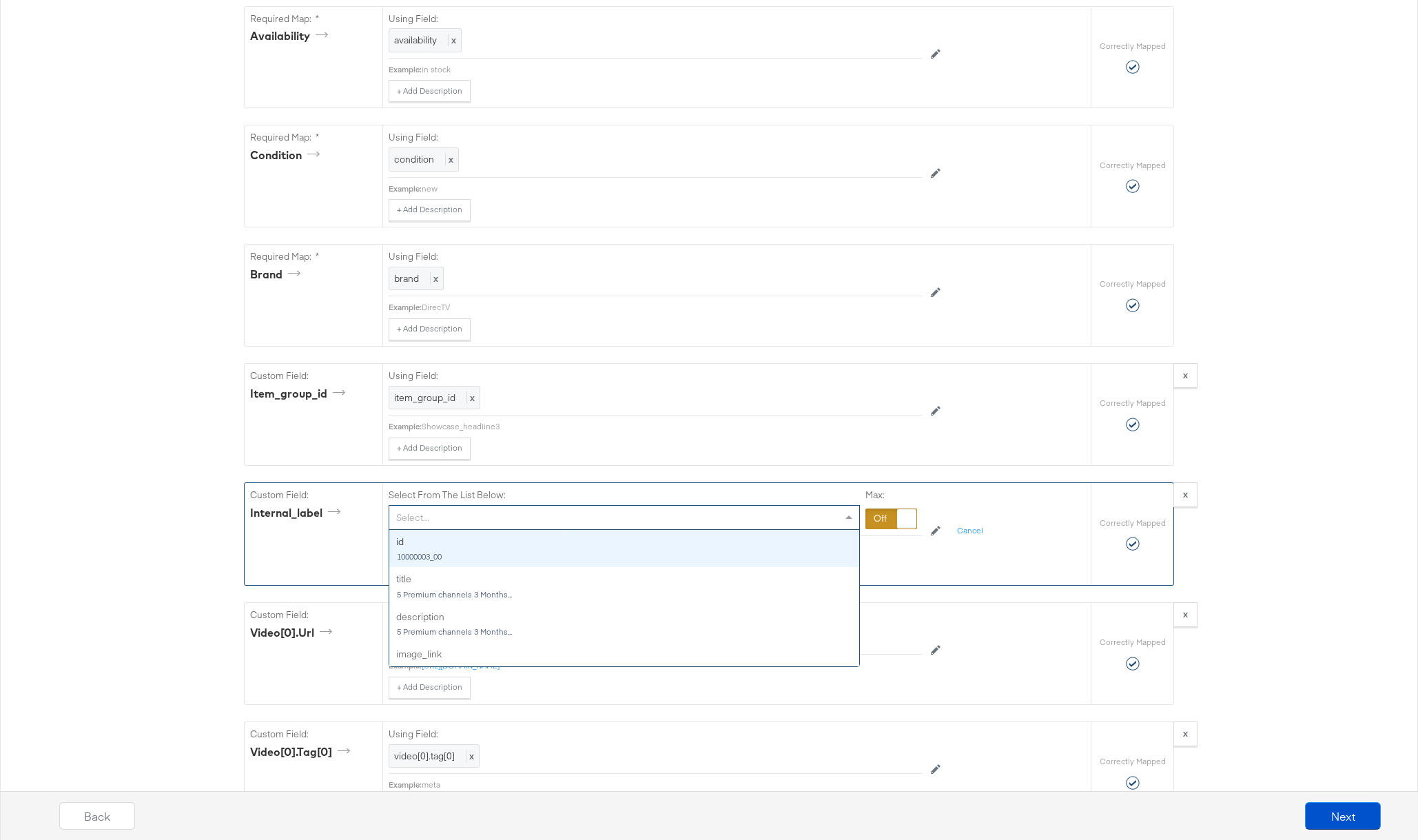
click at [886, 521] on div at bounding box center [891, 518] width 51 height 20
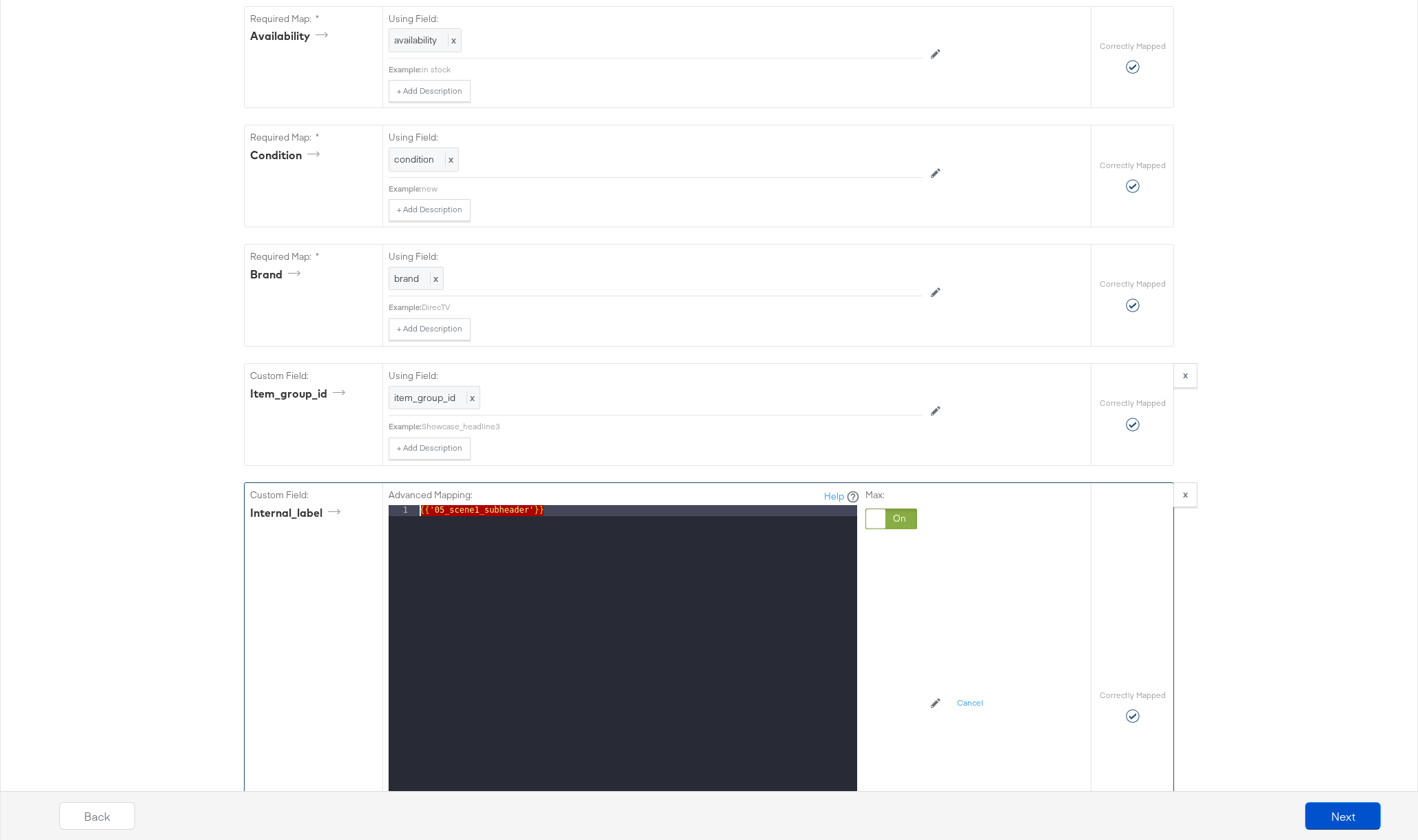
drag, startPoint x: 562, startPoint y: 509, endPoint x: 292, endPoint y: 503, distance: 270.1
click at [292, 503] on div "Custom Field: internal_label Advanced Mapping: Help 1 {{ '05_scene1_subheader' …" at bounding box center [668, 706] width 847 height 447
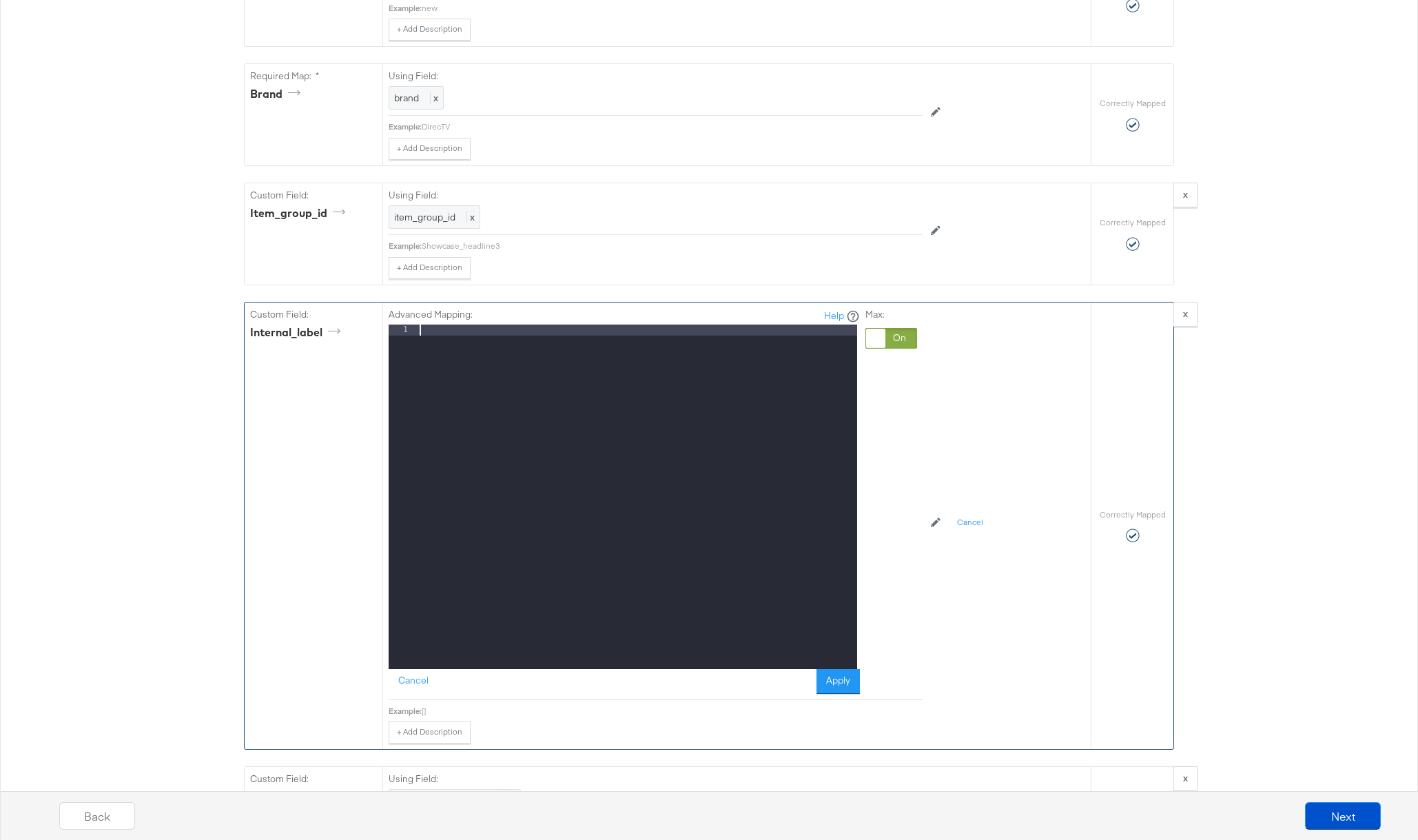
scroll to position [1223, 0]
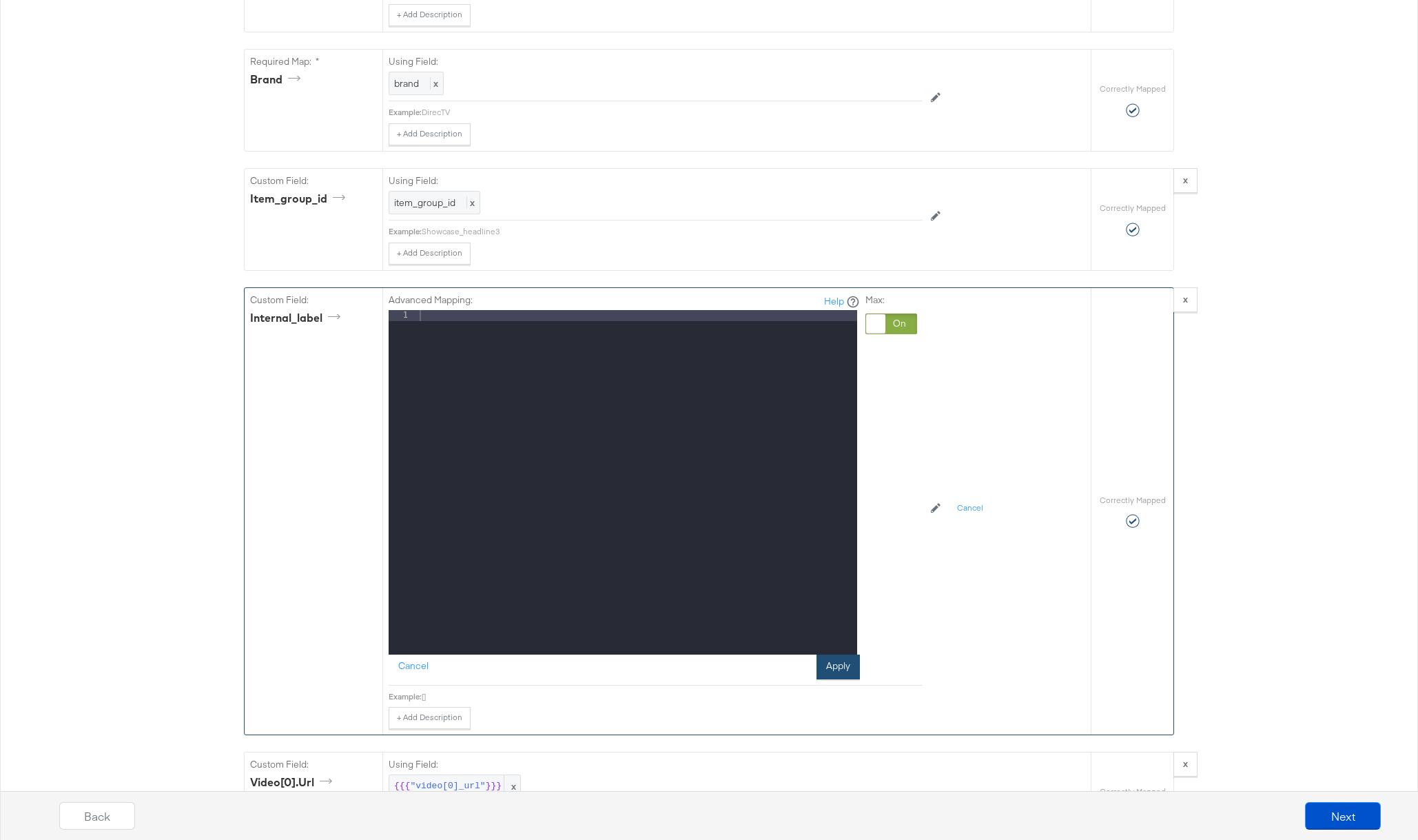
click at [842, 672] on button "Apply" at bounding box center [838, 667] width 43 height 25
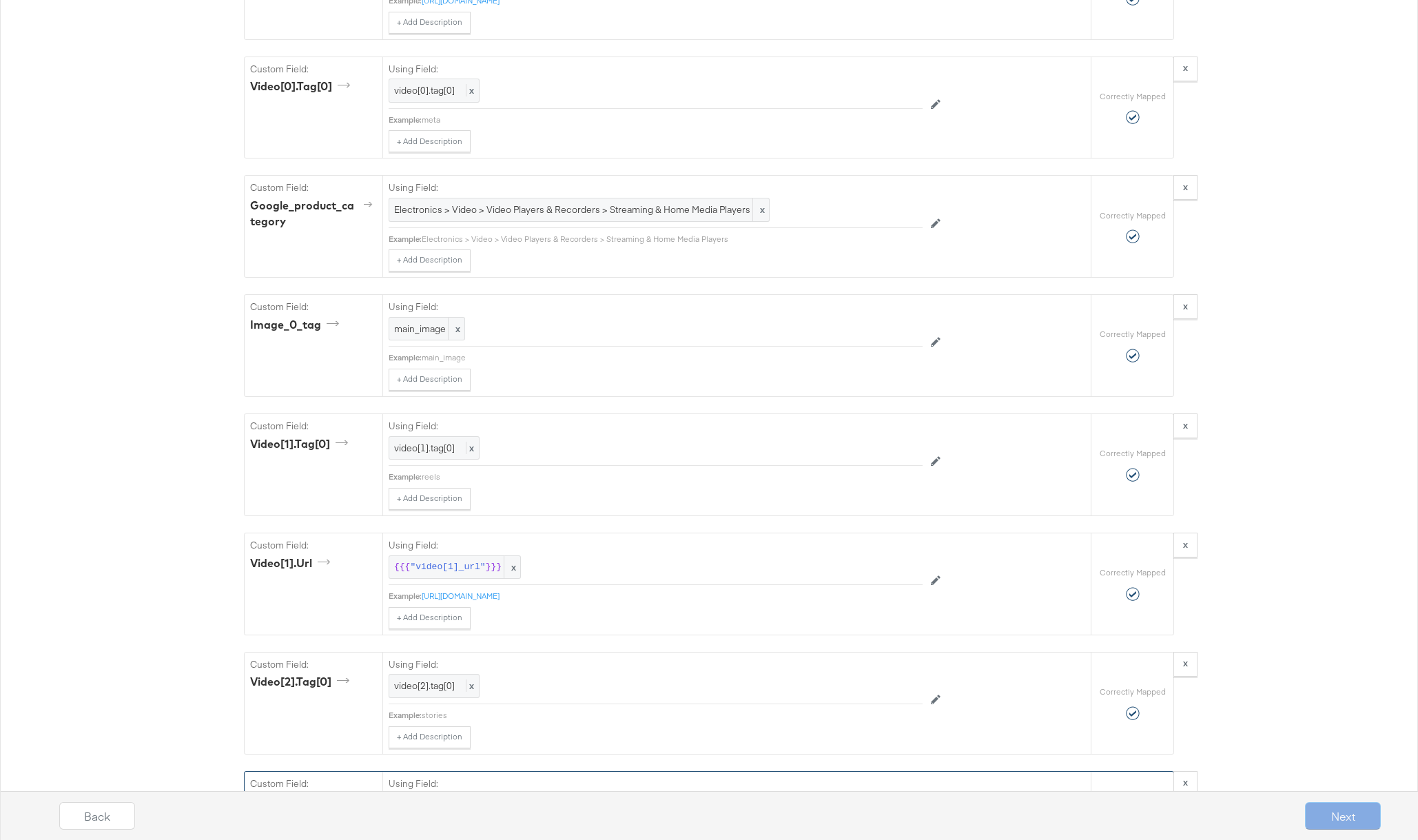
scroll to position [1475, 0]
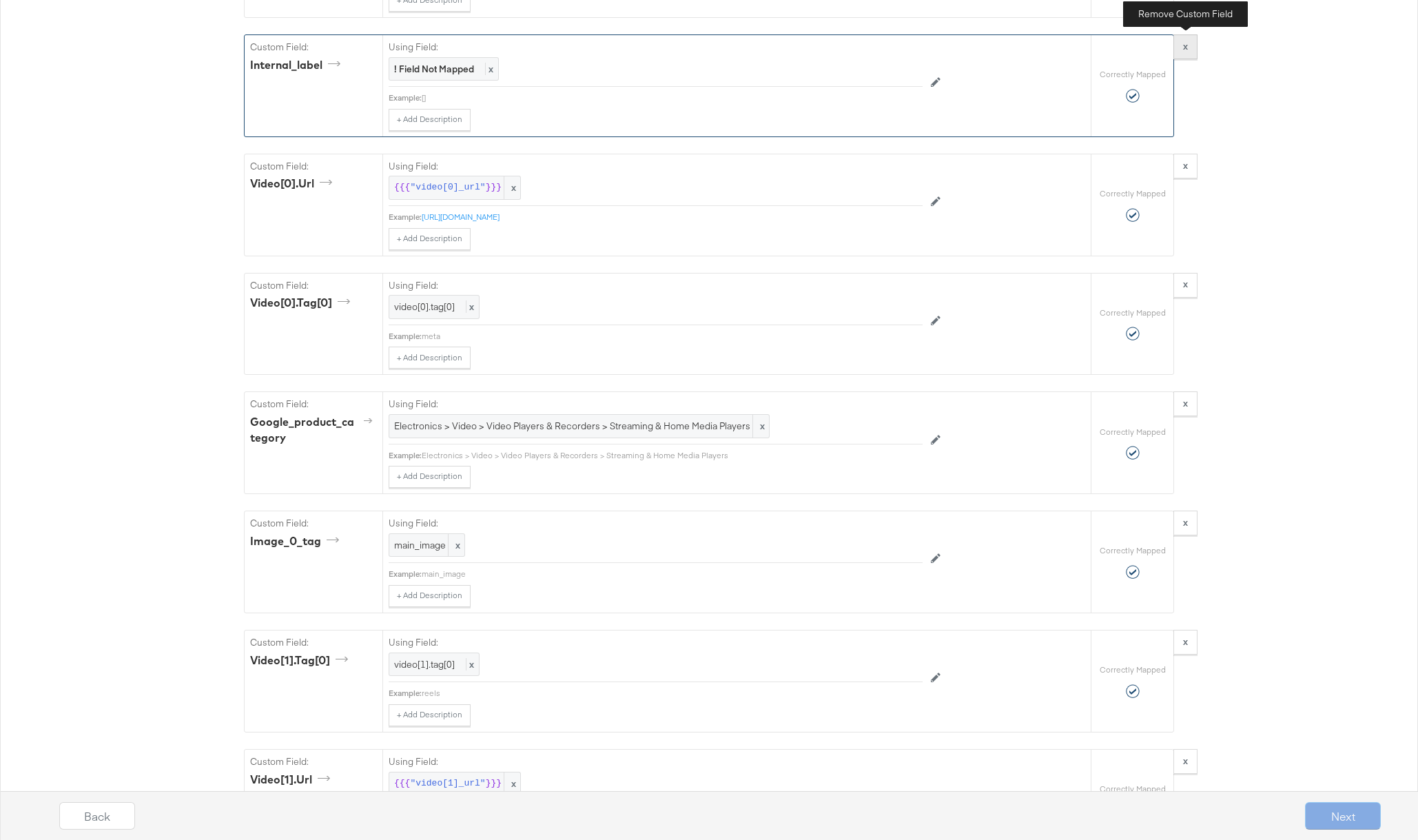
click at [1184, 47] on strong "x" at bounding box center [1184, 46] width 4 height 12
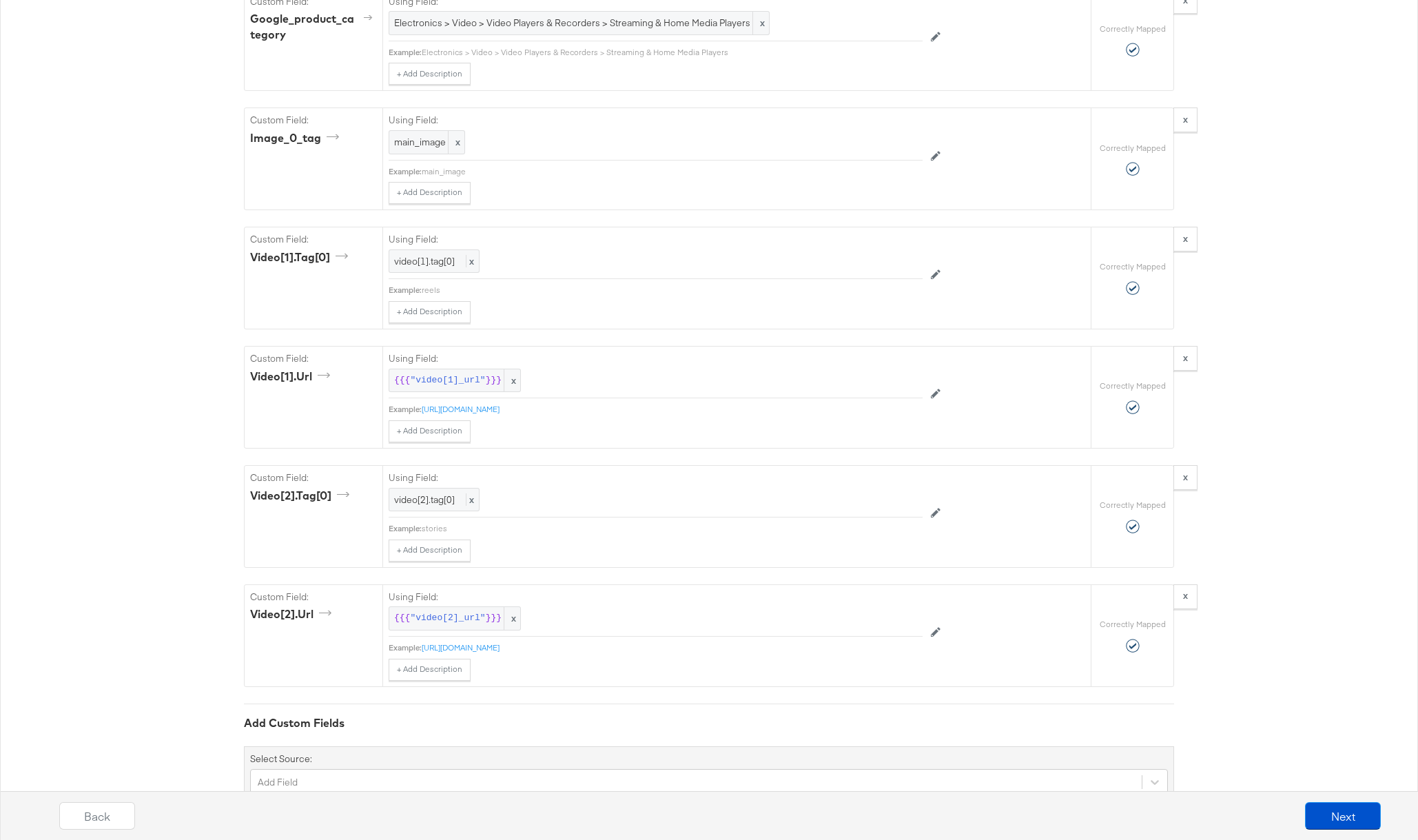
scroll to position [1811, 0]
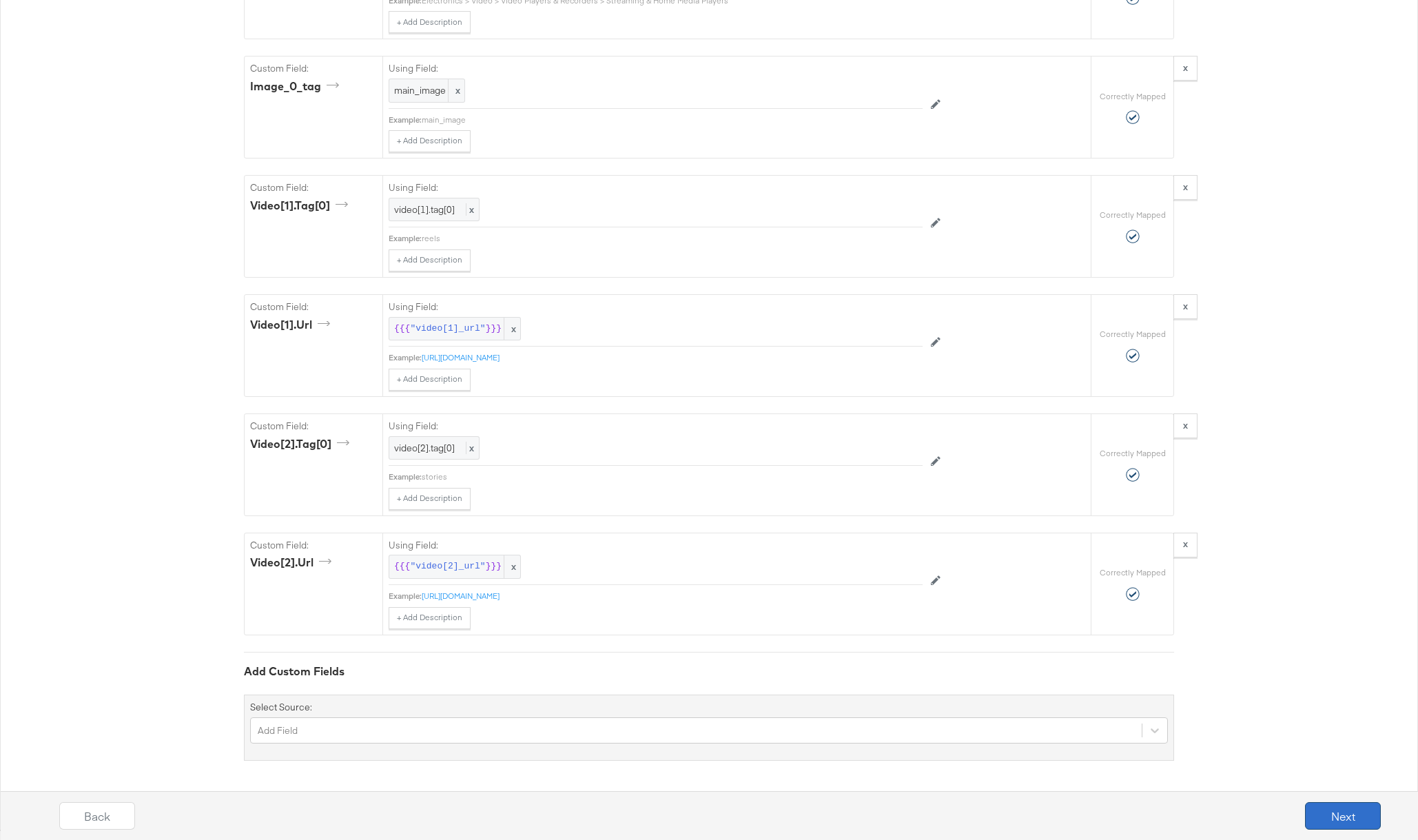
click at [1326, 813] on button "Next" at bounding box center [1343, 815] width 76 height 27
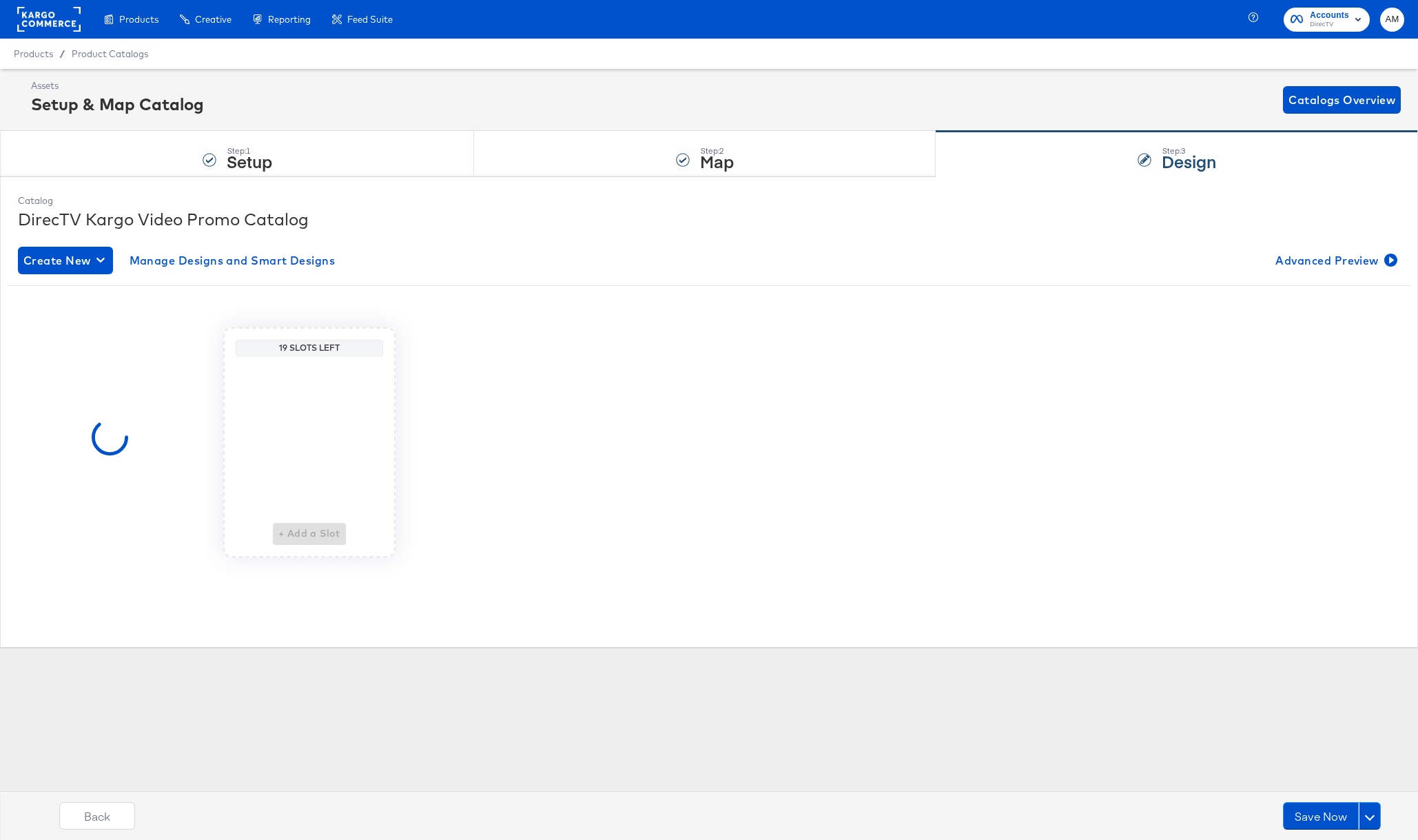
scroll to position [0, 0]
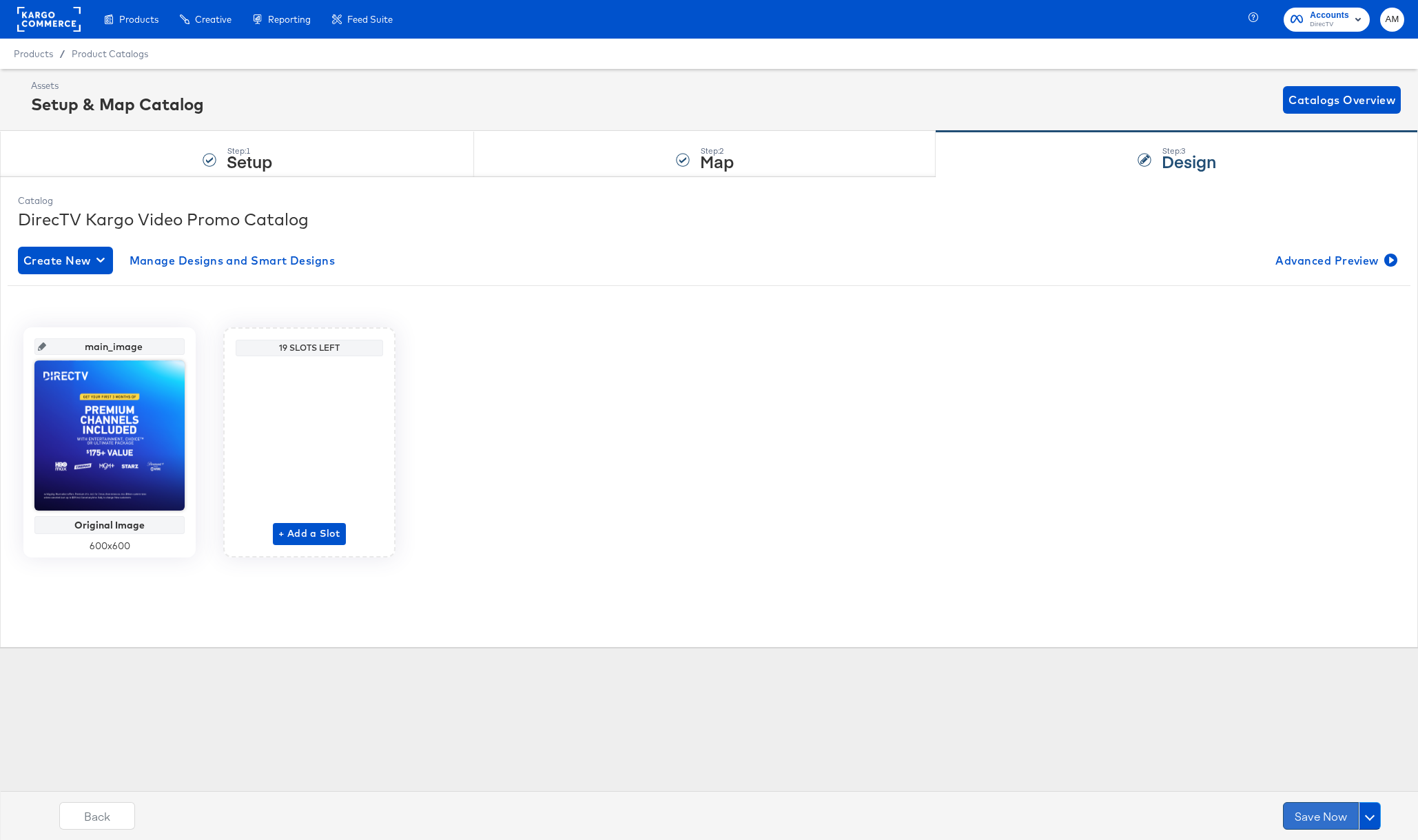
click at [1310, 813] on button "Save Now" at bounding box center [1321, 815] width 76 height 27
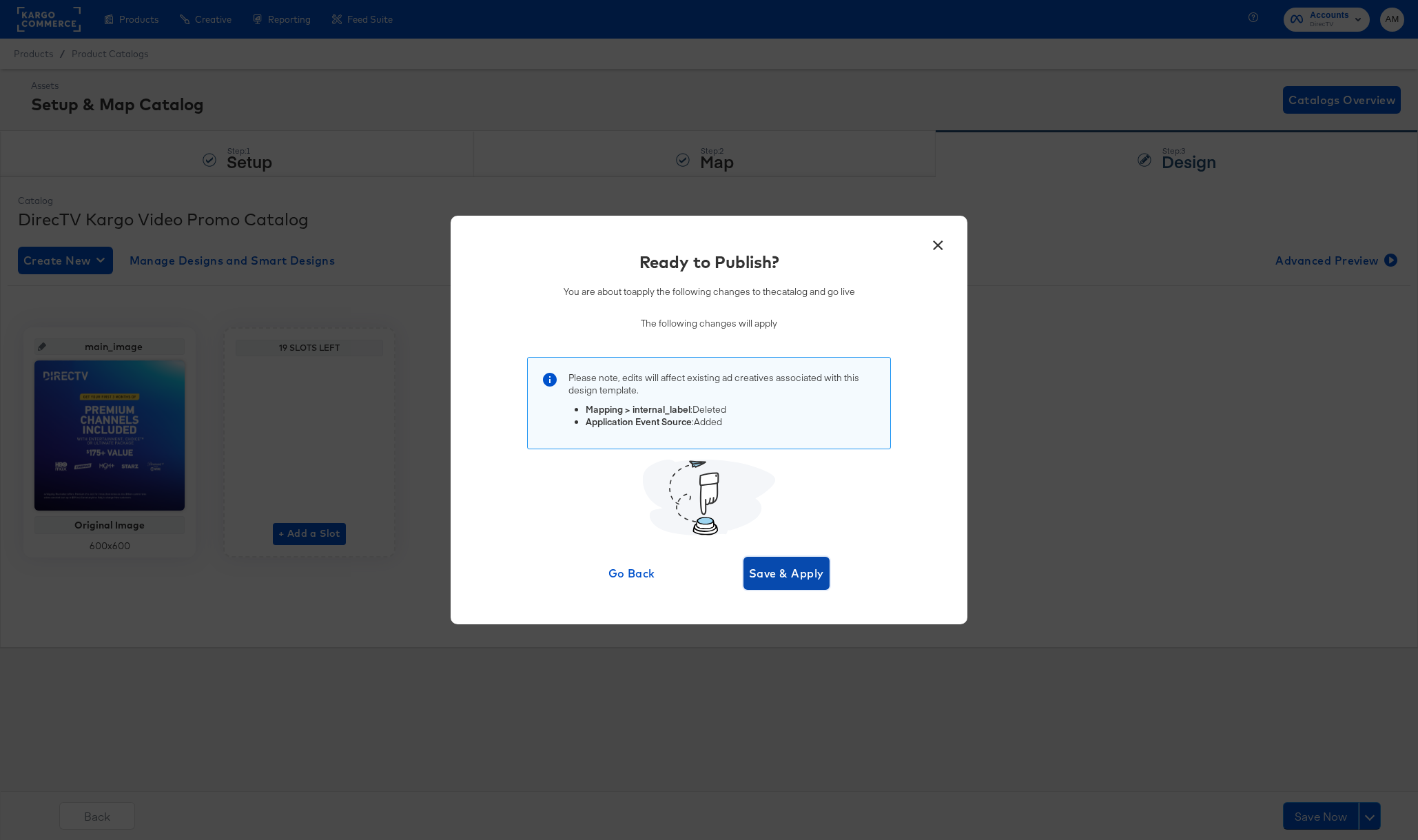
click at [781, 571] on span "Save & Apply" at bounding box center [786, 573] width 75 height 19
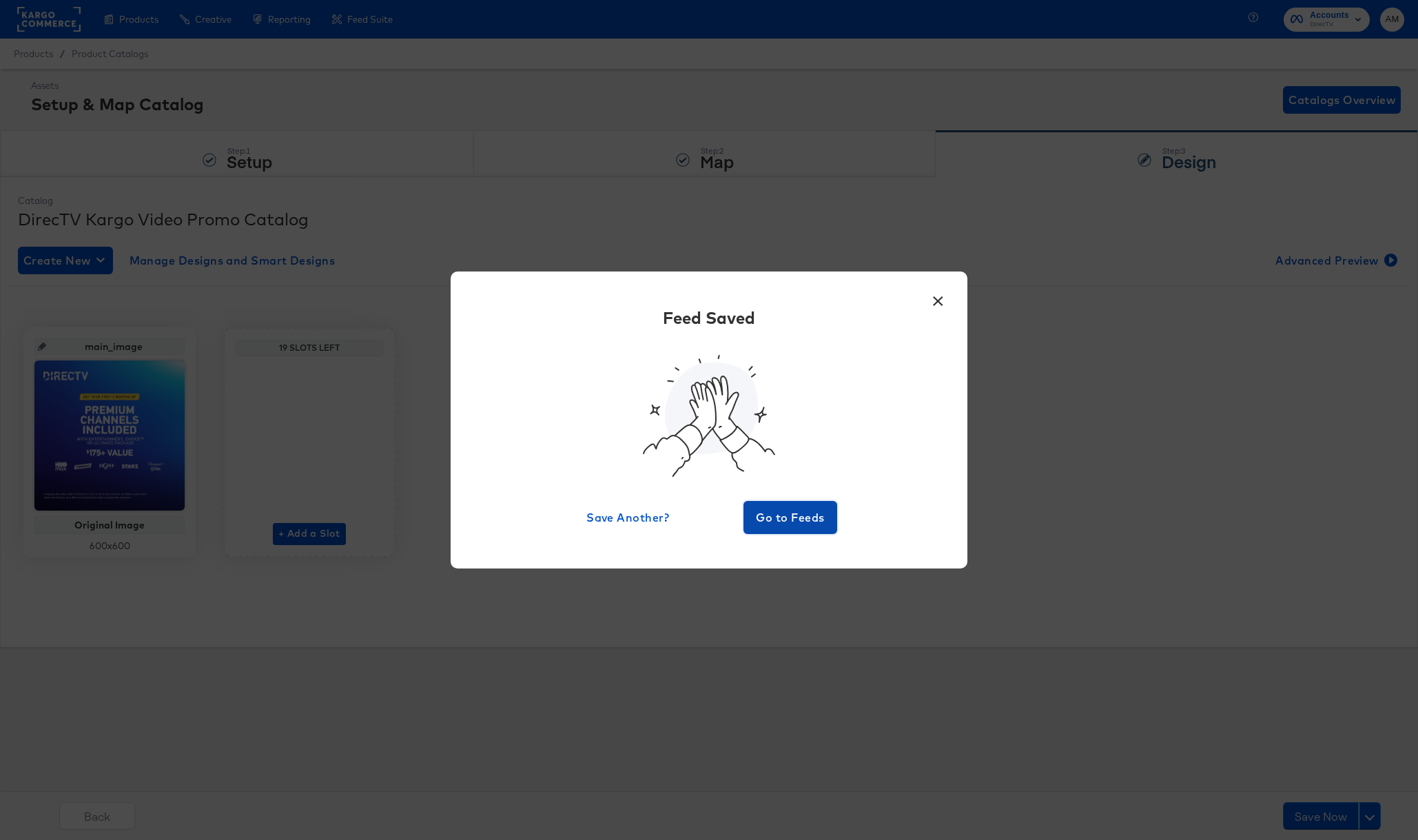
click at [768, 515] on span "Go to Feeds" at bounding box center [790, 517] width 82 height 19
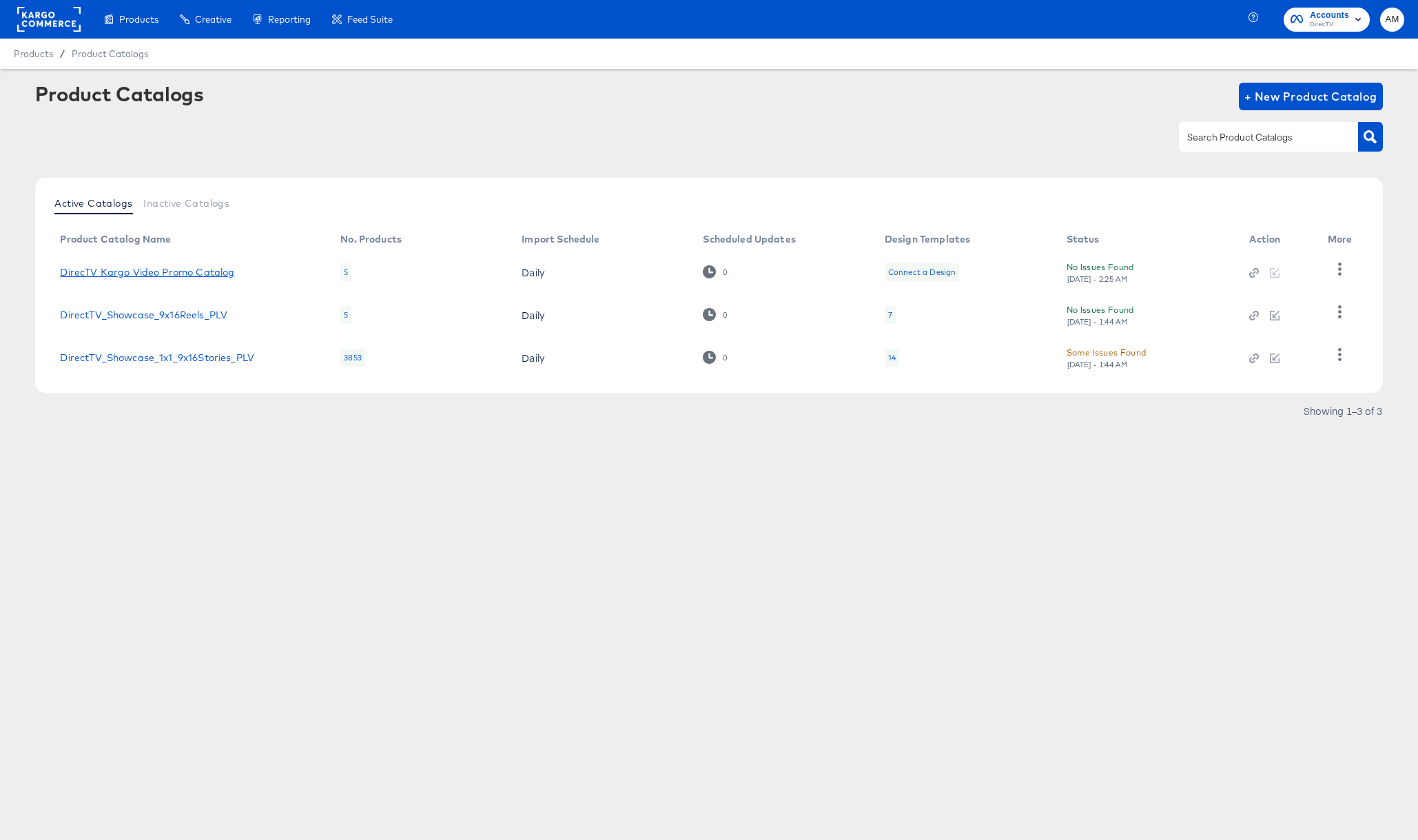
click at [207, 270] on link "DirecTV Kargo Video Promo Catalog" at bounding box center [147, 271] width 174 height 11
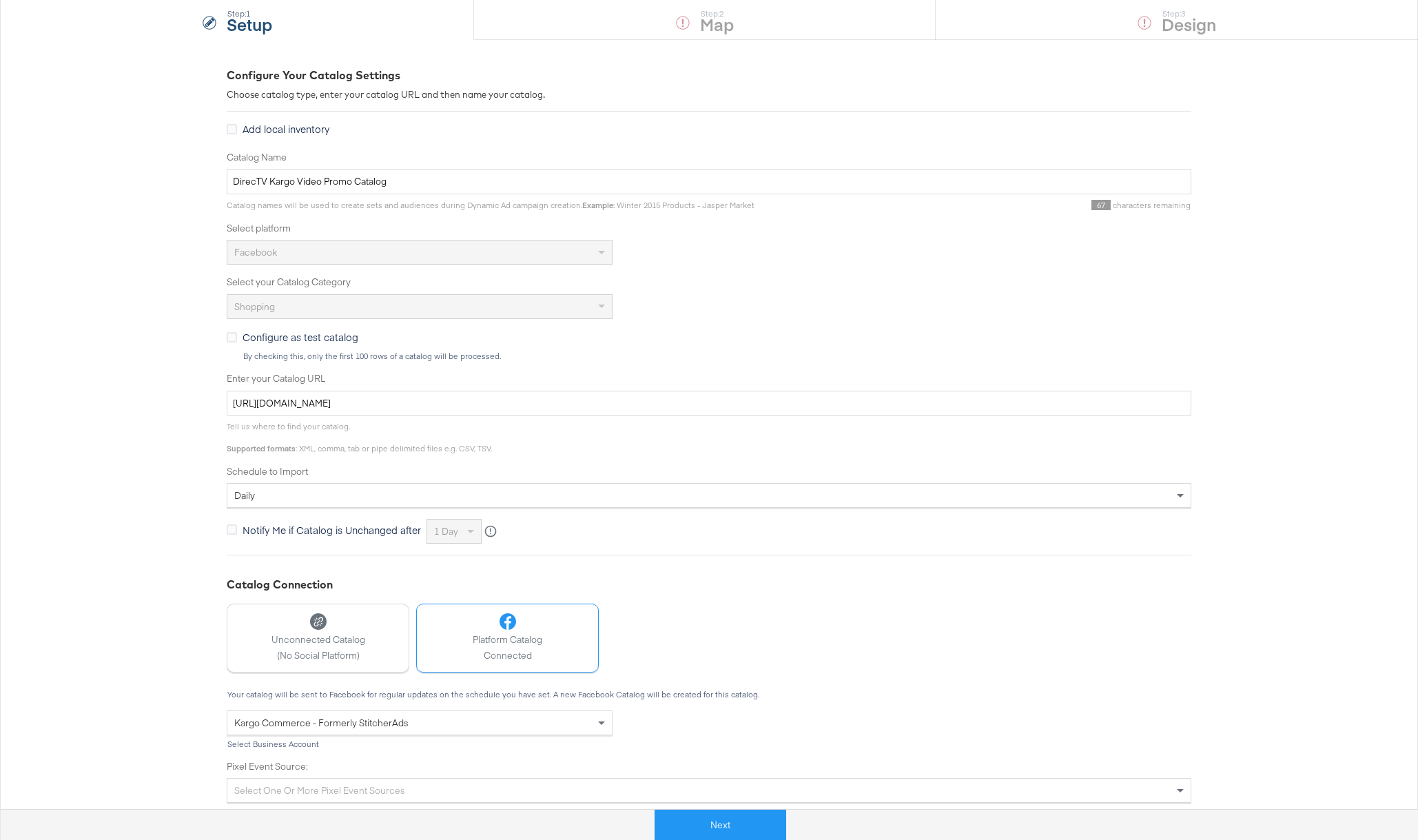
scroll to position [192, 0]
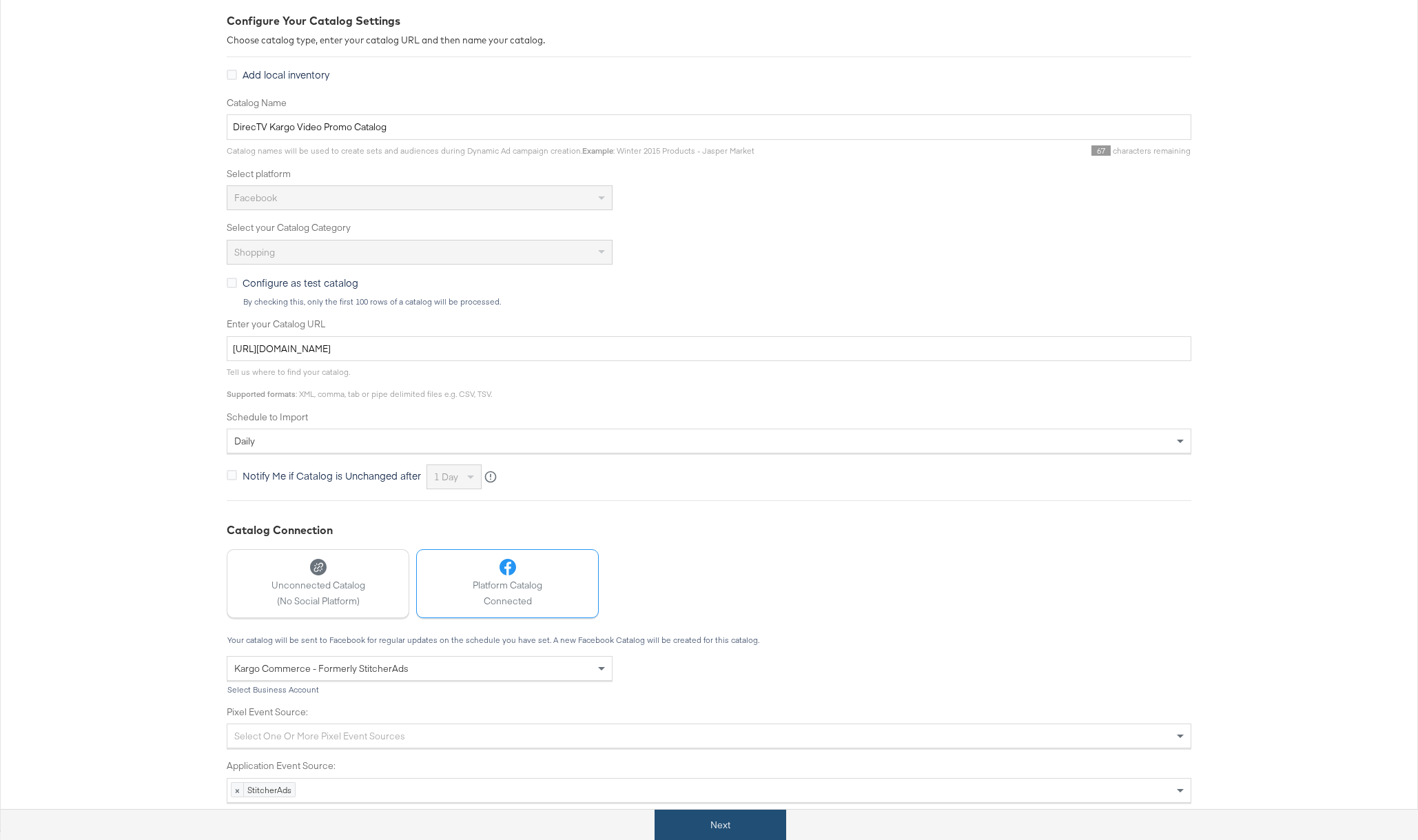
click at [681, 828] on button "Next" at bounding box center [720, 824] width 132 height 31
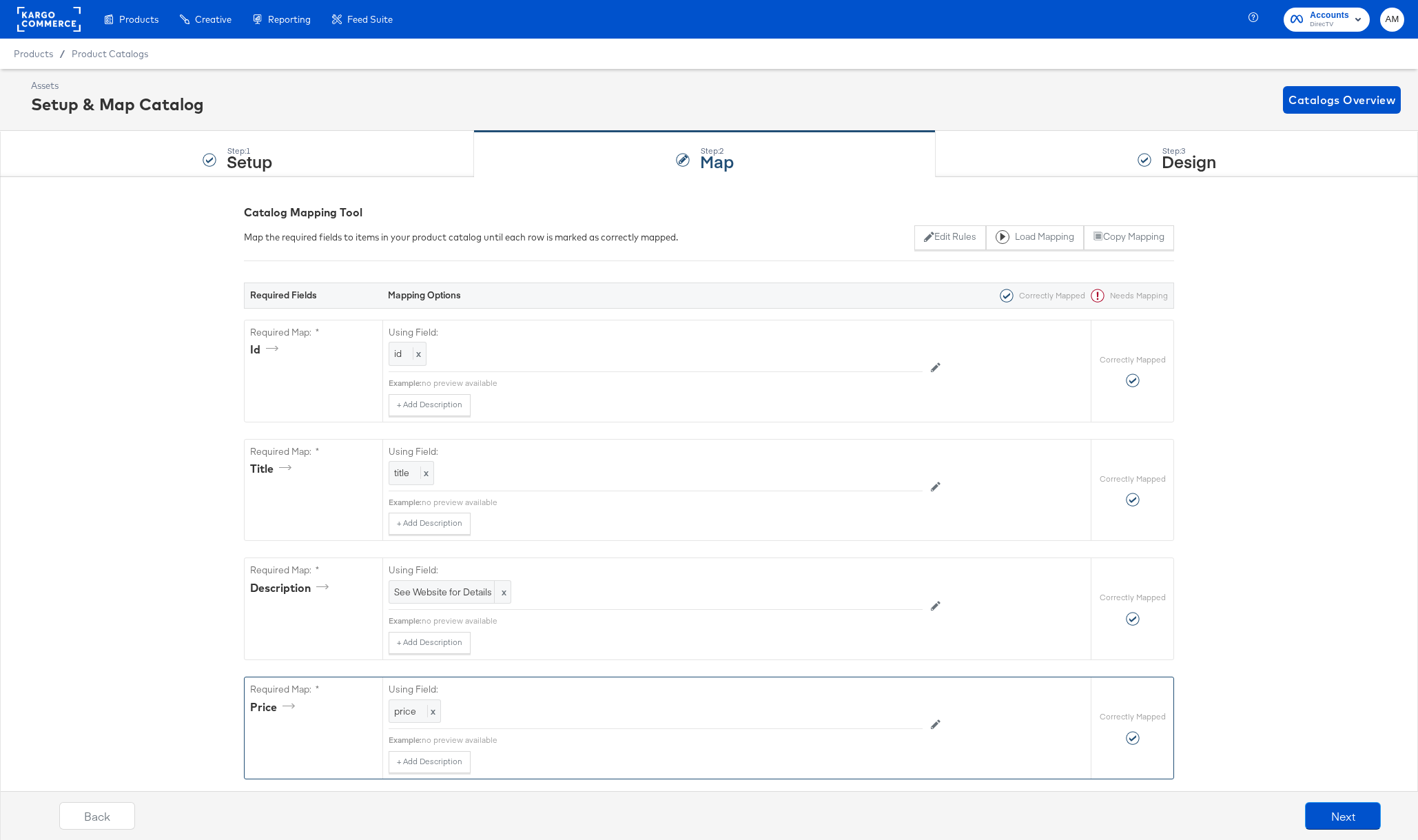
scroll to position [1811, 0]
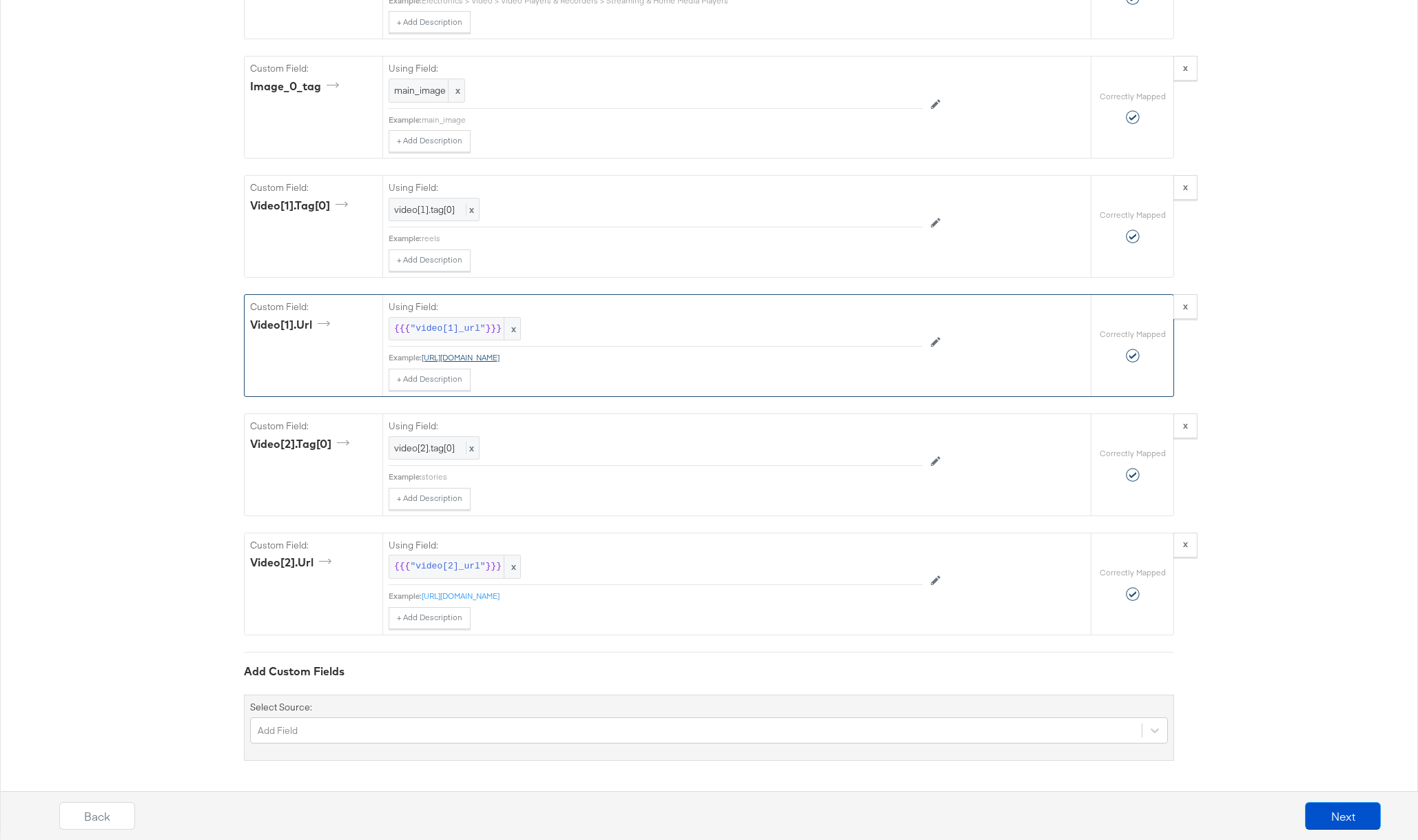
click at [500, 356] on link "http://cdn.stitcherads.com/video/upload/staging/video_demo/6a29f7a5-0f13-4121-9…" at bounding box center [461, 357] width 78 height 11
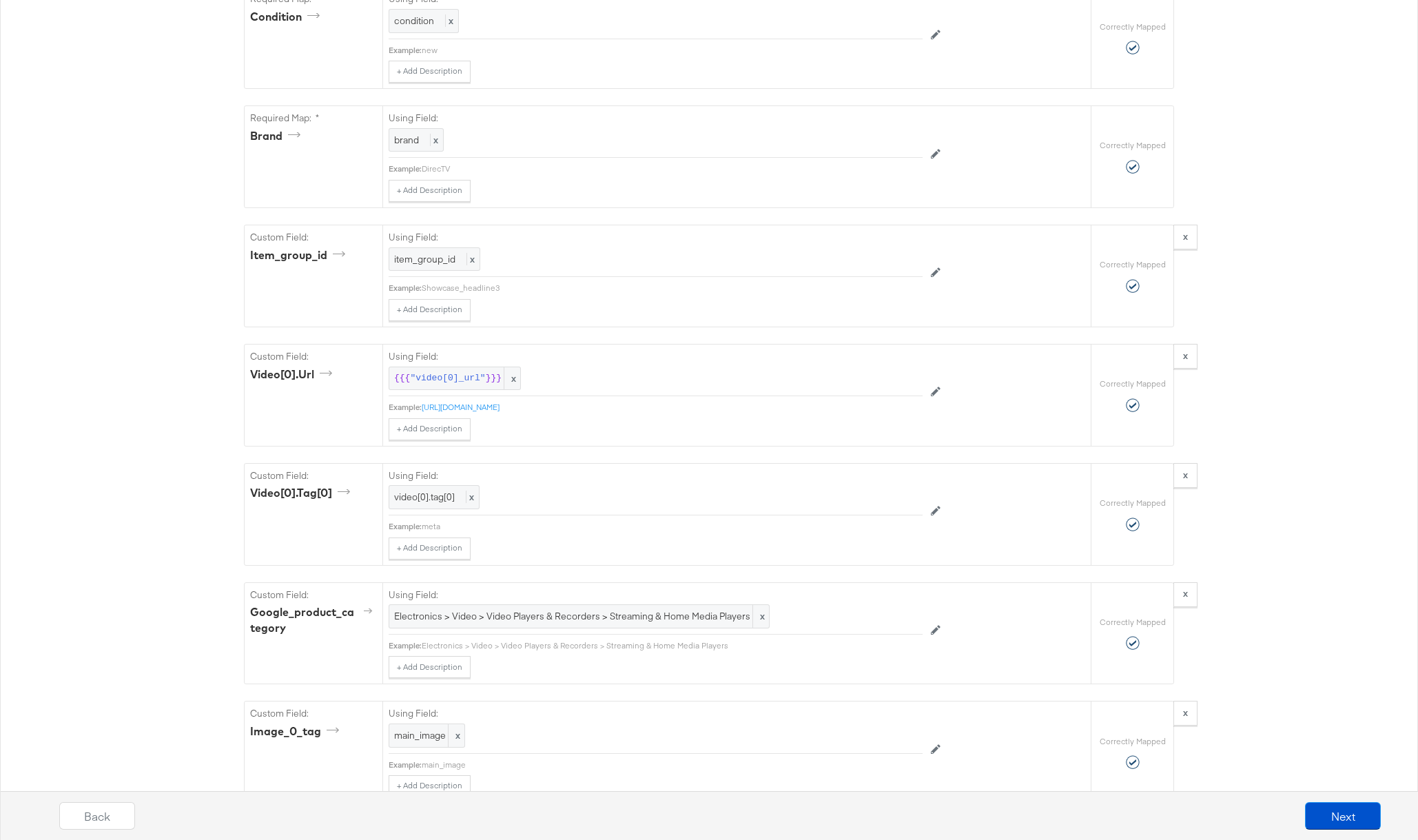
scroll to position [1139, 0]
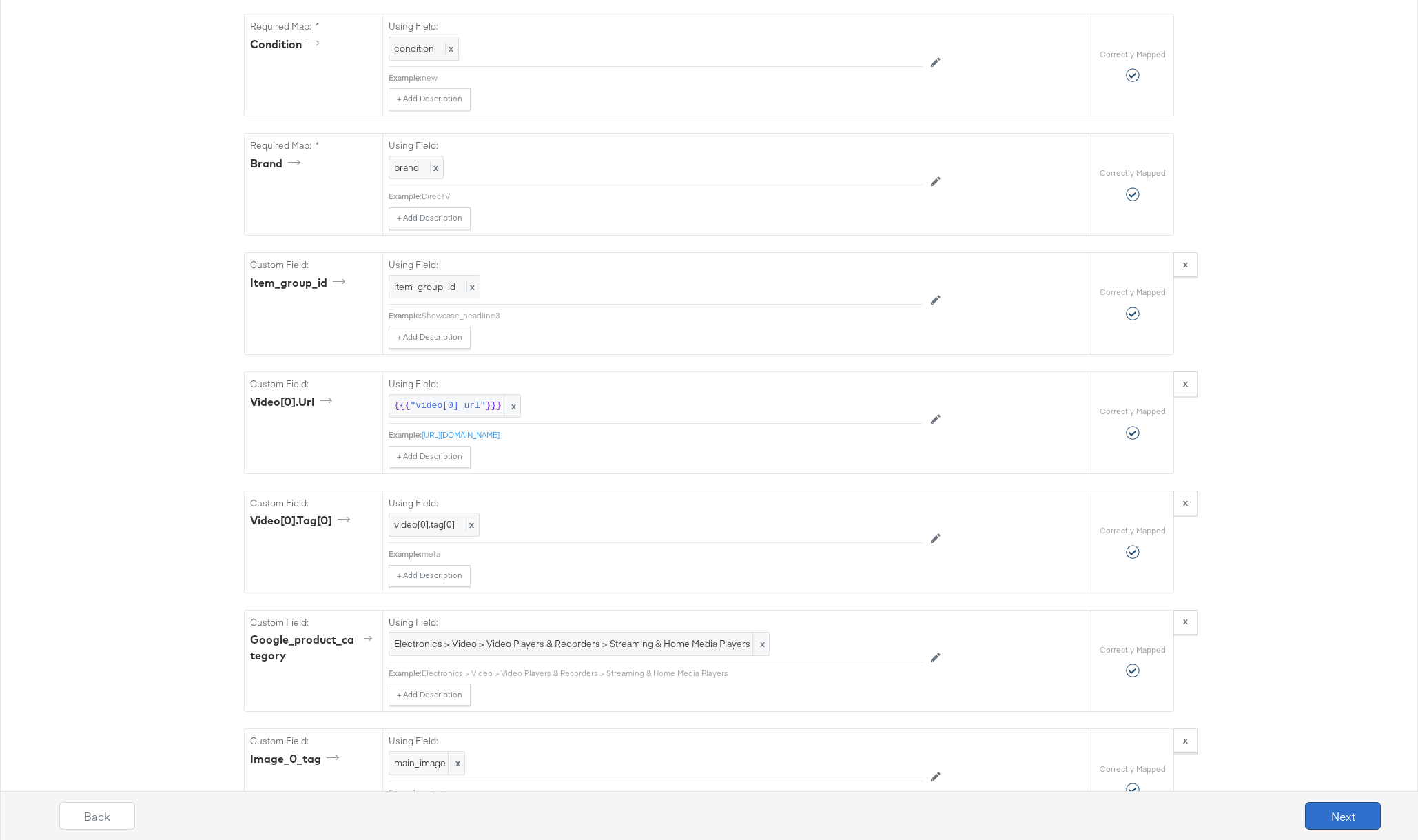
click at [1357, 820] on button "Next" at bounding box center [1343, 815] width 76 height 27
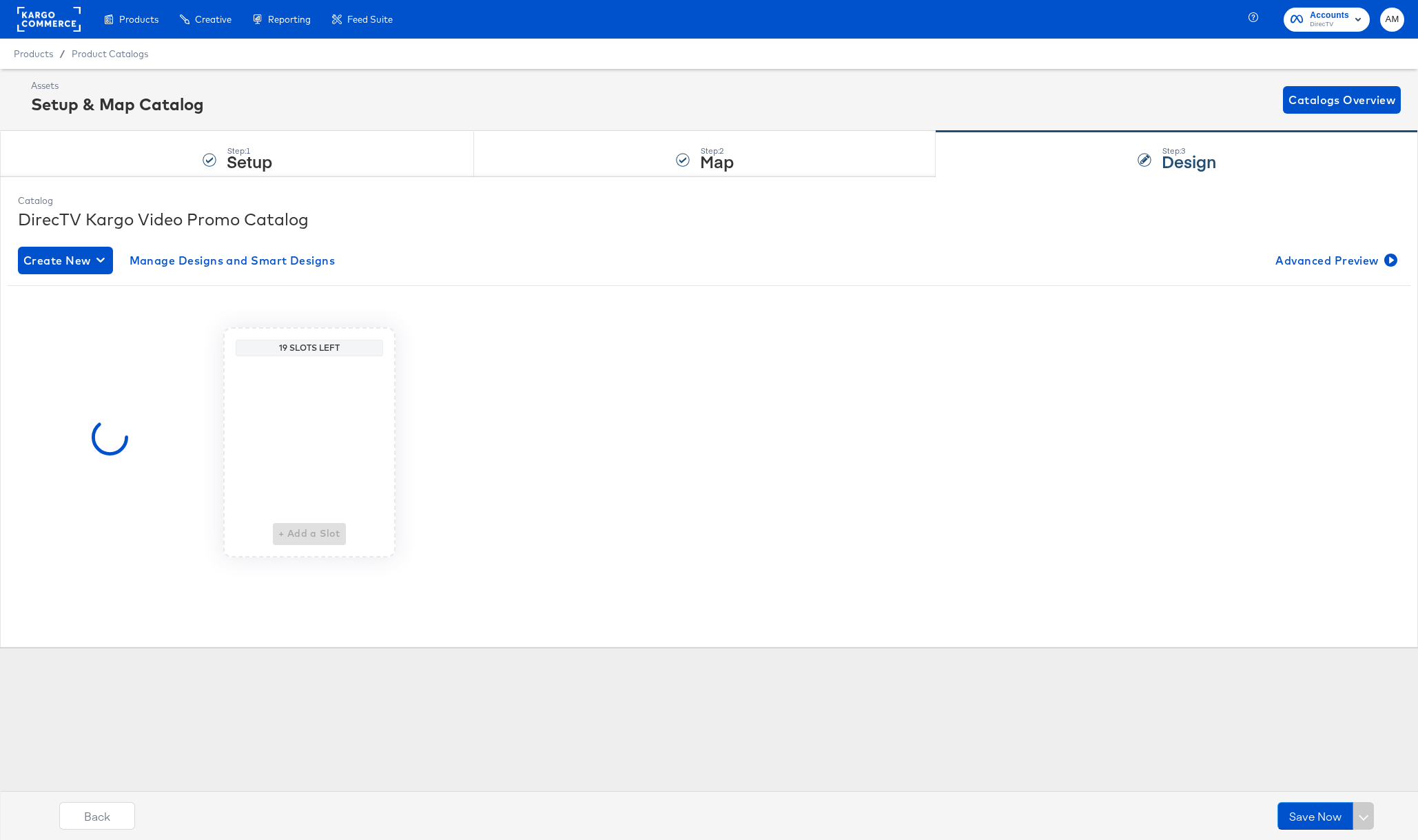
scroll to position [0, 0]
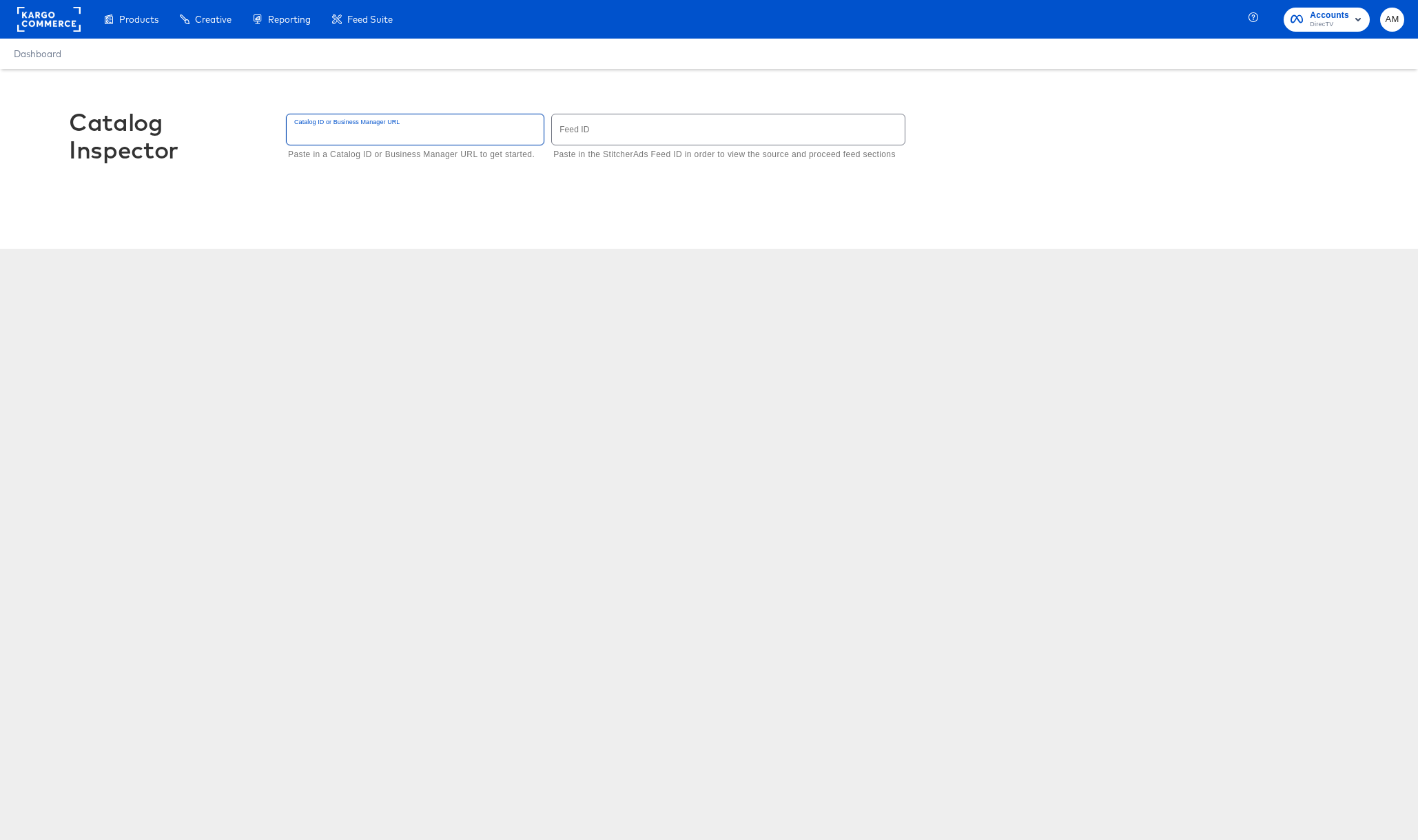
click at [398, 132] on input "text" at bounding box center [415, 128] width 257 height 29
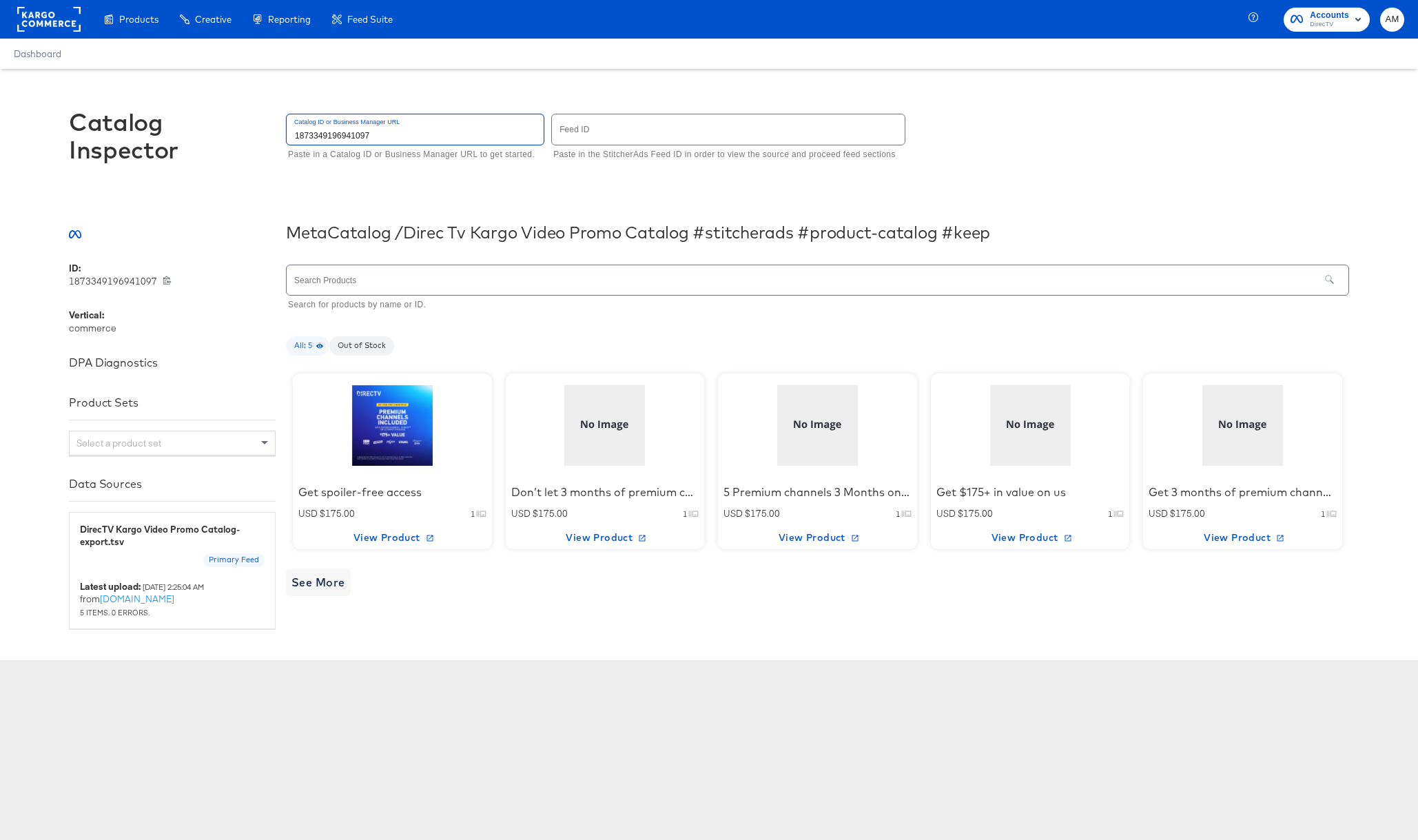
type input "1873349196941097"
click at [388, 466] on div at bounding box center [392, 424] width 117 height 86
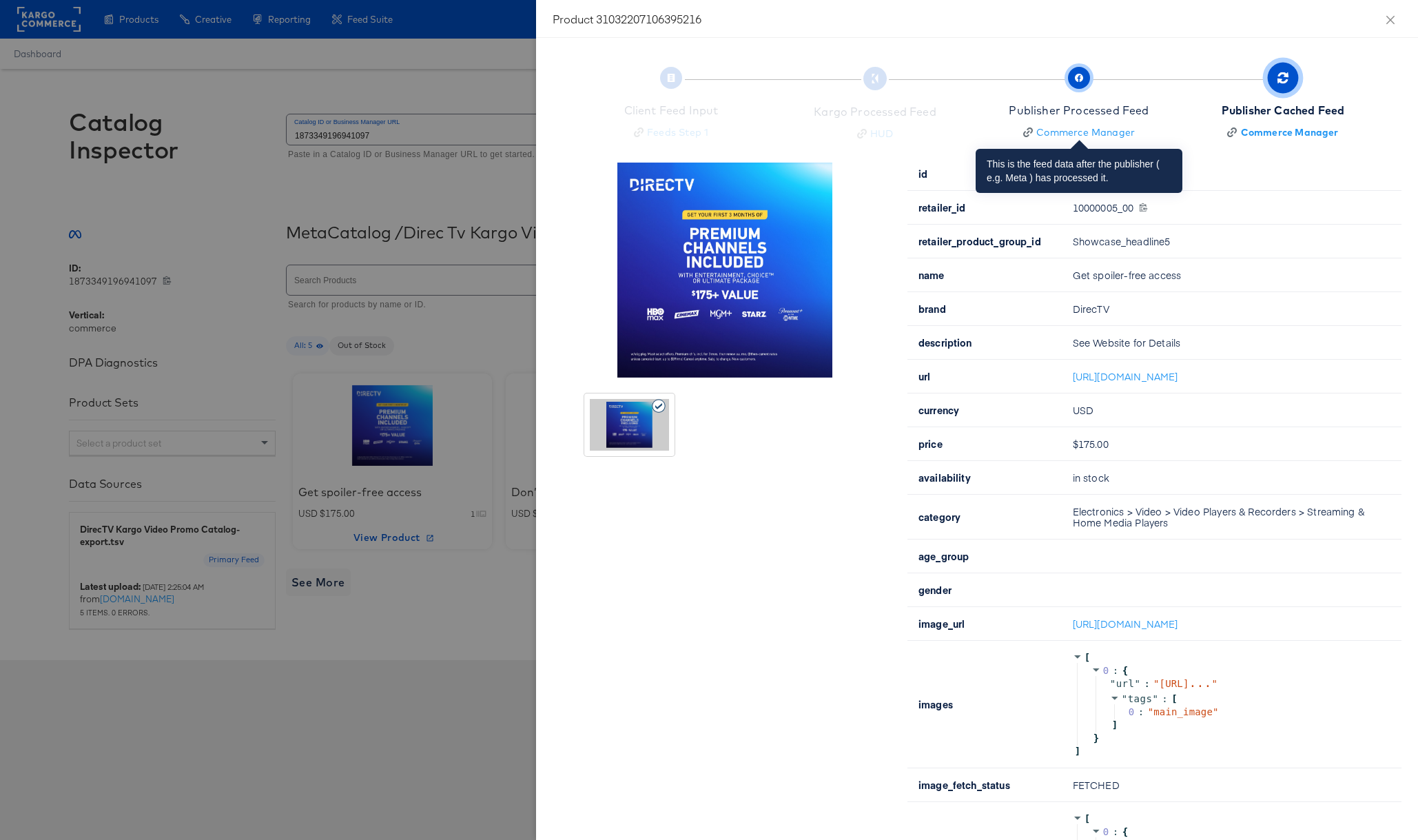
click at [1087, 116] on div "Publisher Processed Feed" at bounding box center [1078, 111] width 140 height 16
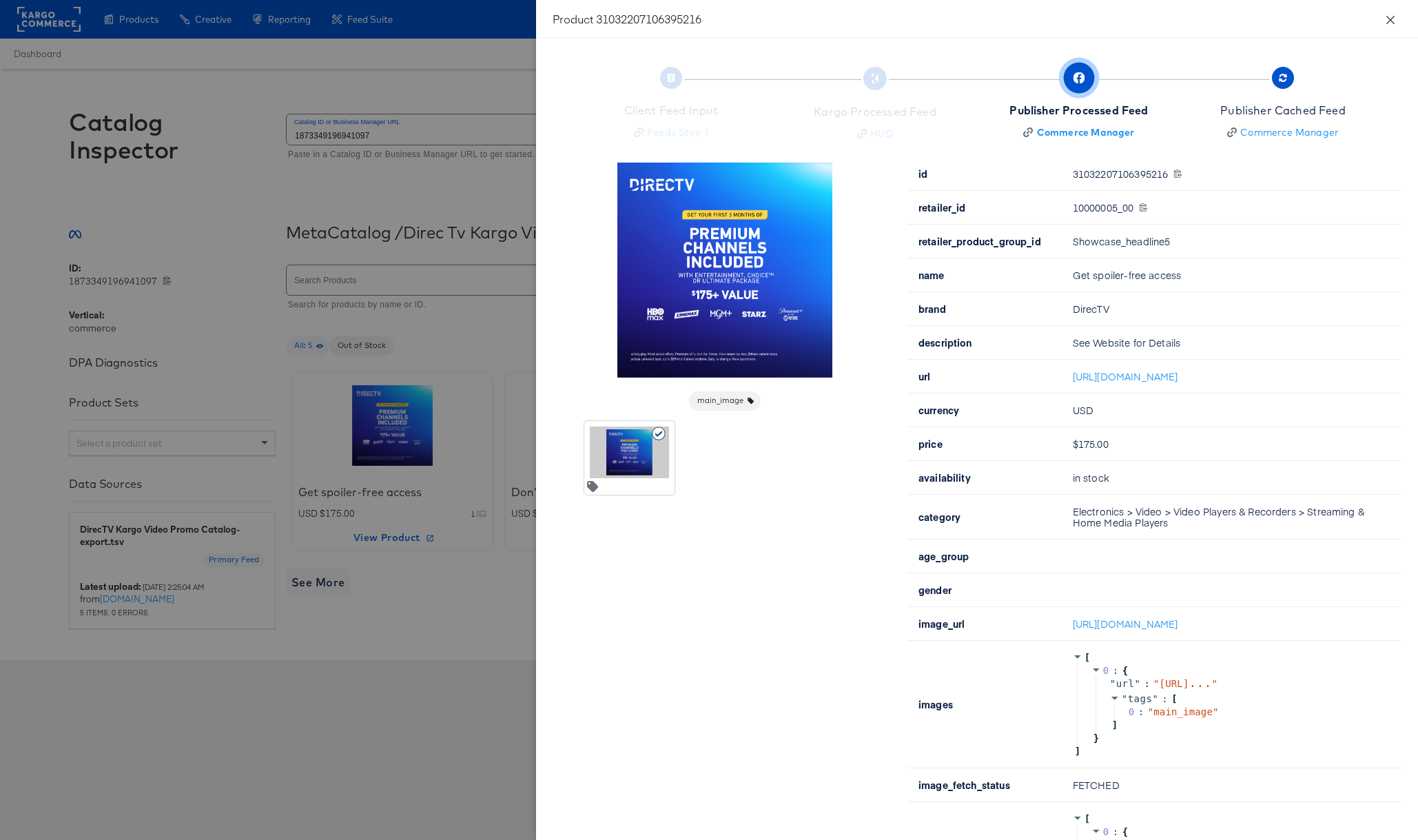
click at [1390, 19] on icon "close" at bounding box center [1390, 19] width 8 height 8
